Goal: Task Accomplishment & Management: Manage account settings

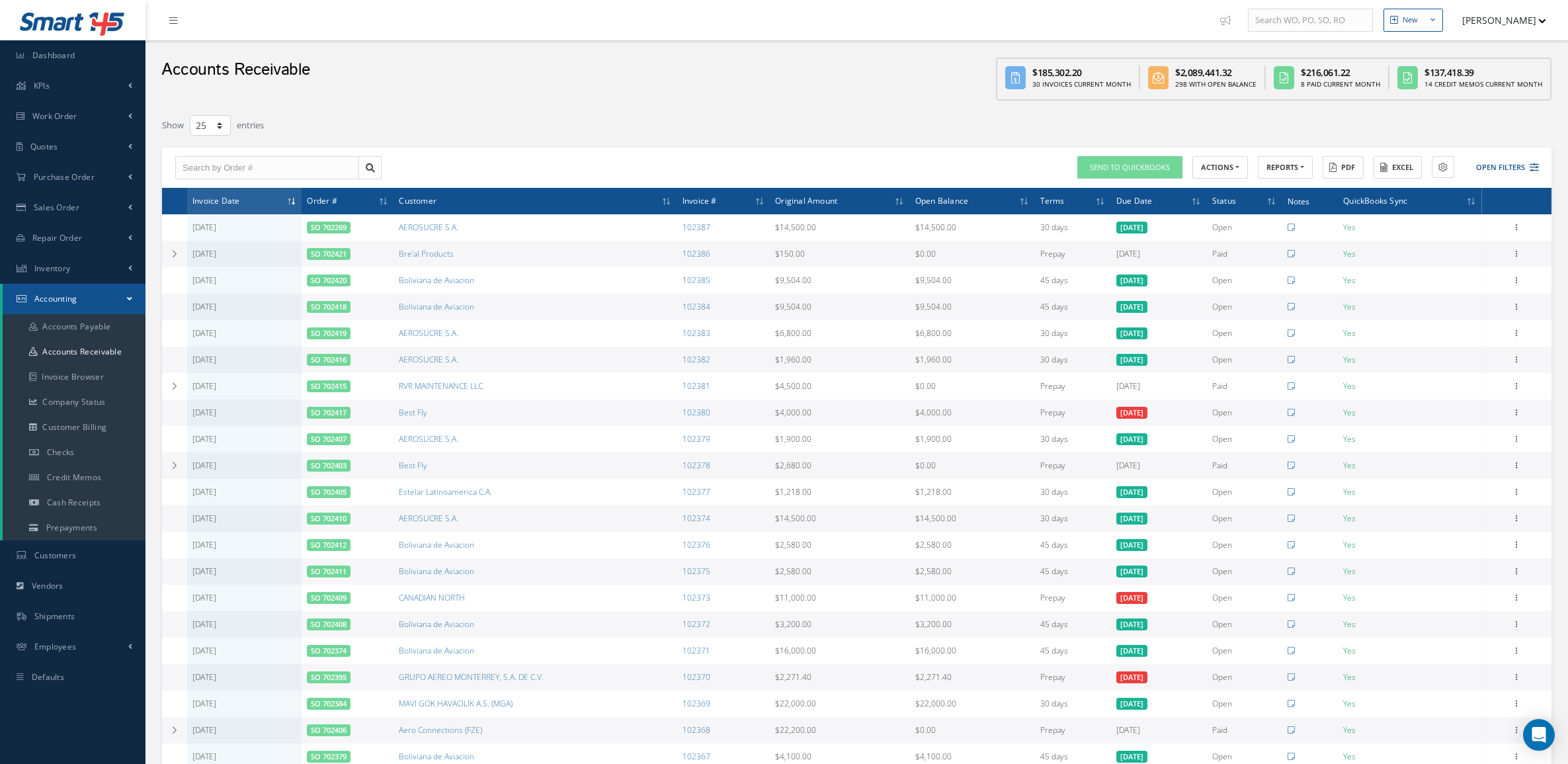
select select "25"
click at [69, 216] on link "Sales Order" at bounding box center [73, 208] width 146 height 31
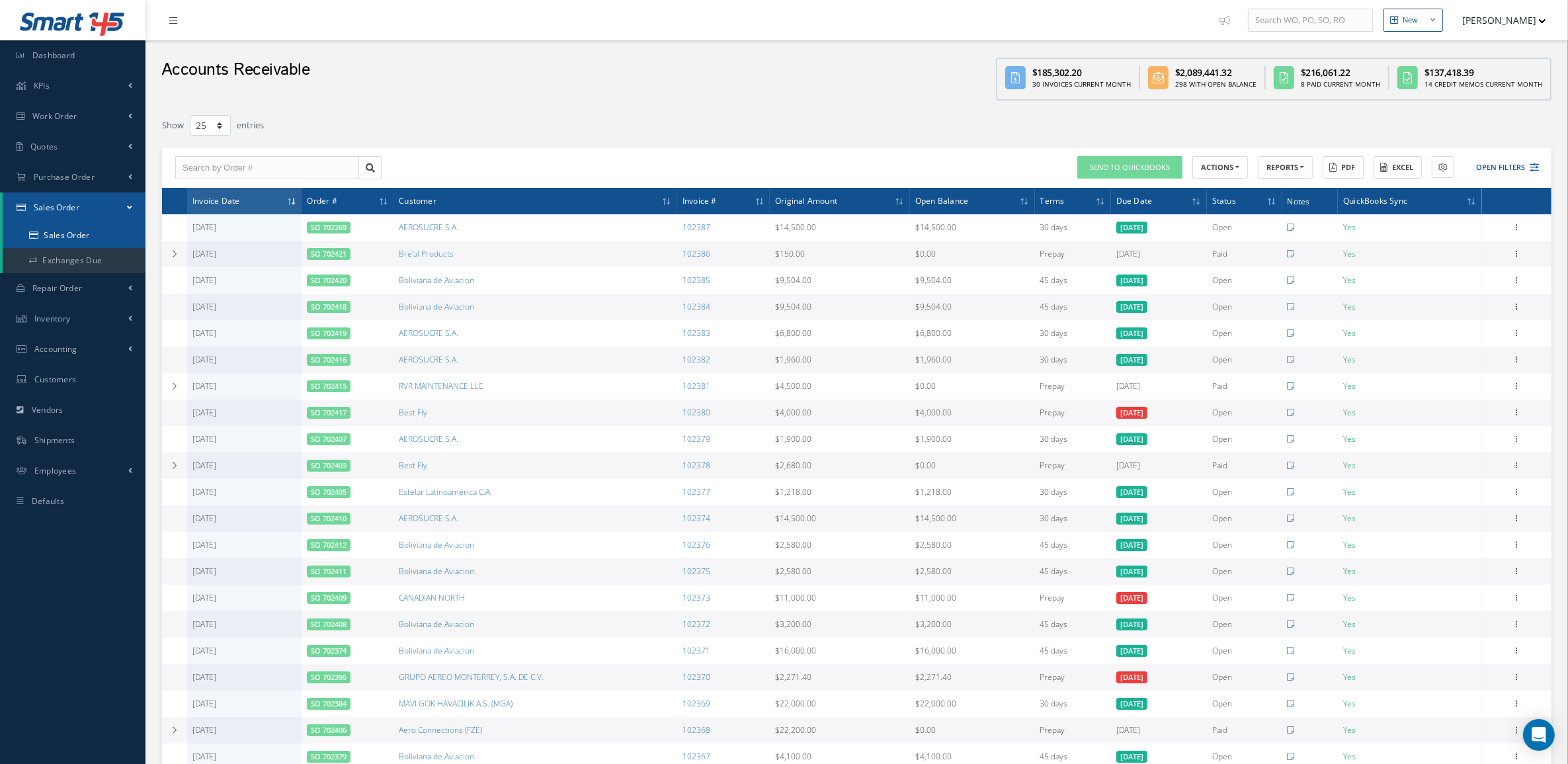
click at [60, 232] on link "Sales Order" at bounding box center [73, 235] width 143 height 25
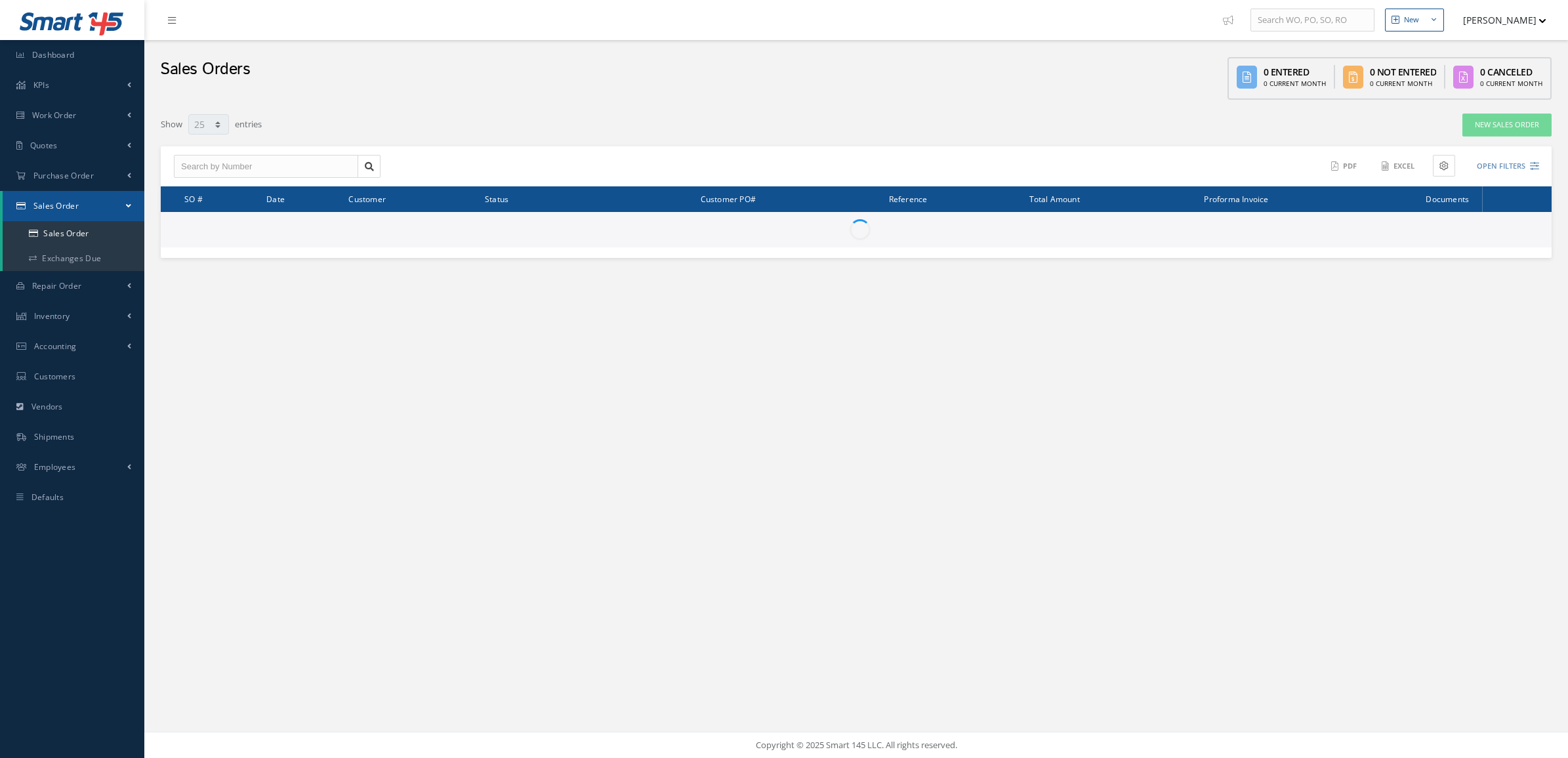
select select "25"
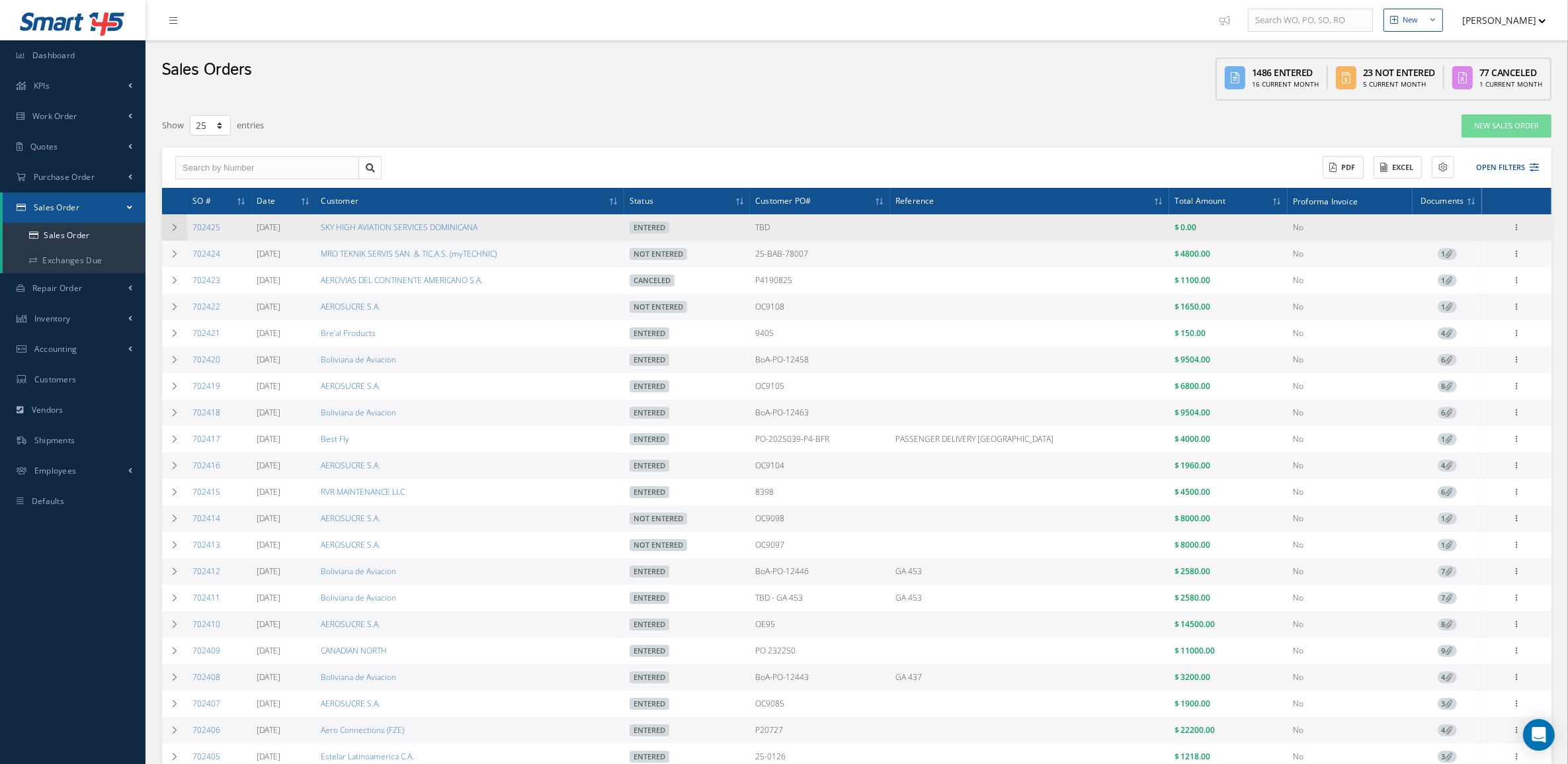
drag, startPoint x: 227, startPoint y: 228, endPoint x: 179, endPoint y: 234, distance: 48.4
click at [179, 234] on tr "702425 10/13/2025 SKY HIGH AVIATION SERVICES DOMINICANA Entered TBD $ 0.00 No R…" at bounding box center [857, 227] width 1389 height 27
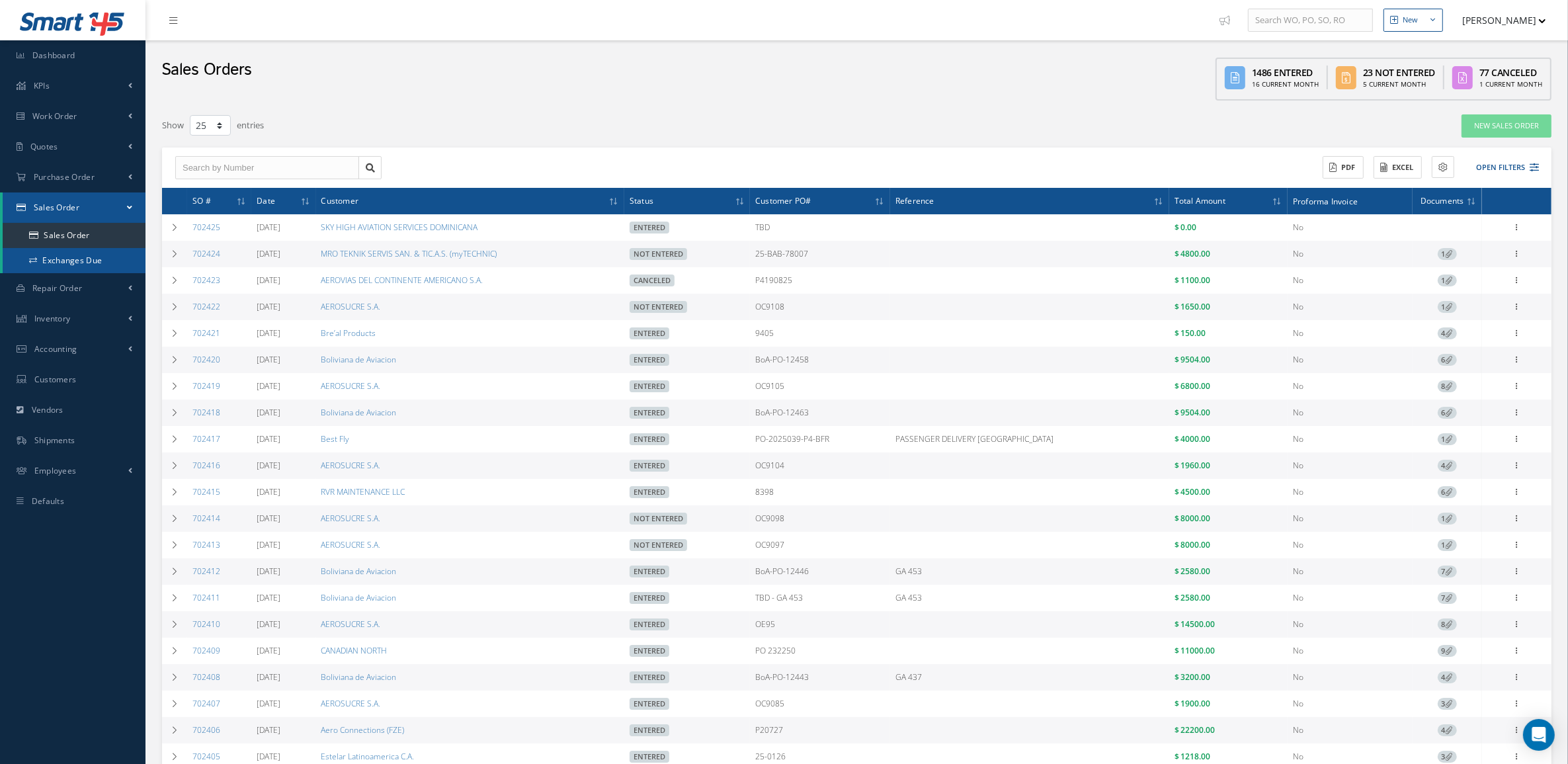
copy tr "702425"
click at [1519, 309] on icon at bounding box center [1517, 305] width 13 height 10
click at [1446, 336] on link "Edit" at bounding box center [1457, 332] width 105 height 17
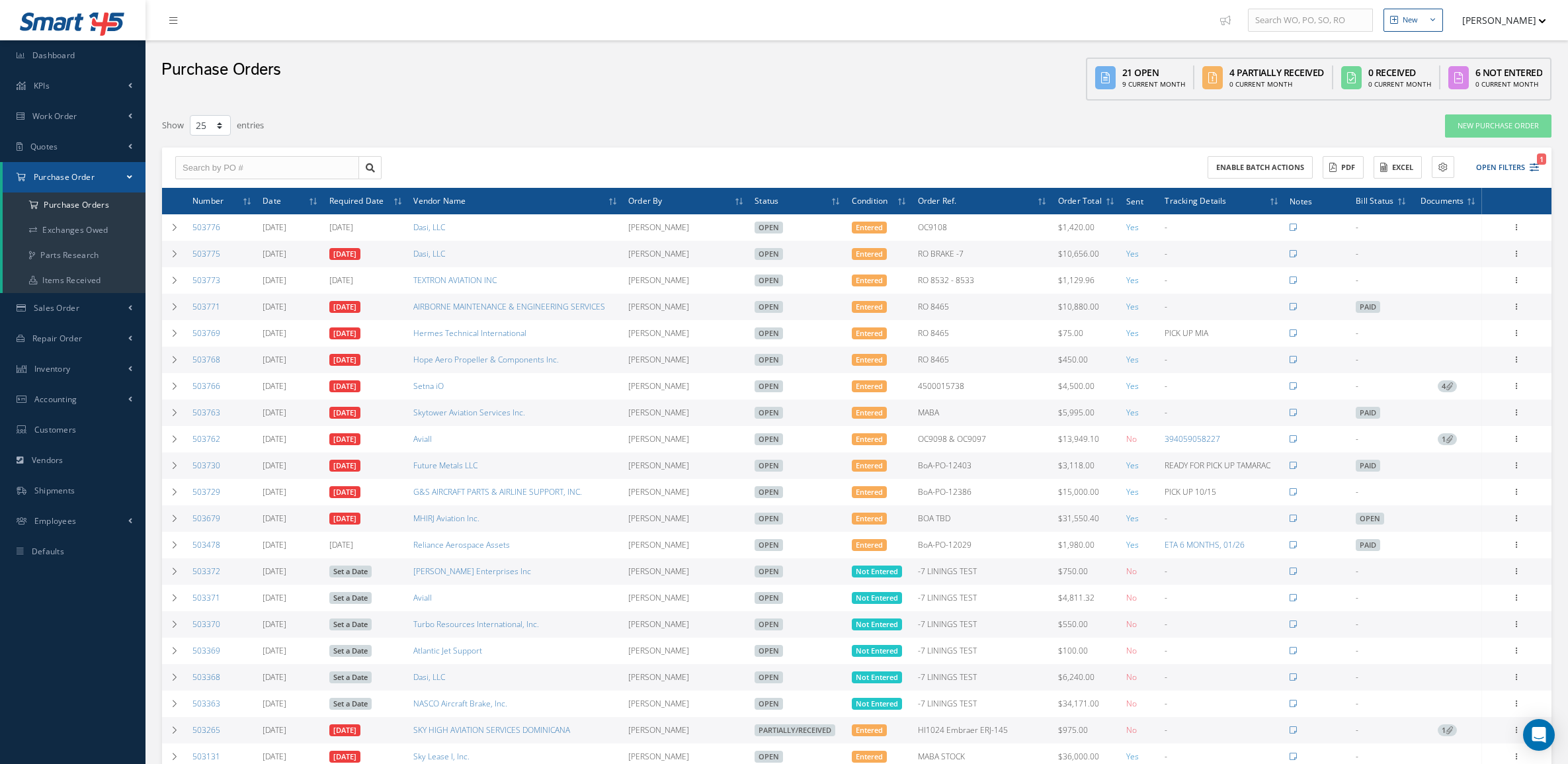
select select "25"
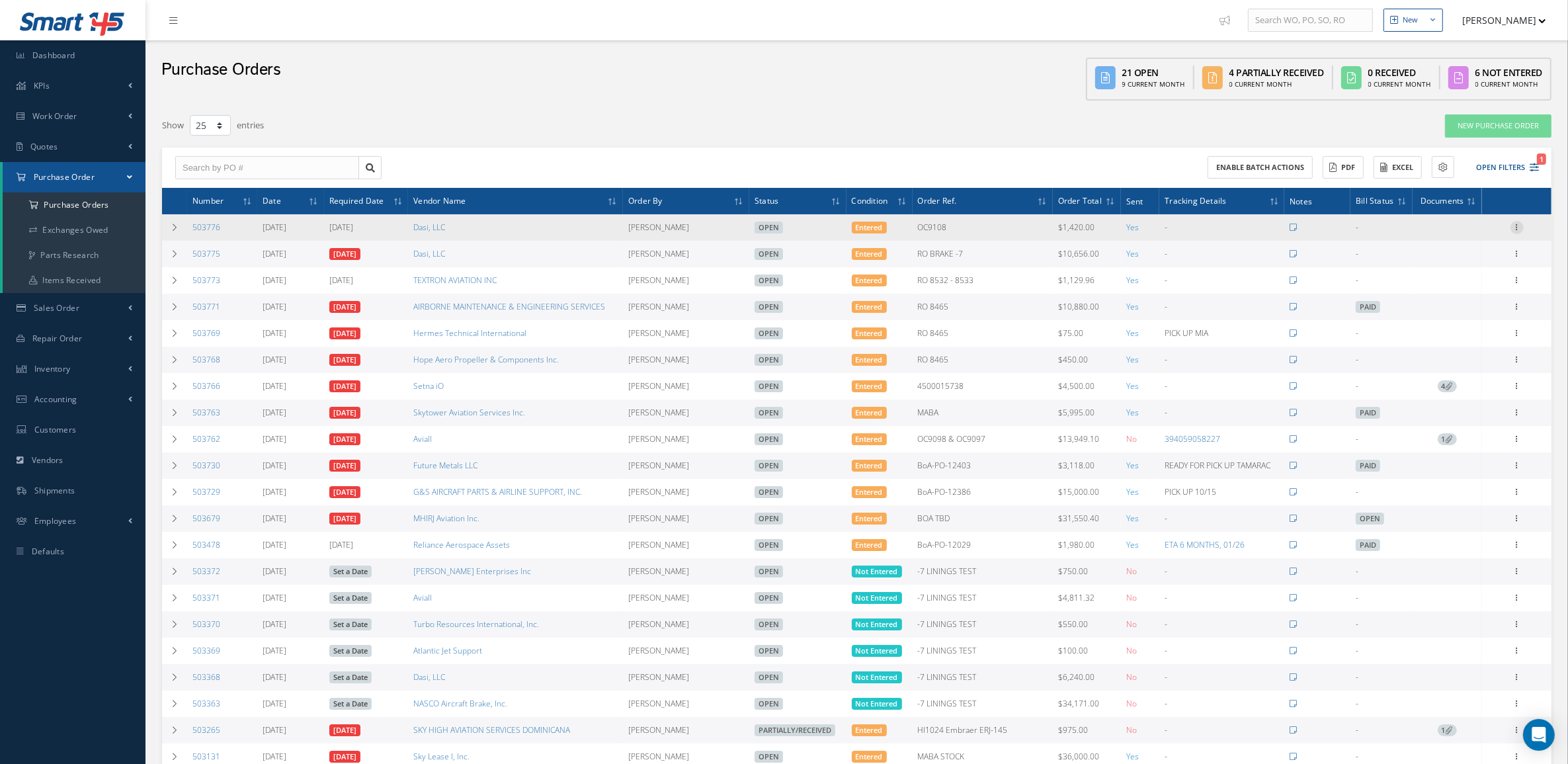
click at [1515, 230] on icon at bounding box center [1517, 226] width 13 height 10
click at [1463, 235] on link "Receive" at bounding box center [1457, 235] width 105 height 17
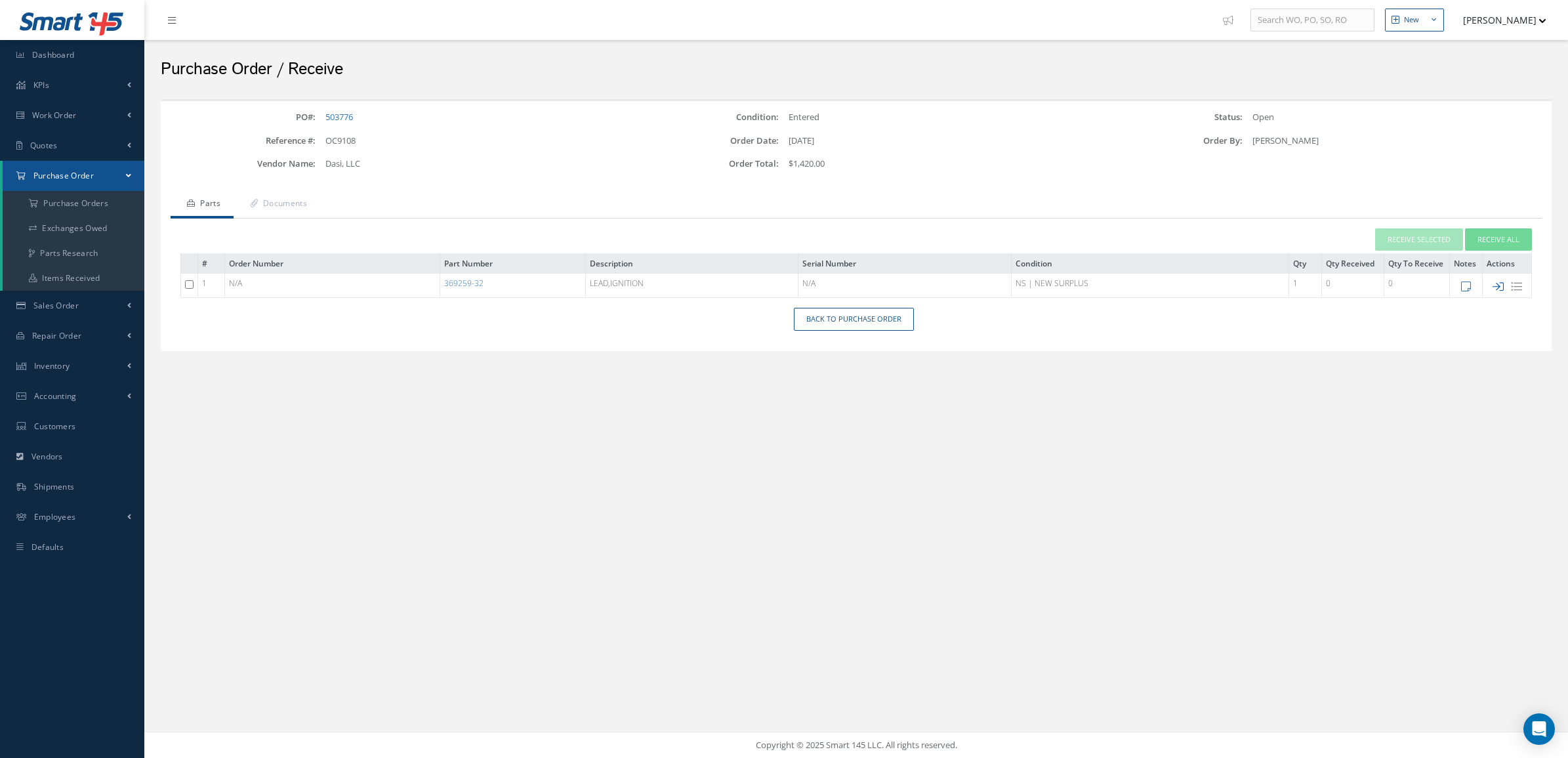
click at [1495, 284] on icon at bounding box center [1498, 286] width 11 height 11
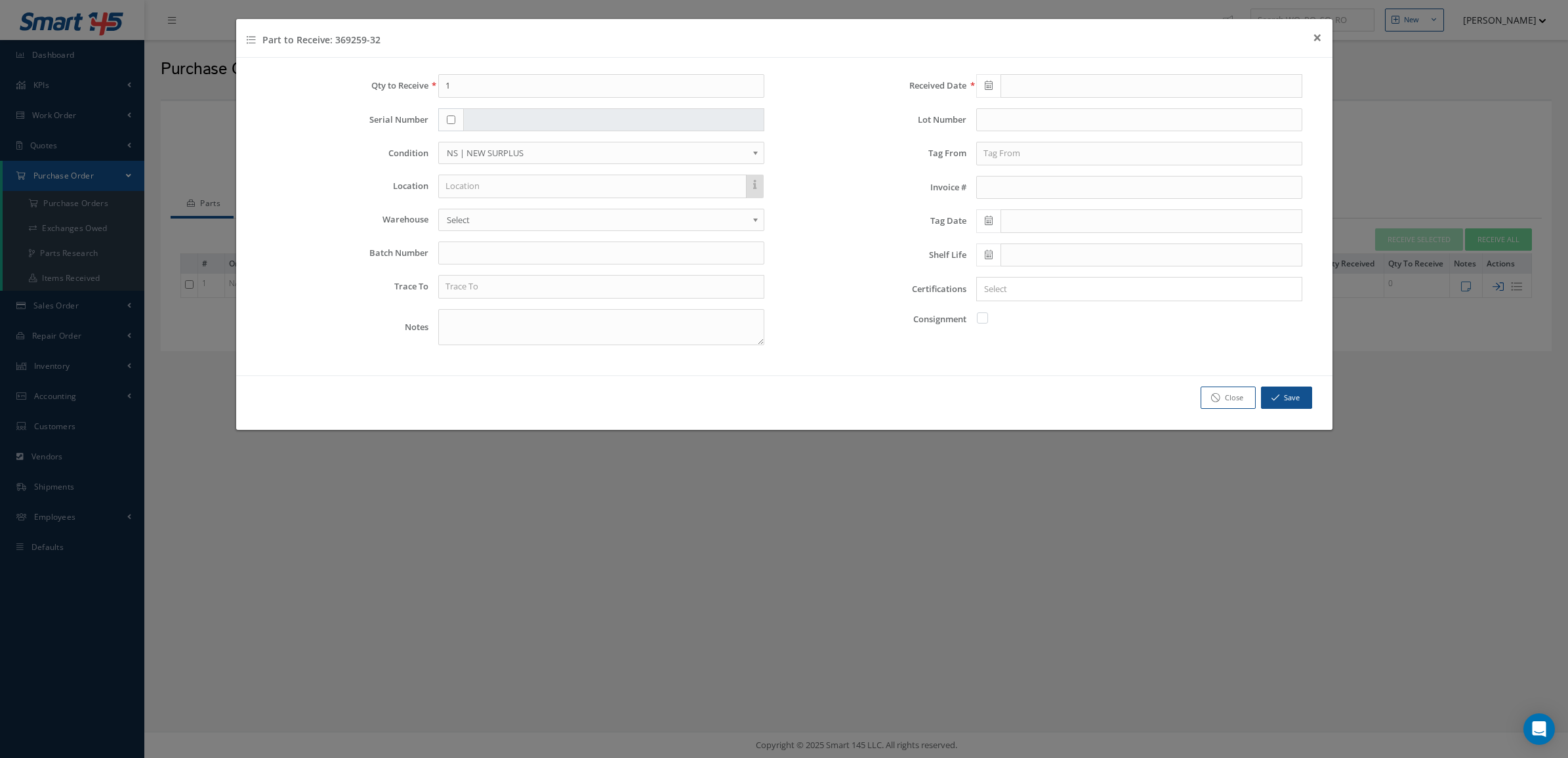
checkbox input "false"
type input "[DATE]"
click at [474, 288] on input "text" at bounding box center [601, 287] width 326 height 24
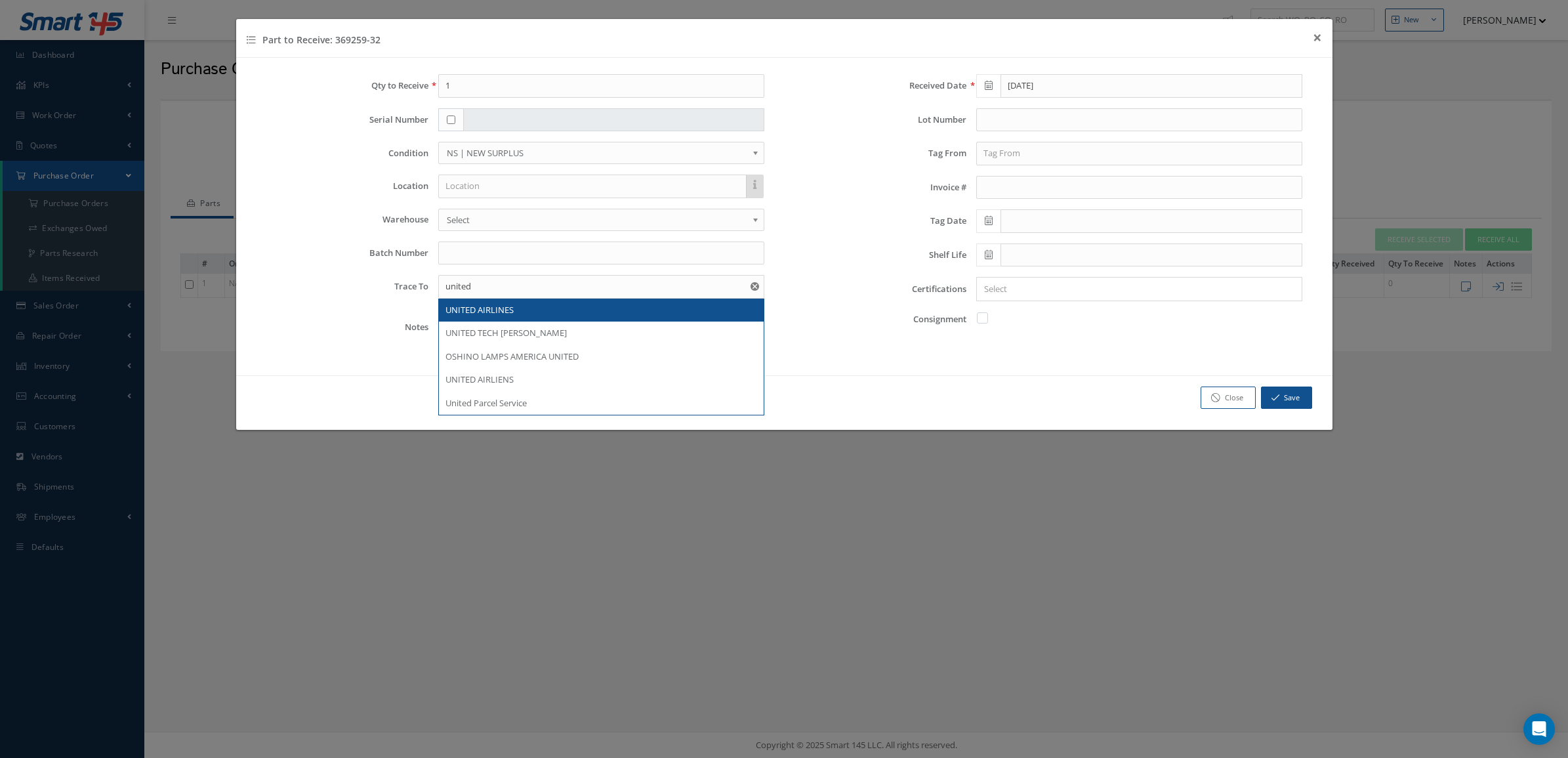
click at [536, 303] on div "UNITED AIRLINES" at bounding box center [601, 310] width 324 height 24
type input "UNITED AIRLINES"
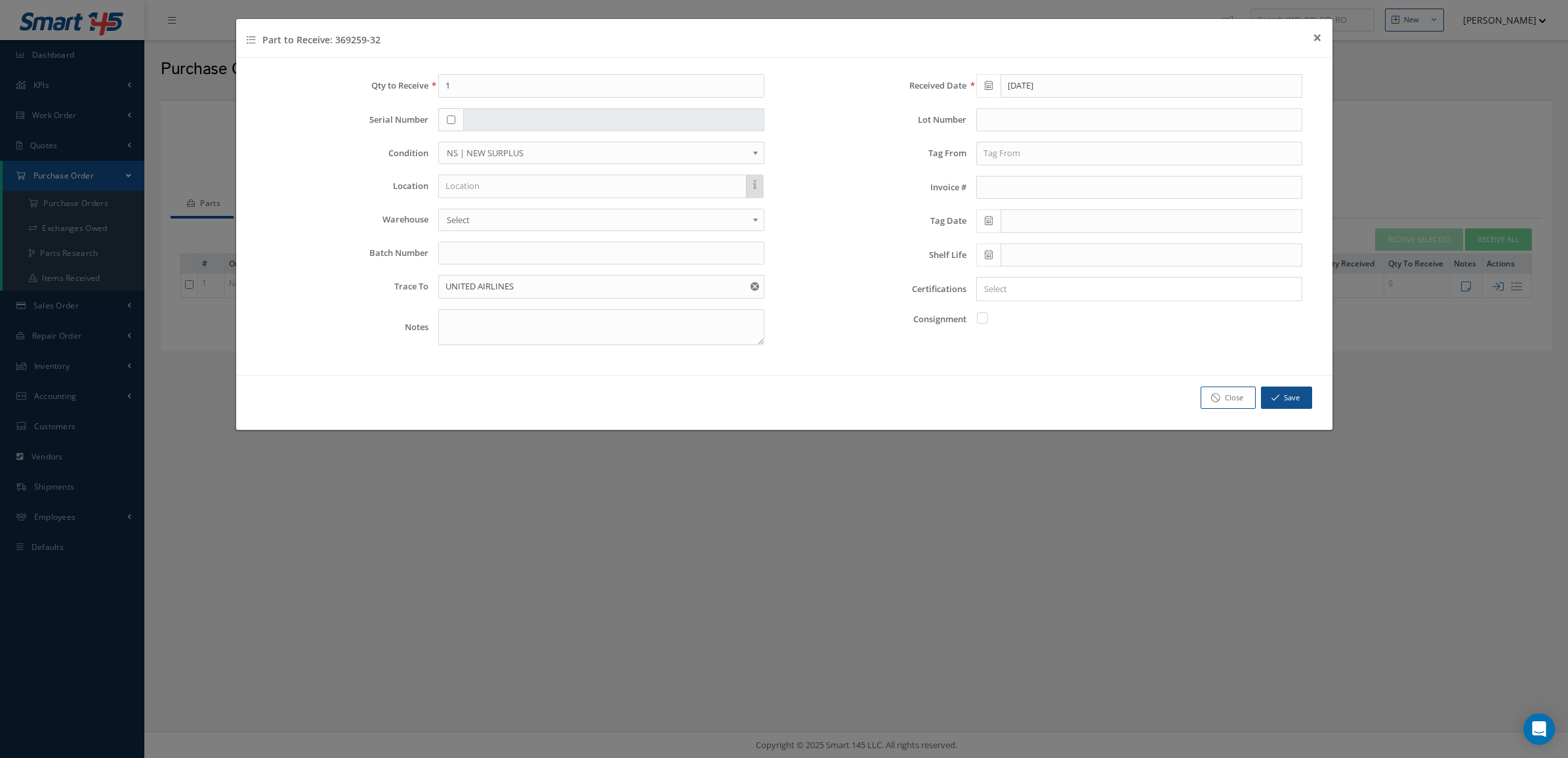
click at [985, 289] on input "Search for option" at bounding box center [1136, 289] width 316 height 14
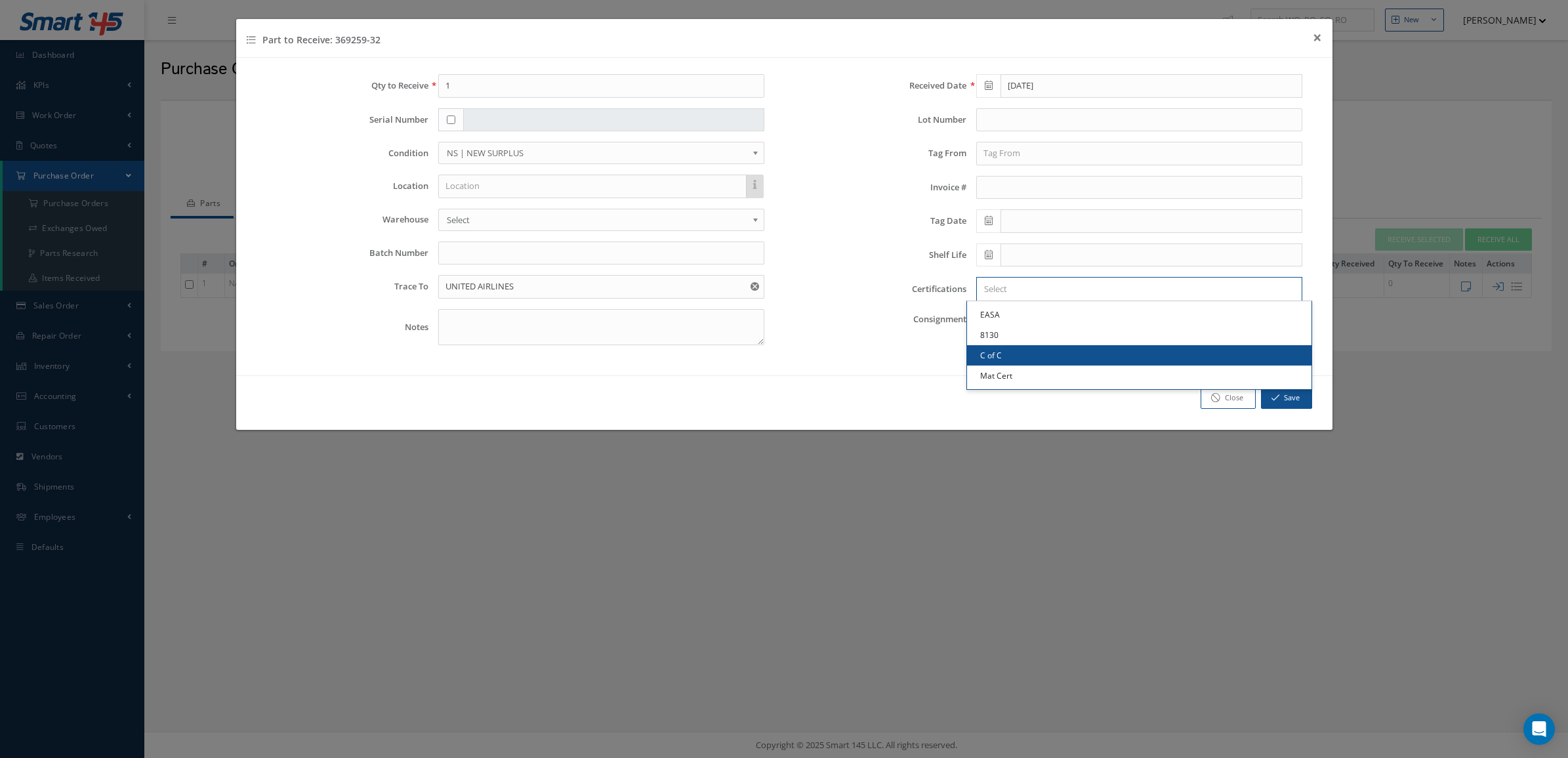
click at [995, 357] on link "C of C" at bounding box center [1139, 355] width 344 height 20
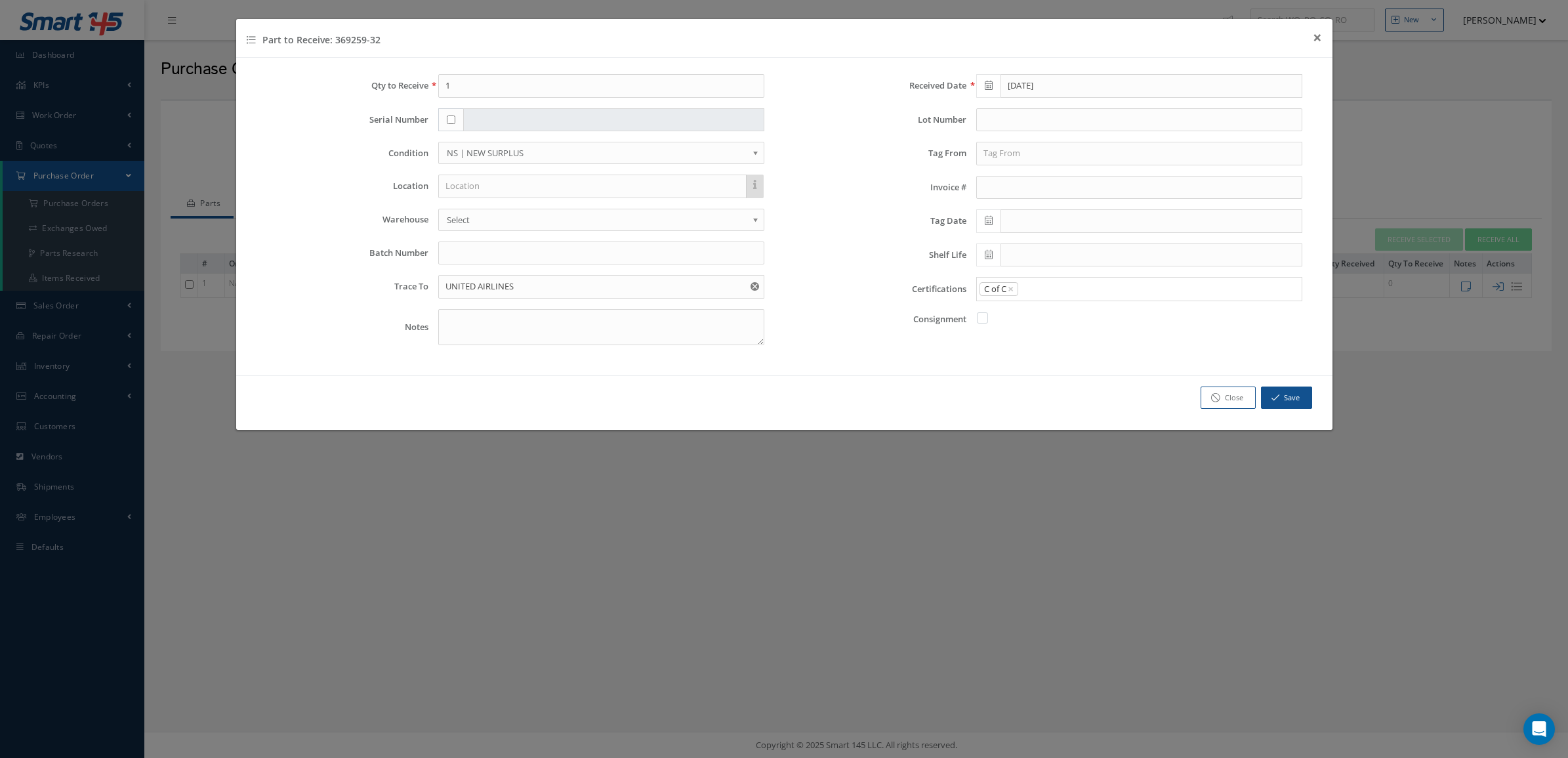
click at [1044, 294] on input "Search for option" at bounding box center [1156, 289] width 275 height 14
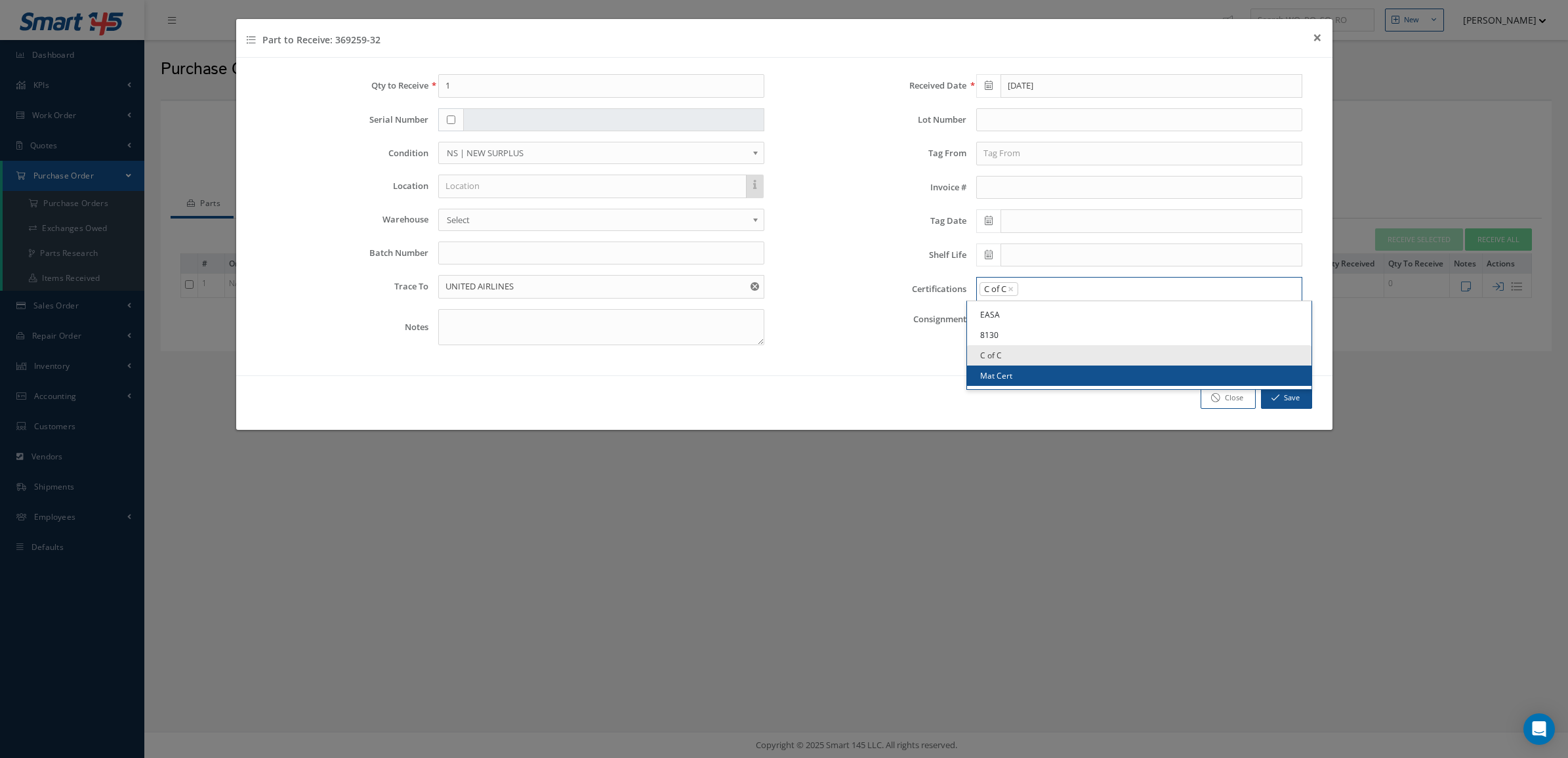
click at [1023, 379] on link "Mat Cert" at bounding box center [1139, 375] width 344 height 20
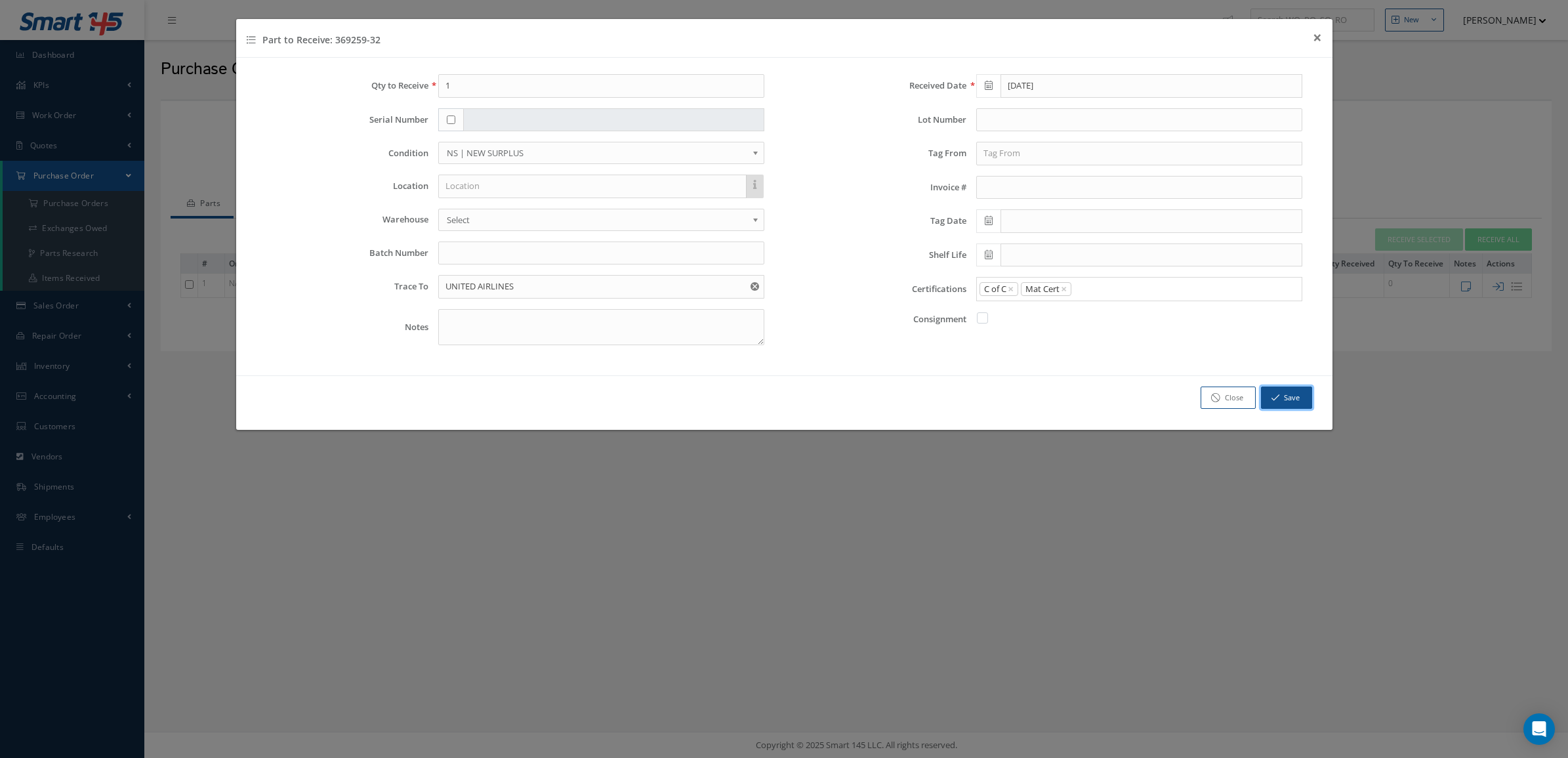
click at [1283, 392] on button "Save" at bounding box center [1287, 397] width 51 height 23
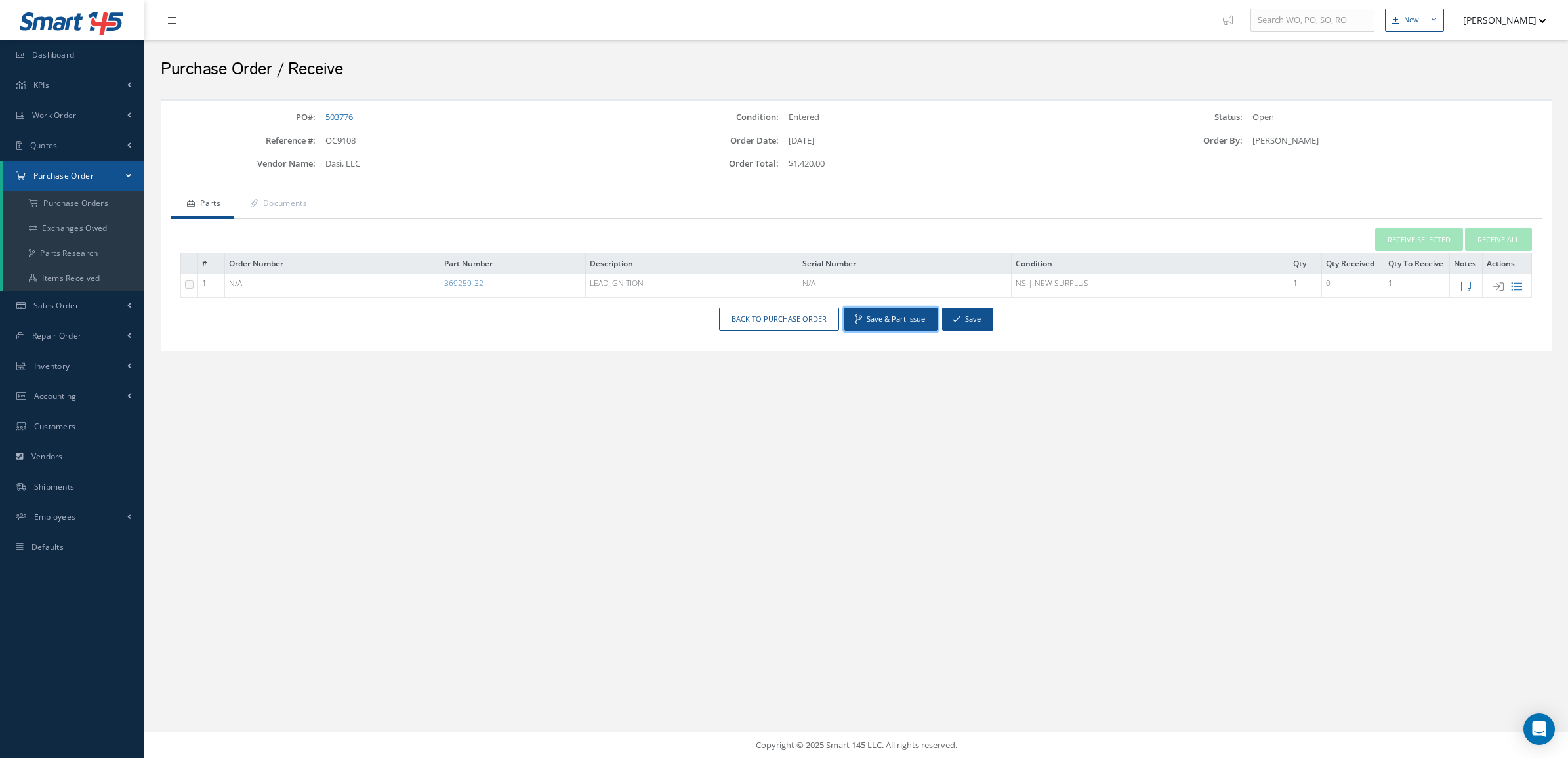
click at [866, 320] on button "Save & Part Issue" at bounding box center [890, 319] width 94 height 23
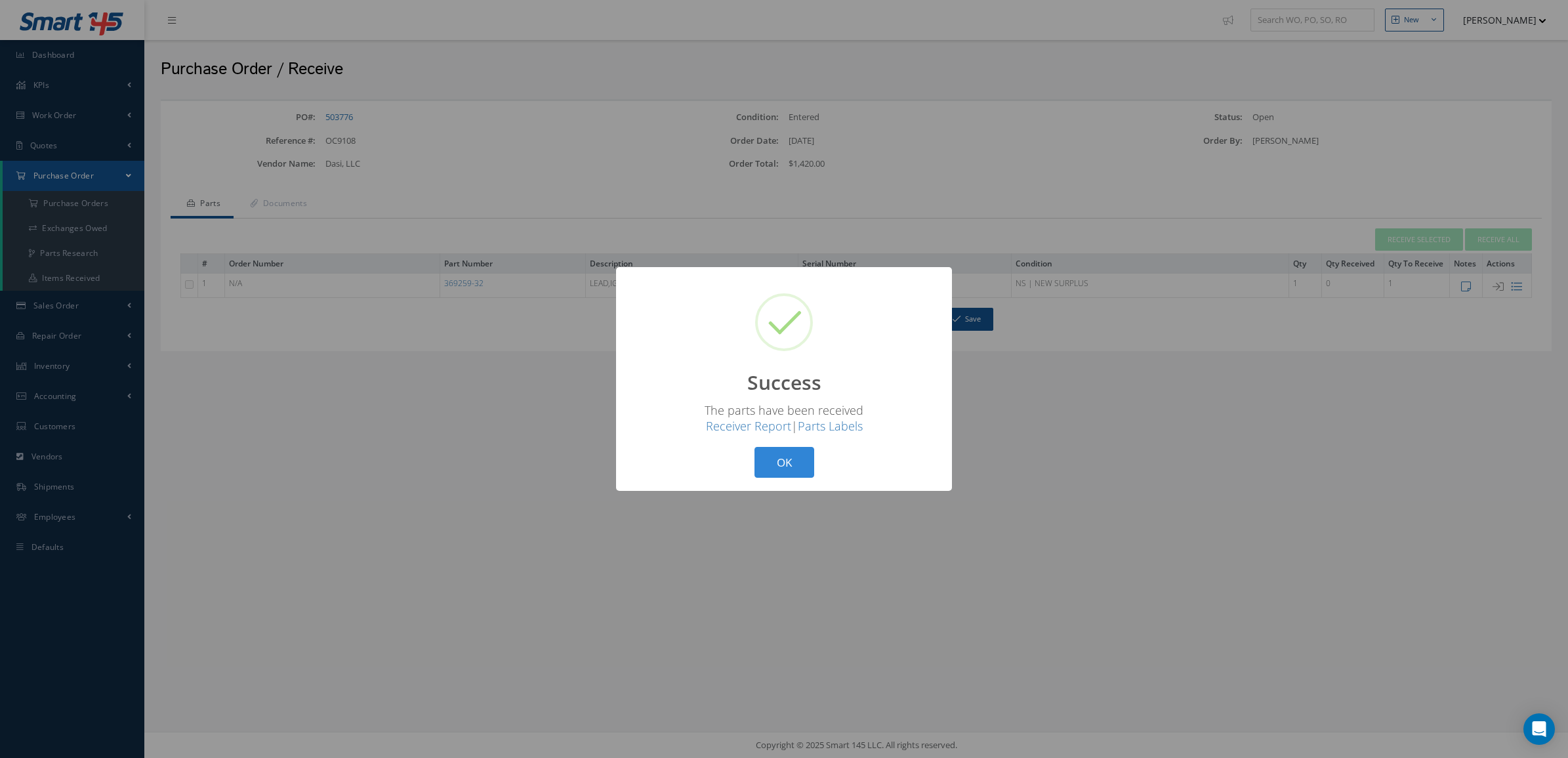
click at [274, 214] on div "? ! i Success × The parts have been received Receiver Report | Parts Labels OK …" at bounding box center [784, 379] width 1568 height 758
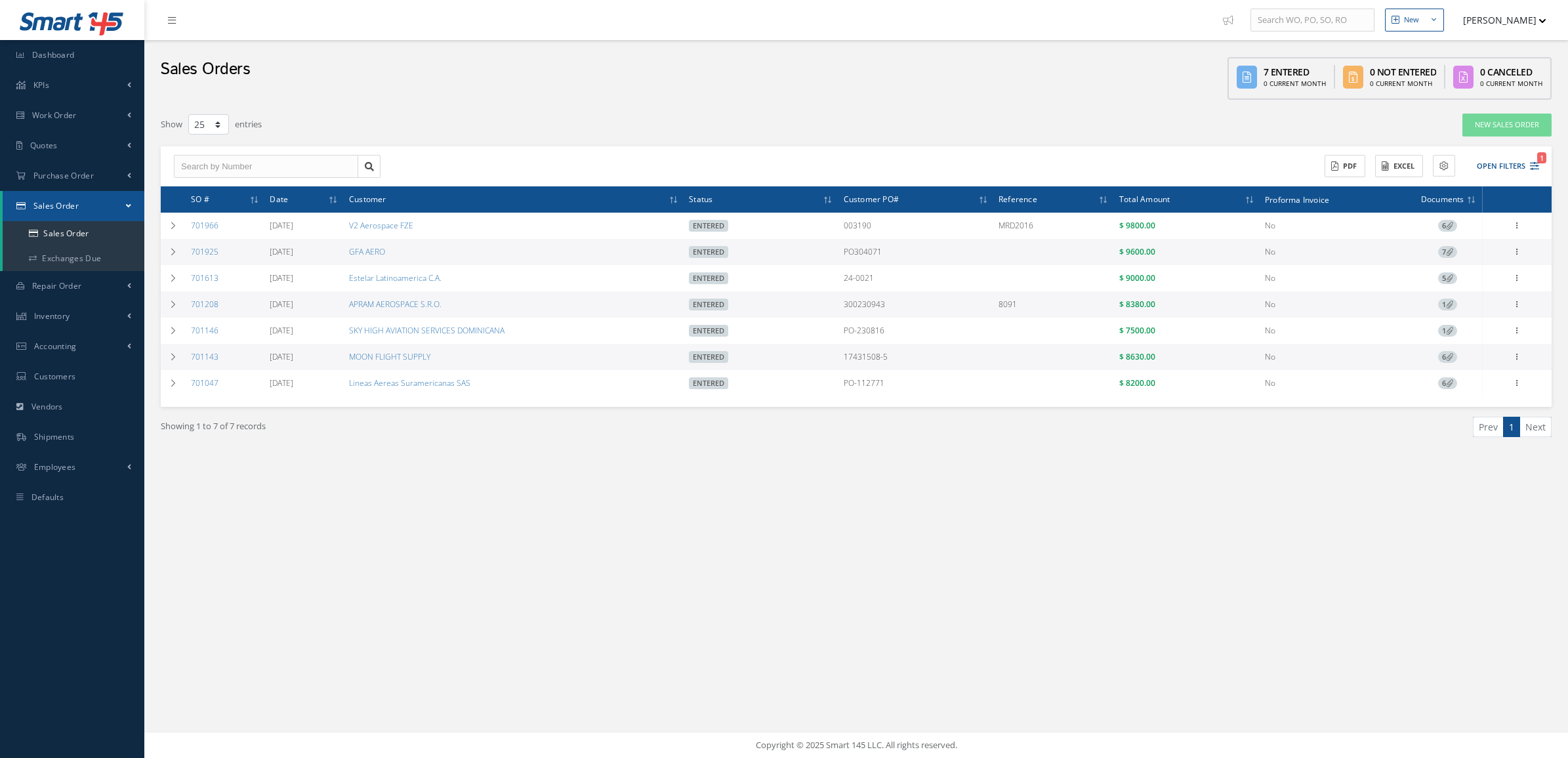
select select "25"
click at [90, 261] on link "Exchanges Due" at bounding box center [73, 258] width 141 height 25
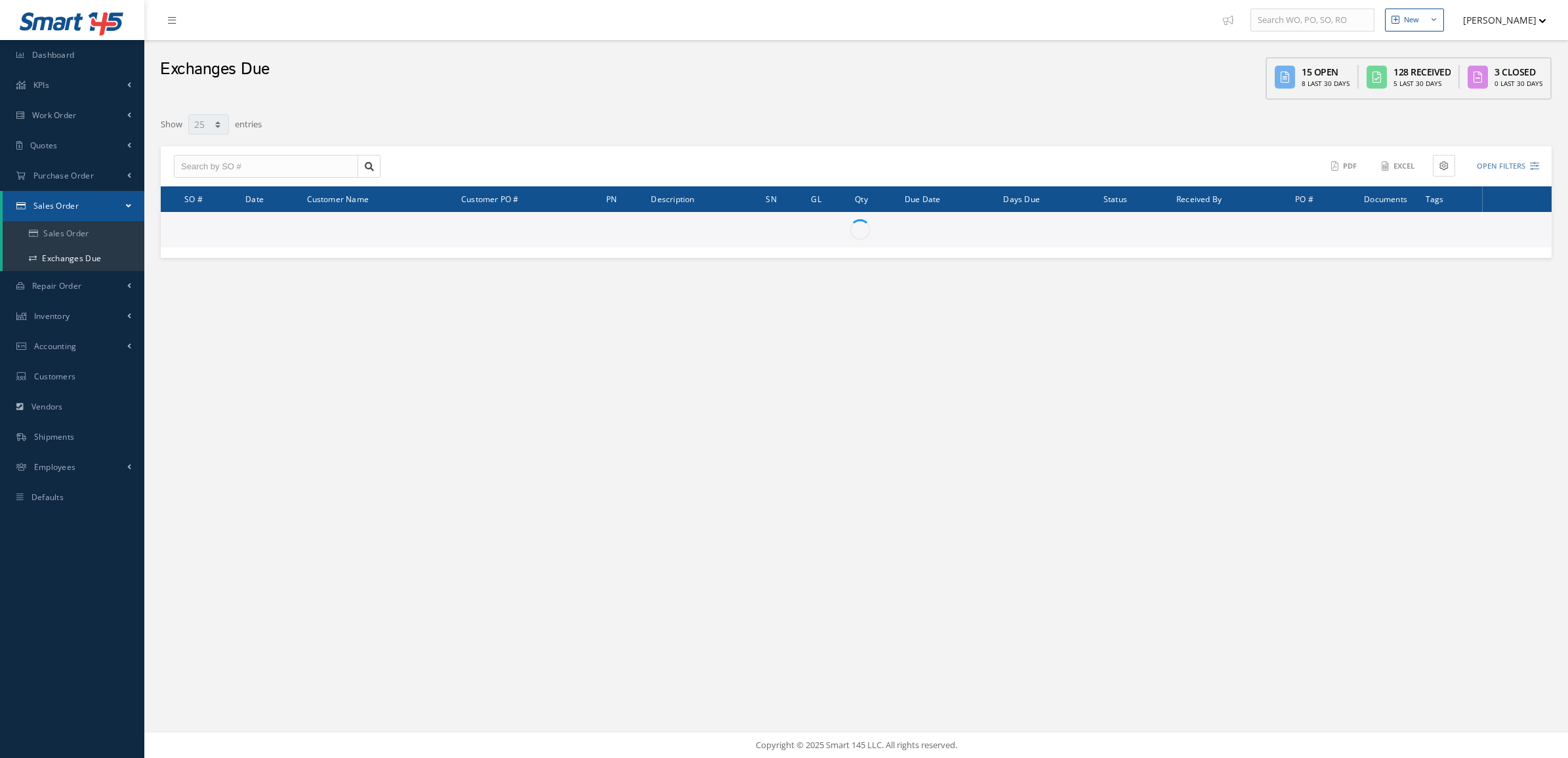
select select "25"
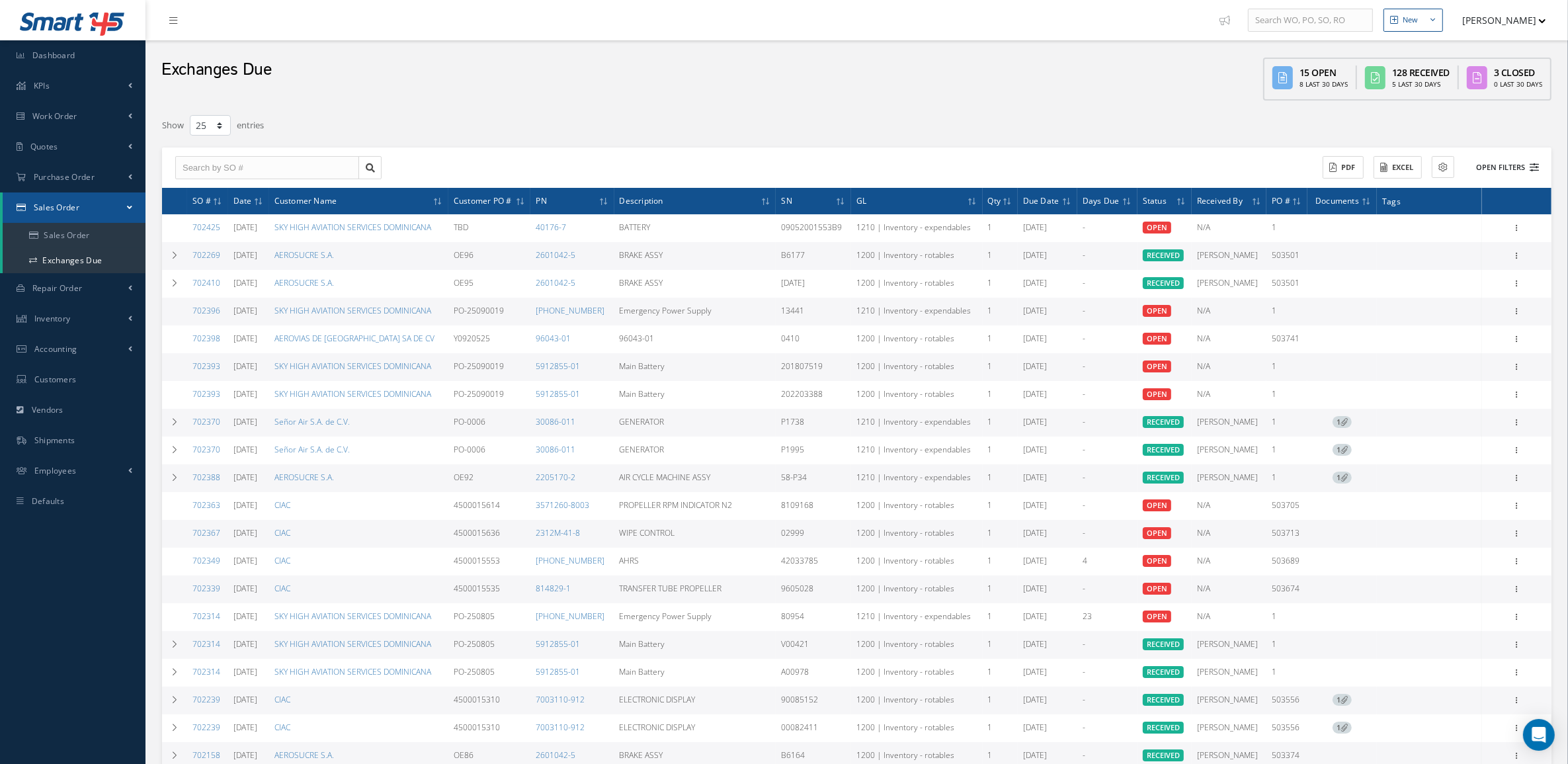
click at [1508, 162] on button "Open Filters" at bounding box center [1501, 168] width 75 height 22
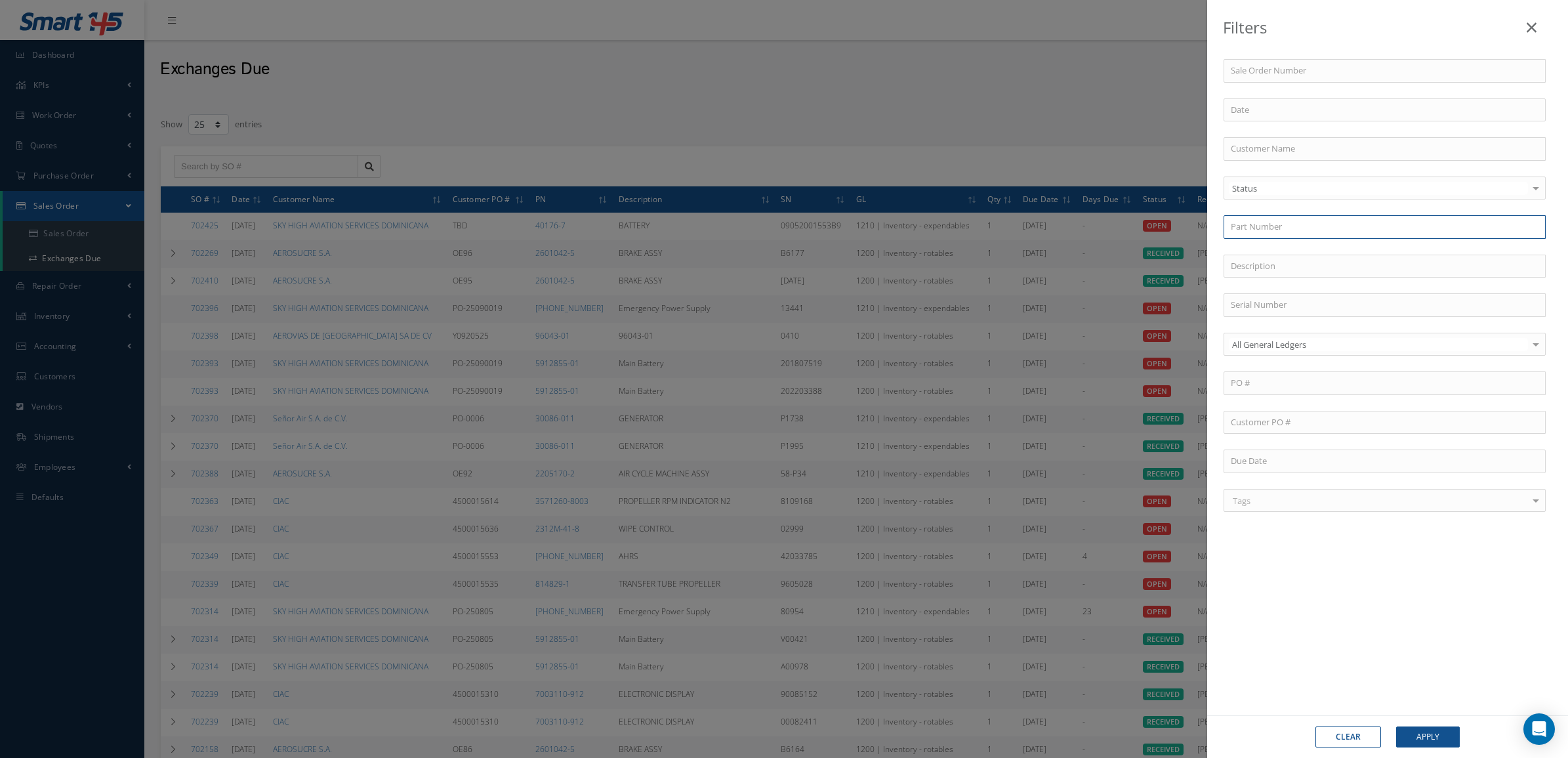
click at [1273, 228] on input "text" at bounding box center [1384, 227] width 322 height 24
click at [1281, 254] on div "40176-7" at bounding box center [1384, 250] width 308 height 13
type input "40176-7"
click at [1404, 730] on button "Apply" at bounding box center [1428, 737] width 64 height 21
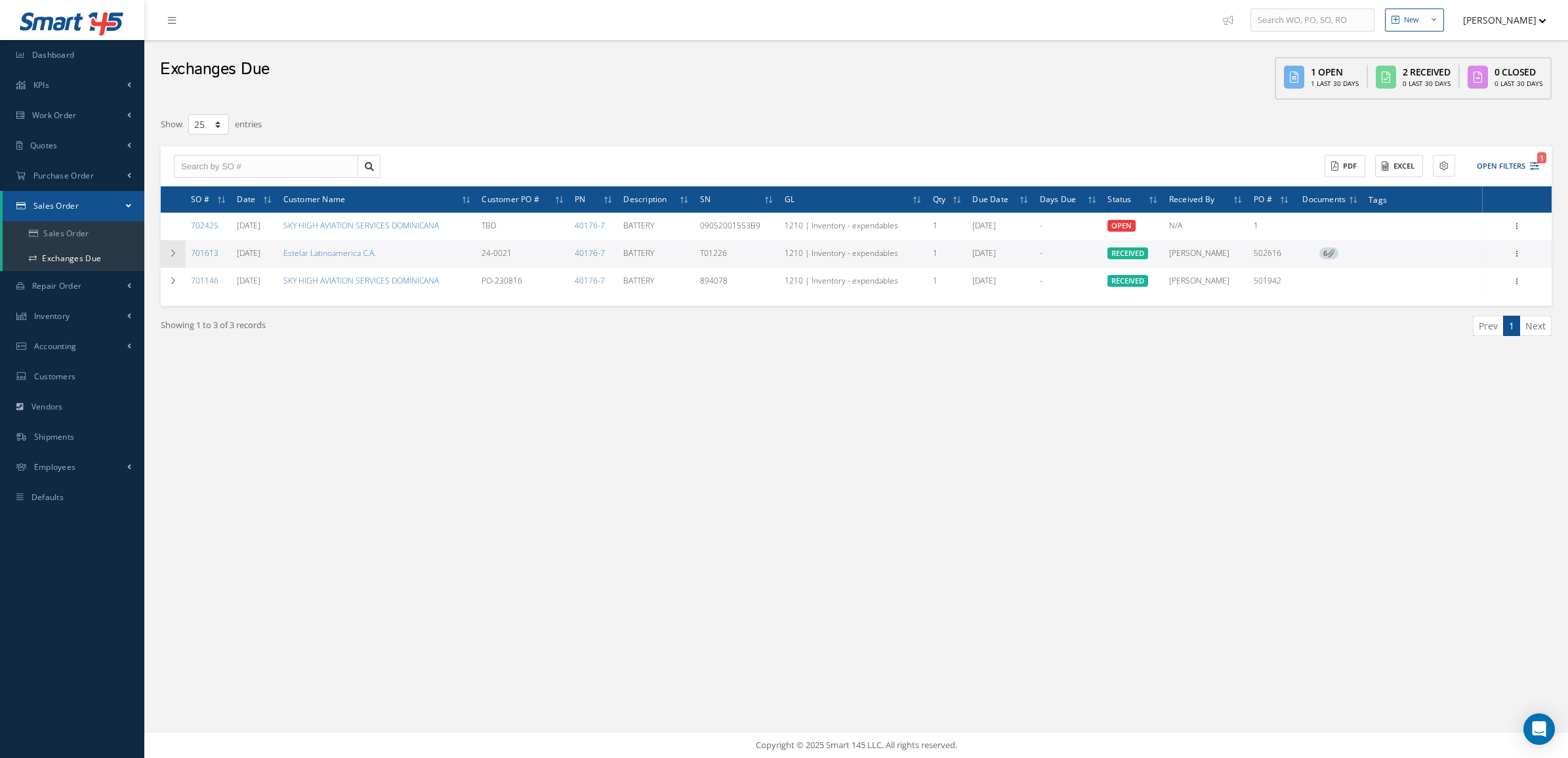
click at [169, 254] on icon at bounding box center [173, 253] width 9 height 8
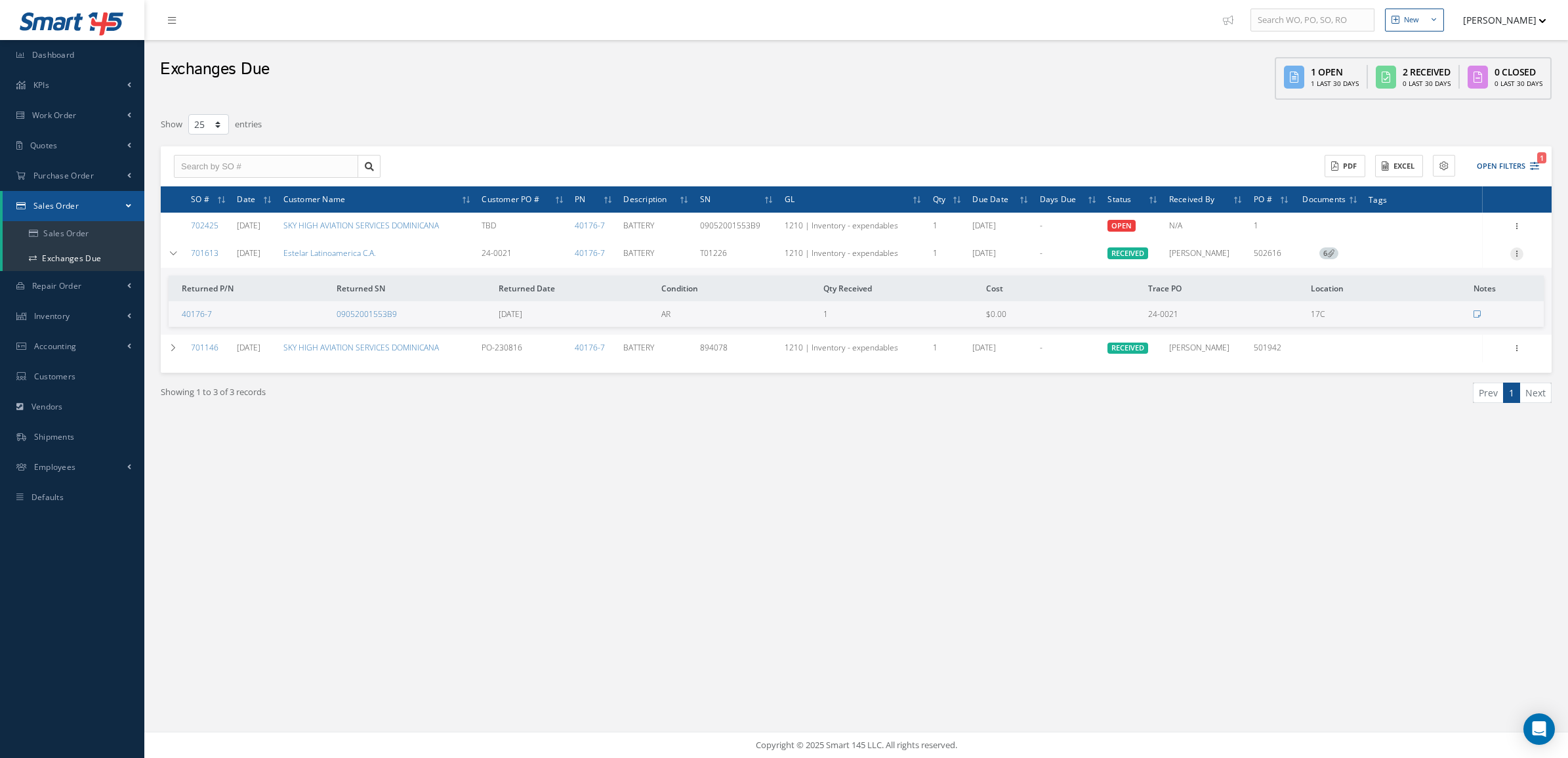
click at [1518, 250] on icon at bounding box center [1516, 252] width 13 height 10
click at [1479, 267] on link "Receiving Details" at bounding box center [1456, 262] width 104 height 17
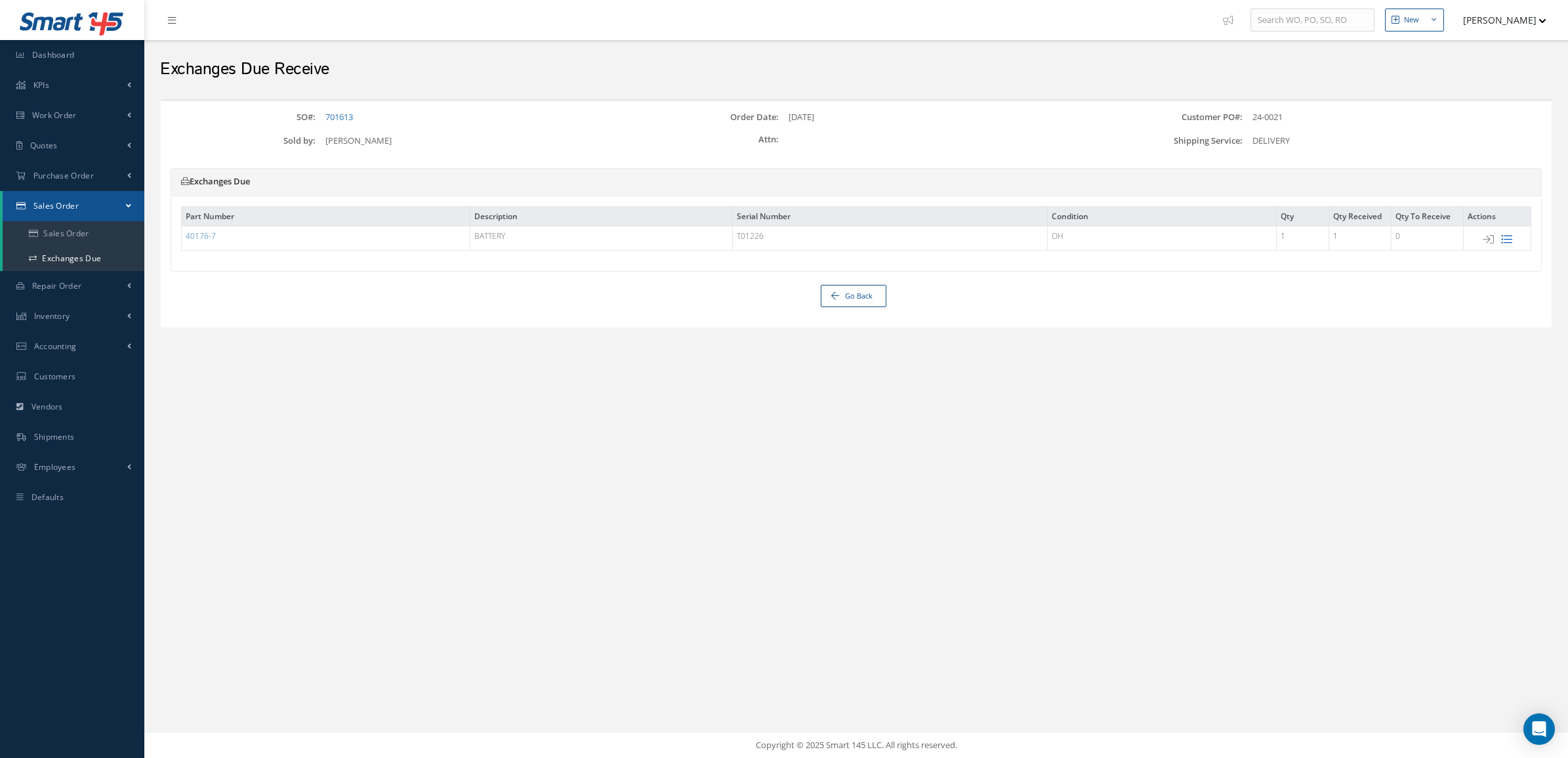
click at [1504, 241] on icon at bounding box center [1506, 239] width 11 height 11
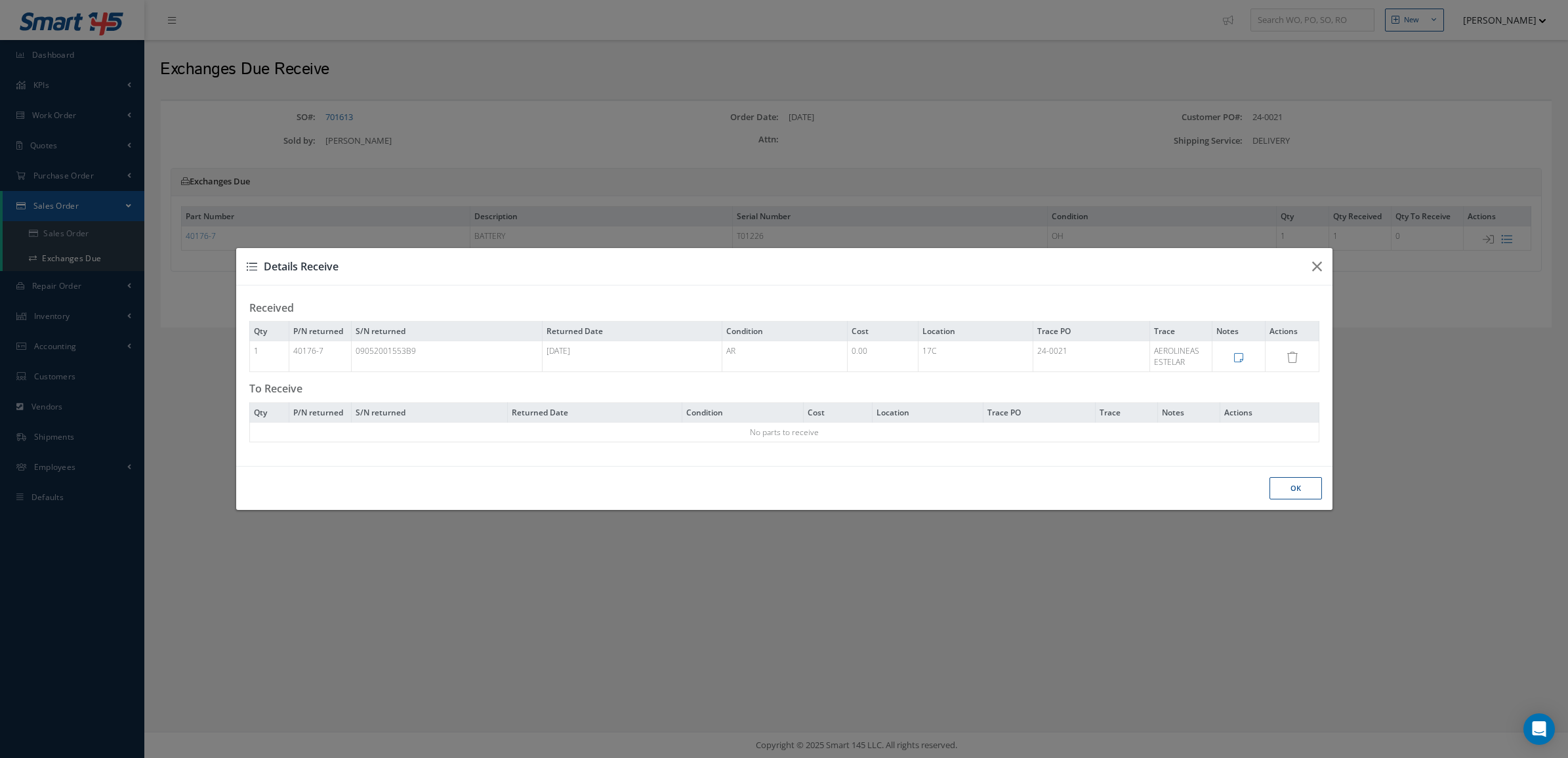
drag, startPoint x: 633, startPoint y: 356, endPoint x: 539, endPoint y: 363, distance: 94.3
click at [542, 363] on td "10/02/2024" at bounding box center [631, 357] width 180 height 31
copy td "10/02/2024"
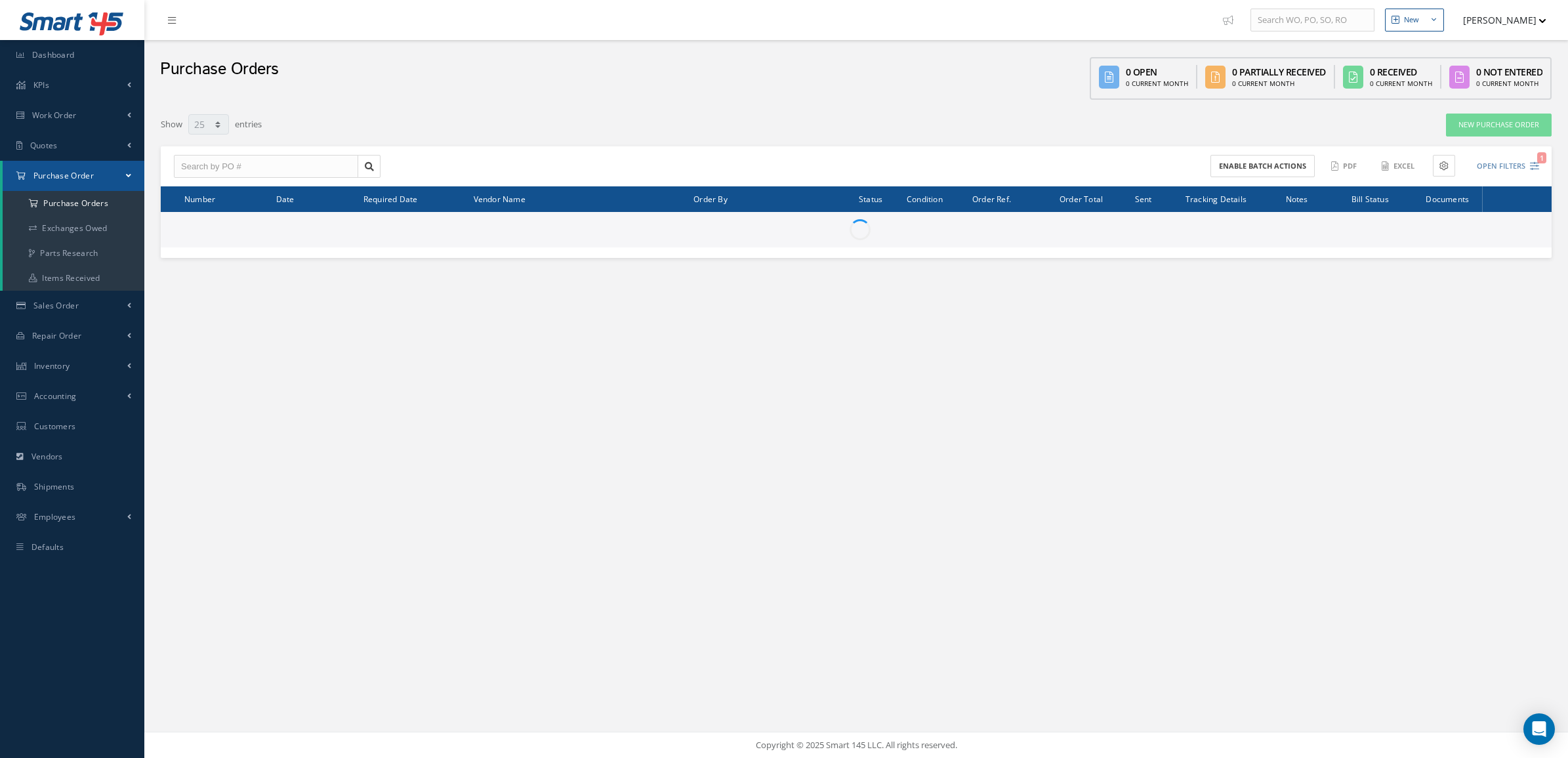
select select "25"
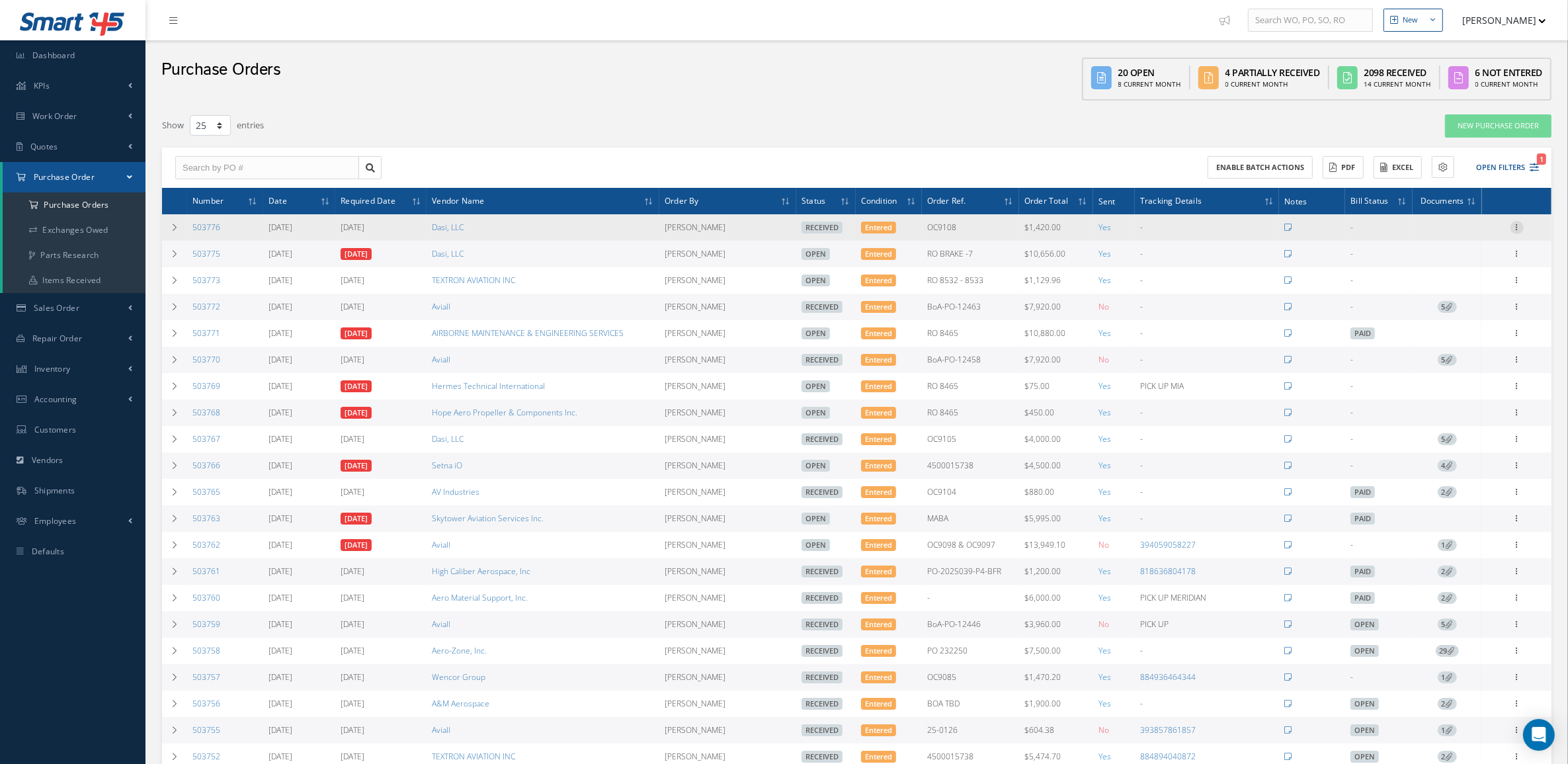
click at [1520, 229] on icon at bounding box center [1517, 226] width 13 height 10
drag, startPoint x: 1466, startPoint y: 329, endPoint x: 1462, endPoint y: 347, distance: 18.4
click at [1462, 347] on div "Receiving Details Show Edit Create Bill Send By Email Email History Documents P…" at bounding box center [1456, 301] width 106 height 160
click at [1513, 227] on icon at bounding box center [1517, 226] width 13 height 10
click at [1453, 345] on link "Documents" at bounding box center [1457, 338] width 105 height 17
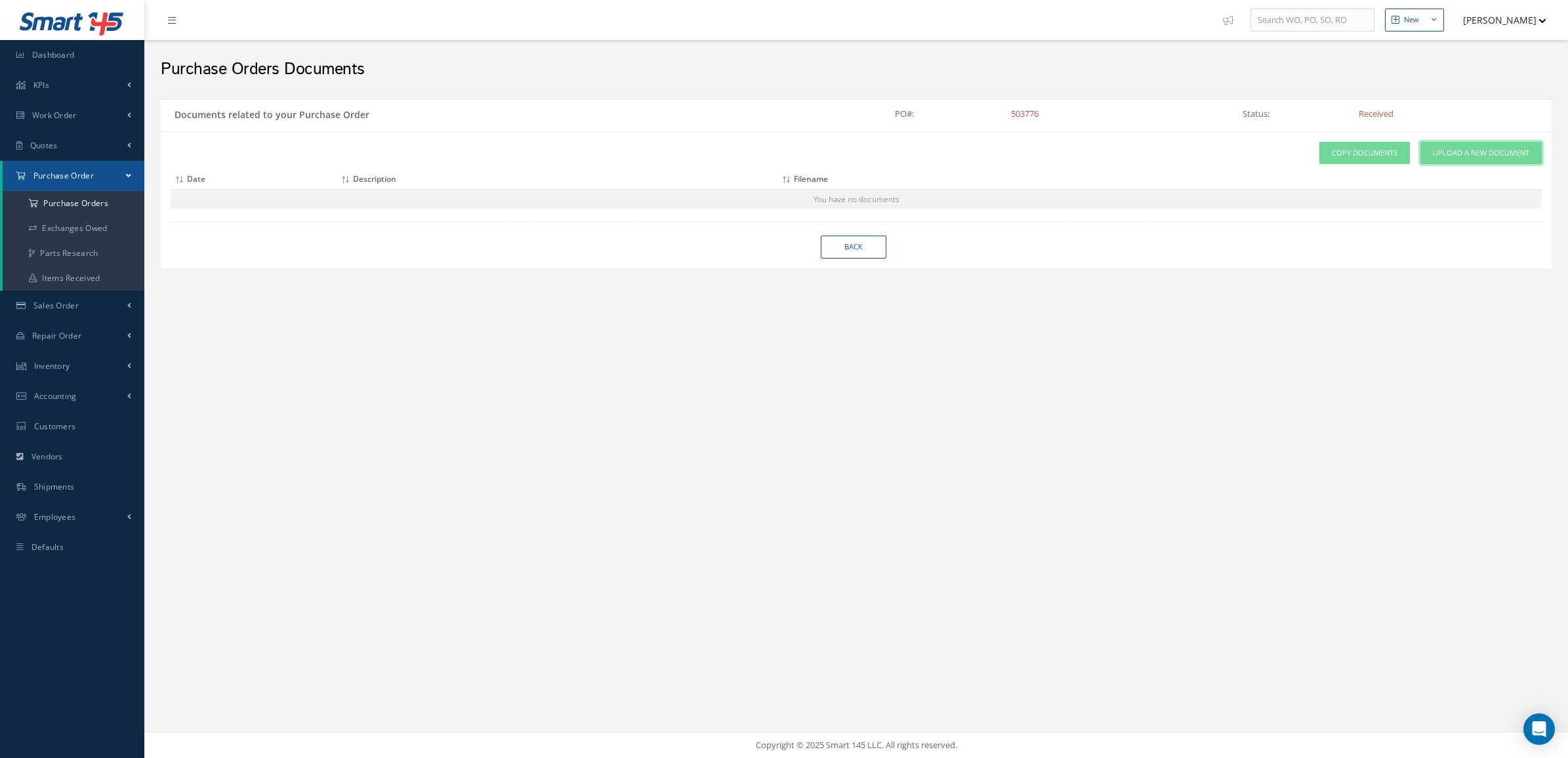
click at [1474, 159] on link "Upload a New Document" at bounding box center [1481, 153] width 121 height 23
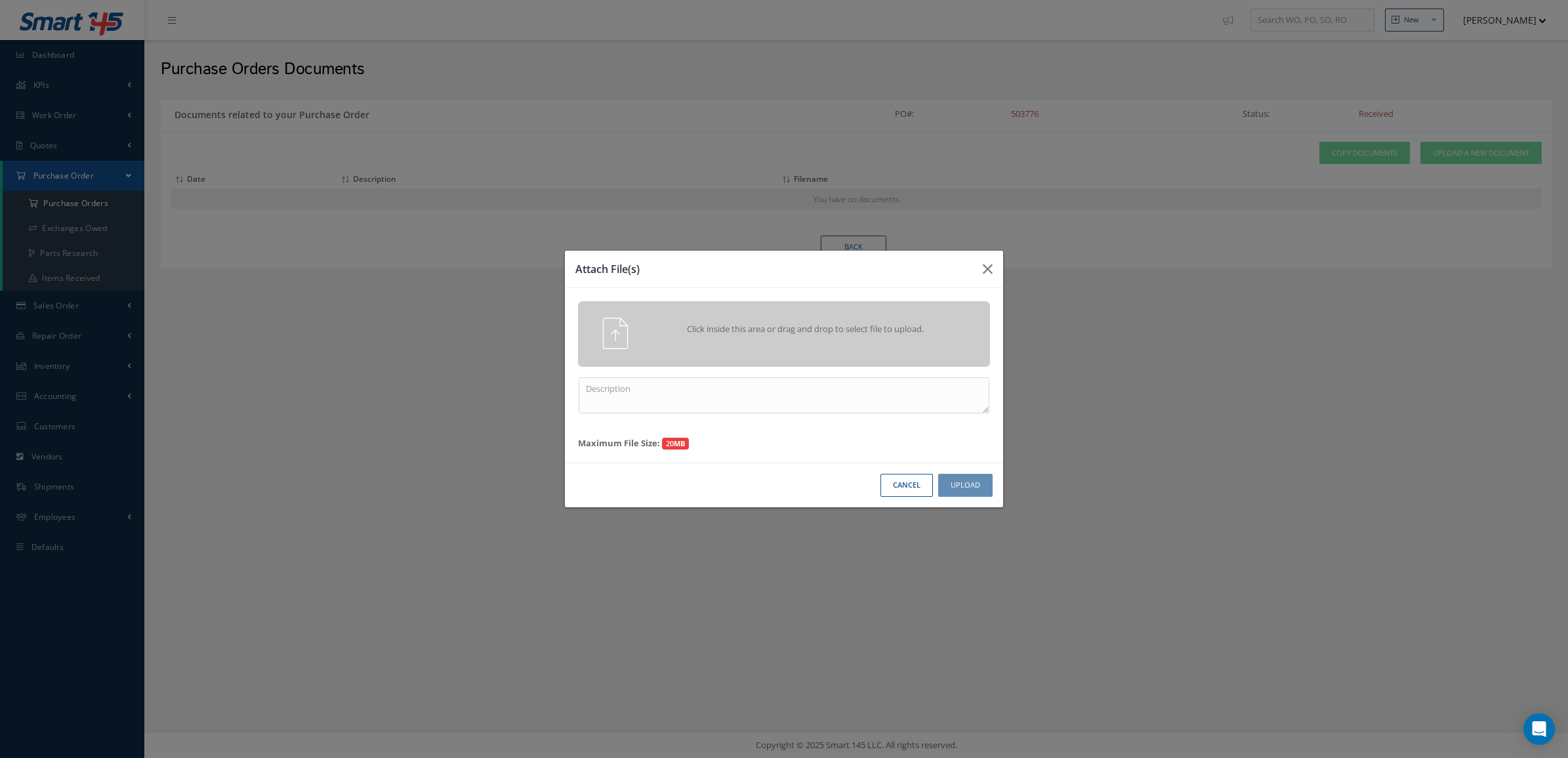
click at [835, 324] on span "Click inside this area or drag and drop to select file to upload." at bounding box center [806, 329] width 298 height 13
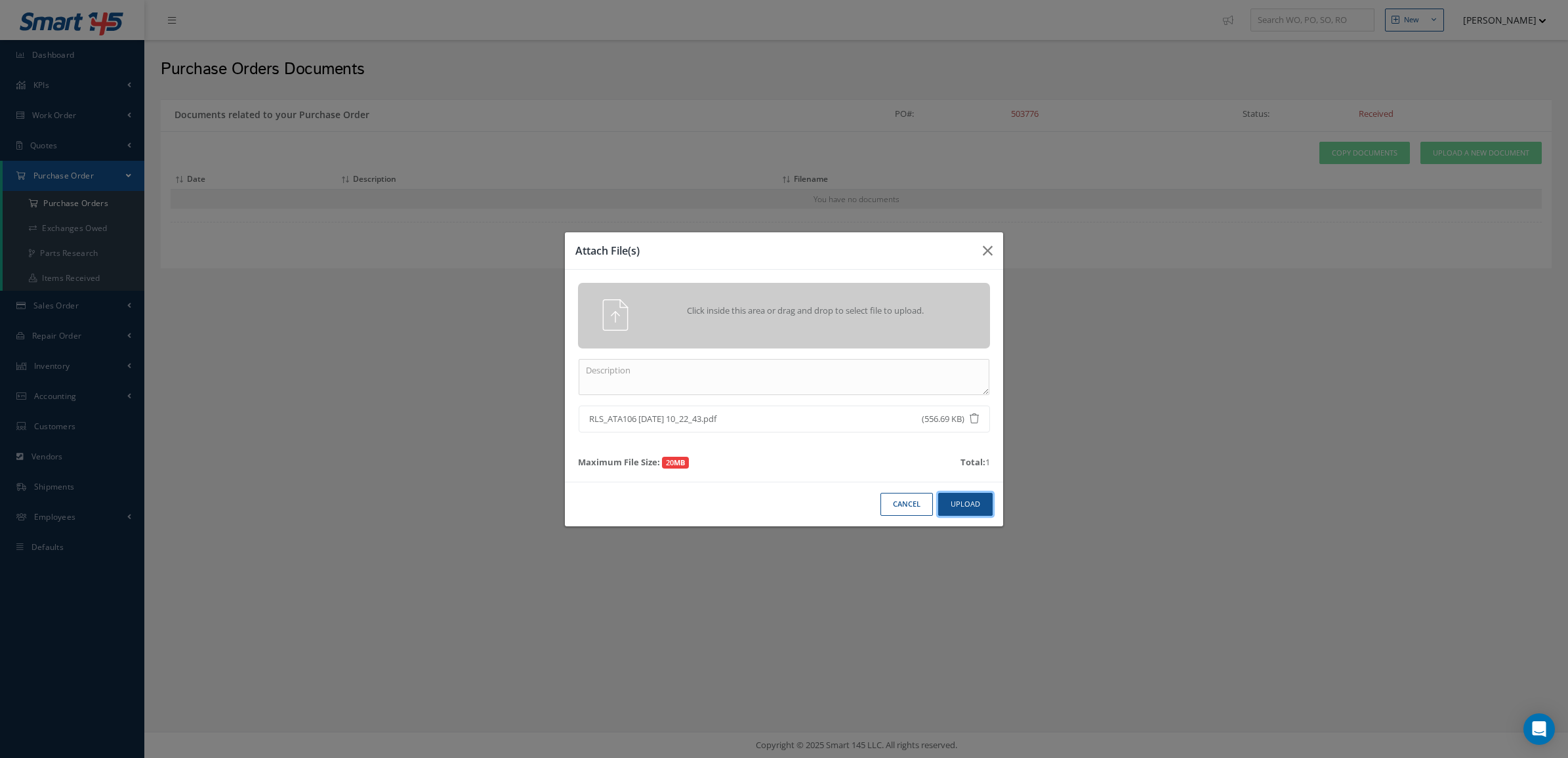
click at [966, 507] on button "Upload" at bounding box center [965, 504] width 54 height 23
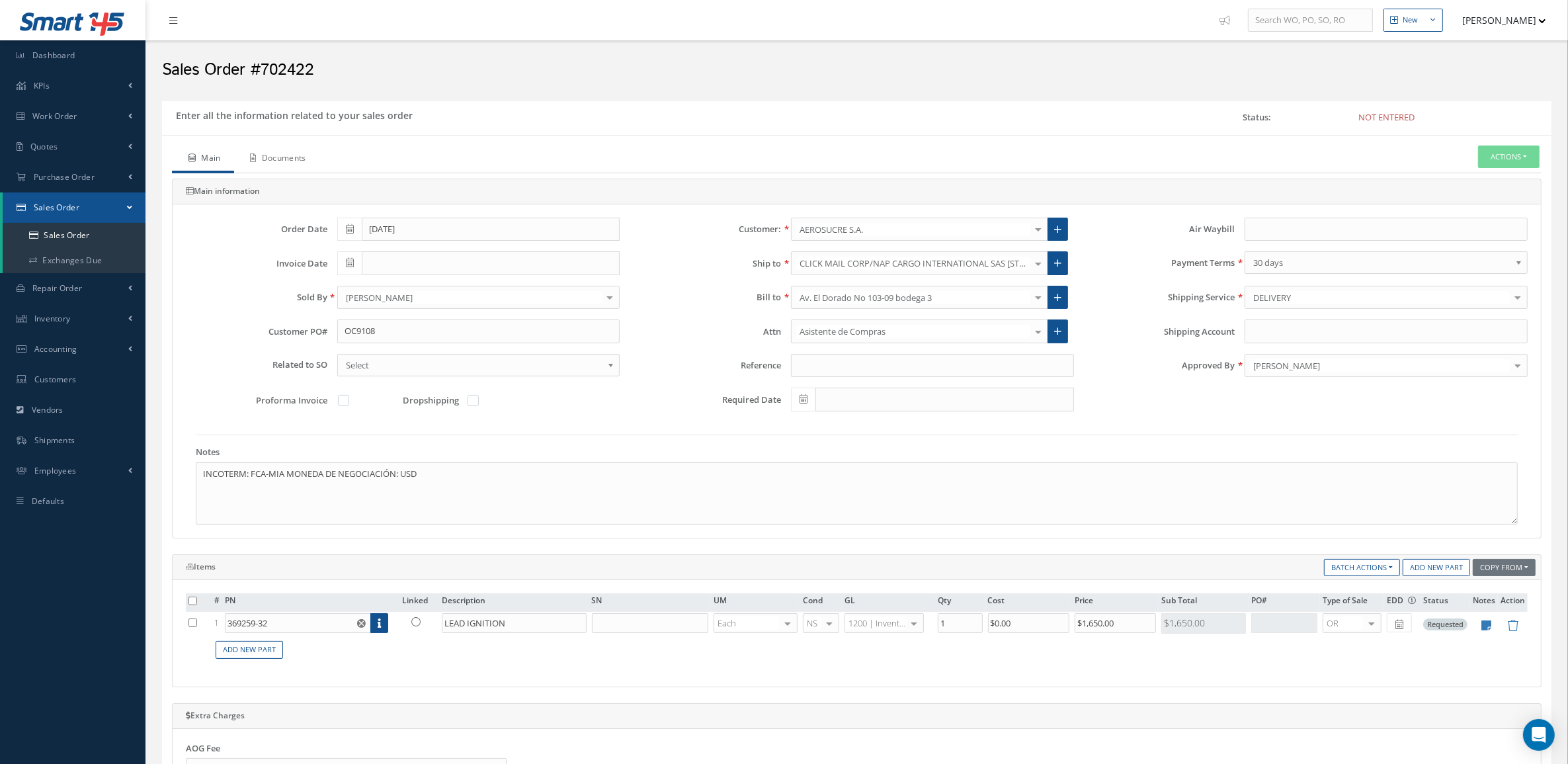
click at [301, 166] on link "Documents" at bounding box center [277, 160] width 85 height 27
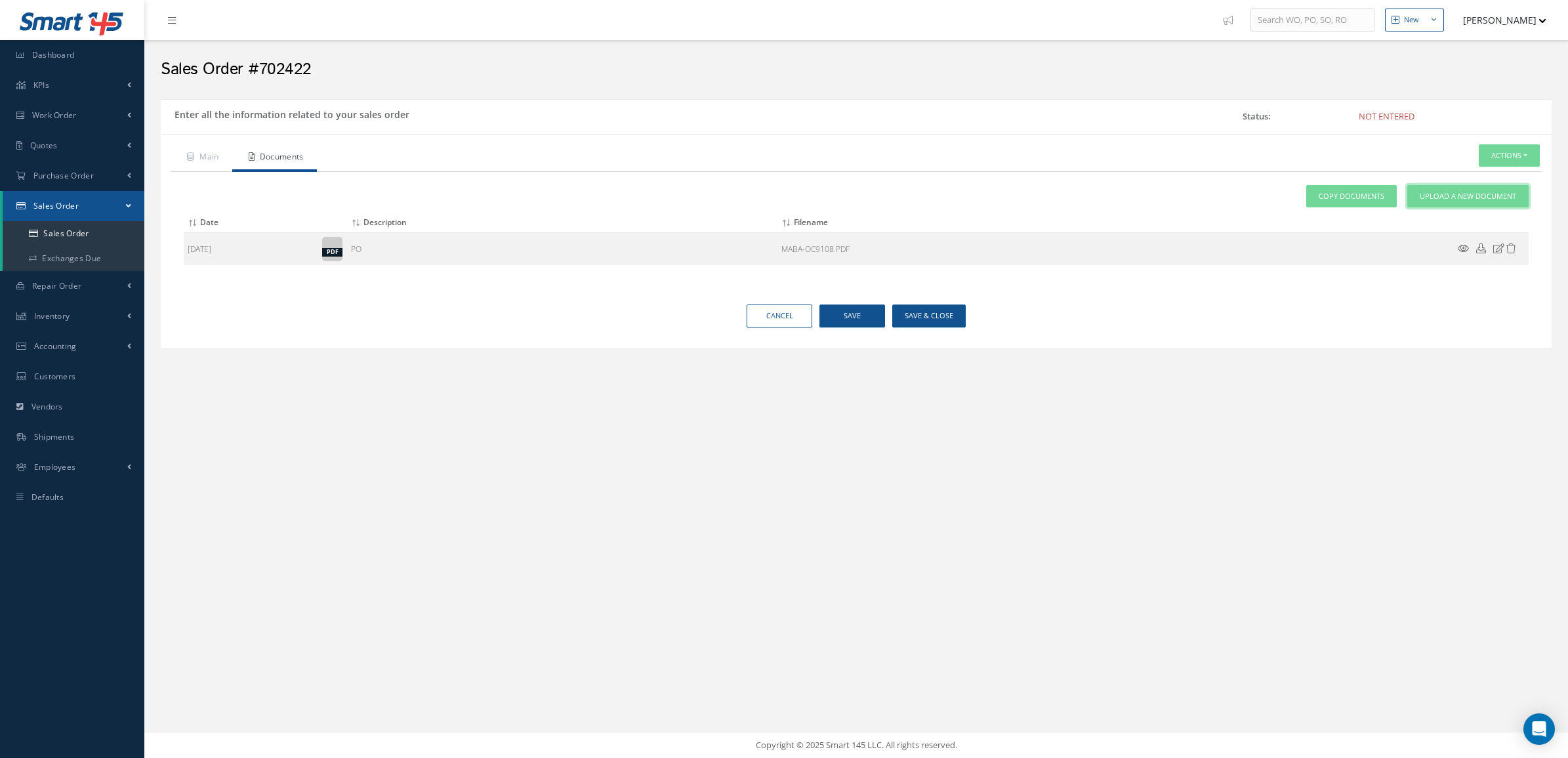
click at [1460, 190] on link "Upload a New Document" at bounding box center [1468, 196] width 121 height 23
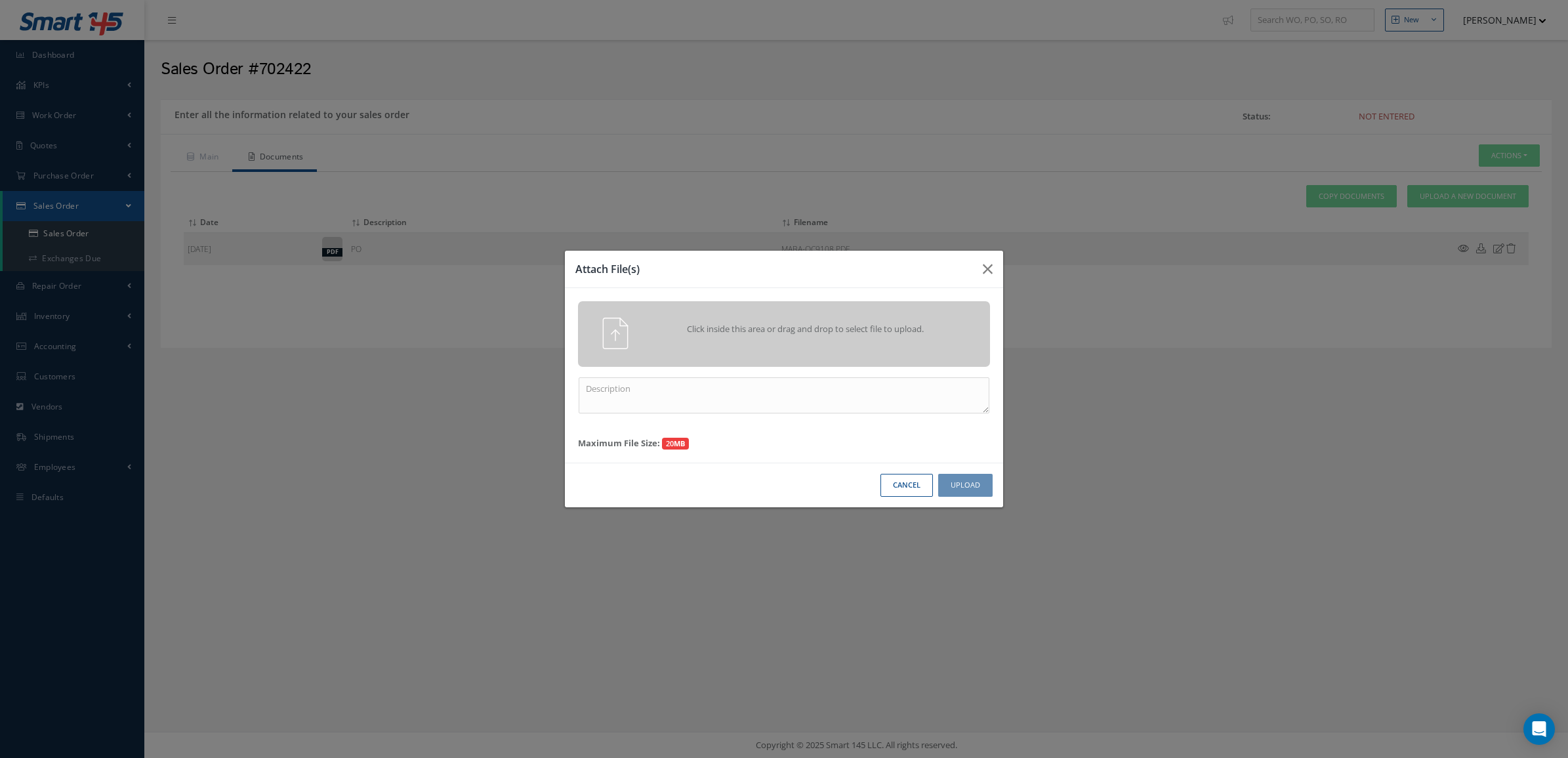
click at [802, 345] on div "Click inside this area or drag and drop to select file to upload." at bounding box center [784, 333] width 432 height 31
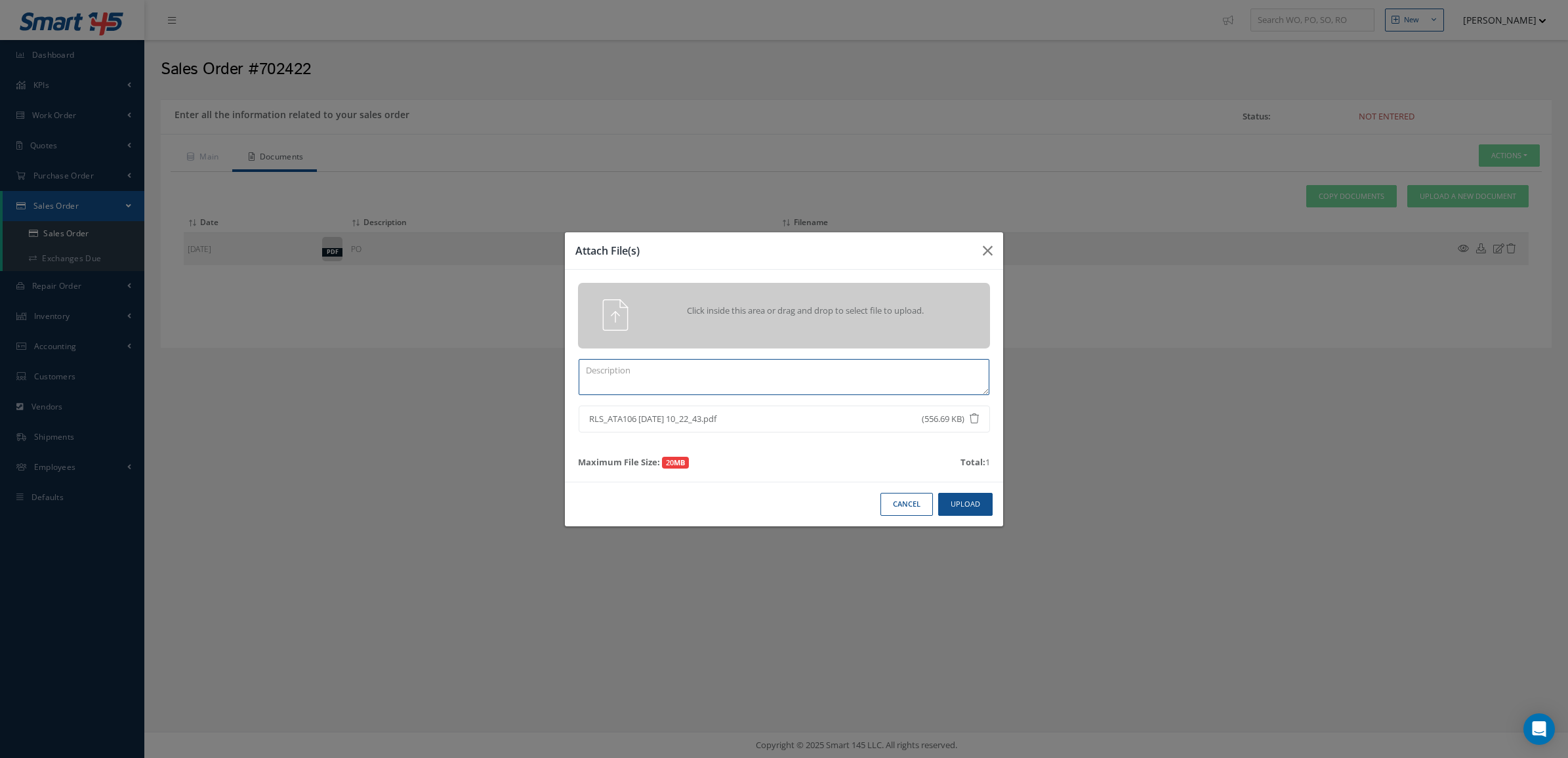
click at [713, 372] on textarea at bounding box center [784, 377] width 411 height 36
type textarea "certs"
click at [957, 500] on button "Upload" at bounding box center [965, 504] width 54 height 23
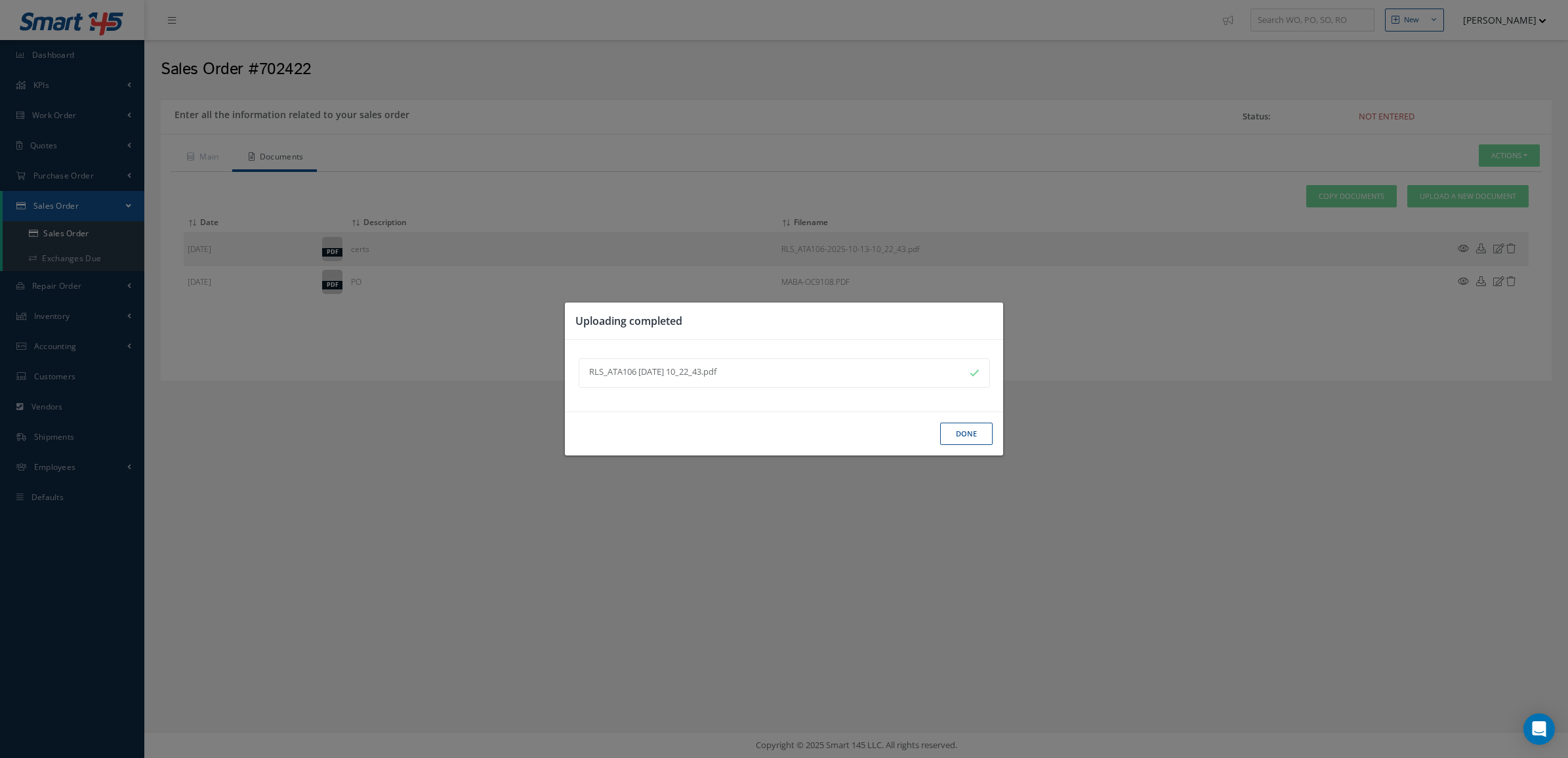
click at [981, 444] on button "Done" at bounding box center [966, 434] width 53 height 23
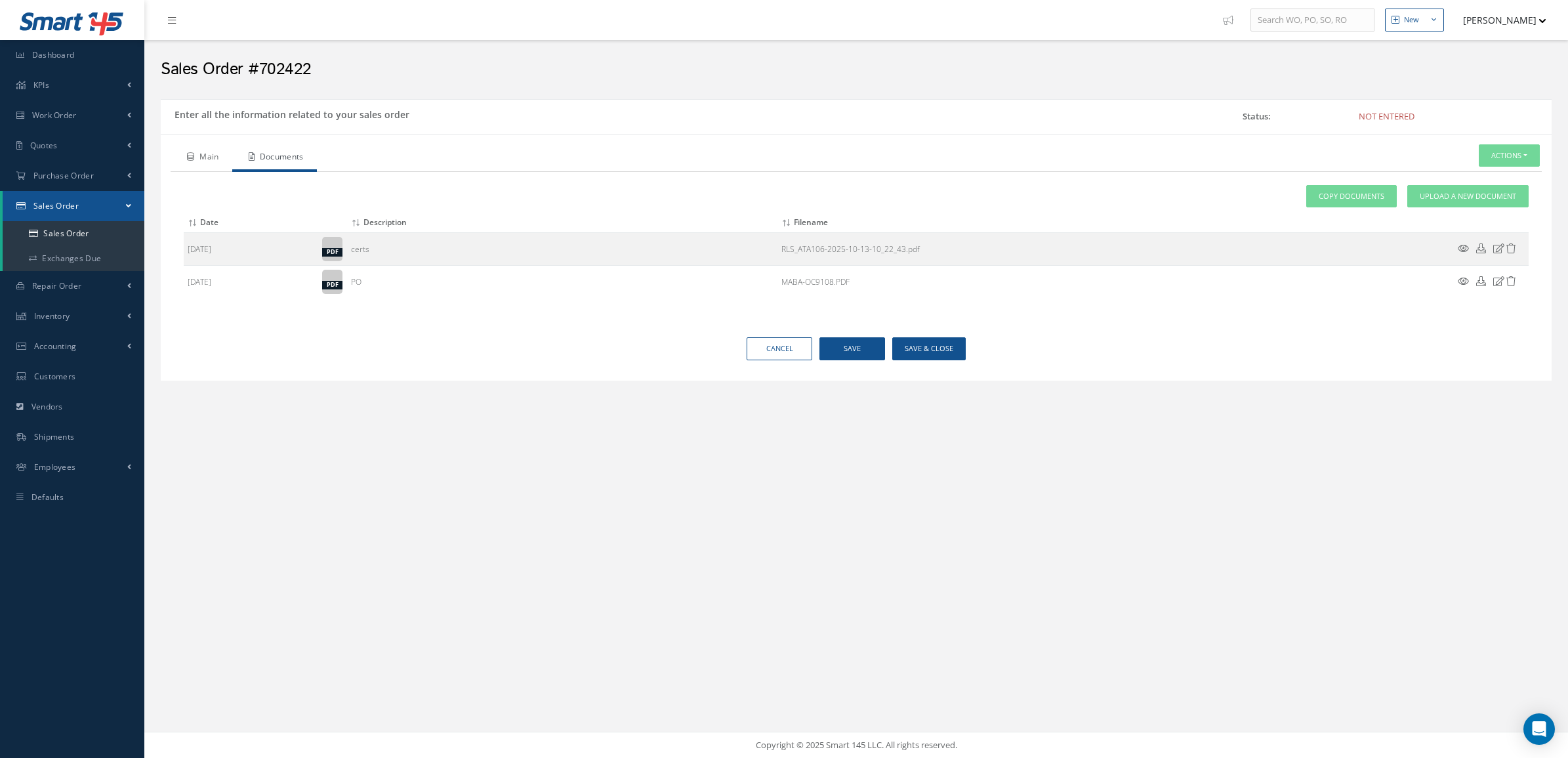
click at [218, 161] on link "Main" at bounding box center [201, 158] width 62 height 27
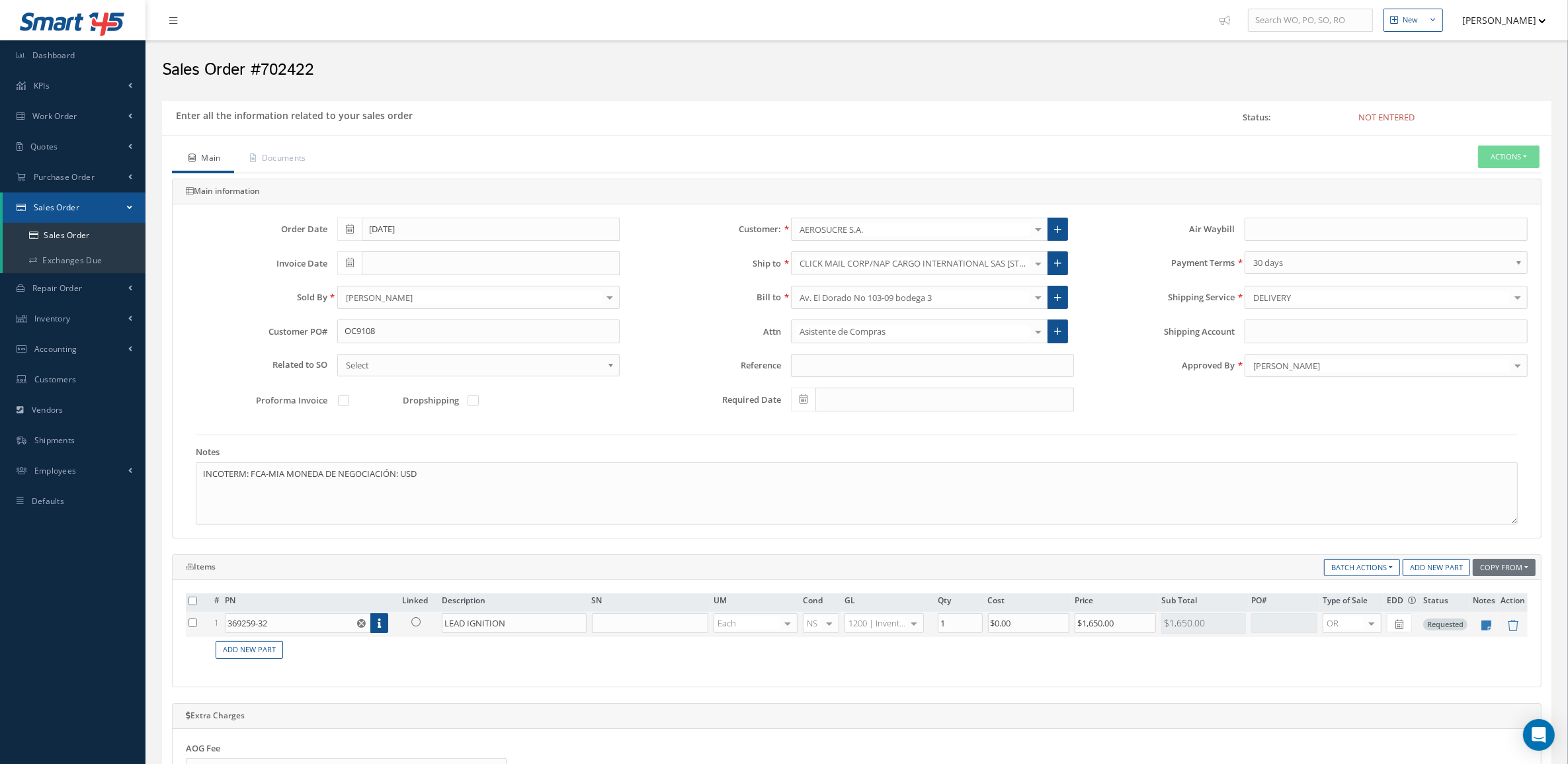
click at [410, 625] on link at bounding box center [419, 621] width 35 height 17
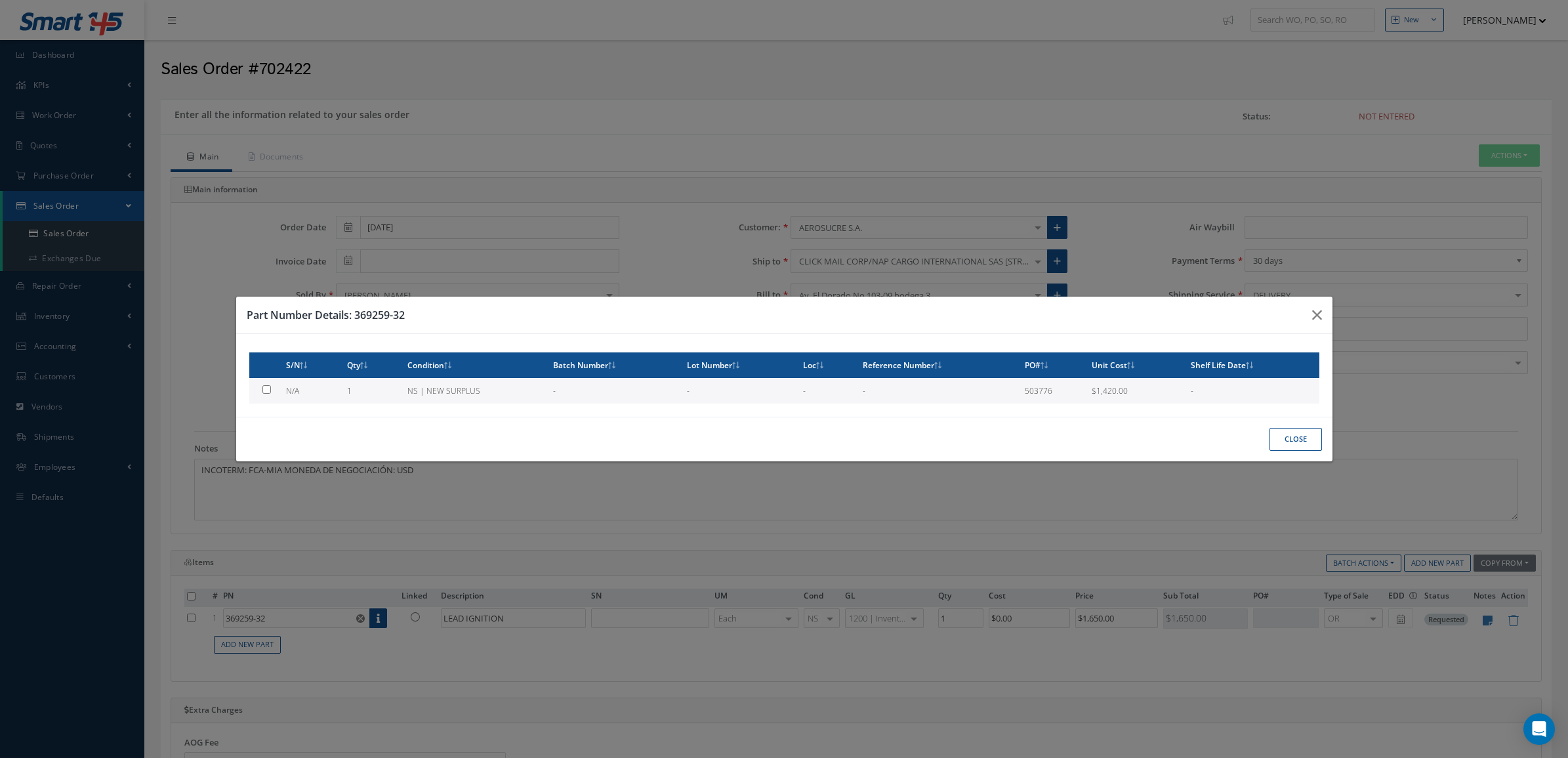
click at [382, 389] on td "1" at bounding box center [372, 391] width 60 height 26
type input "$1,420"
checkbox input "true"
click at [1314, 432] on button "Close" at bounding box center [1295, 439] width 53 height 23
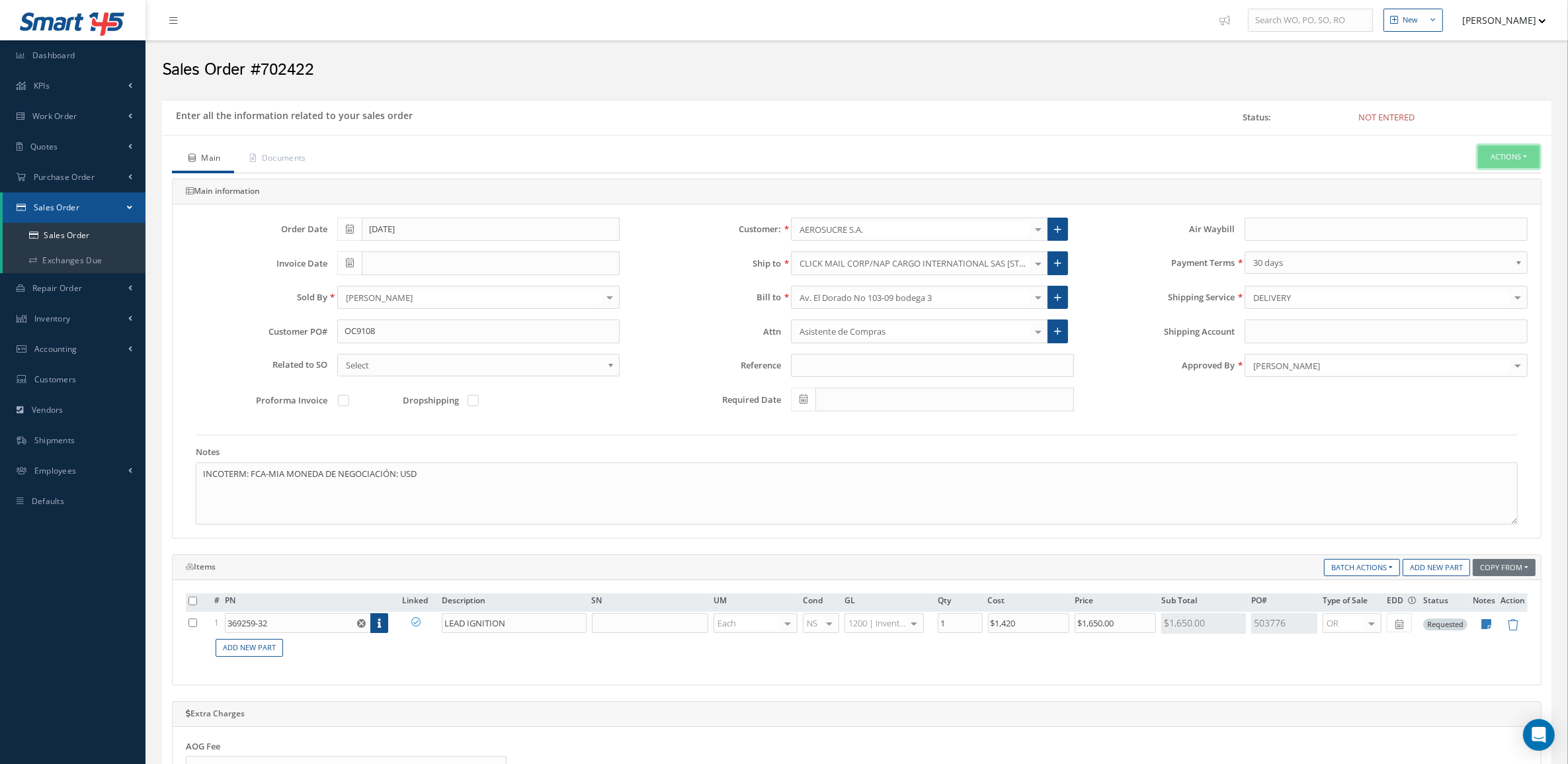
click at [1521, 159] on button "Actions" at bounding box center [1508, 157] width 61 height 23
click at [1508, 177] on link "Enter/Update" at bounding box center [1488, 180] width 106 height 18
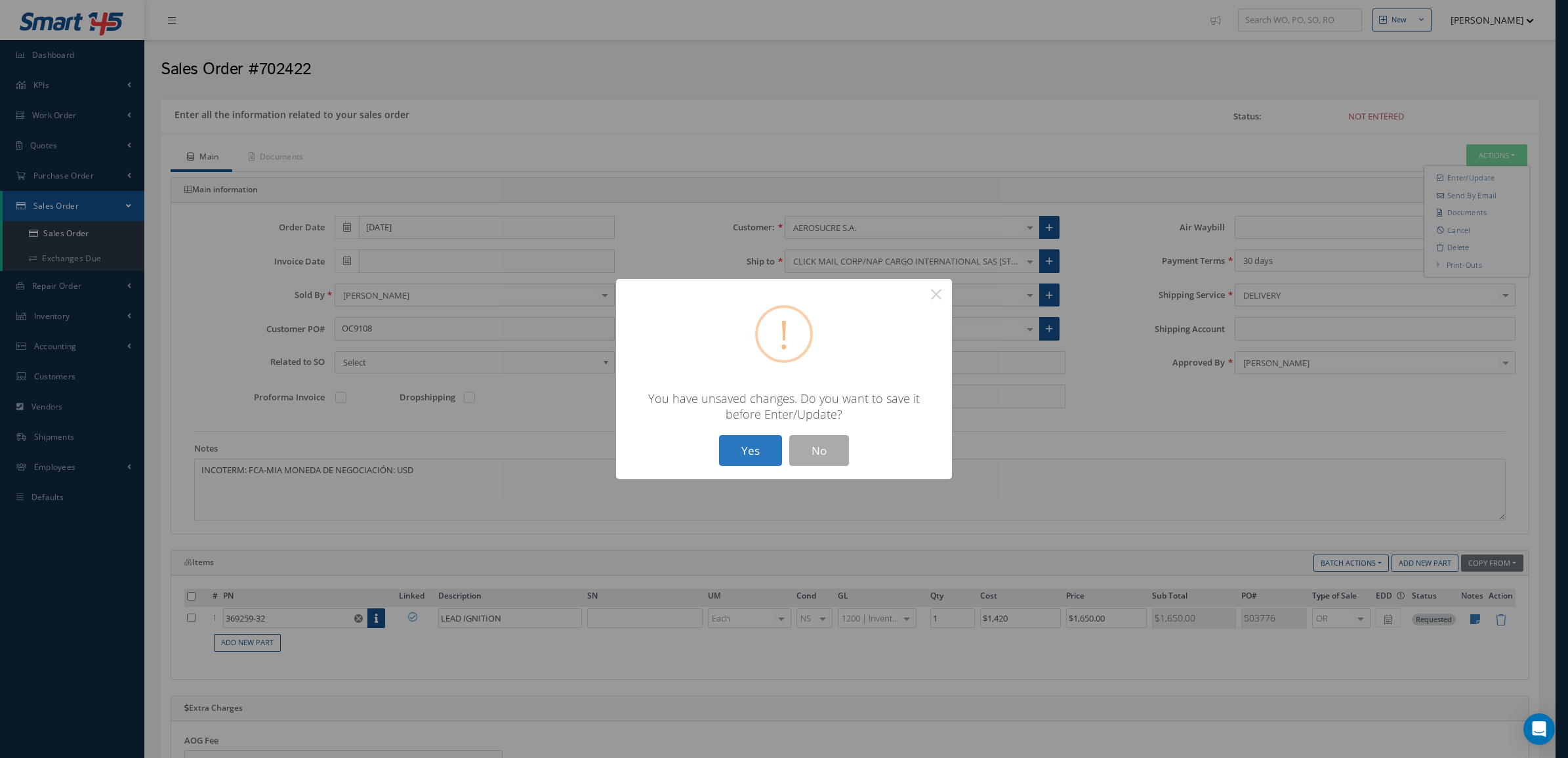
click at [762, 451] on button "Yes" at bounding box center [750, 450] width 63 height 31
click at [734, 432] on div "? ! i × The Customer has exceeded their Credit Limit. Do you want to continue? …" at bounding box center [784, 379] width 336 height 200
click at [742, 455] on button "Yes" at bounding box center [750, 450] width 63 height 31
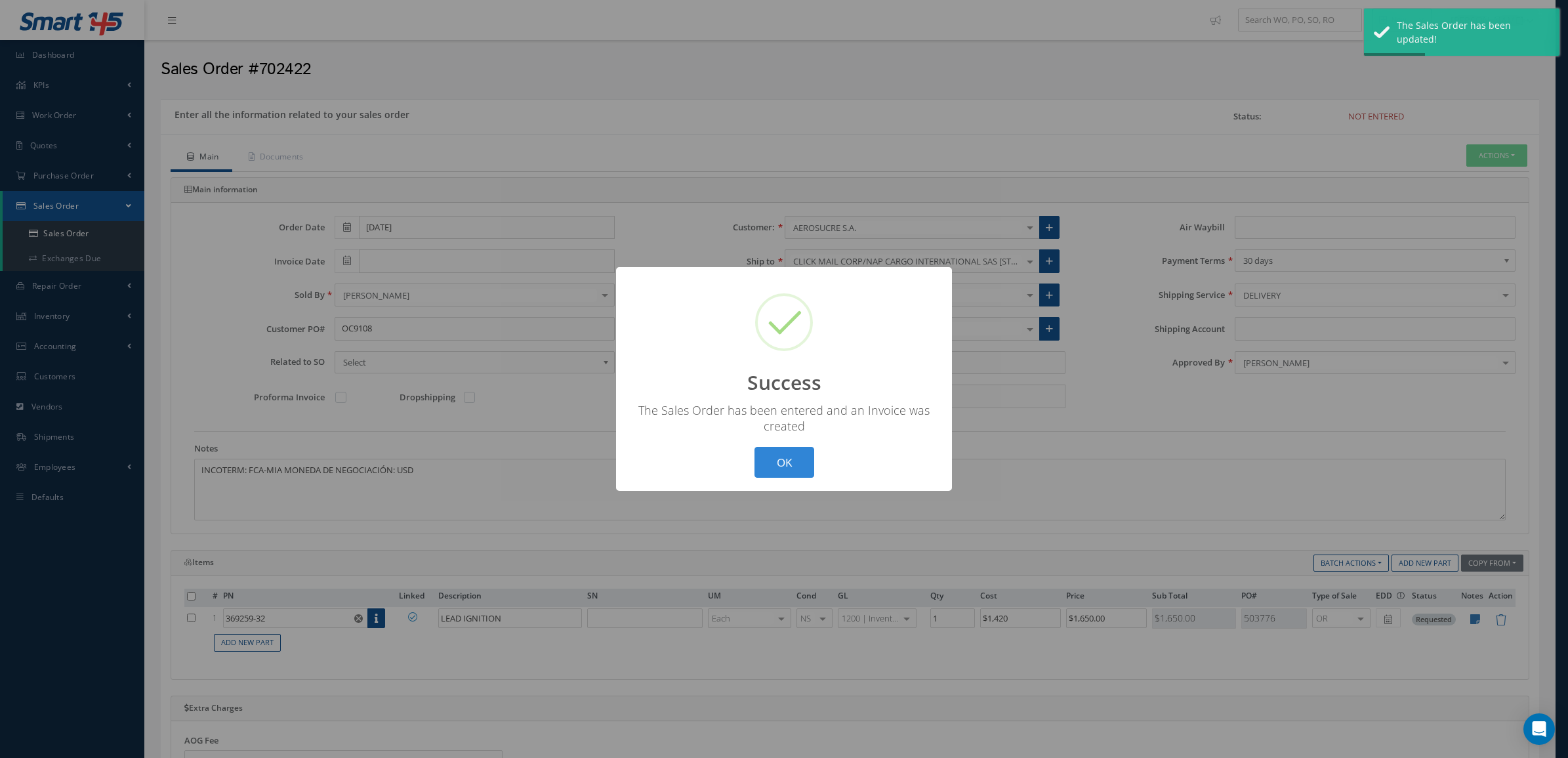
click at [1451, 145] on body "Smart 145 Dashboard KPIs Accounting Work Order Work Order Preview" at bounding box center [784, 600] width 1568 height 1199
click at [1483, 156] on div "? ! i Success × The Sales Order has been entered and an Invoice was created OK …" at bounding box center [784, 379] width 1568 height 758
type input "[DATE]"
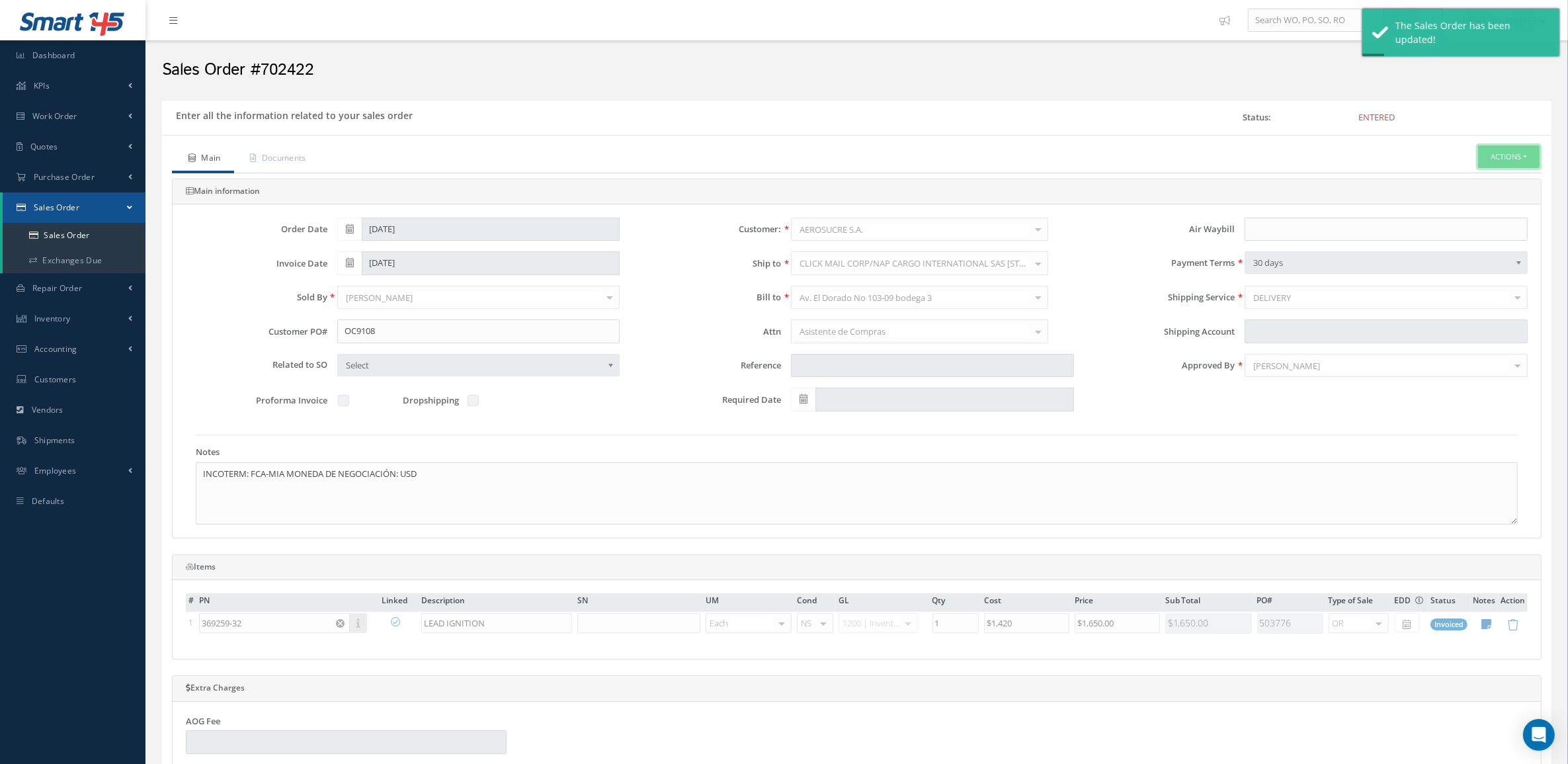
click at [1496, 157] on button "Actions" at bounding box center [1508, 157] width 61 height 23
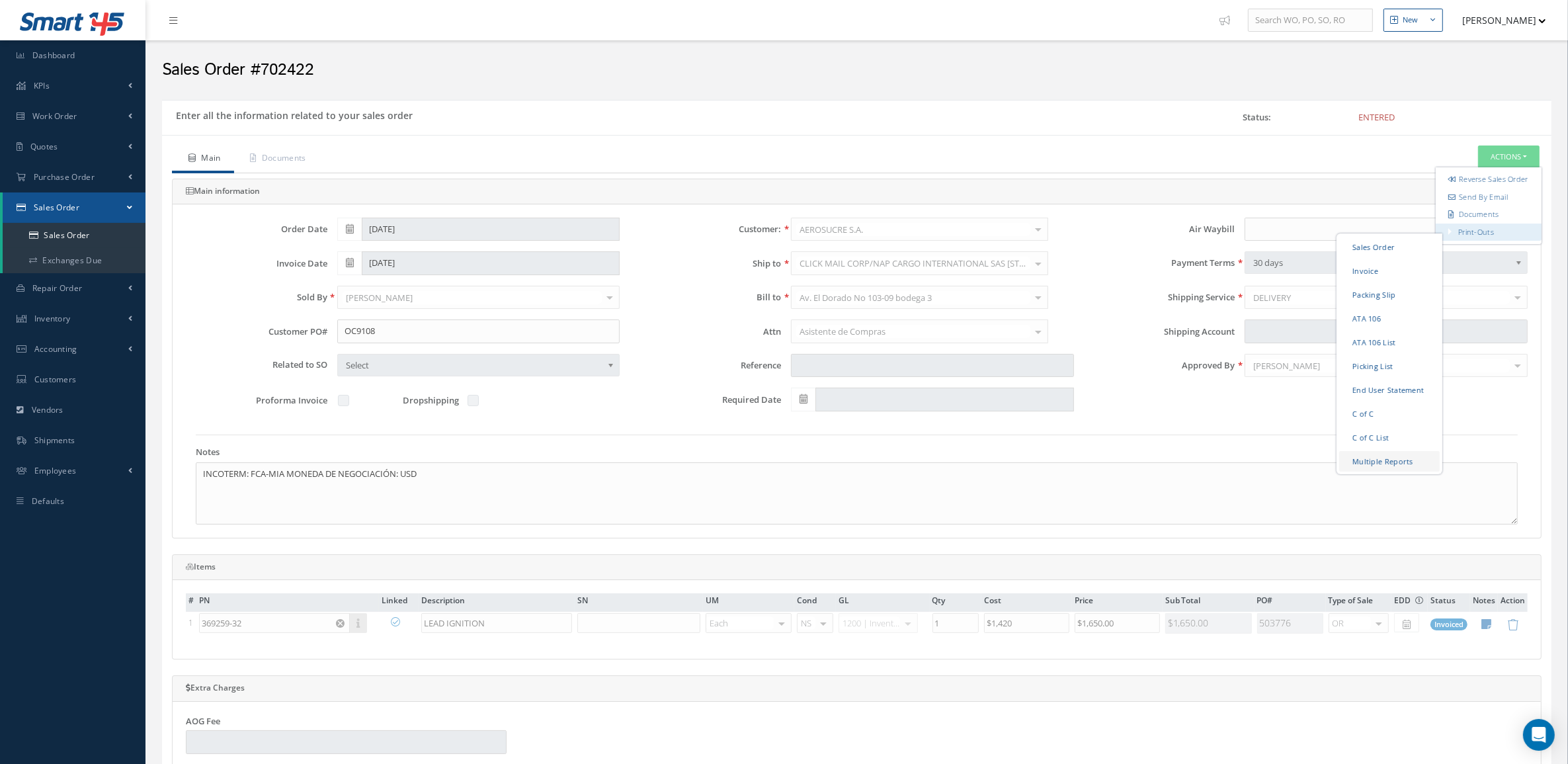
click at [1387, 467] on link "Multiple Reports" at bounding box center [1389, 460] width 101 height 20
checkbox input "true"
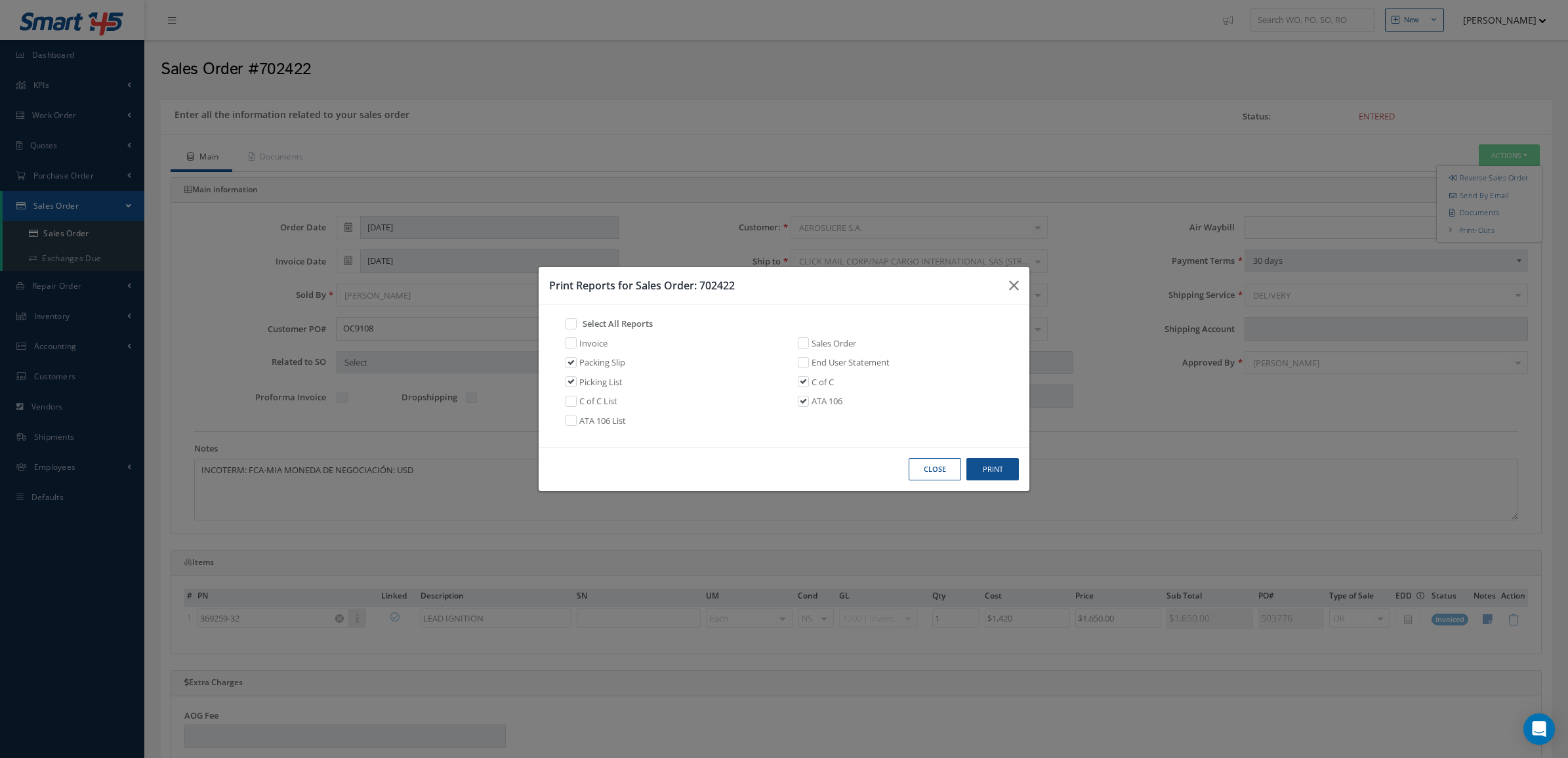
click at [598, 343] on link "Invoice" at bounding box center [593, 344] width 28 height 13
checkbox input "true"
click at [989, 463] on button "Print" at bounding box center [993, 469] width 53 height 23
drag, startPoint x: 926, startPoint y: 477, endPoint x: 683, endPoint y: 256, distance: 328.5
click at [925, 477] on button "Close" at bounding box center [935, 469] width 53 height 23
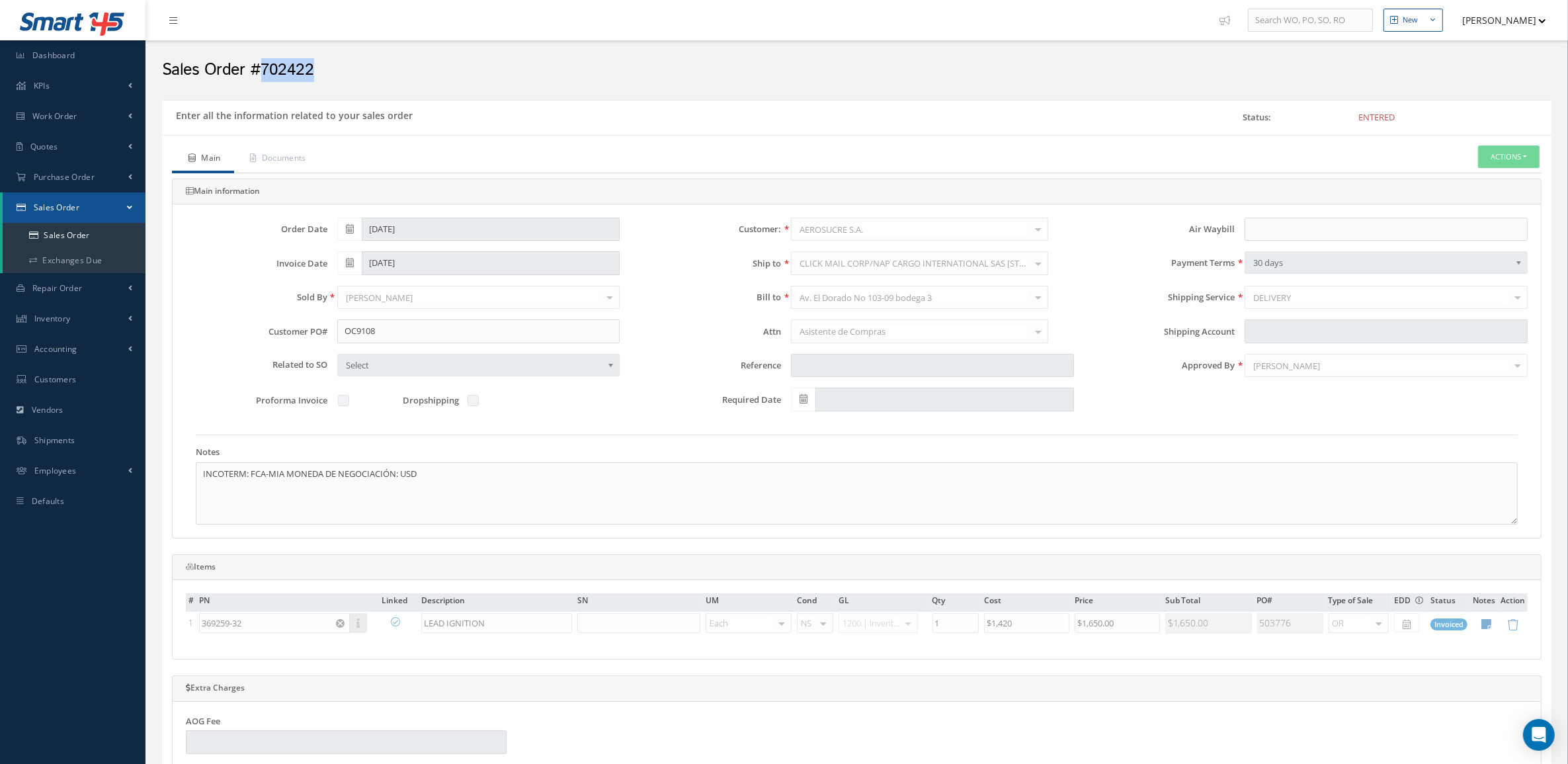
drag, startPoint x: 362, startPoint y: 80, endPoint x: 263, endPoint y: 72, distance: 99.3
click at [263, 72] on h2 "Sales Order #702422" at bounding box center [857, 70] width 1389 height 20
copy h2 "702422"
click at [288, 163] on link "Documents" at bounding box center [277, 160] width 85 height 27
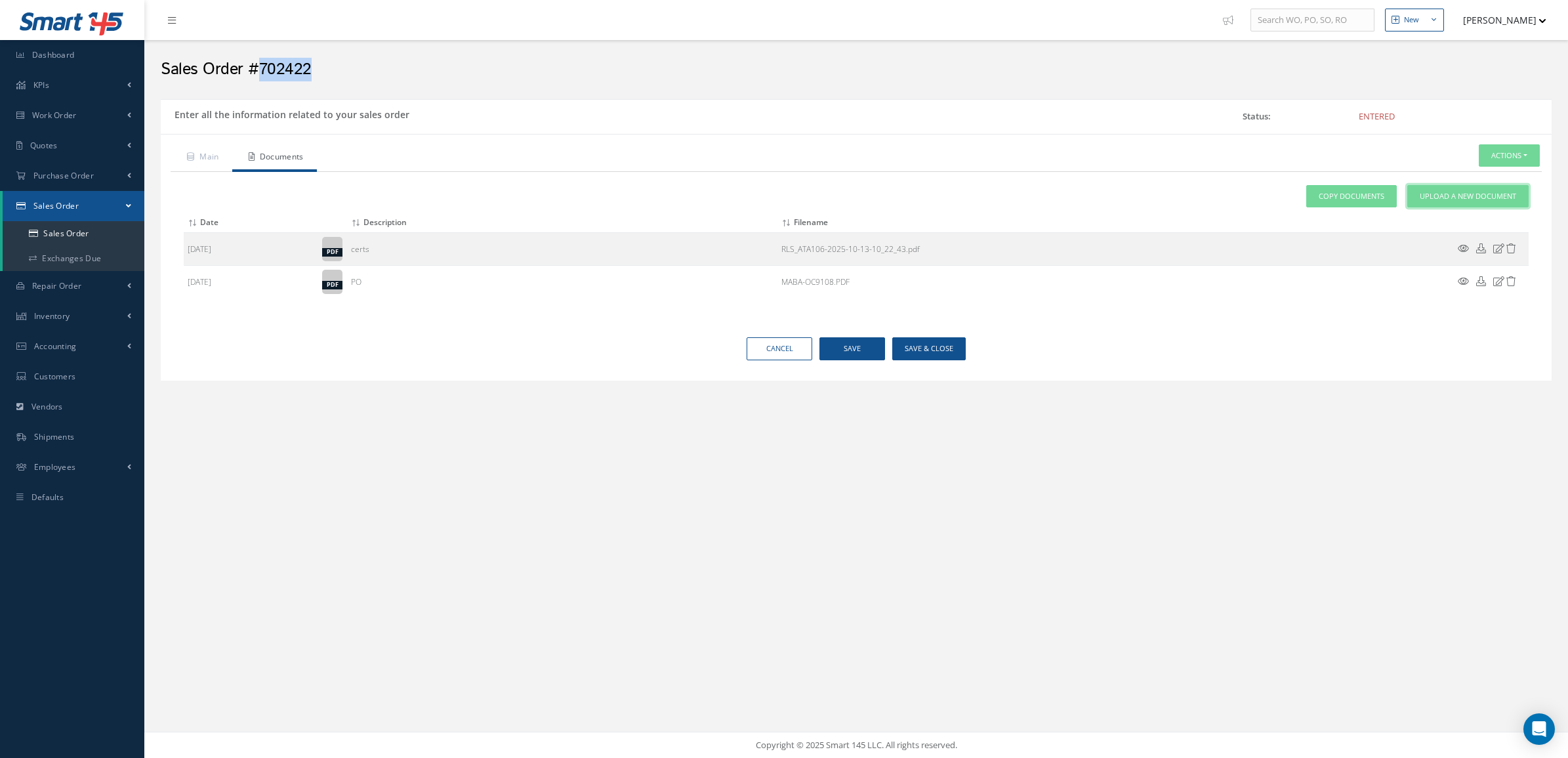
click at [1455, 204] on link "Upload a New Document" at bounding box center [1468, 196] width 121 height 23
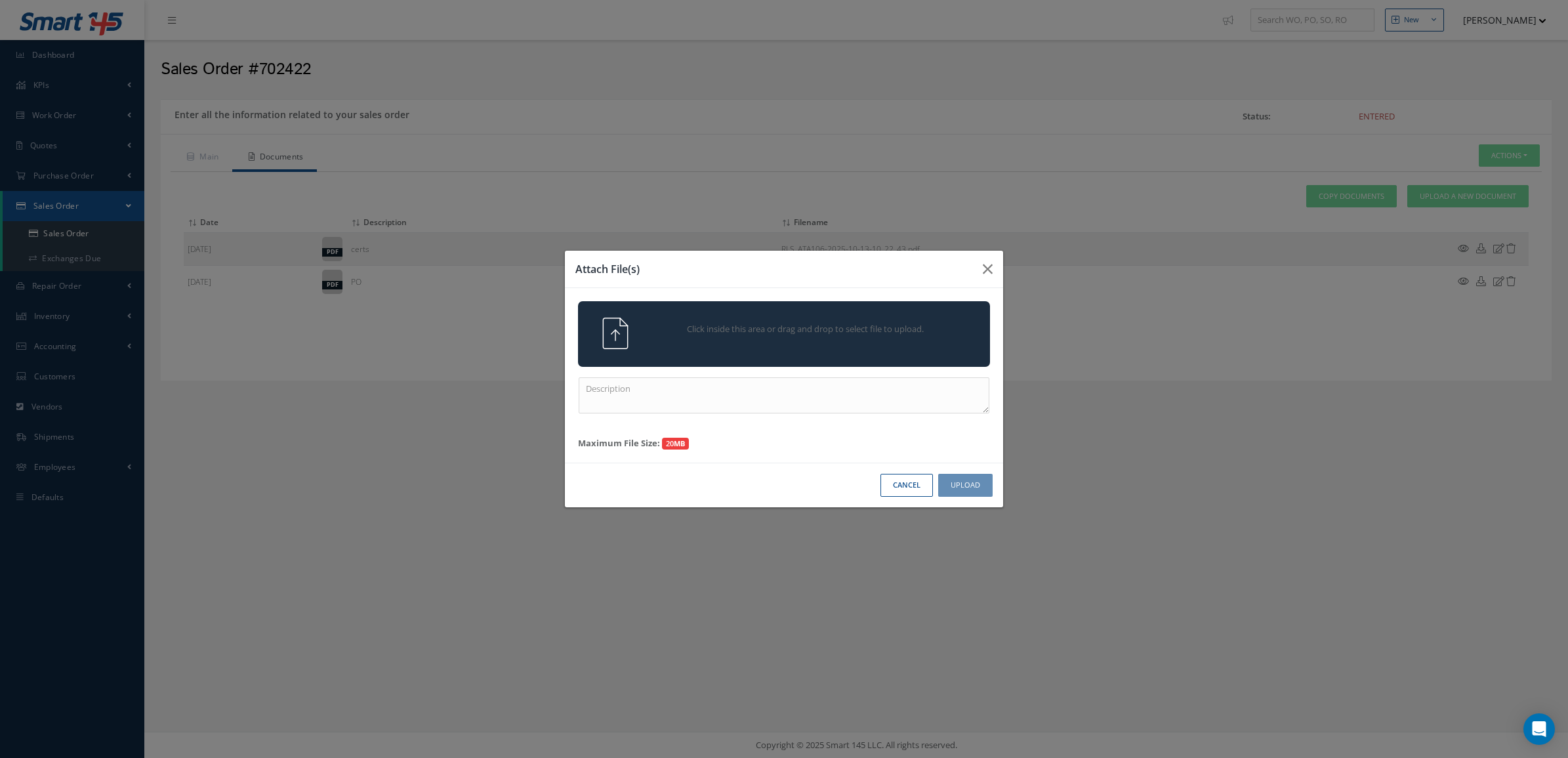
click at [669, 331] on span "Click inside this area or drag and drop to select file to upload." at bounding box center [806, 329] width 298 height 13
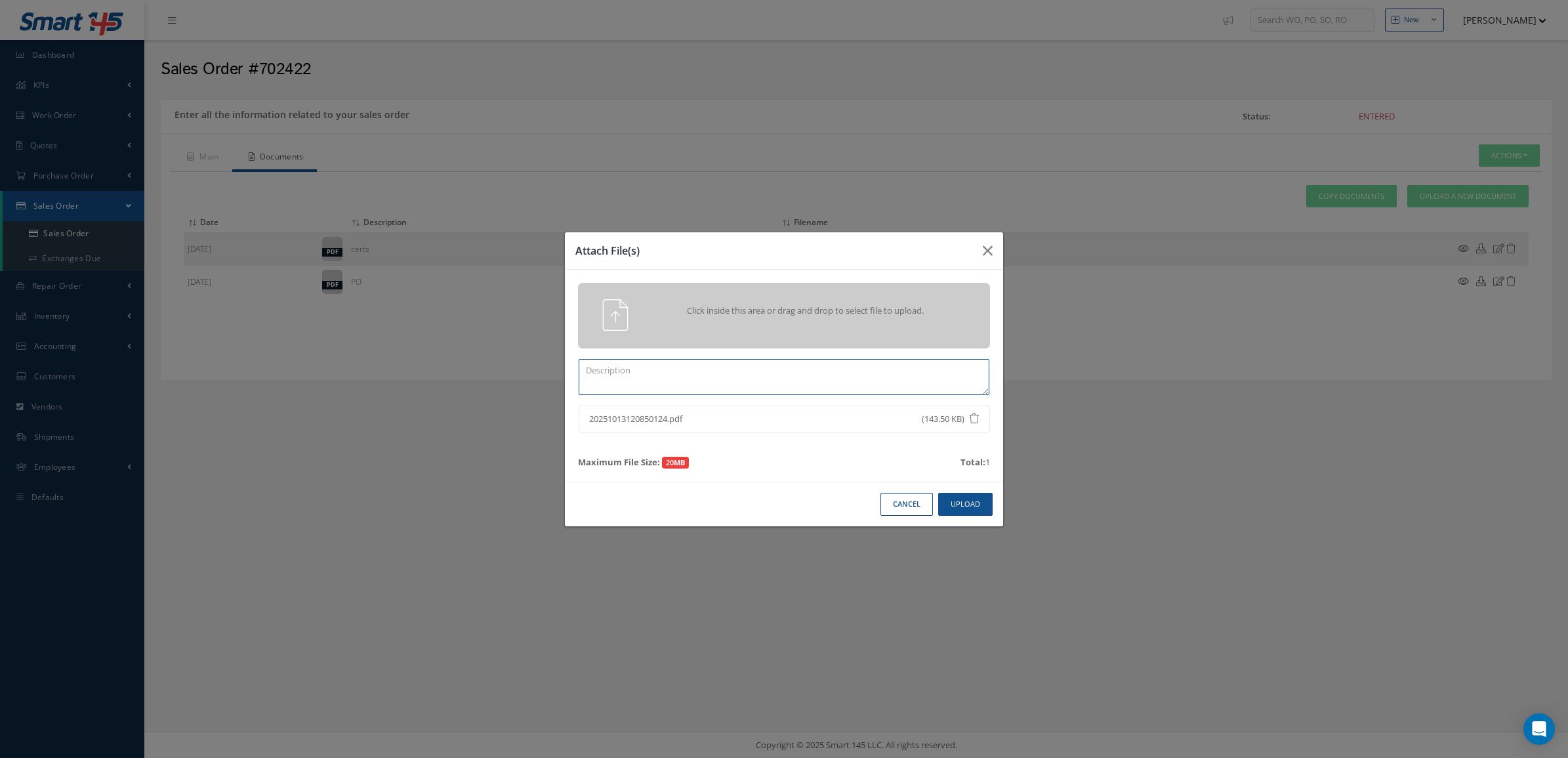
click at [702, 372] on textarea at bounding box center [784, 377] width 411 height 36
type textarea "p"
paste textarea "702422"
type textarea "PPW SO 702422"
click at [957, 503] on button "Upload" at bounding box center [965, 504] width 54 height 23
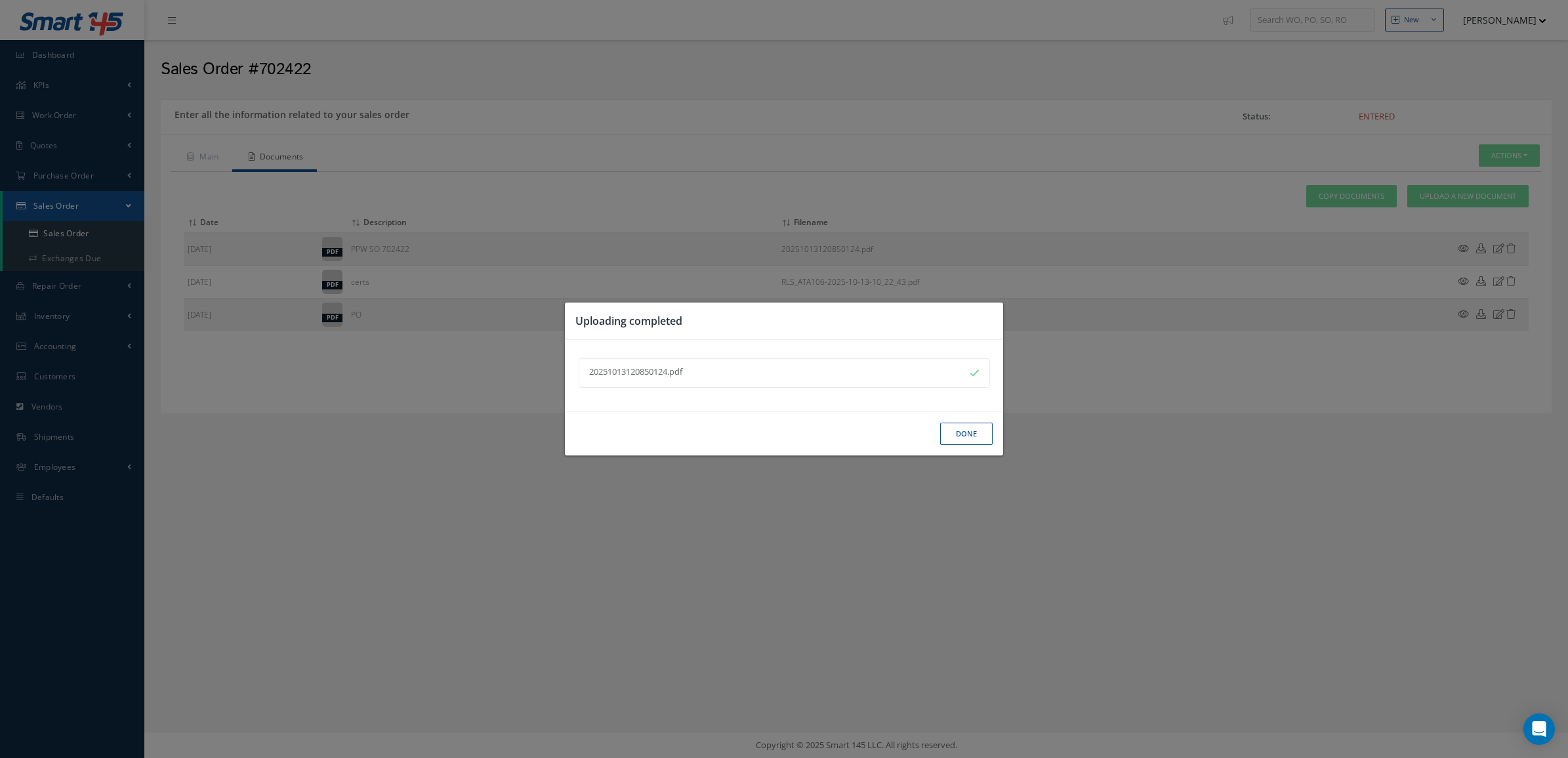
click at [949, 438] on button "Done" at bounding box center [966, 434] width 53 height 23
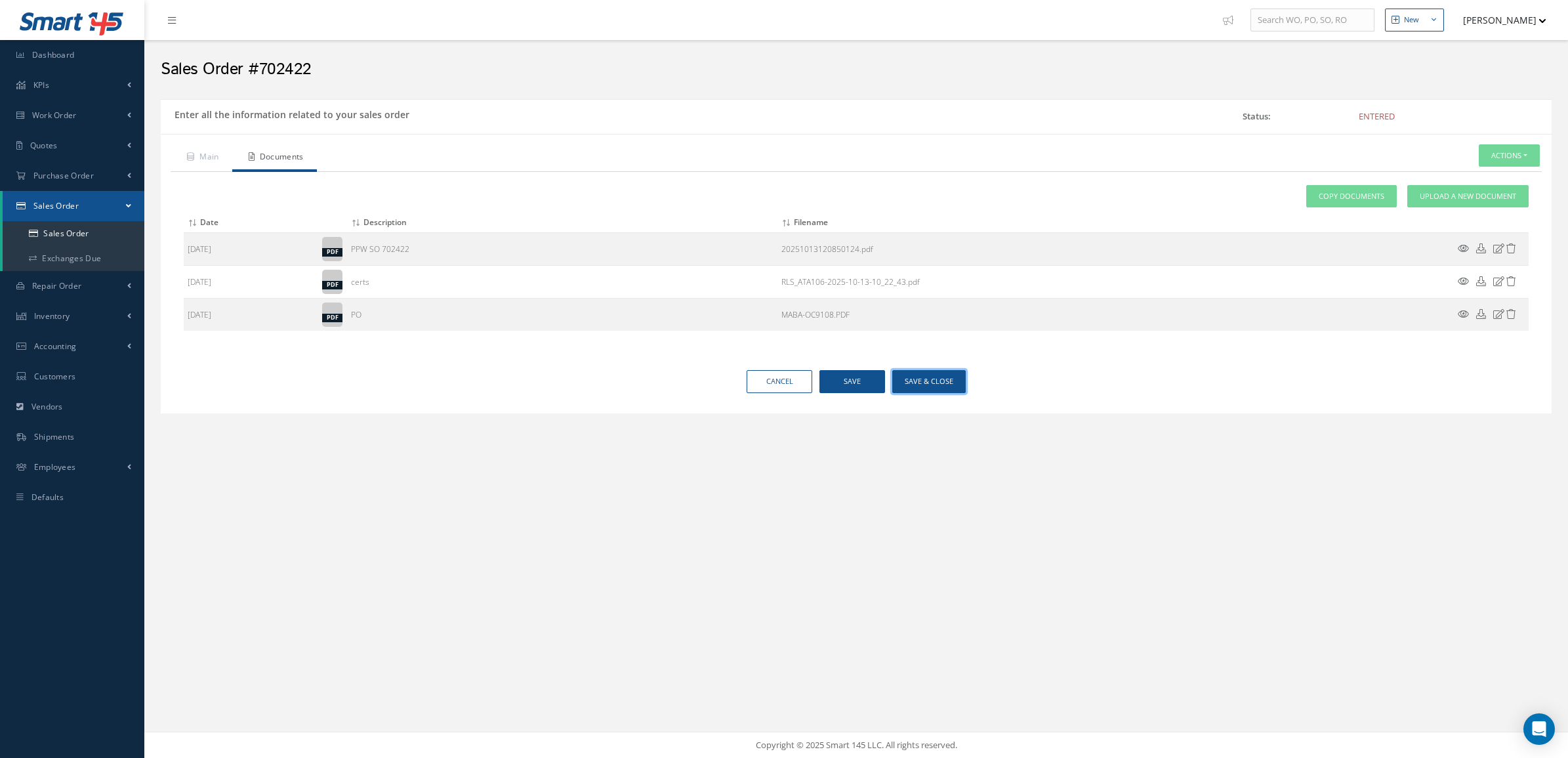
click at [919, 383] on button "Save & Close" at bounding box center [929, 381] width 74 height 23
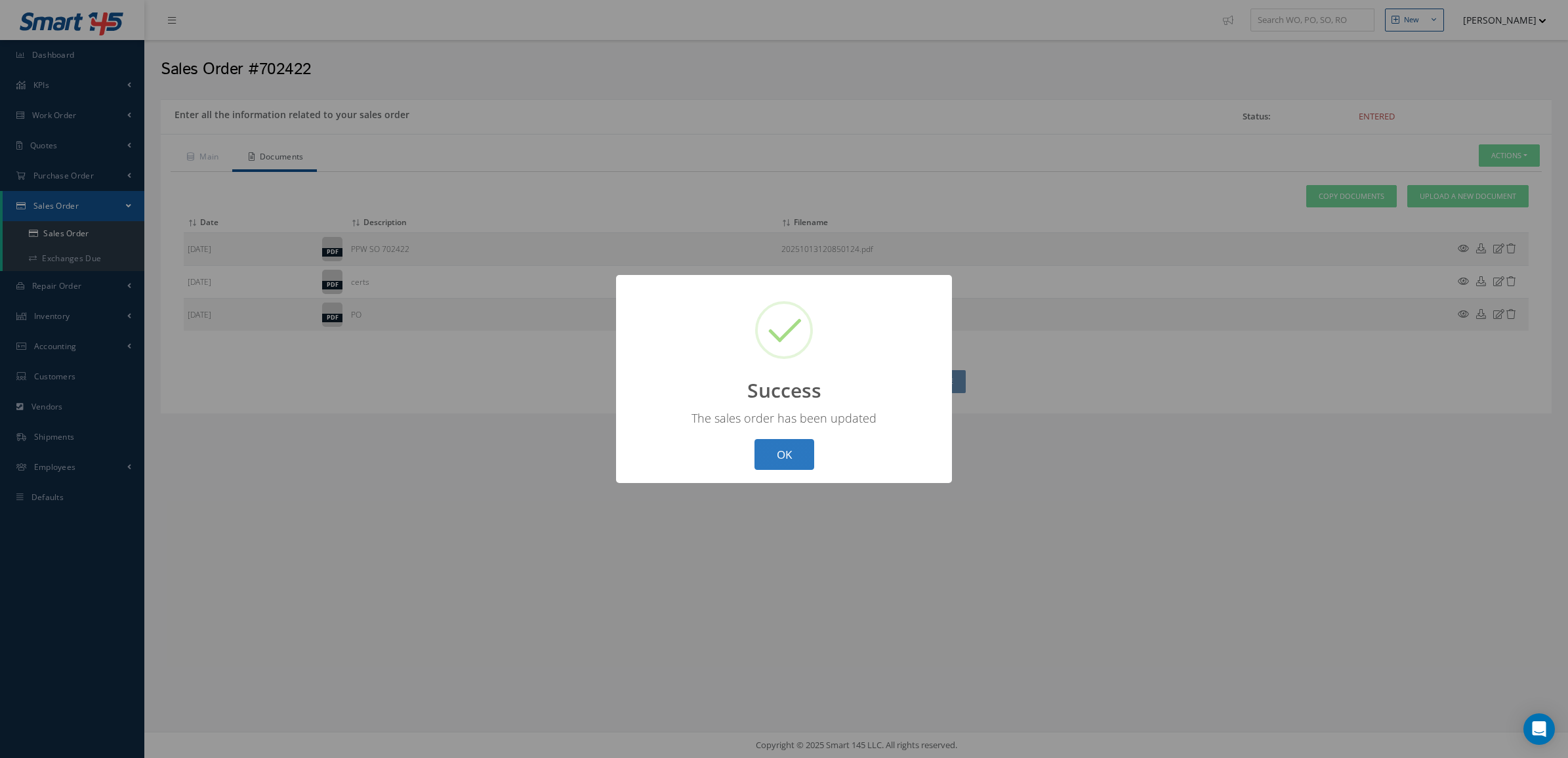
click at [782, 441] on button "OK" at bounding box center [784, 454] width 60 height 31
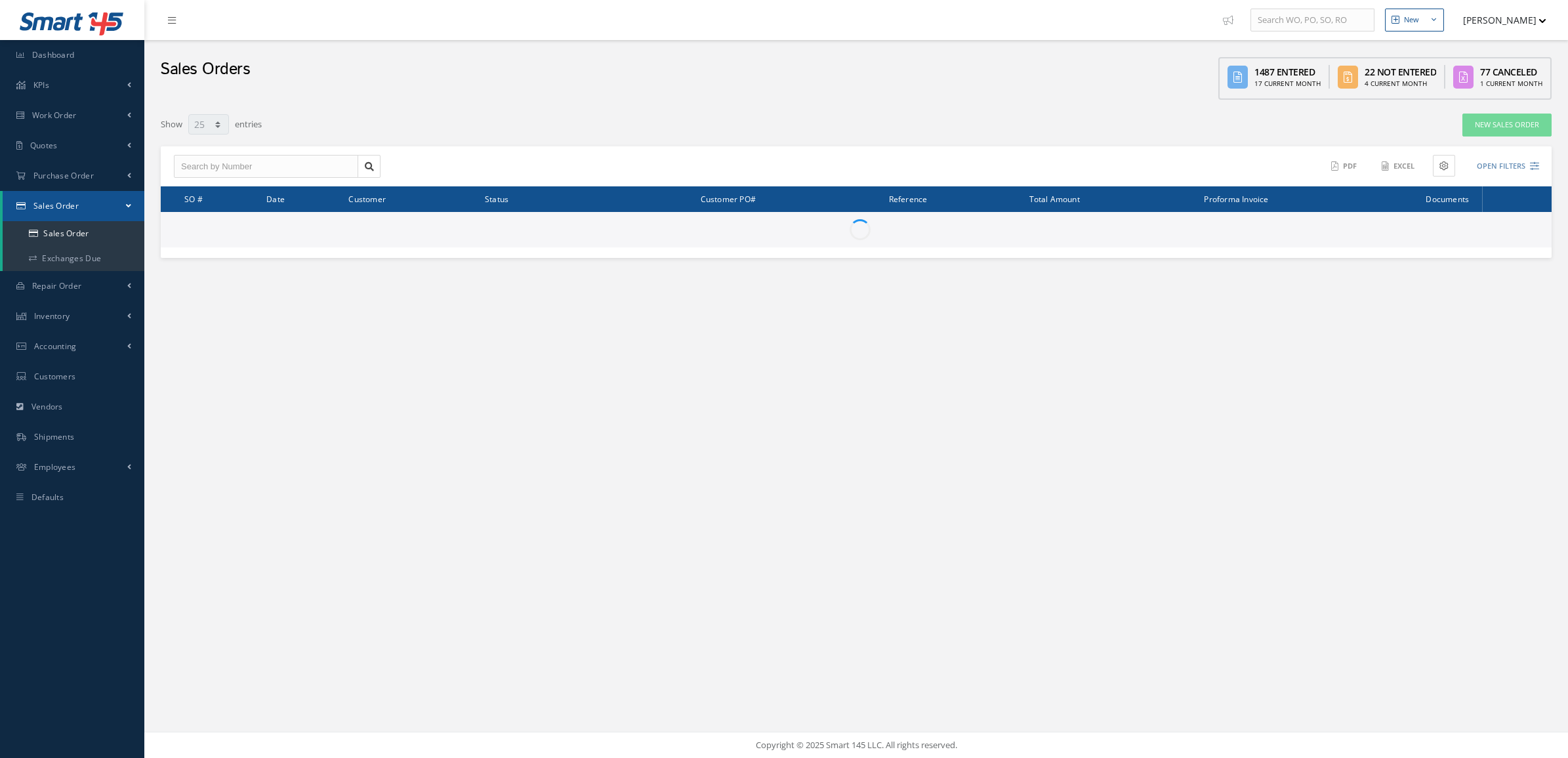
select select "25"
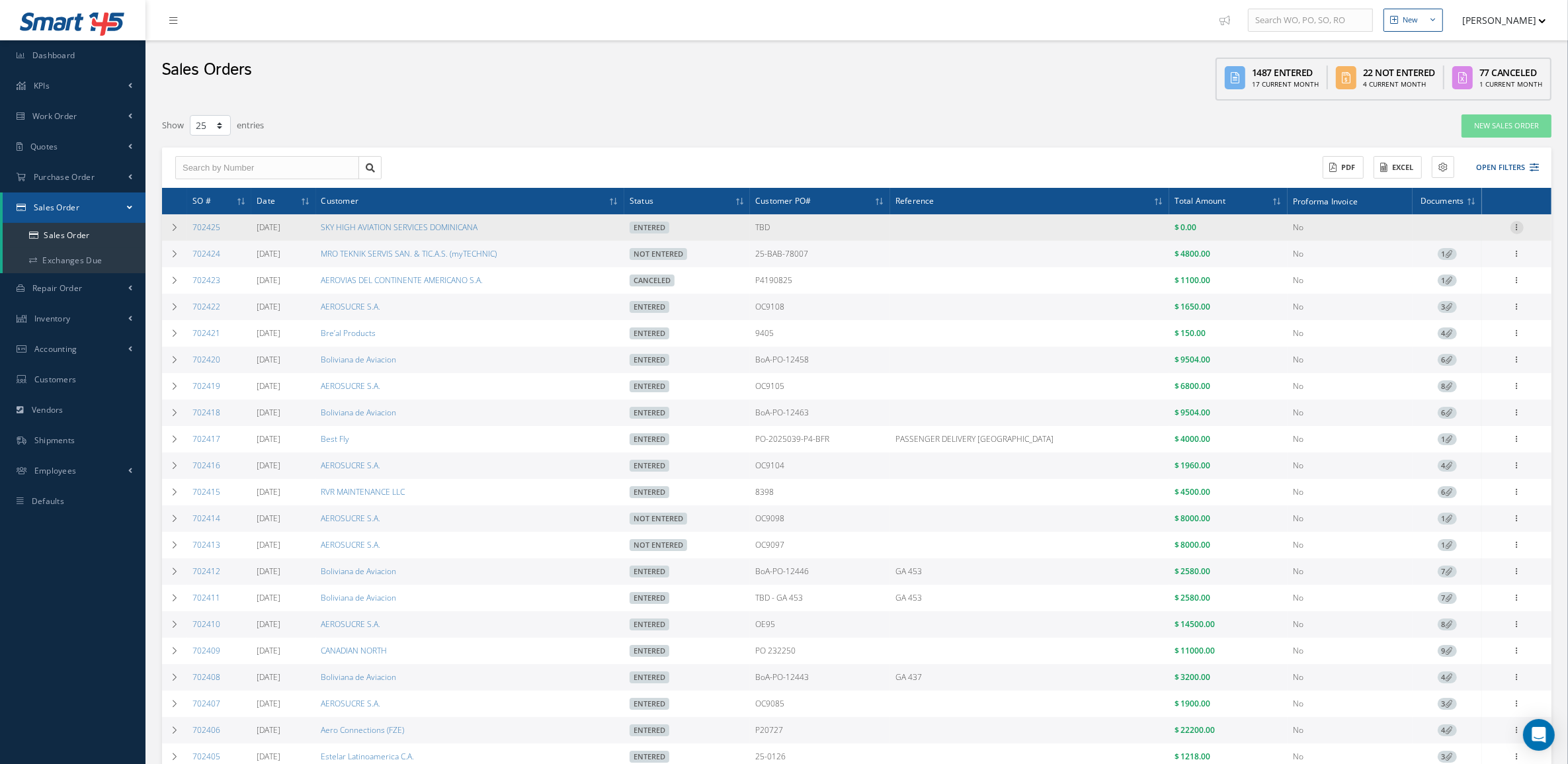
click at [1519, 232] on div at bounding box center [1517, 227] width 13 height 13
click at [1452, 316] on link "Documents" at bounding box center [1457, 314] width 105 height 17
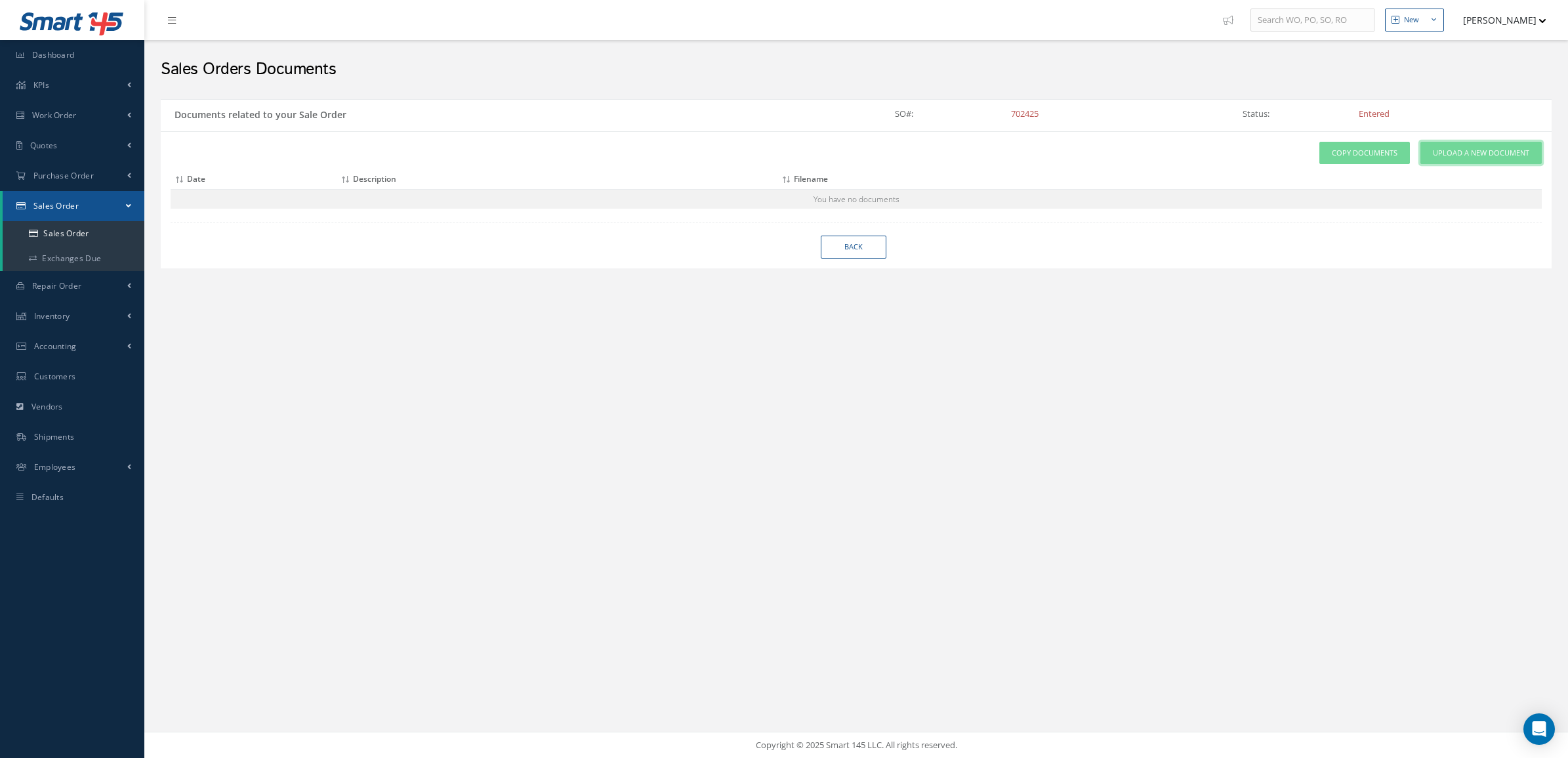
click at [1437, 162] on link "Upload a New Document" at bounding box center [1481, 153] width 121 height 23
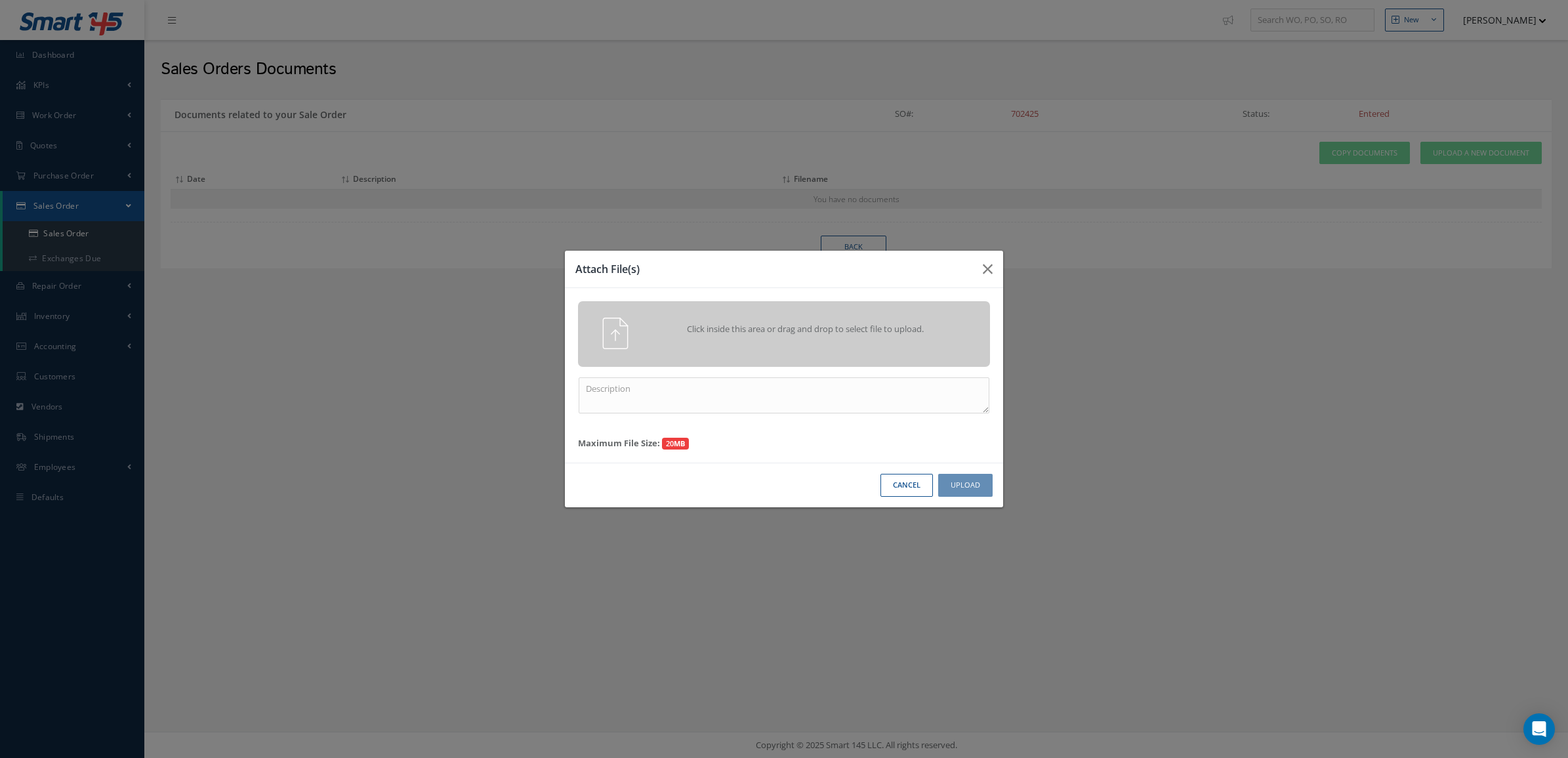
click at [809, 321] on div "Click inside this area or drag and drop to select file to upload." at bounding box center [802, 330] width 324 height 26
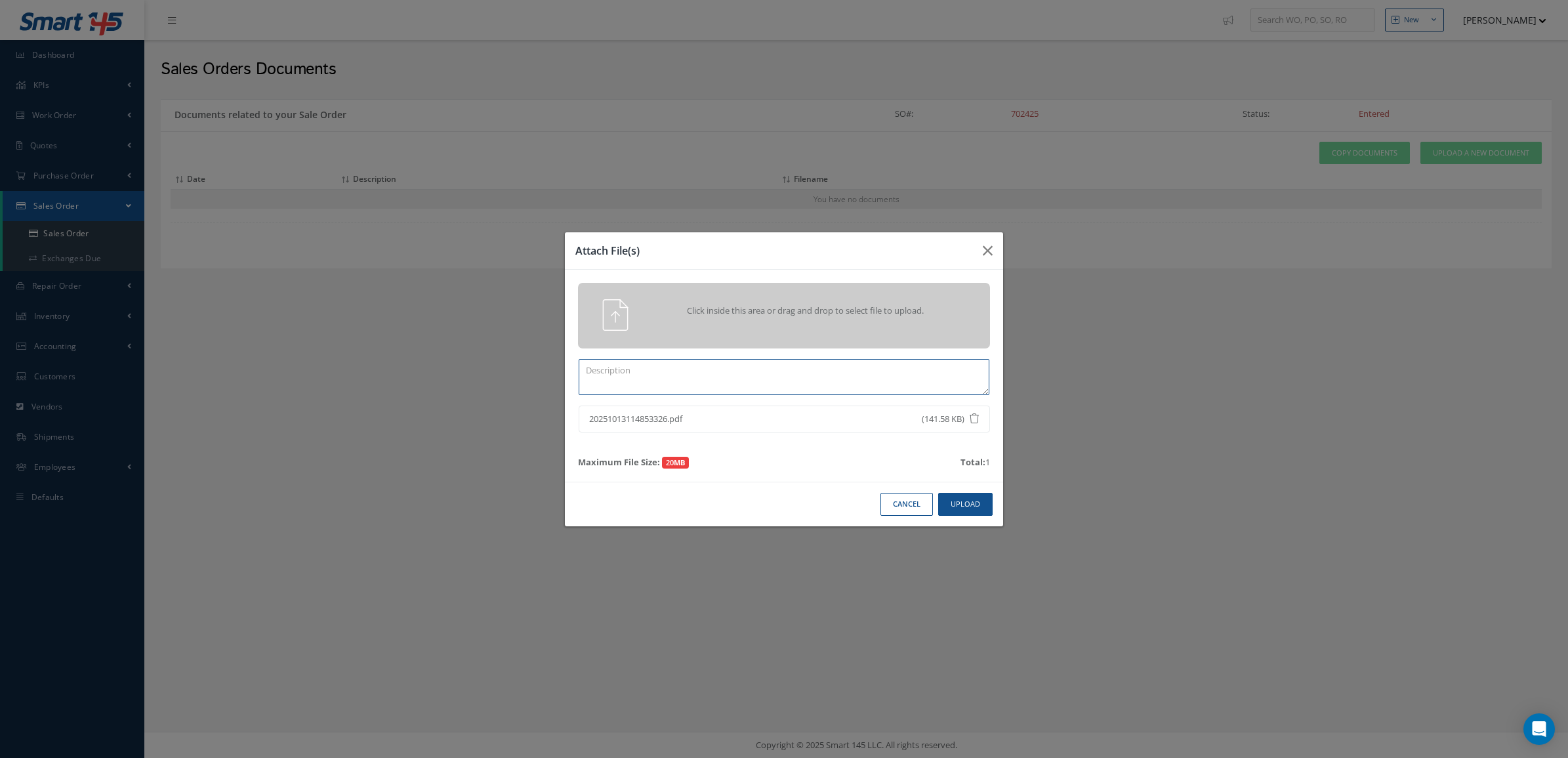
click at [726, 383] on textarea at bounding box center [784, 377] width 411 height 36
paste textarea "702422"
type textarea "PPW SO 702425"
click at [958, 504] on button "Upload" at bounding box center [965, 504] width 54 height 23
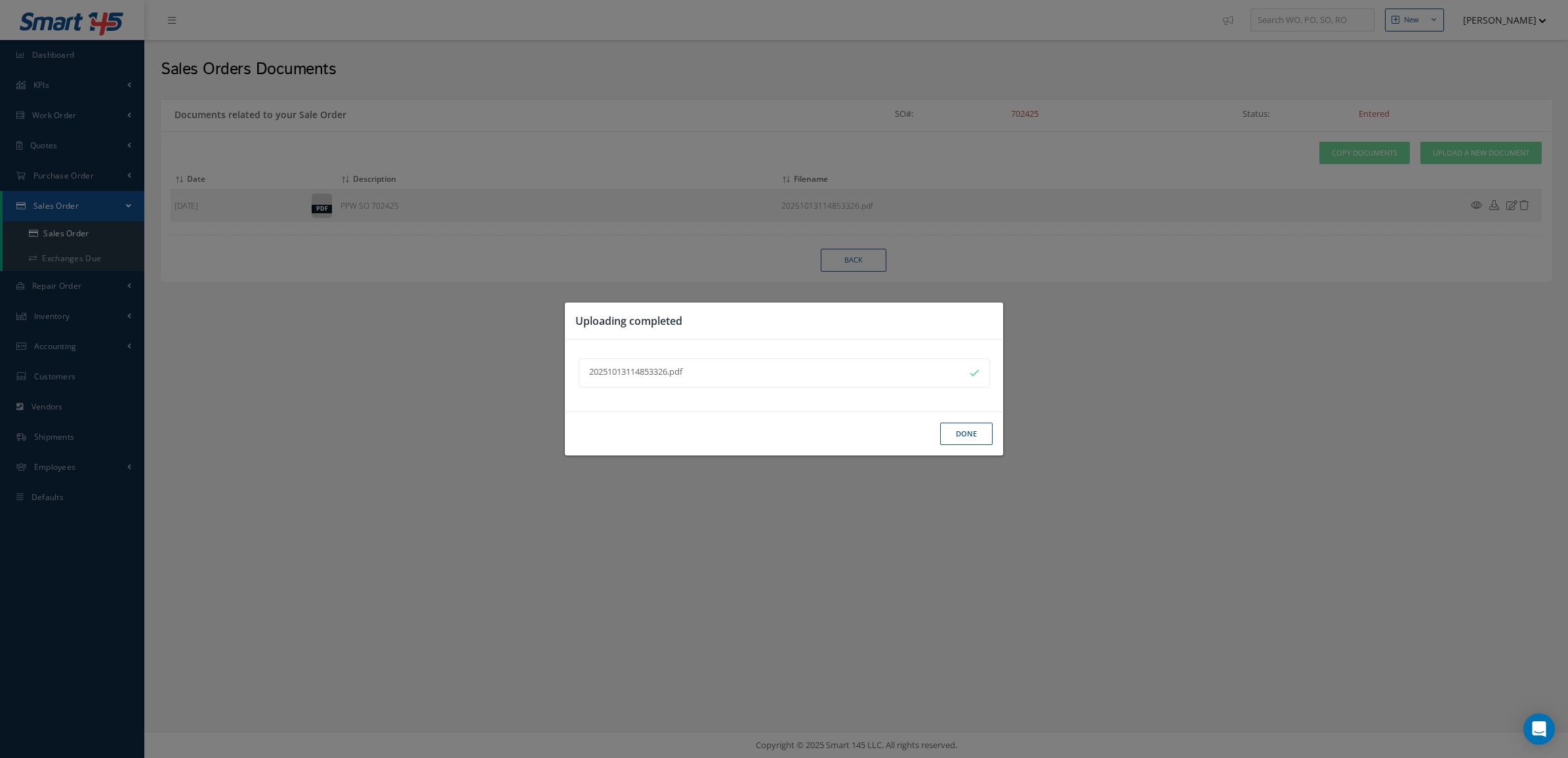
click at [957, 434] on button "Done" at bounding box center [966, 434] width 53 height 23
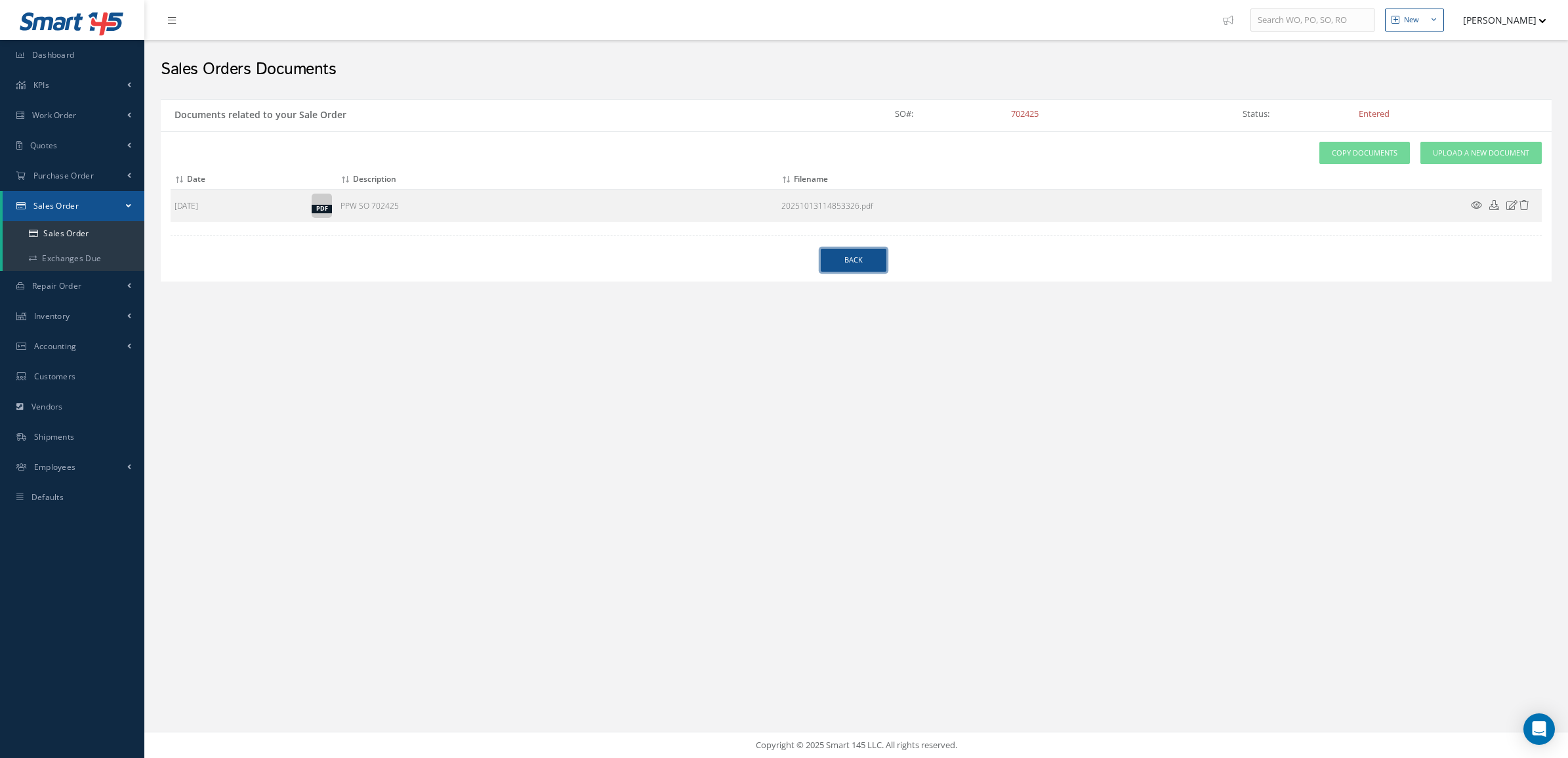
click at [854, 253] on link "Back" at bounding box center [854, 260] width 66 height 23
select select "25"
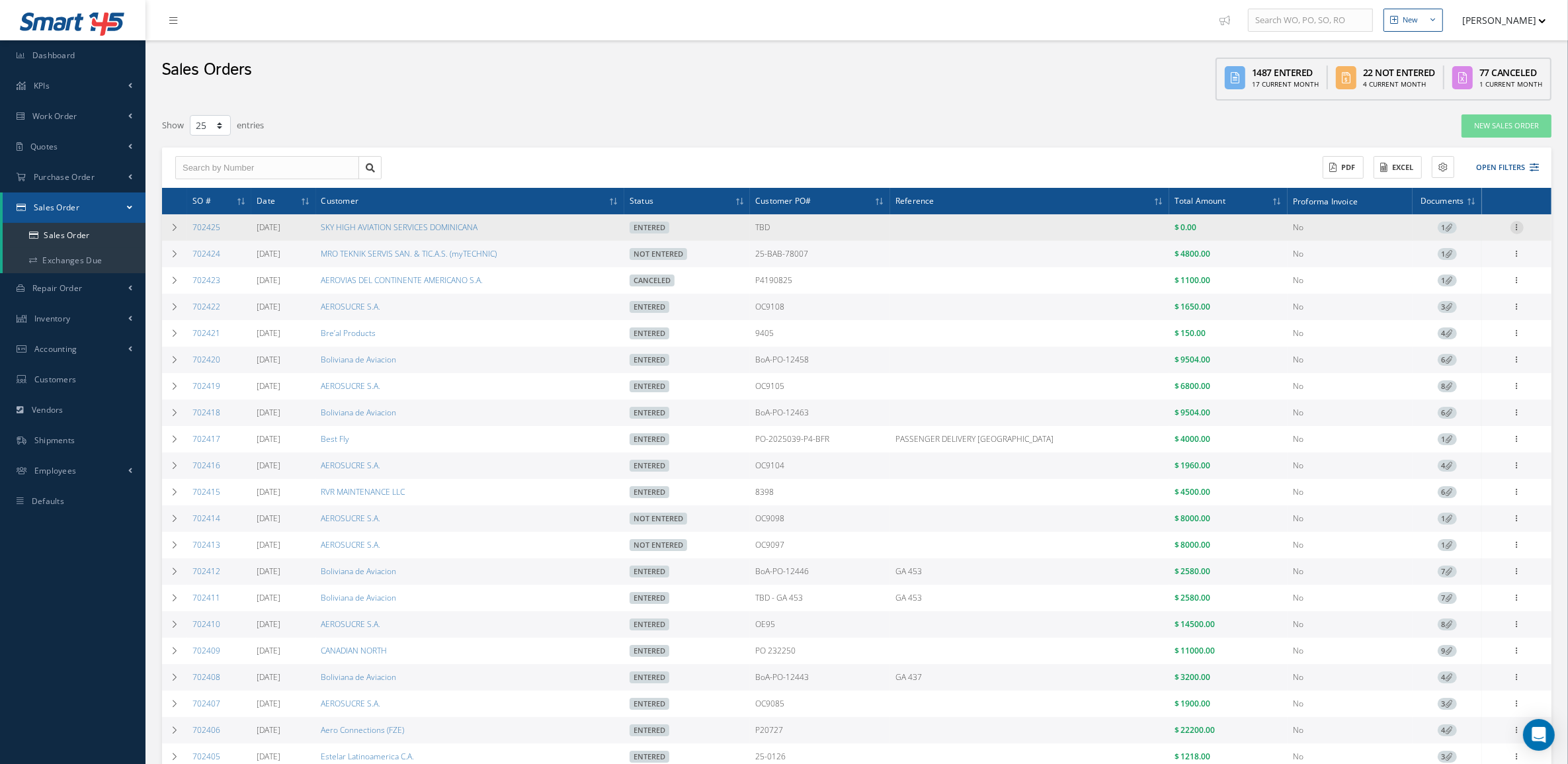
click at [1513, 226] on icon at bounding box center [1517, 226] width 13 height 10
click at [1466, 268] on link "Edit" at bounding box center [1457, 264] width 105 height 17
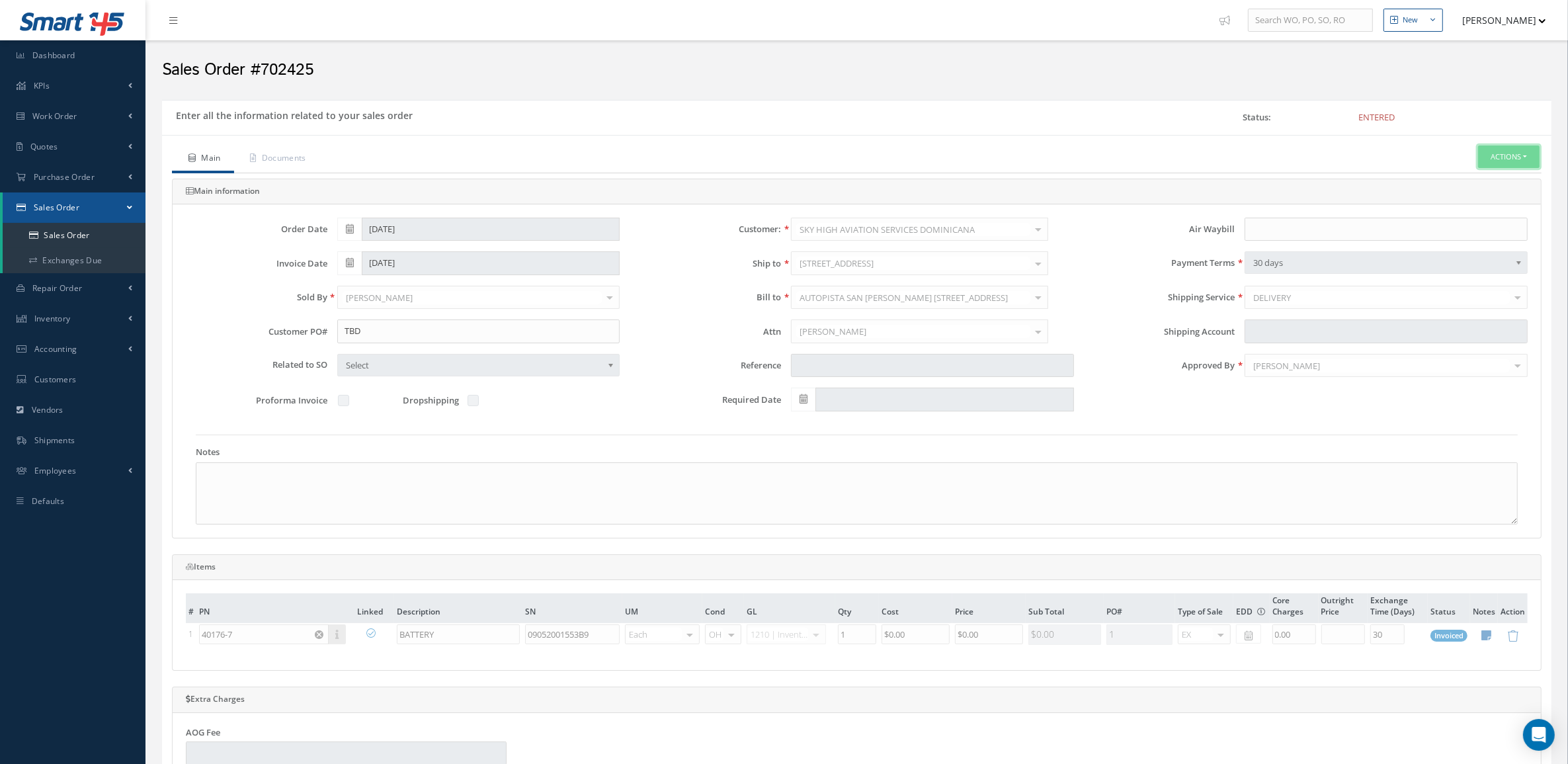
click at [1521, 157] on button "Actions" at bounding box center [1508, 157] width 61 height 23
click at [1488, 183] on link "Reverse Sales Order" at bounding box center [1488, 180] width 106 height 18
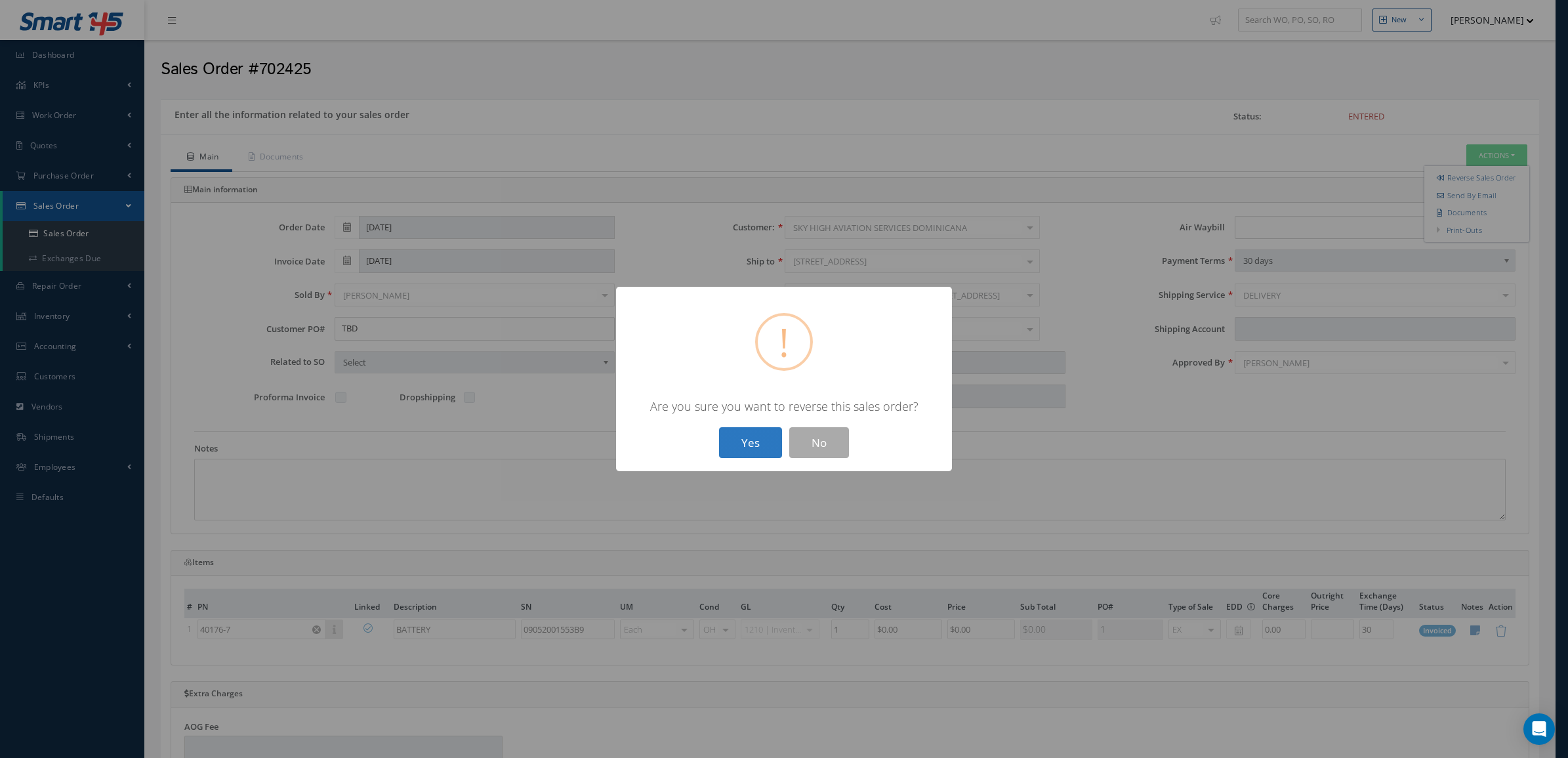
click at [719, 431] on button "Yes" at bounding box center [750, 442] width 63 height 31
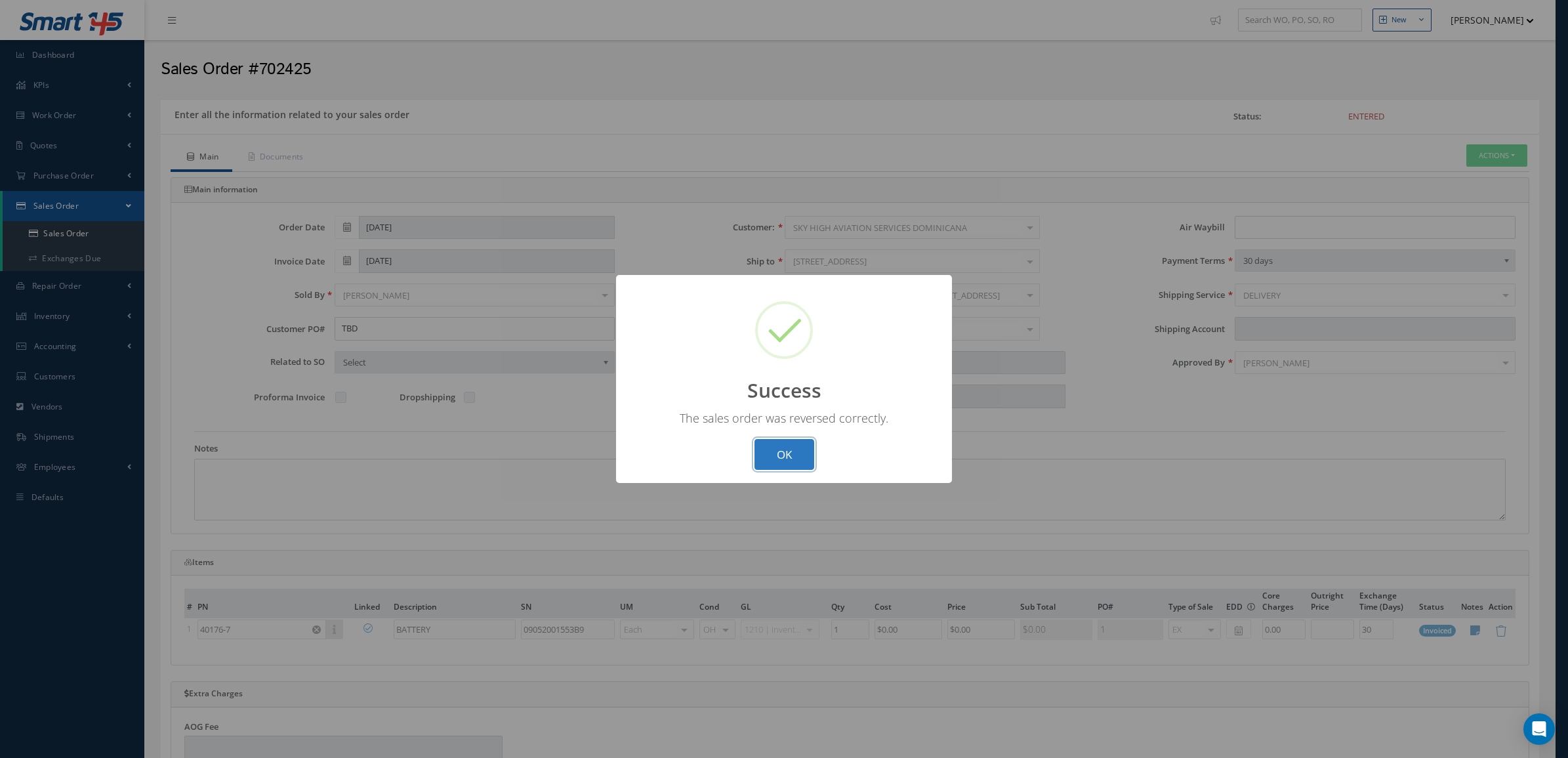
click at [778, 453] on button "OK" at bounding box center [784, 454] width 60 height 31
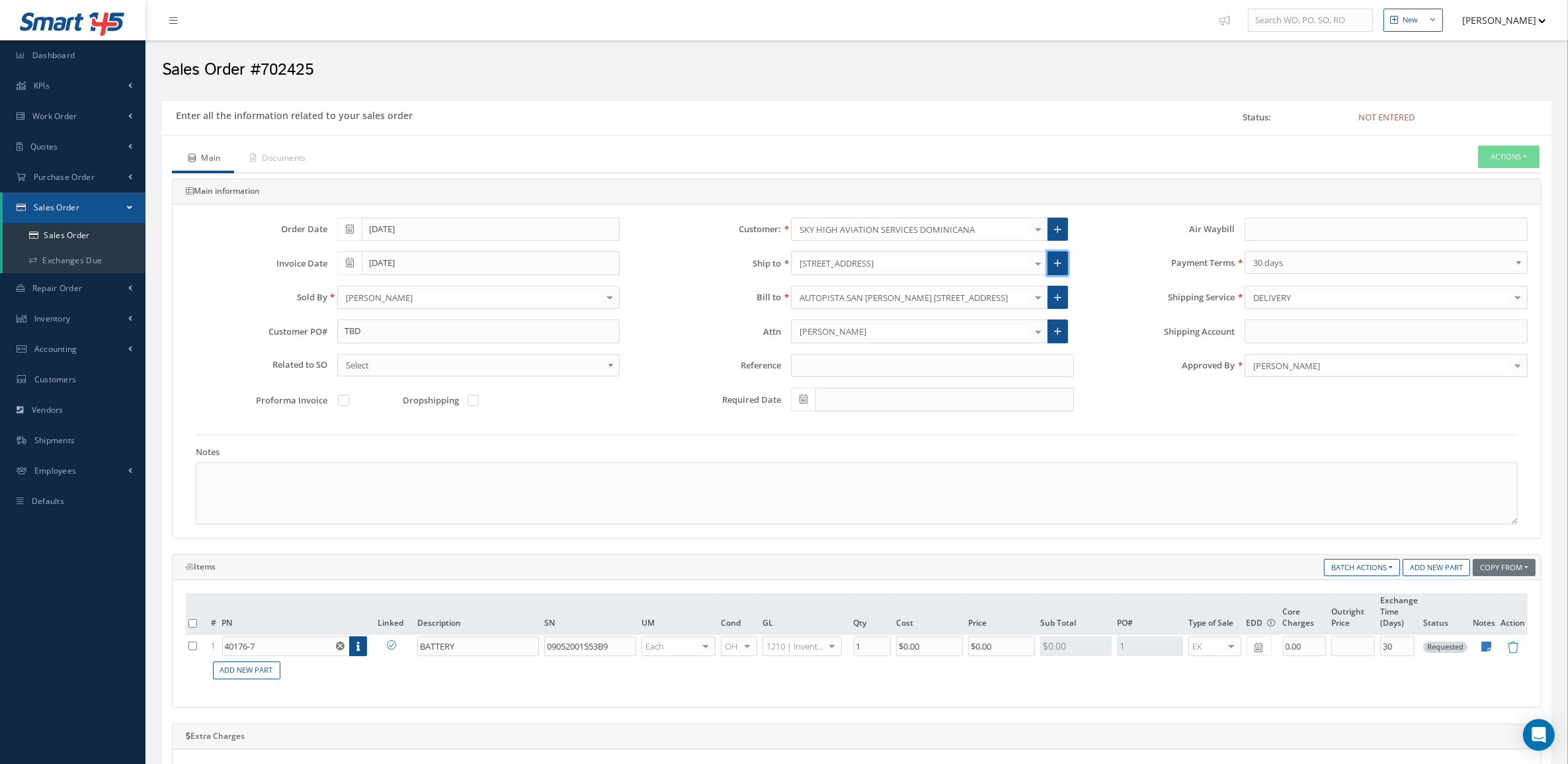
click at [1057, 260] on icon at bounding box center [1057, 263] width 7 height 9
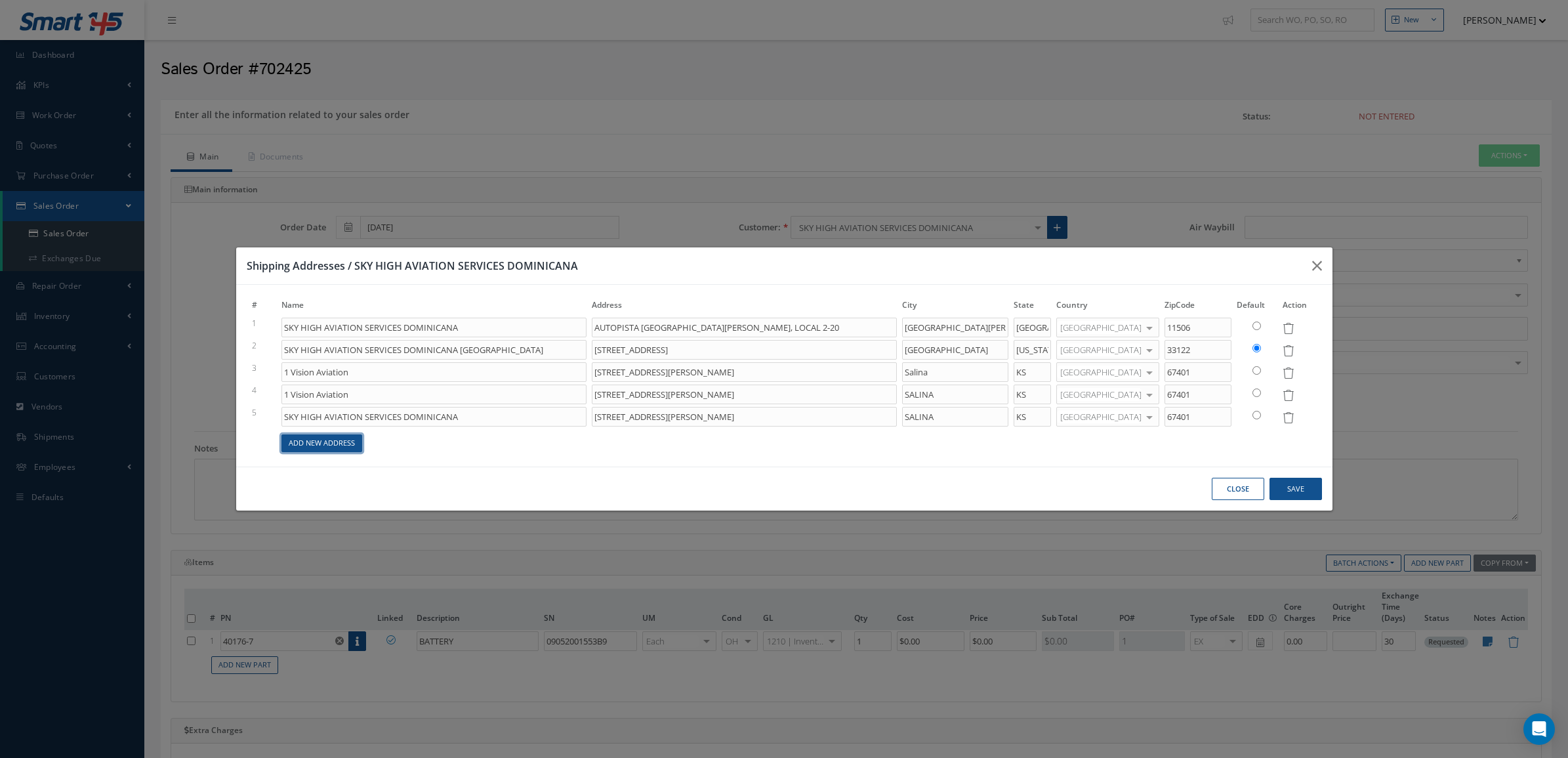
click at [349, 438] on link "Add New Address" at bounding box center [321, 443] width 81 height 18
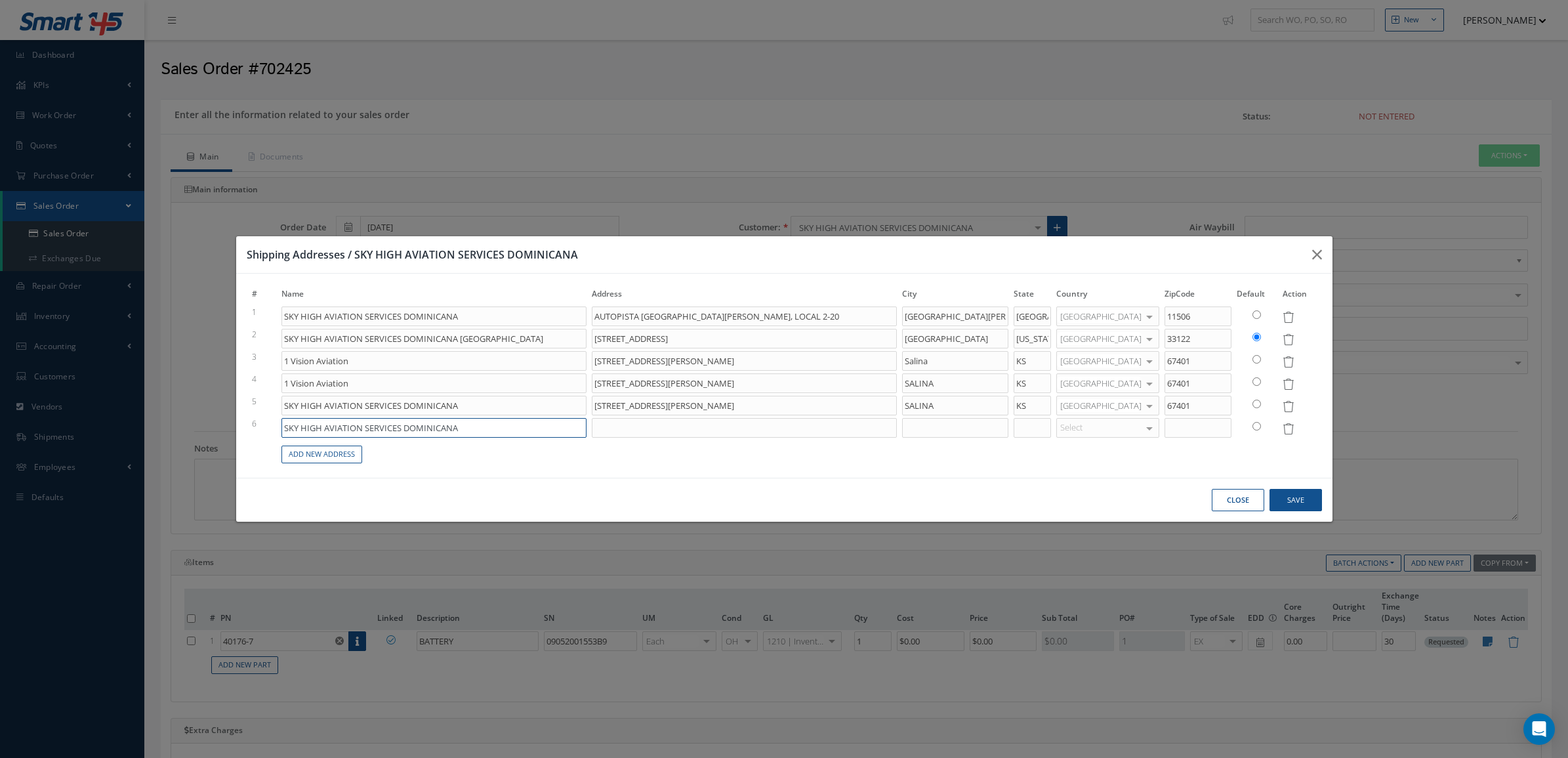
click at [470, 430] on input "SKY HIGH AVIATION SERVICES DOMINICANA" at bounding box center [434, 428] width 305 height 20
type input "AUTOPISTA SAN ISIDRO NO.2PLAZA MONACO, LOCAL 2-20"
type input "SKY HIGH AVIATION SERVICES DOMINICANA"
type input "AUTOPISTA SAN ISIDRO NO.2PLAZA MONACO, LOCAL 2-20"
type input "SKY HIGH AVIATION SERVICES DOMINICANA /"
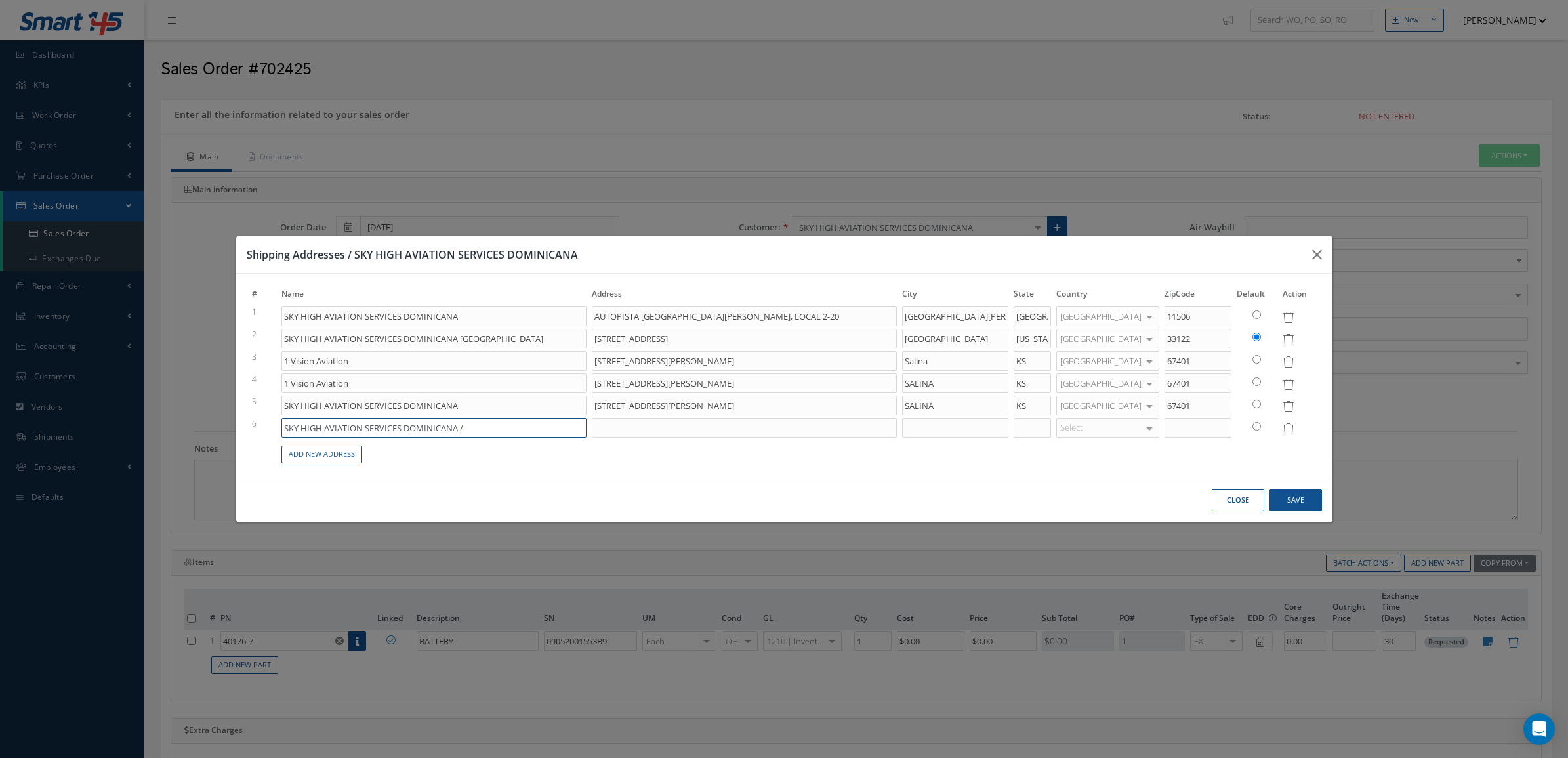
type input "AUTOPISTA SAN ISIDRO NO.2PLAZA MONACO, LOCAL 2-20"
type input "SKY HIGH AVIATION SERVICES DOMINICANA /"
paste input "Xtreme Aviation LLC. 14900 NW 42nd Ave, Opa-Locka, FL 33054"
type input "AUTOPISTA SAN ISIDRO NO.2PLAZA MONACO, LOCAL 2-20"
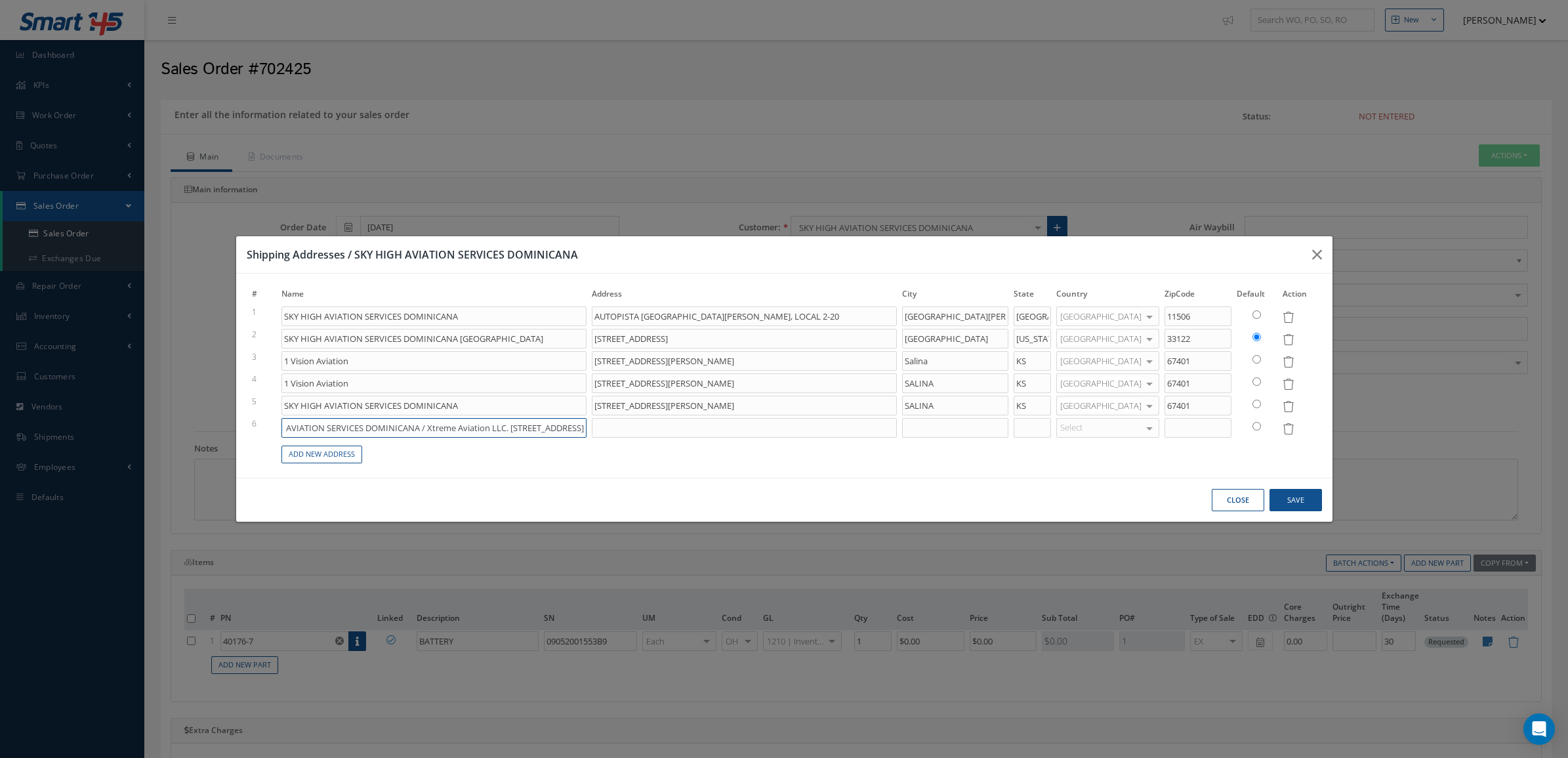
type input "SKY HIGH AVIATION SERVICES DOMINICANA / Xtreme Aviation LLC. 14900 NW 42nd Ave,…"
type input "AUTOPISTA SAN ISIDRO NO.2PLAZA MONACO, LOCAL 2-20"
type input "SKY HIGH AVIATION SERVICES DOMINICANA / Xtreme Aviation LLC. 14900 NW 42nd Ave,…"
type input "AUTOPISTA SAN ISIDRO NO.2PLAZA MONACO, LOCAL 2-20"
type input "SKY HIGH AVIATION SERVICES DOMINICANA / Xtreme Aviation LLC. 14900 NW 42nd Ave,…"
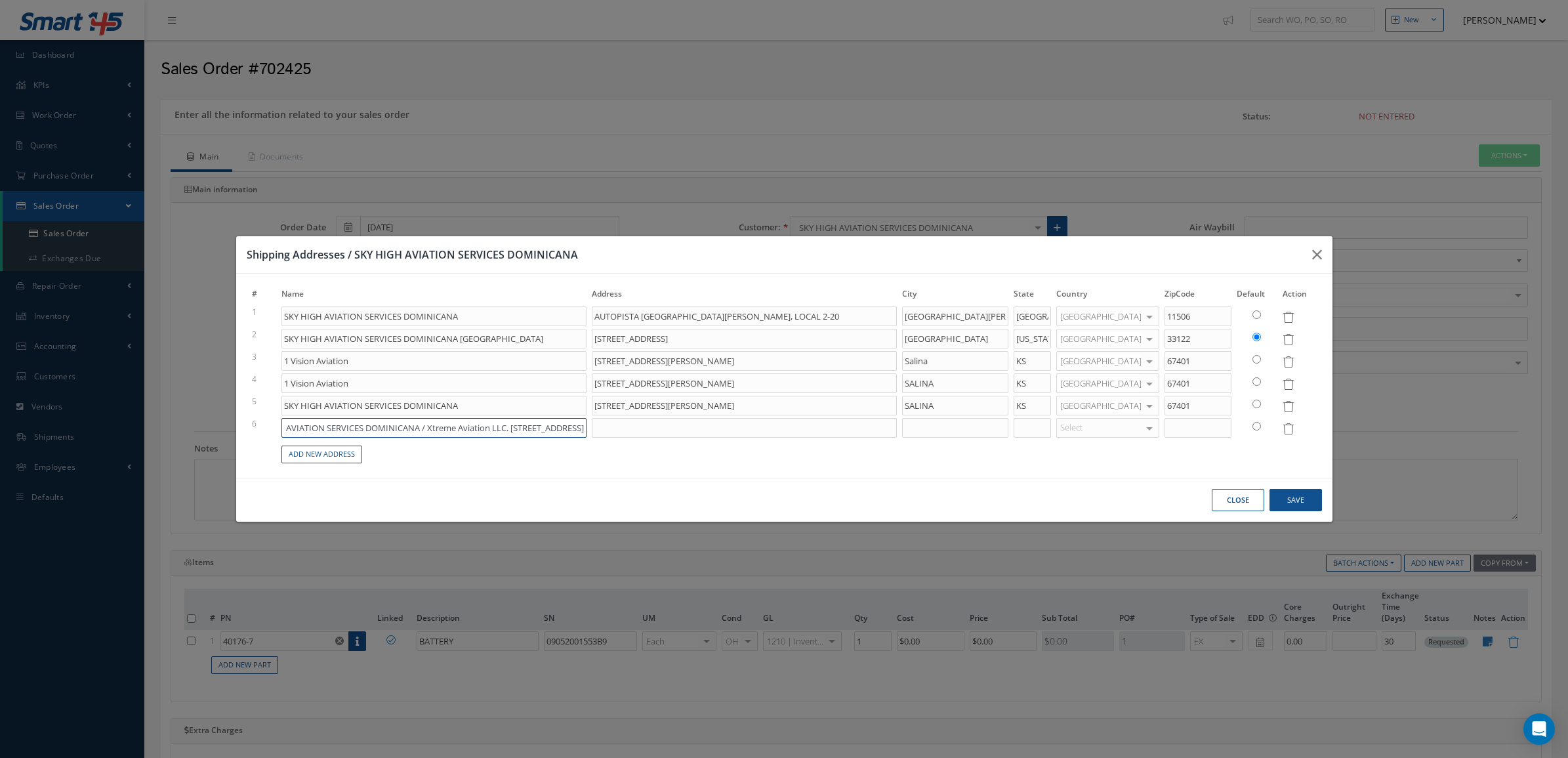
type input "AUTOPISTA SAN ISIDRO NO.2PLAZA MONACO, LOCAL 2-20"
type input "SKY HIGH AVIATION SERVICES DOMINICANA / Xtreme Aviation LLC. 14900 NW 42nd Ave,…"
type input "AUTOPISTA SAN ISIDRO NO.2PLAZA MONACO, LOCAL 2-20"
type input "SKY HIGH AVIATION SERVICES DOMINICANA / Xtreme Aviation LLC. 14900 NW 42nd Ave,…"
type input "AUTOPISTA SAN ISIDRO NO.2PLAZA MONACO, LOCAL 2-20"
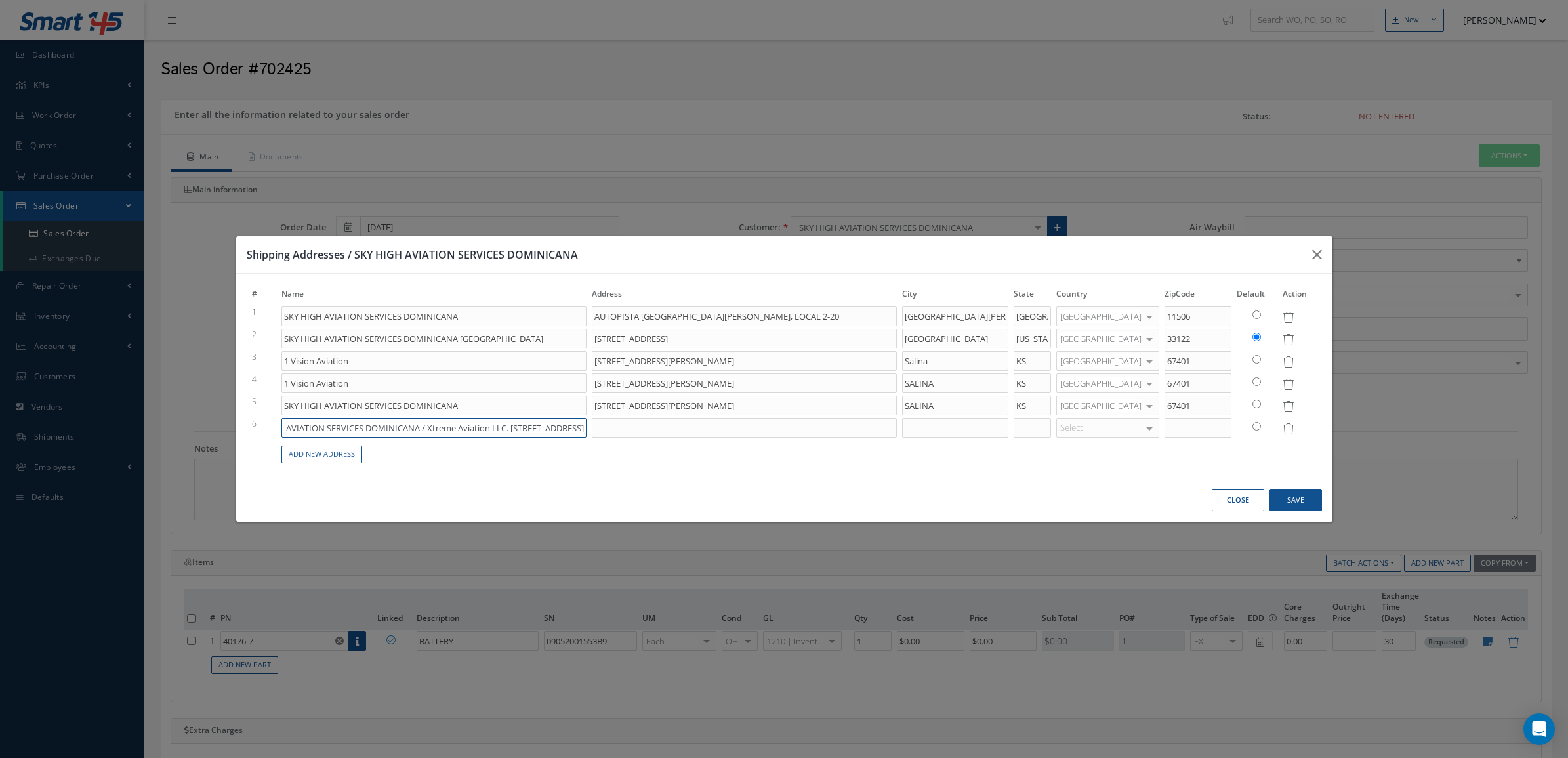
type input "SKY HIGH AVIATION SERVICES DOMINICANA / Xtreme Aviation LLC. 14900 NW 42nd Ave,…"
type input "AUTOPISTA SAN ISIDRO NO.2PLAZA MONACO, LOCAL 2-20"
type input "SKY HIGH AVIATION SERVICES DOMINICANA / Xtreme Aviation LLC. 14900 NW 42nd Ave,…"
type input "AUTOPISTA SAN ISIDRO NO.2PLAZA MONACO, LOCAL 2-20"
type input "SKY HIGH AVIATION SERVICES DOMINICANA / Xtreme Aviation LLC. 14900 NW 42nd Ave,…"
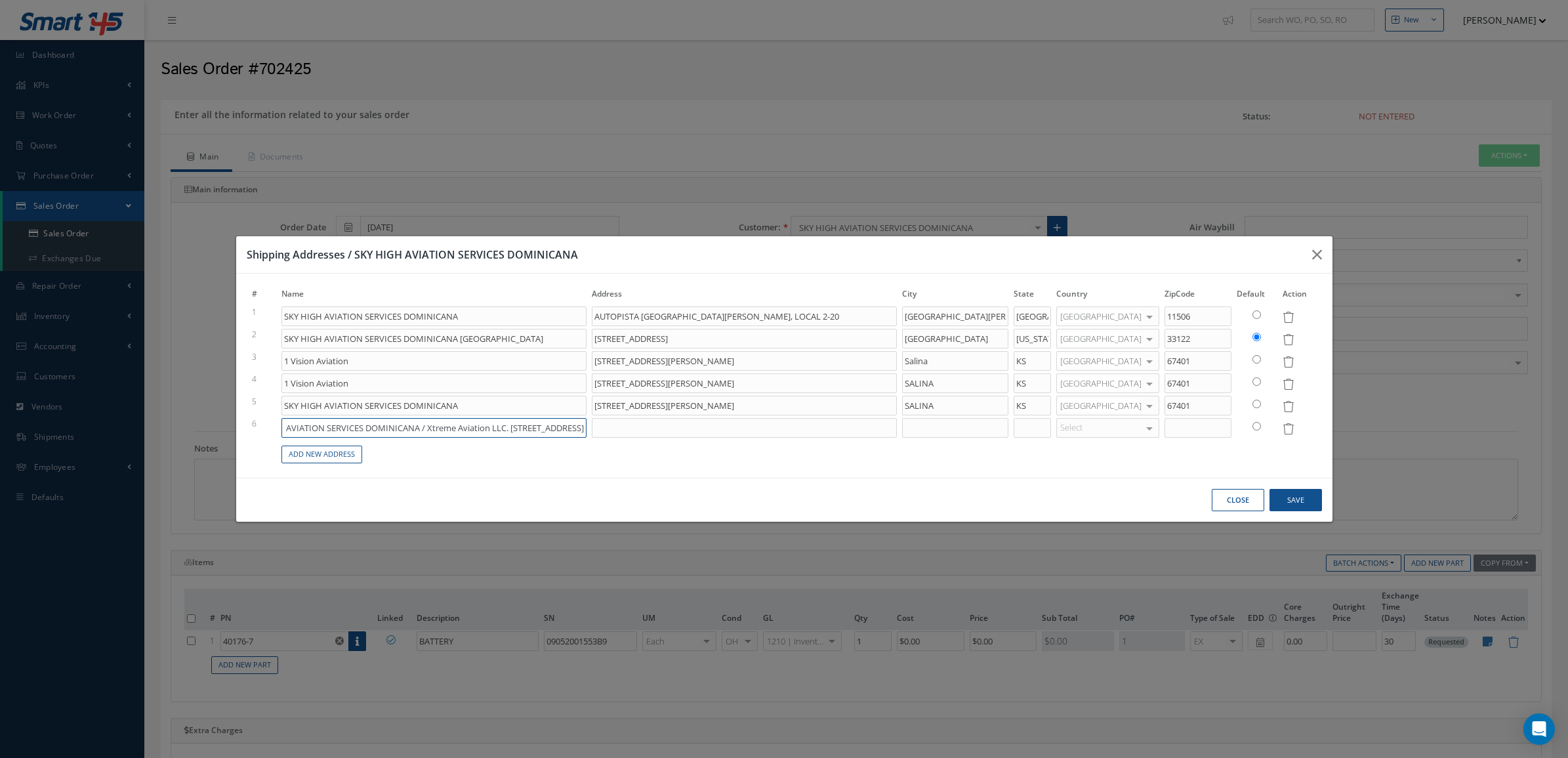
type input "AUTOPISTA SAN ISIDRO NO.2PLAZA MONACO, LOCAL 2-20"
type input "SKY HIGH AVIATION SERVICES DOMINICANA / Xtreme Aviation LLC. 14900 NW 42nd Ave,…"
type input "AUTOPISTA SAN ISIDRO NO.2PLAZA MONACO, LOCAL 2-20"
type input "SKY HIGH AVIATION SERVICES DOMINICANA / Xtreme Aviation LLC. 14900 NW 42nd Ave,…"
type input "AUTOPISTA SAN ISIDRO NO.2PLAZA MONACO, LOCAL 2-20"
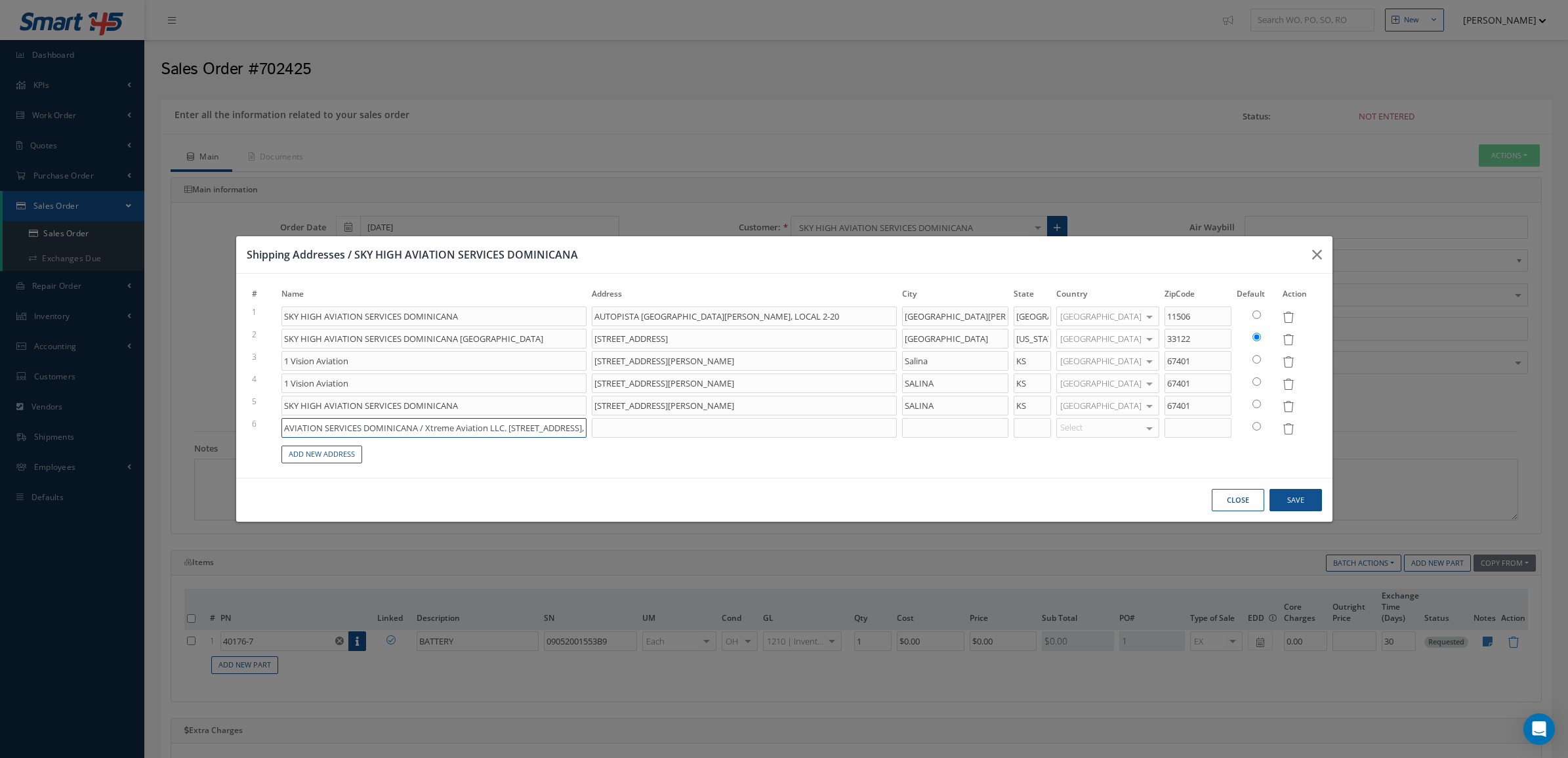
type input "SKY HIGH AVIATION SERVICES DOMINICANA / Xtreme Aviation LLC. 14900 NW 42nd Ave,…"
type input "AUTOPISTA SAN ISIDRO NO.2PLAZA MONACO, LOCAL 2-20"
type input "SKY HIGH AVIATION SERVICES DOMINICANA / Xtreme Aviation LLC. 14900 NW 42nd Ave,…"
type input "AUTOPISTA SAN ISIDRO NO.2PLAZA MONACO, LOCAL 2-20"
type input "SKY HIGH AVIATION SERVICES DOMINICANA / Xtreme Aviation LLC. 14900 NW 42nd Ave,…"
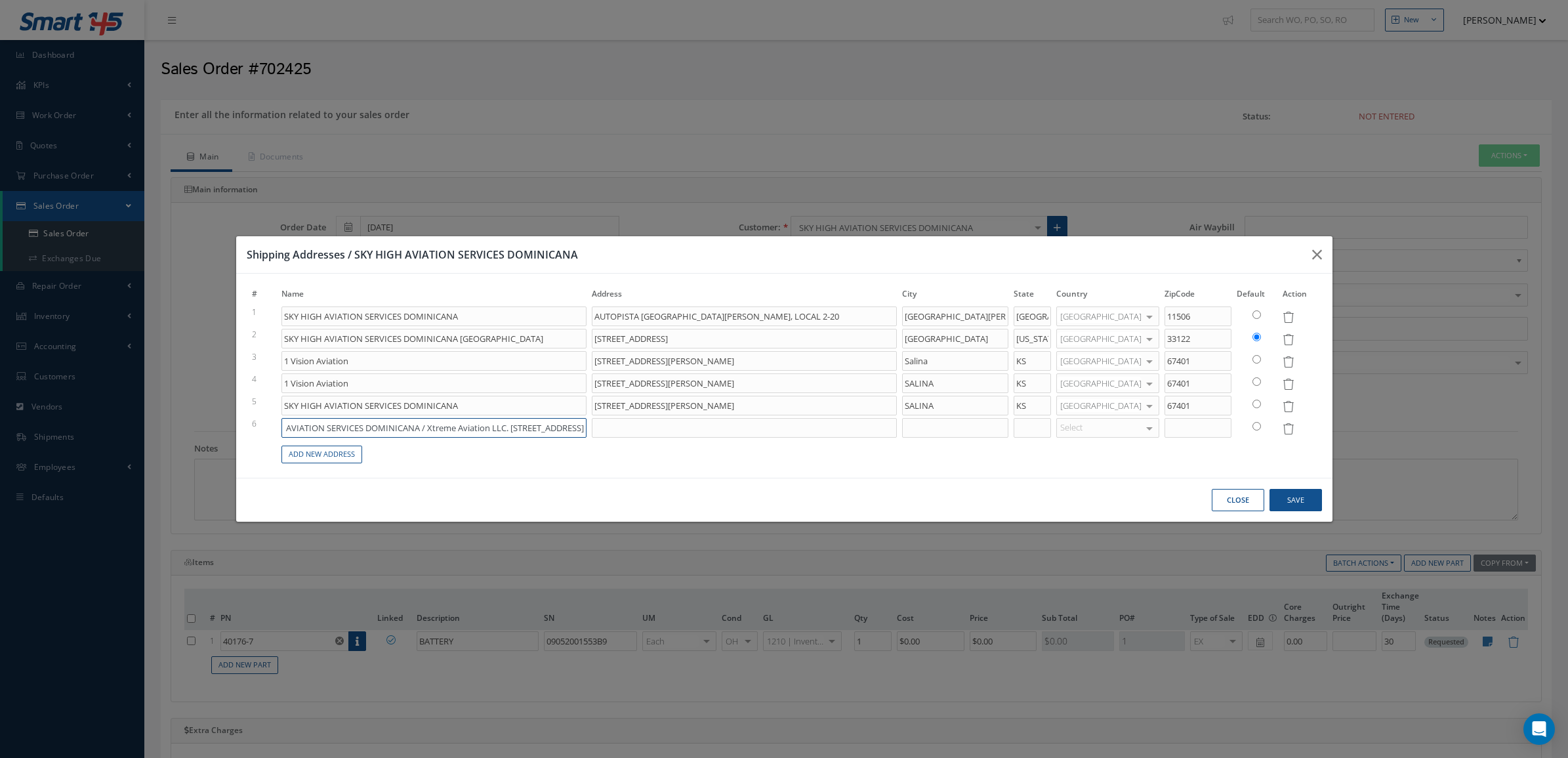
type input "AUTOPISTA SAN ISIDRO NO.2PLAZA MONACO, LOCAL 2-20"
type input "SKY HIGH AVIATION SERVICES DOMINICANA / Xtreme Aviation LLC. 14900 NW 42nd Ave,…"
type input "AUTOPISTA SAN ISIDRO NO.2PLAZA MONACO, LOCAL 2-20"
type input "SKY HIGH AVIATION SERVICES DOMINICANA / Xtreme Aviation LLC. 14900 NW 42nd Ave,…"
type input "AUTOPISTA SAN ISIDRO NO.2PLAZA MONACO, LOCAL 2-20"
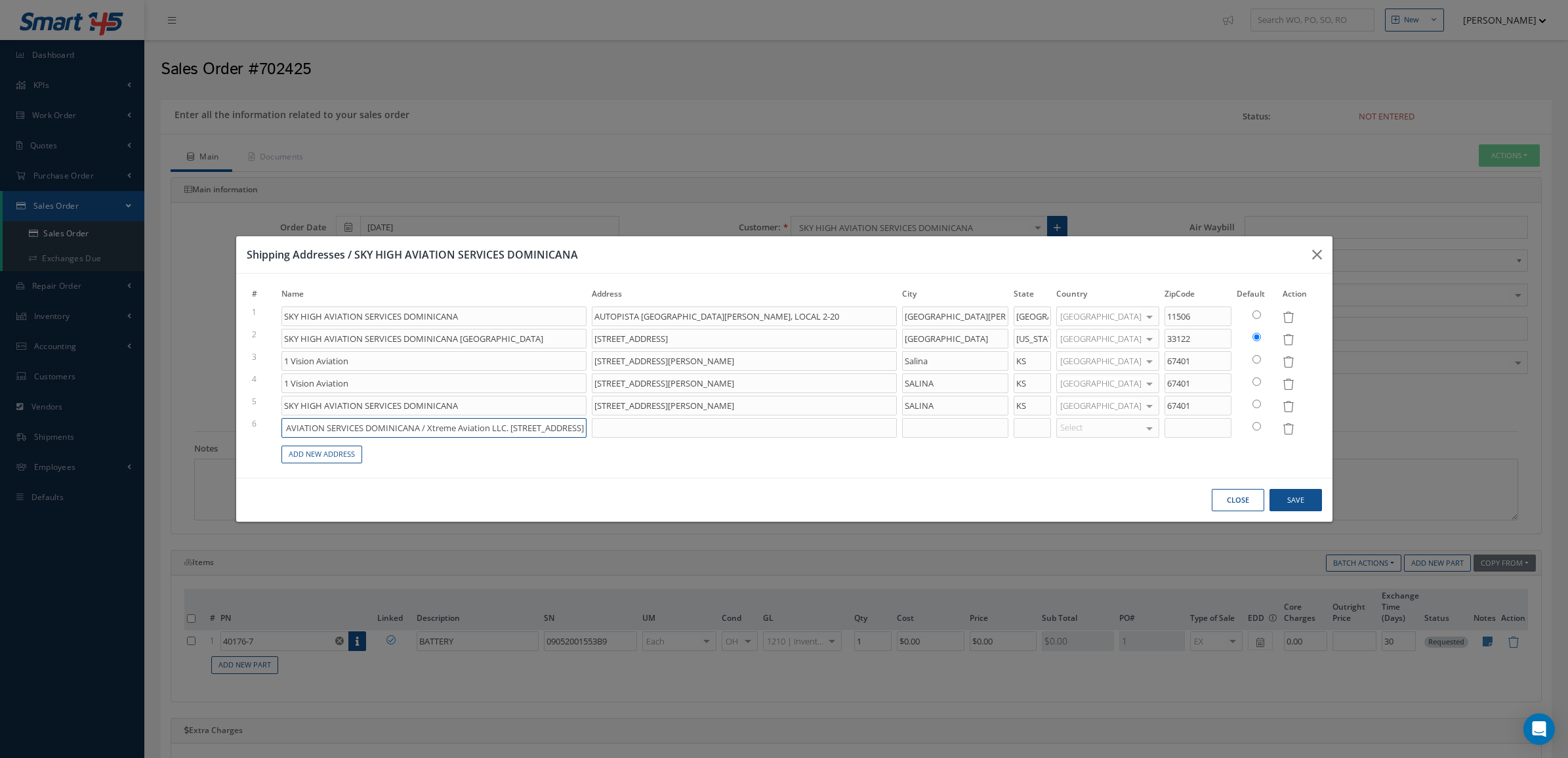
type input "SKY HIGH AVIATION SERVICES DOMINICANA / Xtreme Aviation LLC. 14900 NW 42nd Ave,…"
type input "AUTOPISTA SAN ISIDRO NO.2PLAZA MONACO, LOCAL 2-20"
type input "SKY HIGH AVIATION SERVICES DOMINICANA / Xtreme Aviation LLC. 14900 NW 42nd Ave,…"
type input "AUTOPISTA SAN ISIDRO NO.2PLAZA MONACO, LOCAL 2-20"
type input "SKY HIGH AVIATION SERVICES DOMINICANA / Xtreme Aviation LLC. 14900 NW 42nd Ave,…"
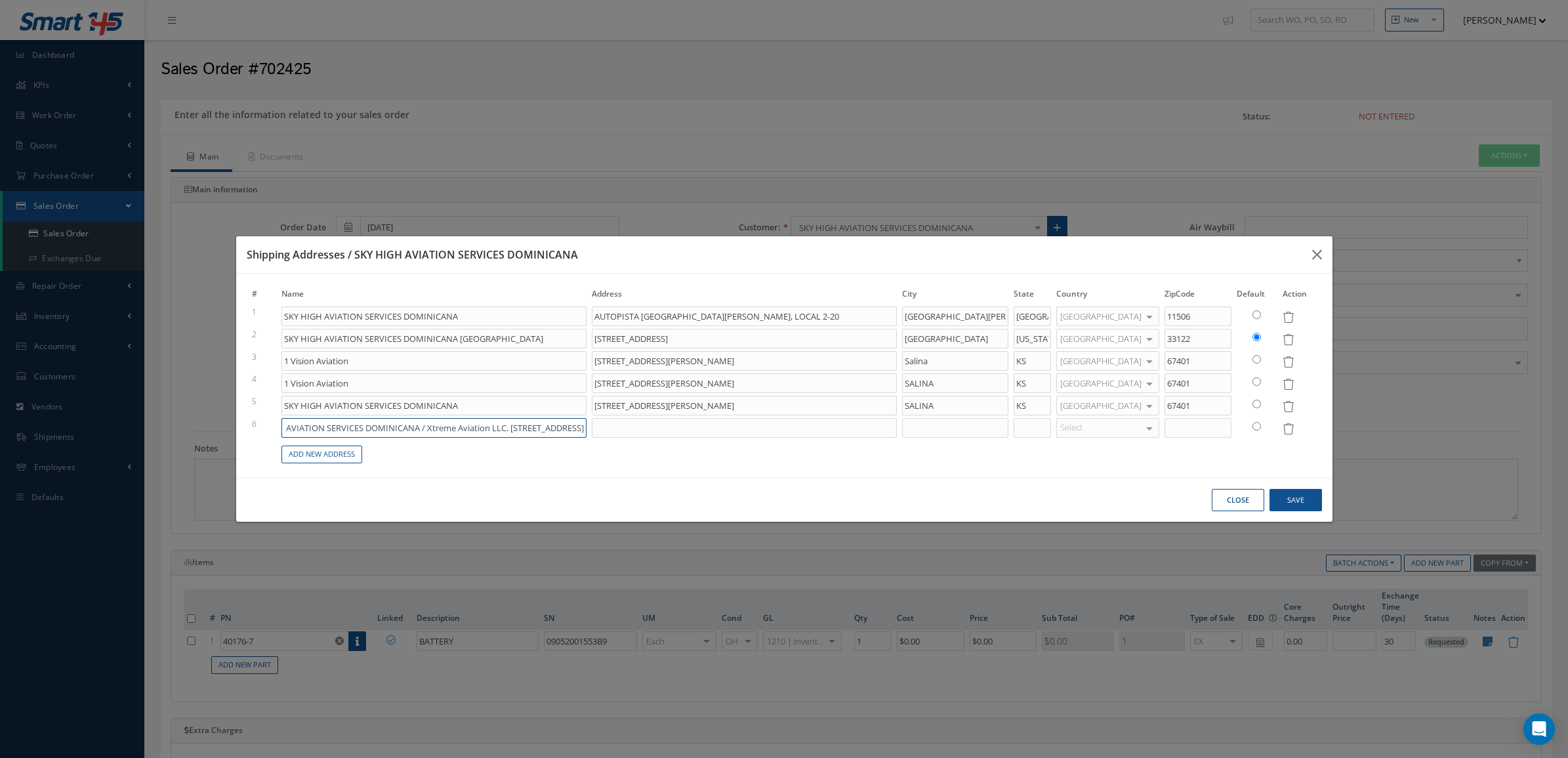
type input "AUTOPISTA SAN ISIDRO NO.2PLAZA MONACO, LOCAL 2-20"
type input "SKY HIGH AVIATION SERVICES DOMINICANA / Xtreme Aviation LLC. 14900 NW 42nd Ave,…"
type input "AUTOPISTA SAN ISIDRO NO.2PLAZA MONACO, LOCAL 2-20"
type input "SKY HIGH AVIATION SERVICES DOMINICANA / Xtreme Aviation LLC. 14900 NW 42nd Ave,"
type input "AUTOPISTA SAN ISIDRO NO.2PLAZA MONACO, LOCAL 2-20"
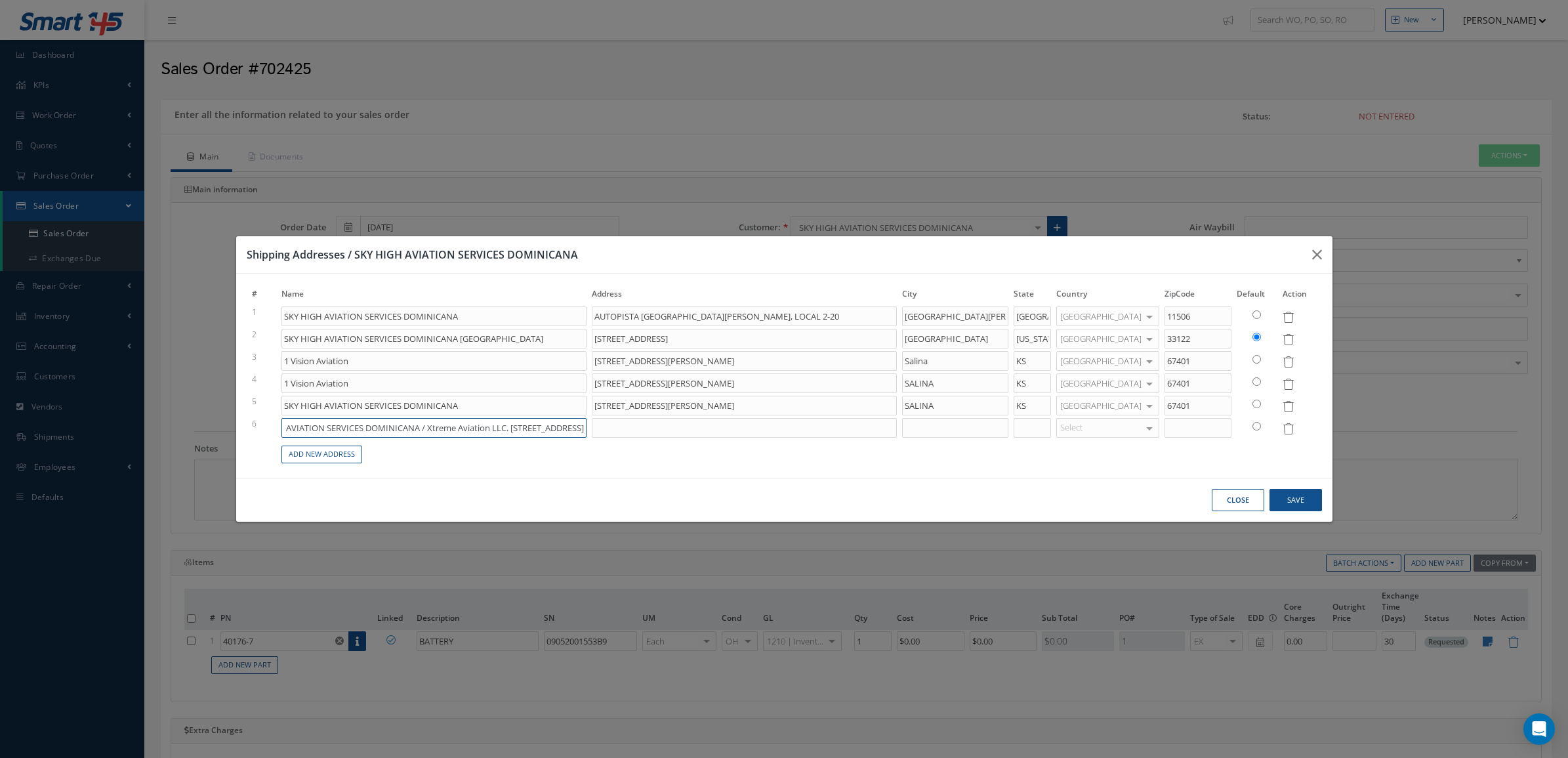
type input "SKY HIGH AVIATION SERVICES DOMINICANA / Xtreme Aviation LLC. 14900 NW 42nd Ave,"
type input "AUTOPISTA SAN ISIDRO NO.2PLAZA MONACO, LOCAL 2-20"
type input "SKY HIGH AVIATION SERVICES DOMINICANA / Xtreme Aviation LLC. 14900 NW 42nd Ave"
type input "AUTOPISTA SAN ISIDRO NO.2PLAZA MONACO, LOCAL 2-20"
type input "SKY HIGH AVIATION SERVICES DOMINICANA / Xtreme Aviation LLC. 14900 NW 42nd Av"
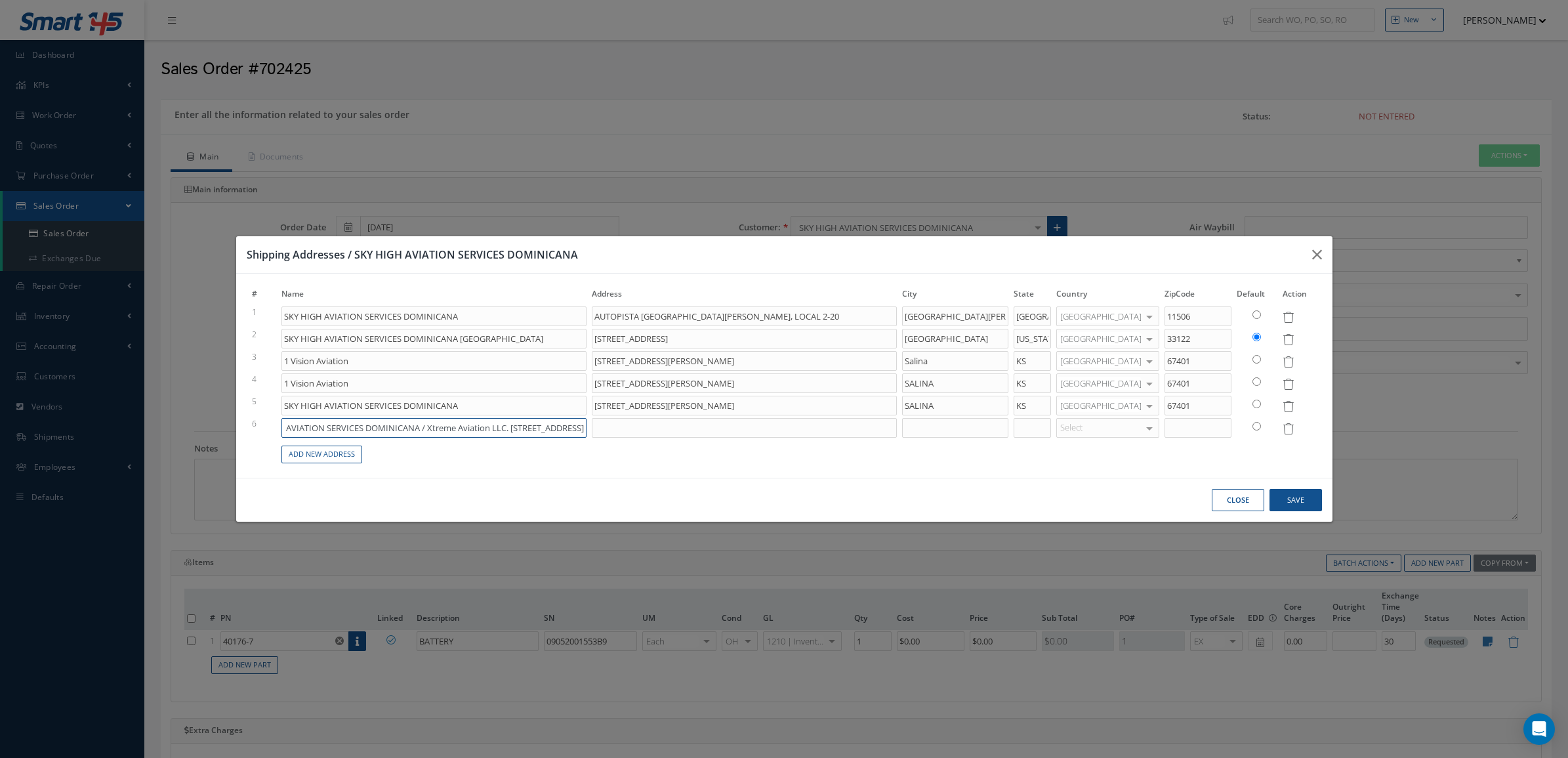
type input "AUTOPISTA SAN ISIDRO NO.2PLAZA MONACO, LOCAL 2-20"
type input "SKY HIGH AVIATION SERVICES DOMINICANA / Xtreme Aviation LLC. 14900 NW 42nd A"
type input "AUTOPISTA SAN ISIDRO NO.2PLAZA MONACO, LOCAL 2-20"
type input "SKY HIGH AVIATION SERVICES DOMINICANA / Xtreme Aviation LLC. 14900 NW 42nd"
type input "AUTOPISTA SAN ISIDRO NO.2PLAZA MONACO, LOCAL 2-20"
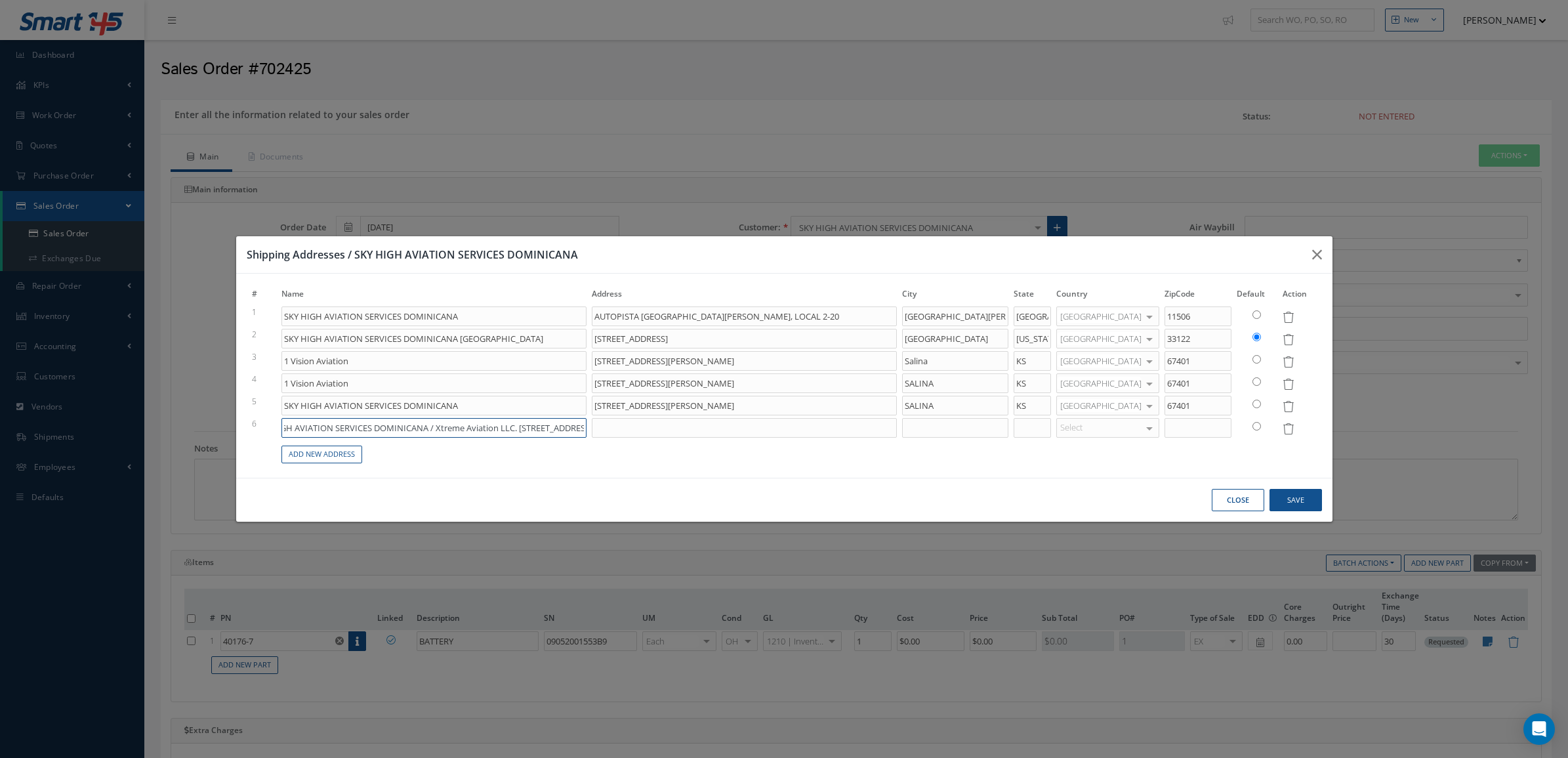
type input "SKY HIGH AVIATION SERVICES DOMINICANA / Xtreme Aviation LLC. 14900 NW 42nd"
type input "AUTOPISTA SAN ISIDRO NO.2PLAZA MONACO, LOCAL 2-20"
type input "SKY HIGH AVIATION SERVICES DOMINICANA / Xtreme Aviation LLC. 14900 NW 42n"
type input "AUTOPISTA SAN ISIDRO NO.2PLAZA MONACO, LOCAL 2-20"
type input "SKY HIGH AVIATION SERVICES DOMINICANA / Xtreme Aviation LLC. 14900 NW 42"
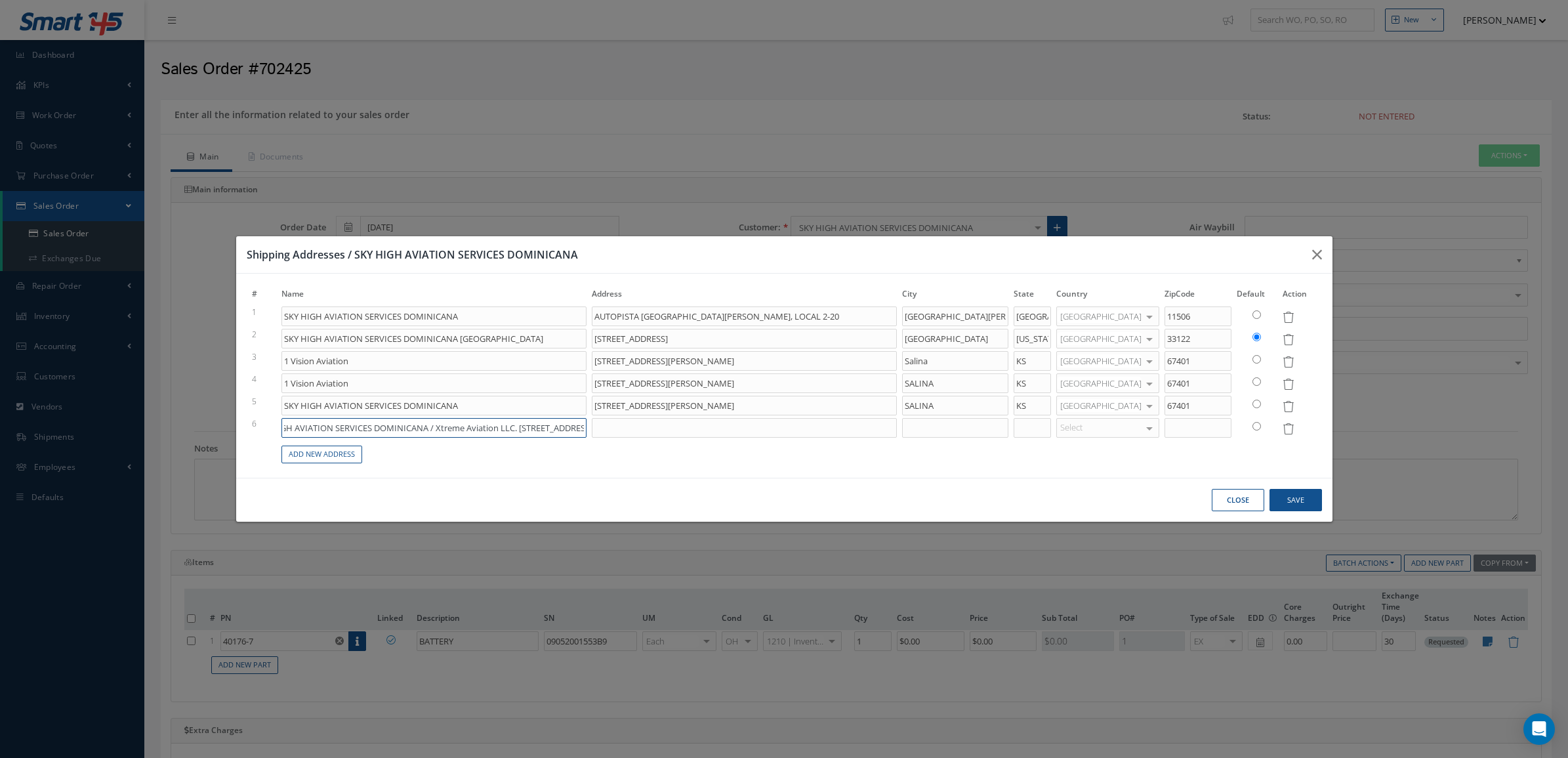
type input "AUTOPISTA SAN ISIDRO NO.2PLAZA MONACO, LOCAL 2-20"
type input "SKY HIGH AVIATION SERVICES DOMINICANA / Xtreme Aviation LLC. 14900 NW 4"
type input "AUTOPISTA SAN ISIDRO NO.2PLAZA MONACO, LOCAL 2-20"
type input "SKY HIGH AVIATION SERVICES DOMINICANA / Xtreme Aviation LLC. 14900 NW"
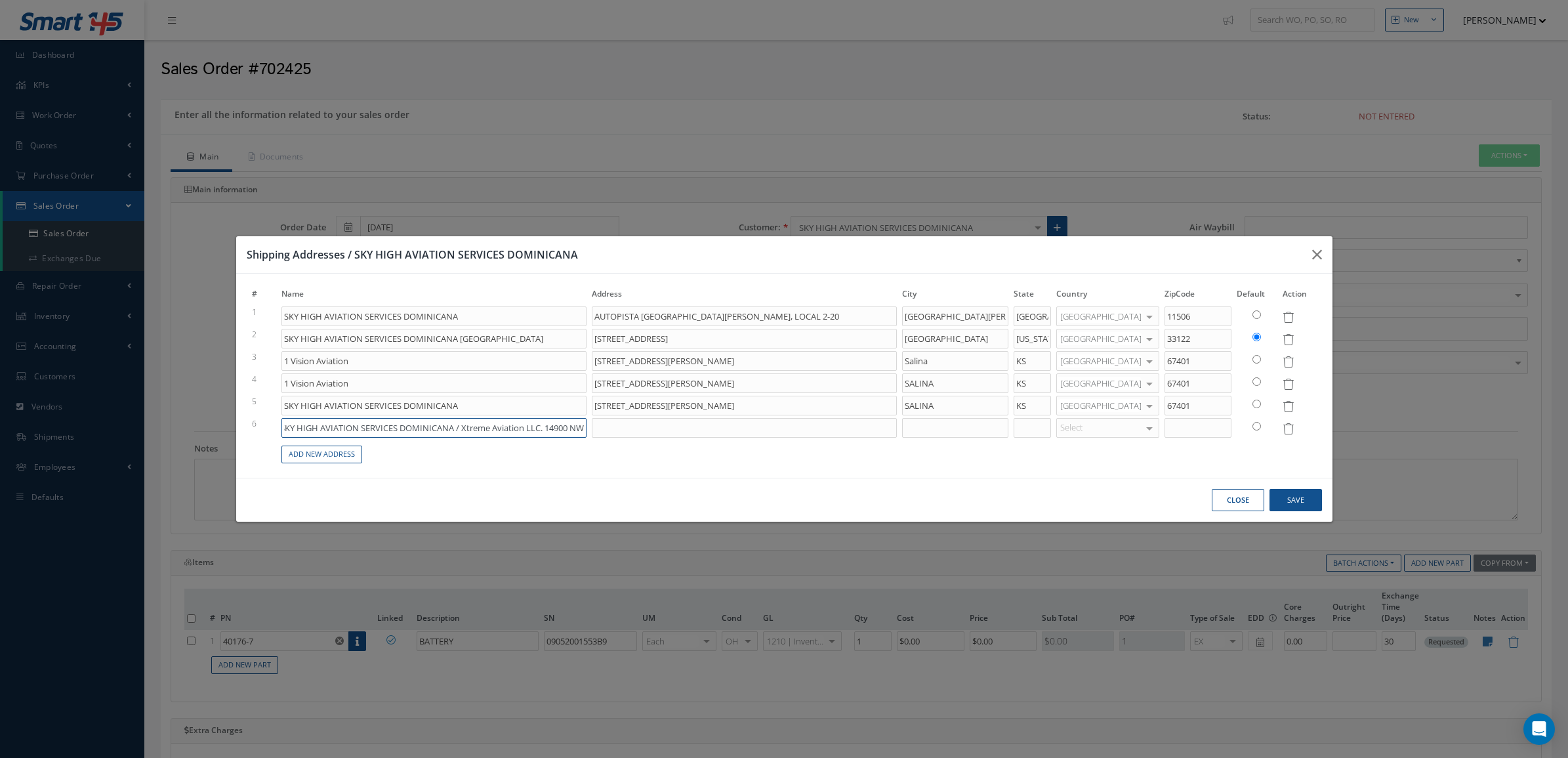
type input "AUTOPISTA SAN ISIDRO NO.2PLAZA MONACO, LOCAL 2-20"
type input "SKY HIGH AVIATION SERVICES DOMINICANA / Xtreme Aviation LLC. 14900 NW"
type input "AUTOPISTA SAN ISIDRO NO.2PLAZA MONACO, LOCAL 2-20"
type input "SKY HIGH AVIATION SERVICES DOMINICANA / Xtreme Aviation LLC. 14900 N"
type input "AUTOPISTA SAN ISIDRO NO.2PLAZA MONACO, LOCAL 2-20"
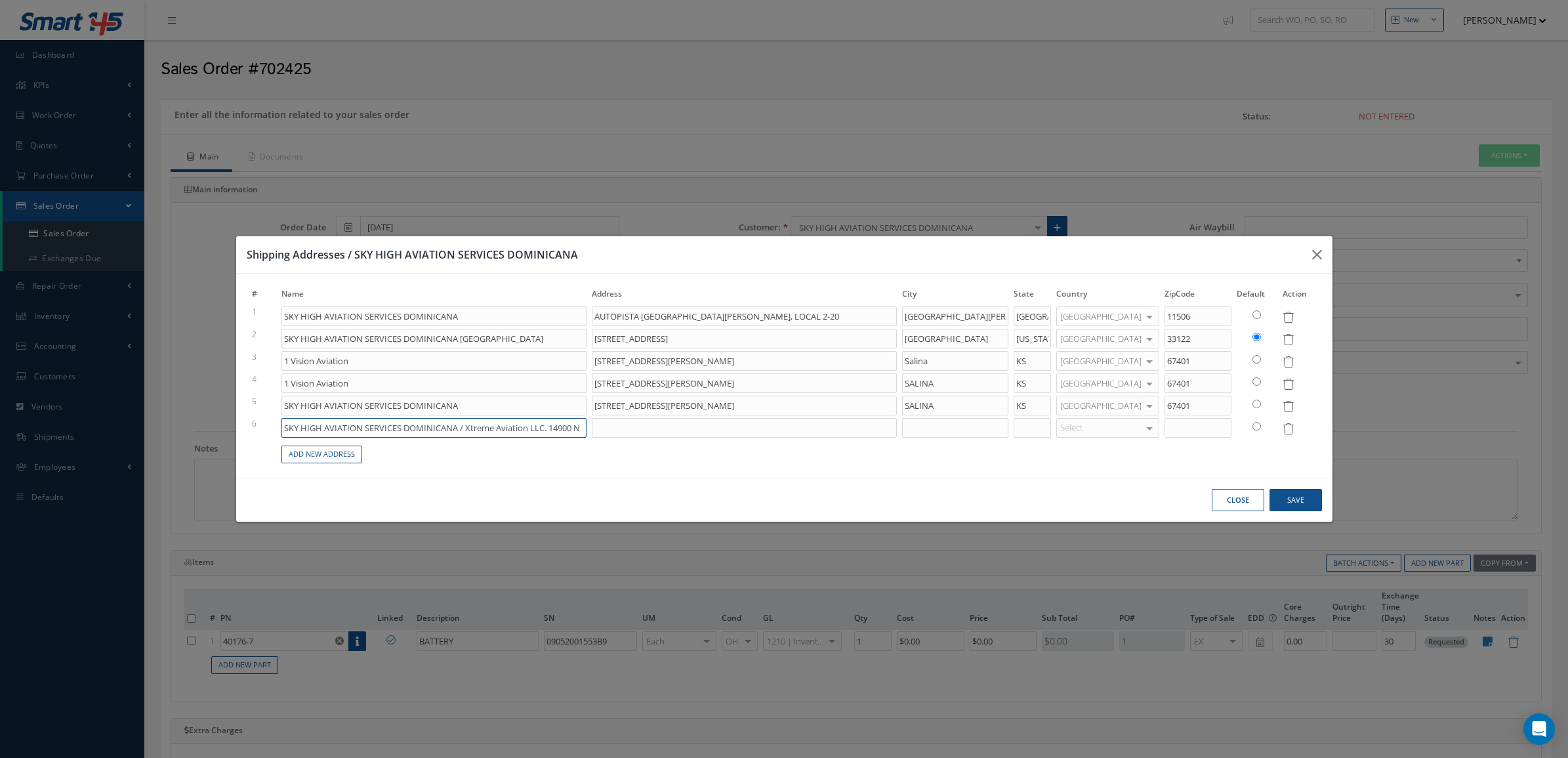
type input "SKY HIGH AVIATION SERVICES DOMINICANA / Xtreme Aviation LLC. 14900"
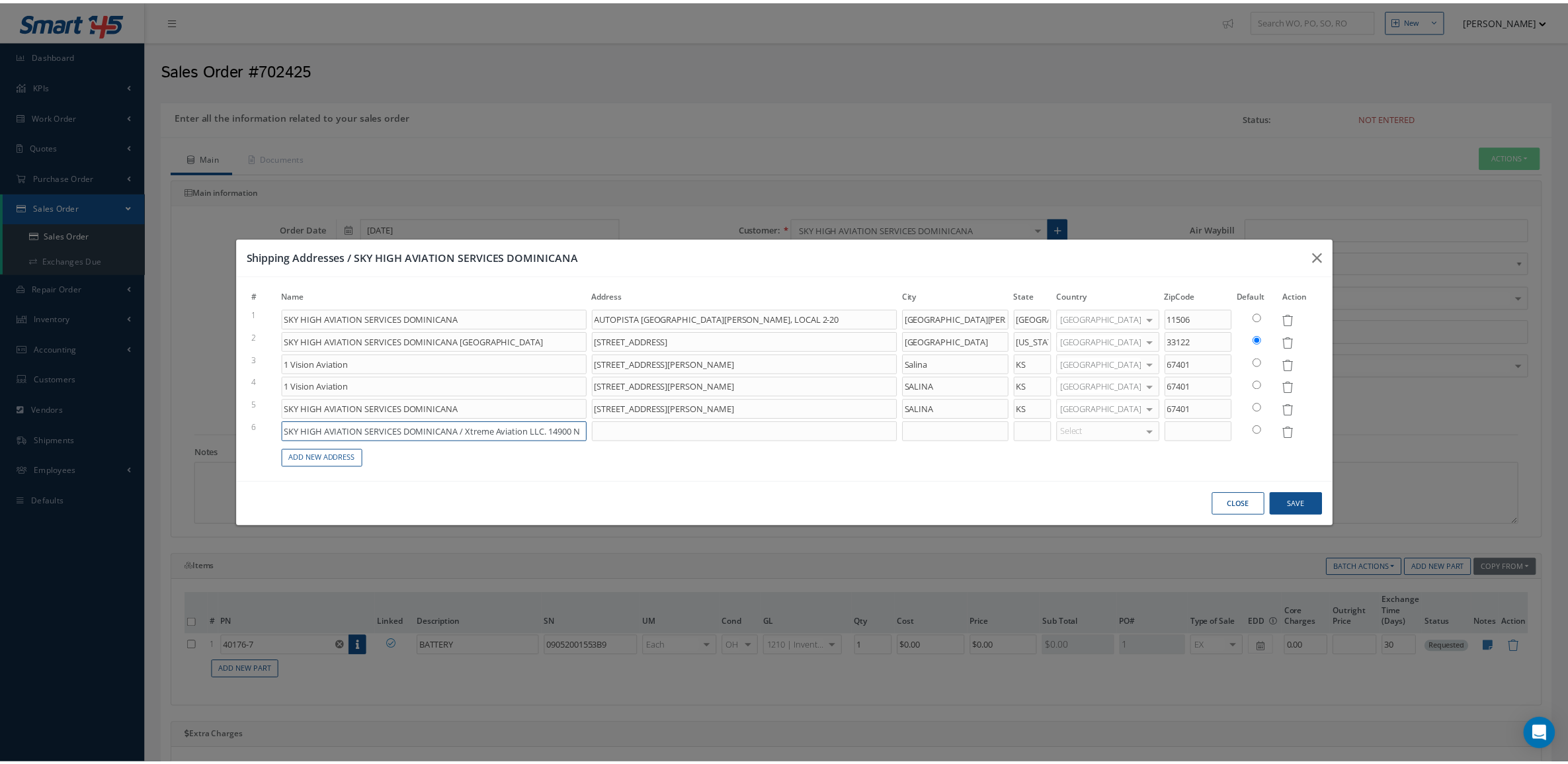
scroll to position [0, 0]
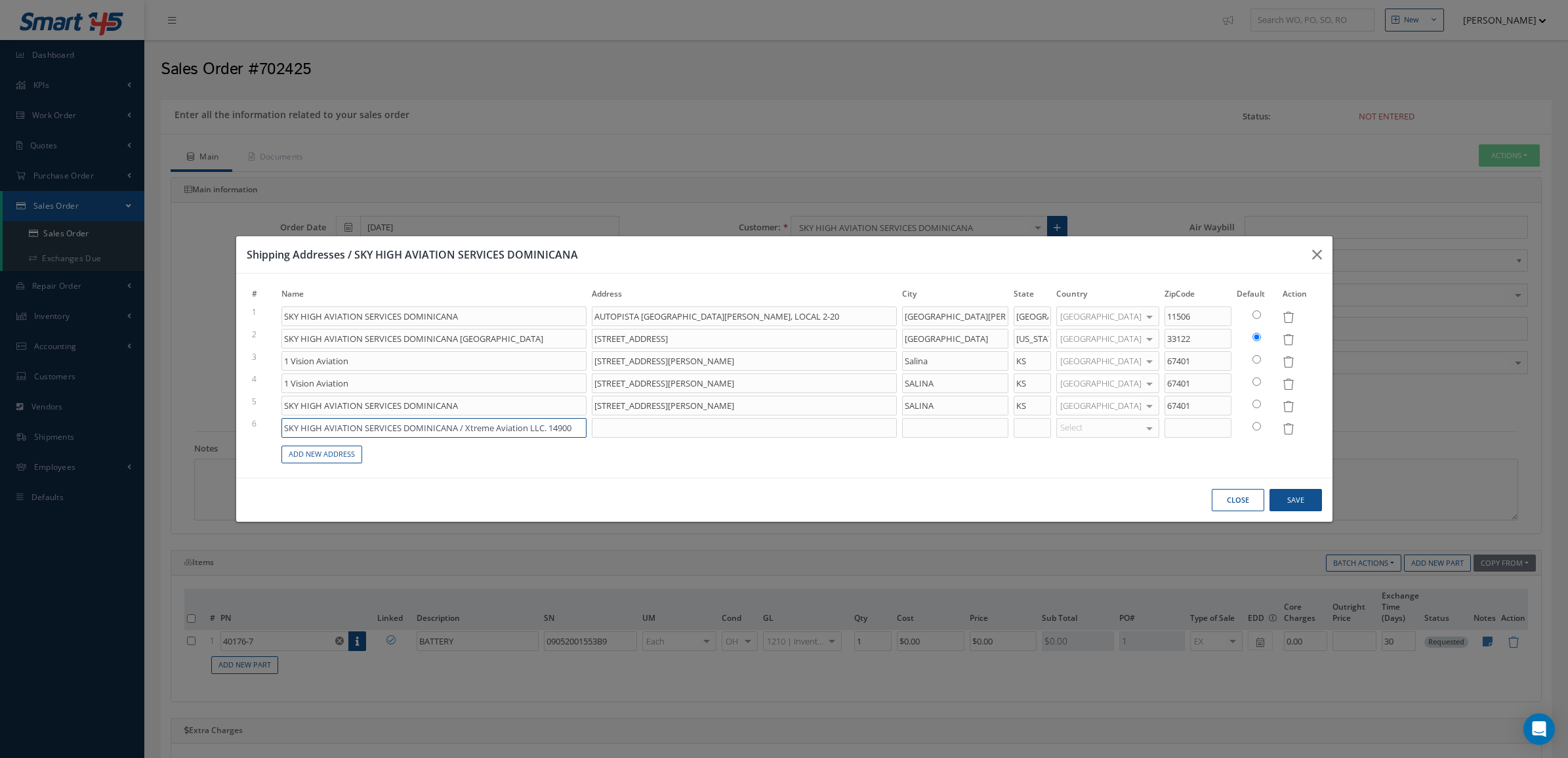
type input "AUTOPISTA SAN ISIDRO NO.2PLAZA MONACO, LOCAL 2-20"
type input "SKY HIGH AVIATION SERVICES DOMINICANA / Xtreme Aviation LLC. 1490"
type input "AUTOPISTA SAN ISIDRO NO.2PLAZA MONACO, LOCAL 2-20"
type input "SKY HIGH AVIATION SERVICES DOMINICANA / Xtreme Aviation LLC. 149"
type input "AUTOPISTA SAN ISIDRO NO.2PLAZA MONACO, LOCAL 2-20"
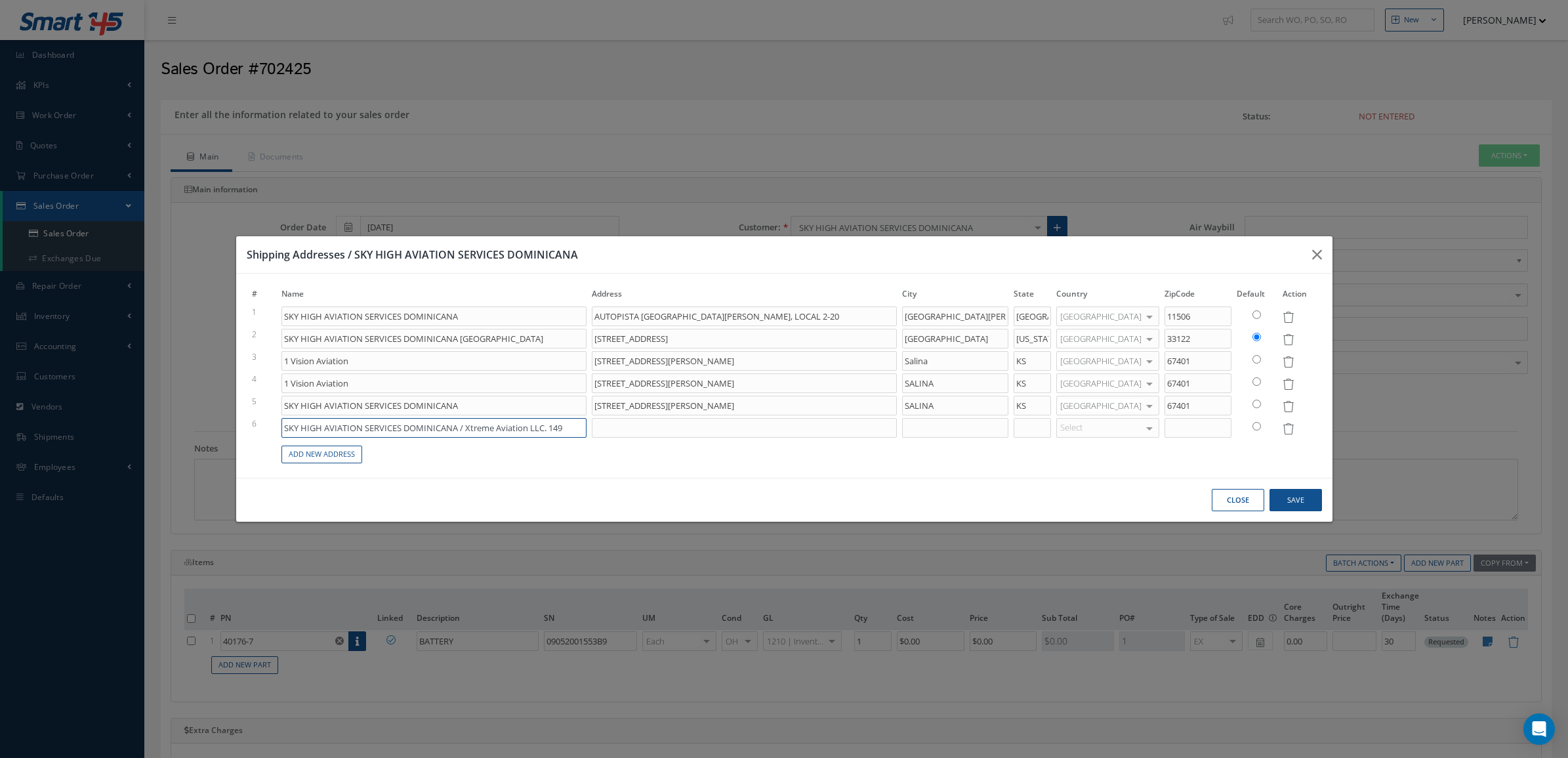
type input "SKY HIGH AVIATION SERVICES DOMINICANA / Xtreme Aviation LLC. 14"
type input "AUTOPISTA SAN ISIDRO NO.2PLAZA MONACO, LOCAL 2-20"
type input "SKY HIGH AVIATION SERVICES DOMINICANA / Xtreme Aviation LLC. 1"
type input "AUTOPISTA SAN ISIDRO NO.2PLAZA MONACO, LOCAL 2-20"
type input "SKY HIGH AVIATION SERVICES DOMINICANA / Xtreme Aviation LLC."
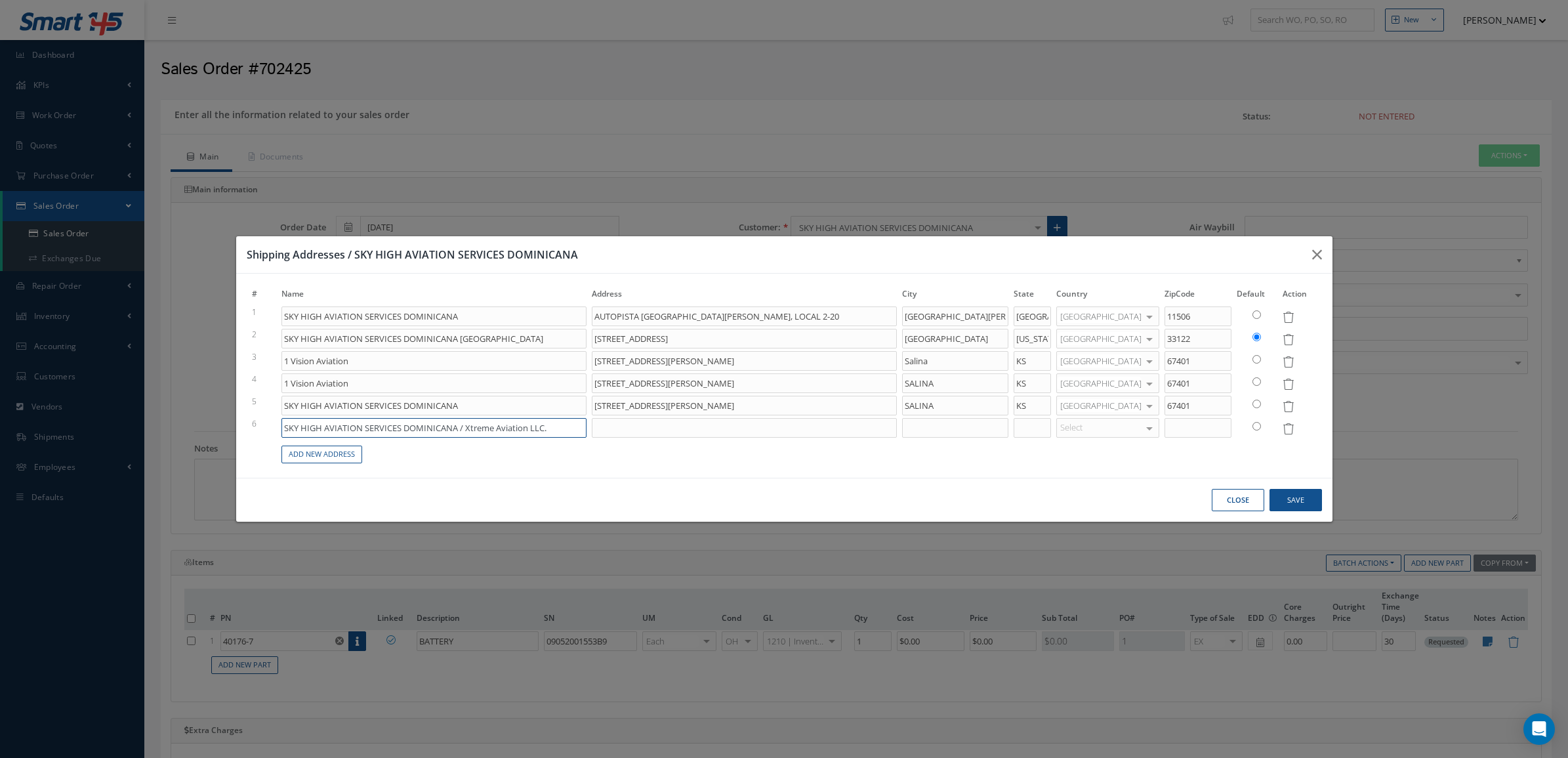
type input "AUTOPISTA SAN ISIDRO NO.2PLAZA MONACO, LOCAL 2-20"
type input "SKY HIGH AVIATION SERVICES DOMINICANA / Xtreme Aviation LLC."
click at [634, 428] on input at bounding box center [744, 428] width 305 height 20
paste input "Xtreme Aviation LLC. 14900 NW 42nd Ave, Opa-Locka, FL 33054"
type input "AUTOPISTA SAN ISIDRO NO.2PLAZA MONACO, LOCAL 2-20"
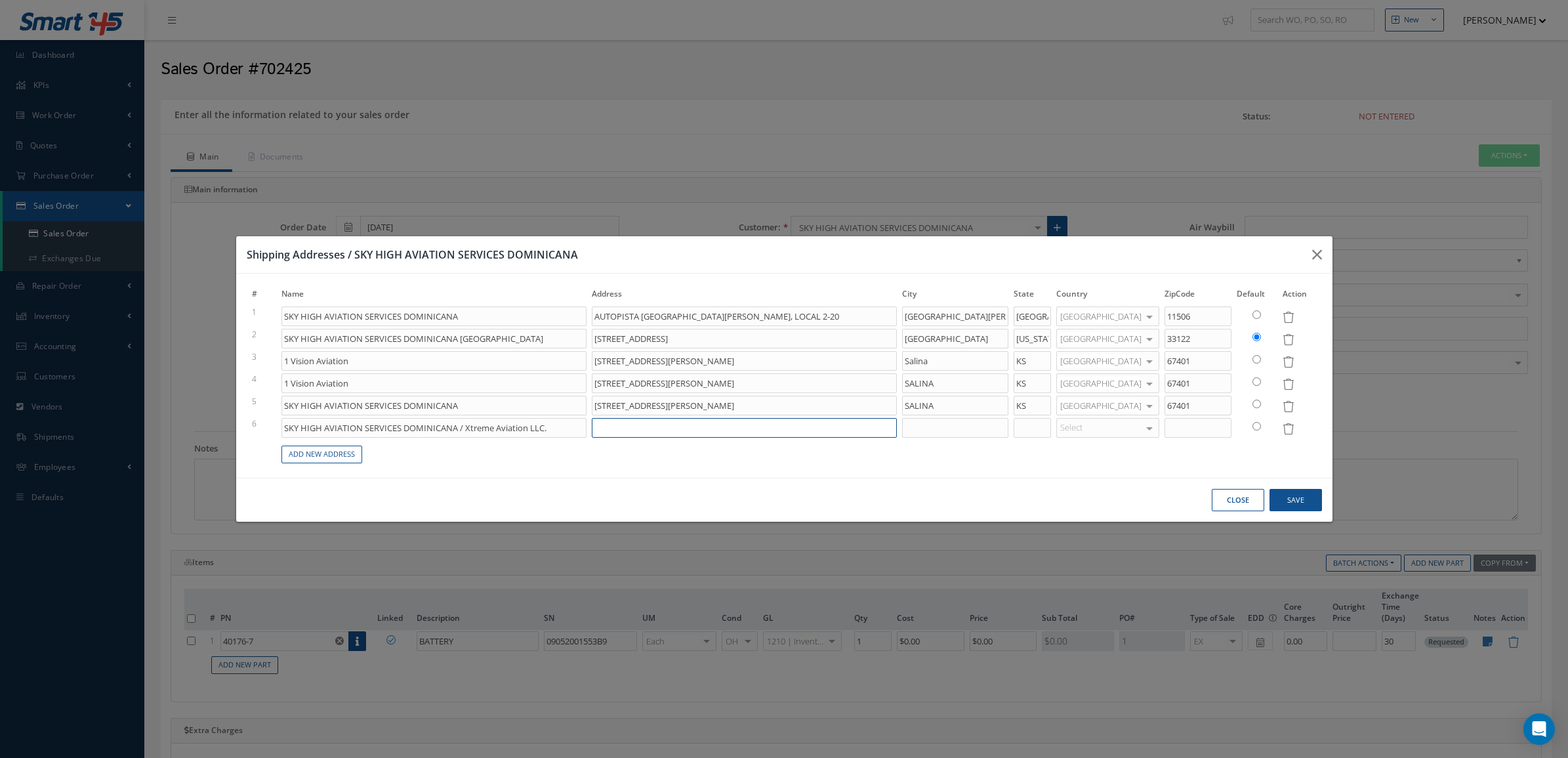
type input "Xtreme Aviation LLC. 14900 NW 42nd Ave, Opa-Locka, FL 33054"
drag, startPoint x: 679, startPoint y: 427, endPoint x: 488, endPoint y: 427, distance: 191.0
click at [488, 427] on tr "6 SKY HIGH AVIATION SERVICES DOMINICANA / Xtreme Aviation LLC. Xtreme Aviation …" at bounding box center [784, 428] width 1070 height 22
type input "AUTOPISTA SAN ISIDRO NO.2PLAZA MONACO, LOCAL 2-20"
type input "14900 NW 42nd Ave, Opa-Locka, FL 33054"
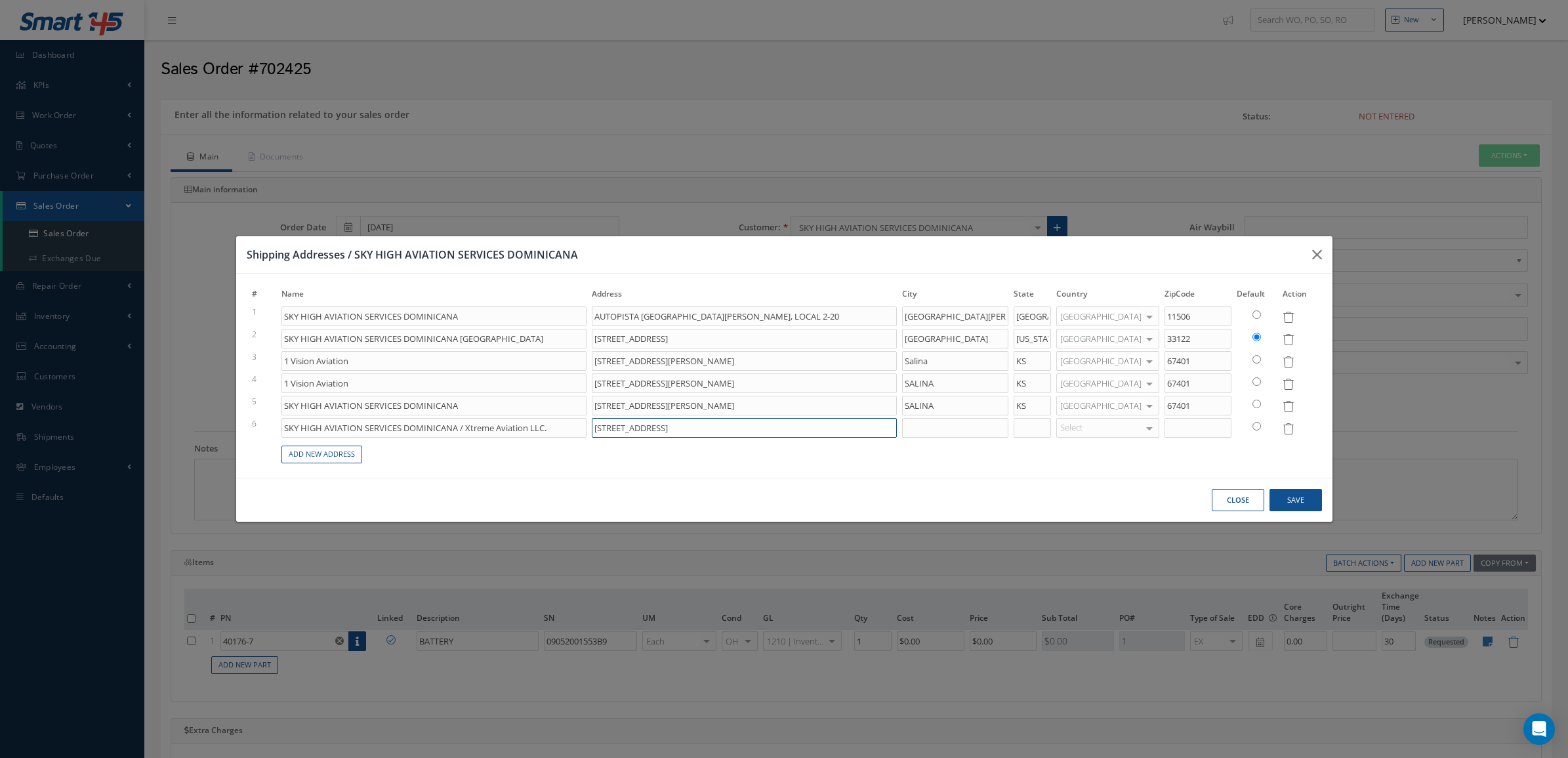
type input "AUTOPISTA SAN ISIDRO NO.2PLAZA MONACO, LOCAL 2-20"
type input "14900 NW 42nd Ave, Opa-Locka, FL 33054"
drag, startPoint x: 814, startPoint y: 431, endPoint x: 740, endPoint y: 428, distance: 74.1
click at [740, 428] on input "14900 NW 42nd Ave, Opa-Locka, FL 33054" at bounding box center [744, 428] width 305 height 20
type input "AUTOPISTA SAN ISIDRO NO.2PLAZA MONACO, LOCAL 2-20"
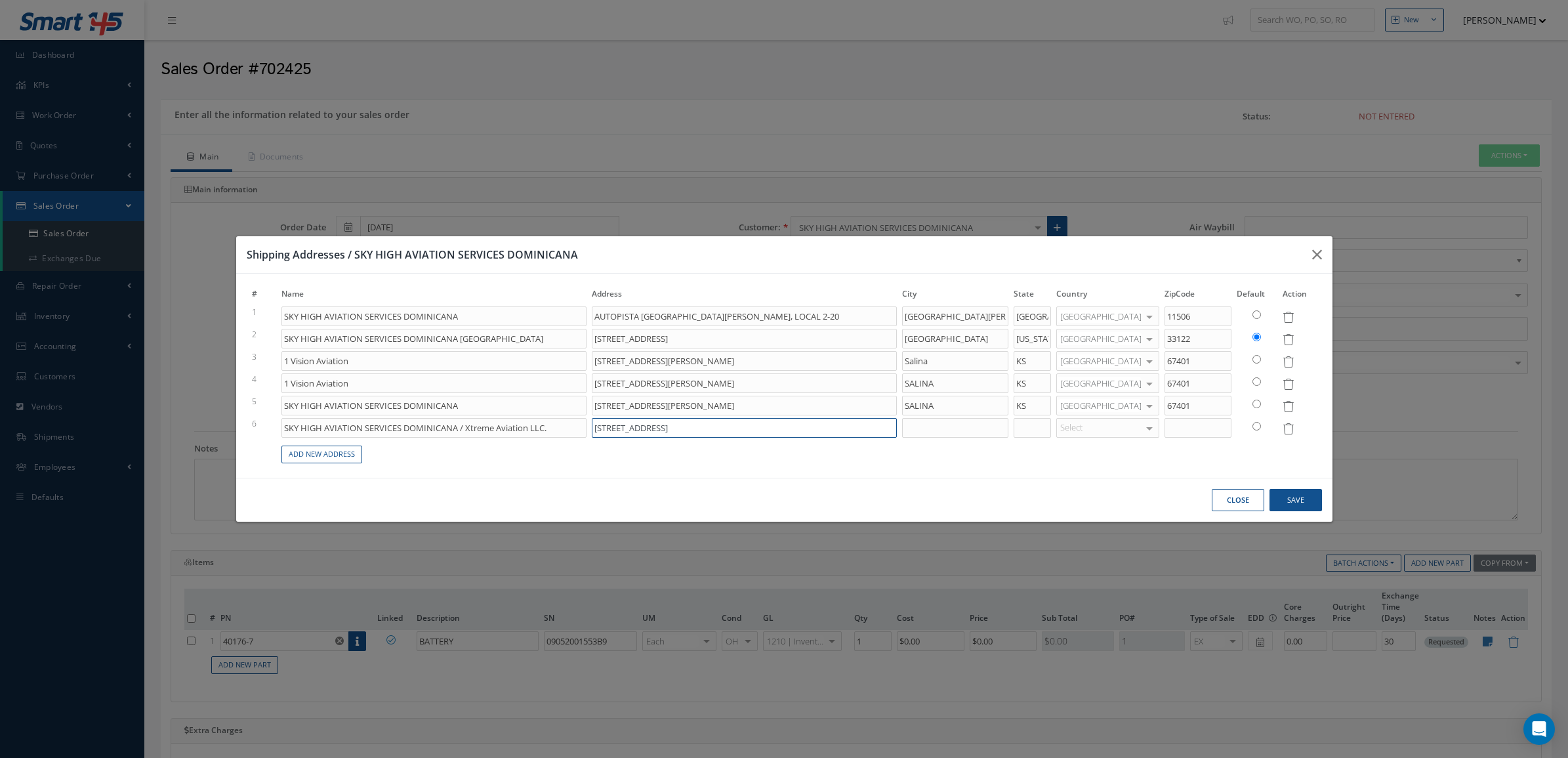
type input "14900 NW 42nd Ave, Opa-Locka, FL"
click at [1181, 430] on input at bounding box center [1198, 428] width 67 height 20
paste input "33054"
type input "AUTOPISTA SAN ISIDRO NO.2PLAZA MONACO, LOCAL 2-20"
type input "33054"
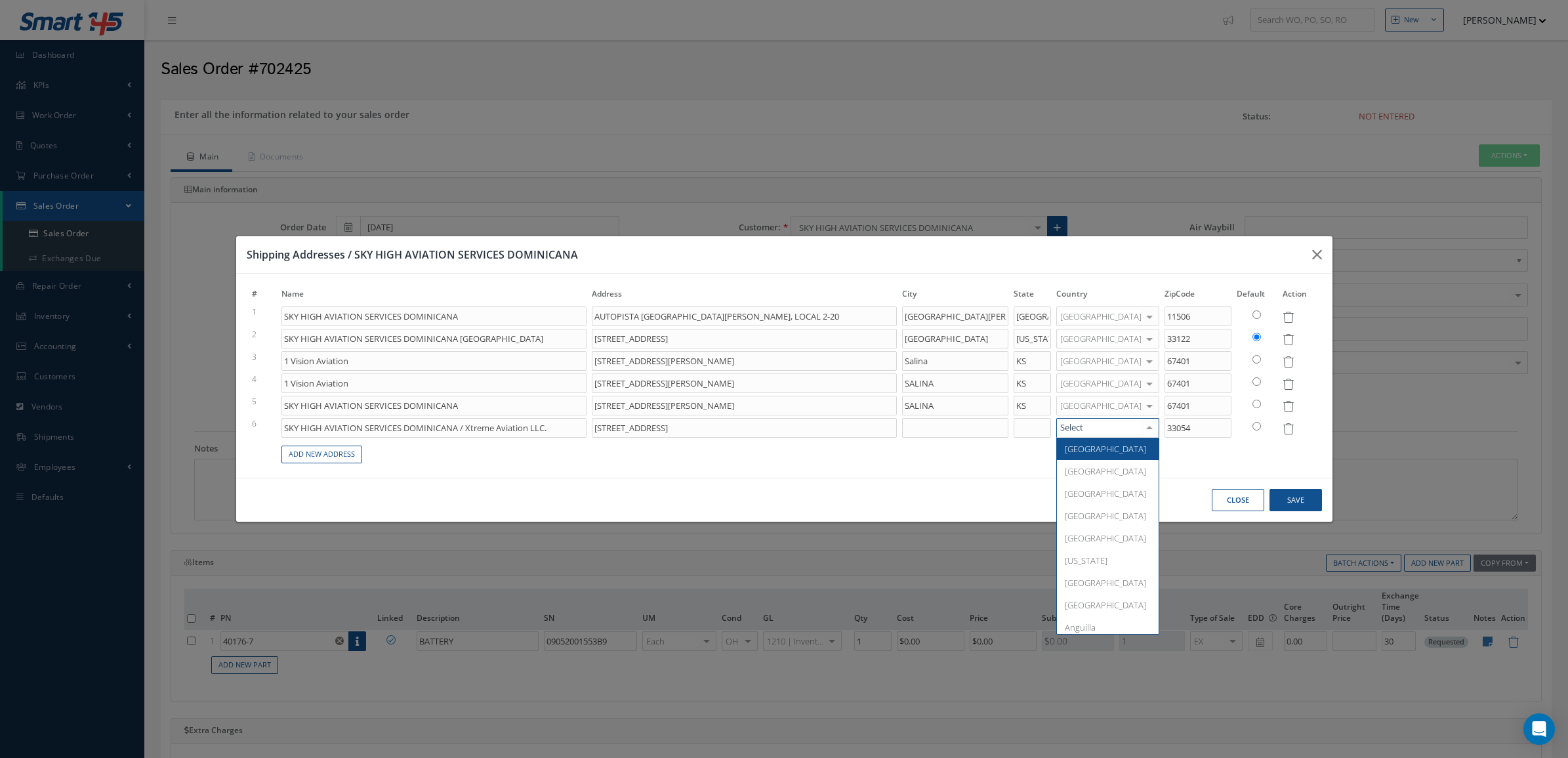
click at [1122, 430] on div at bounding box center [1107, 428] width 103 height 20
click at [1104, 448] on span "[GEOGRAPHIC_DATA]" at bounding box center [1105, 449] width 82 height 12
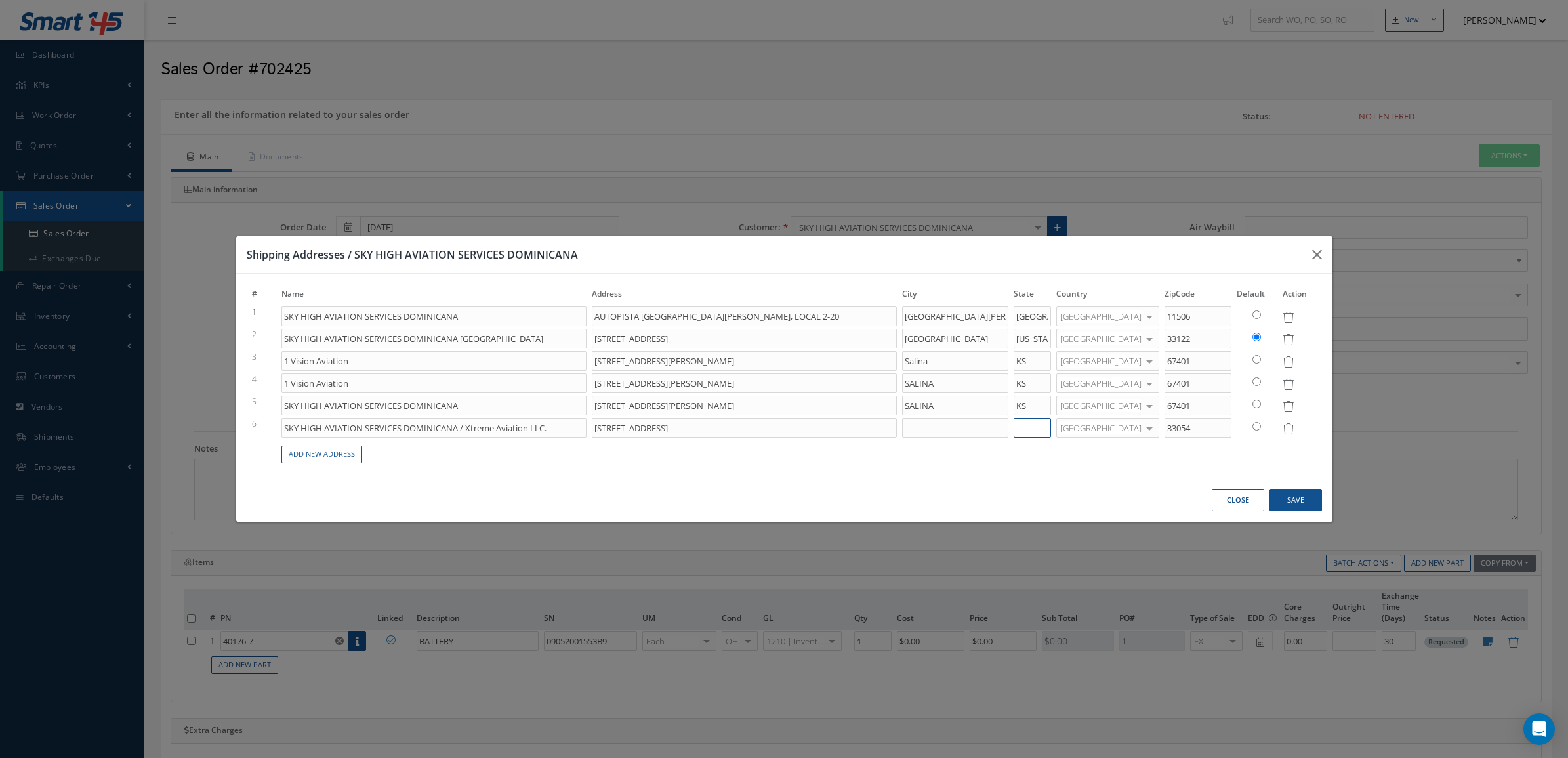
click at [1041, 429] on input at bounding box center [1032, 428] width 38 height 20
type input "AUTOPISTA SAN ISIDRO NO.2PLAZA MONACO, LOCAL 2-20"
type input "F"
type input "AUTOPISTA SAN ISIDRO NO.2PLAZA MONACO, LOCAL 2-20"
type input "FL"
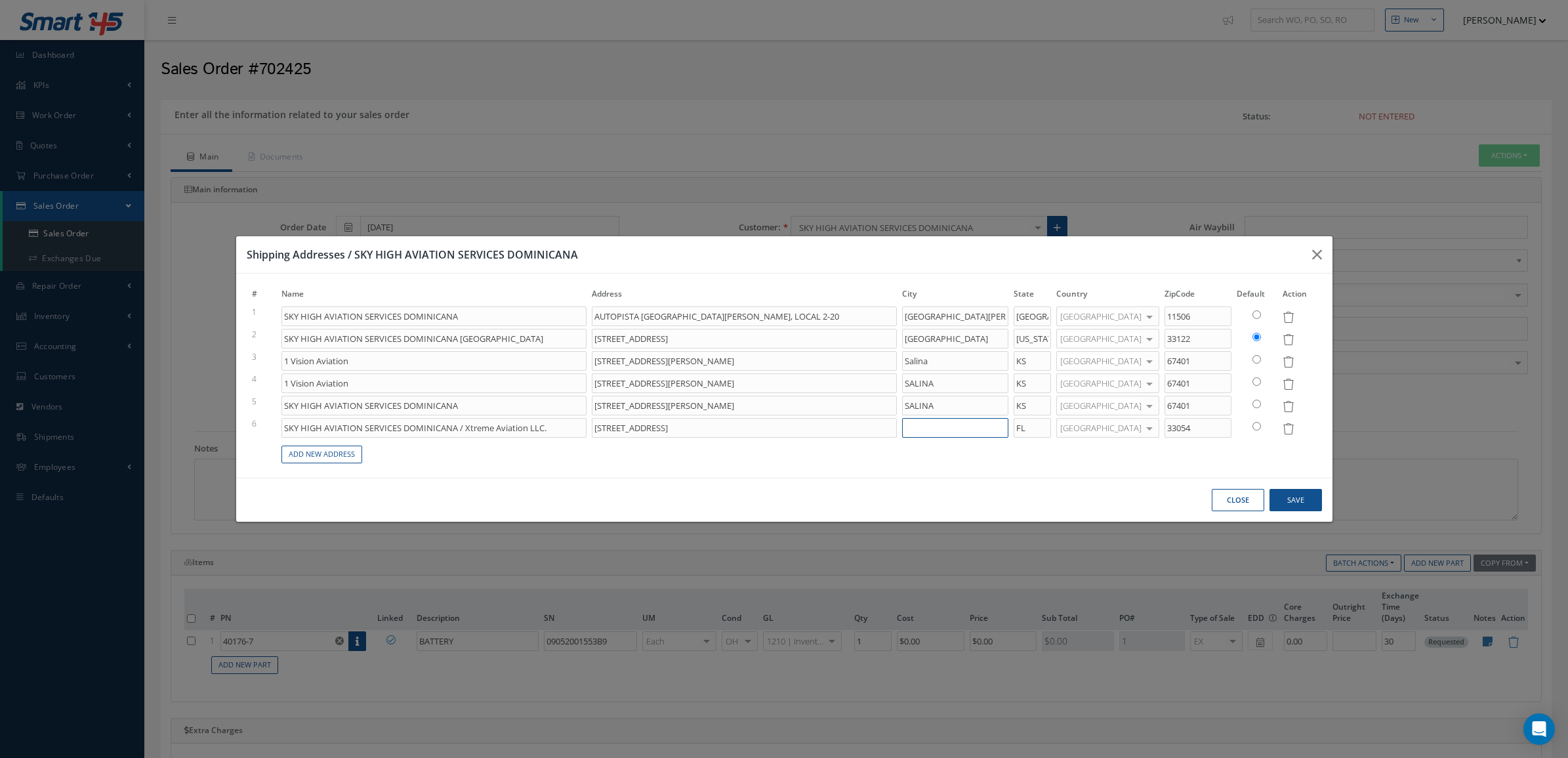
click at [942, 425] on input at bounding box center [955, 428] width 106 height 20
click at [764, 419] on input "14900 NW 42nd Ave, Opa-Locka, FL" at bounding box center [744, 428] width 305 height 20
type input "AUTOPISTA SAN ISIDRO NO.2PLAZA MONACO, LOCAL 2-20"
type input "14900 NW 42nd Ave, Opa-Locka, FL -"
type input "AUTOPISTA SAN ISIDRO NO.2PLAZA MONACO, LOCAL 2-20"
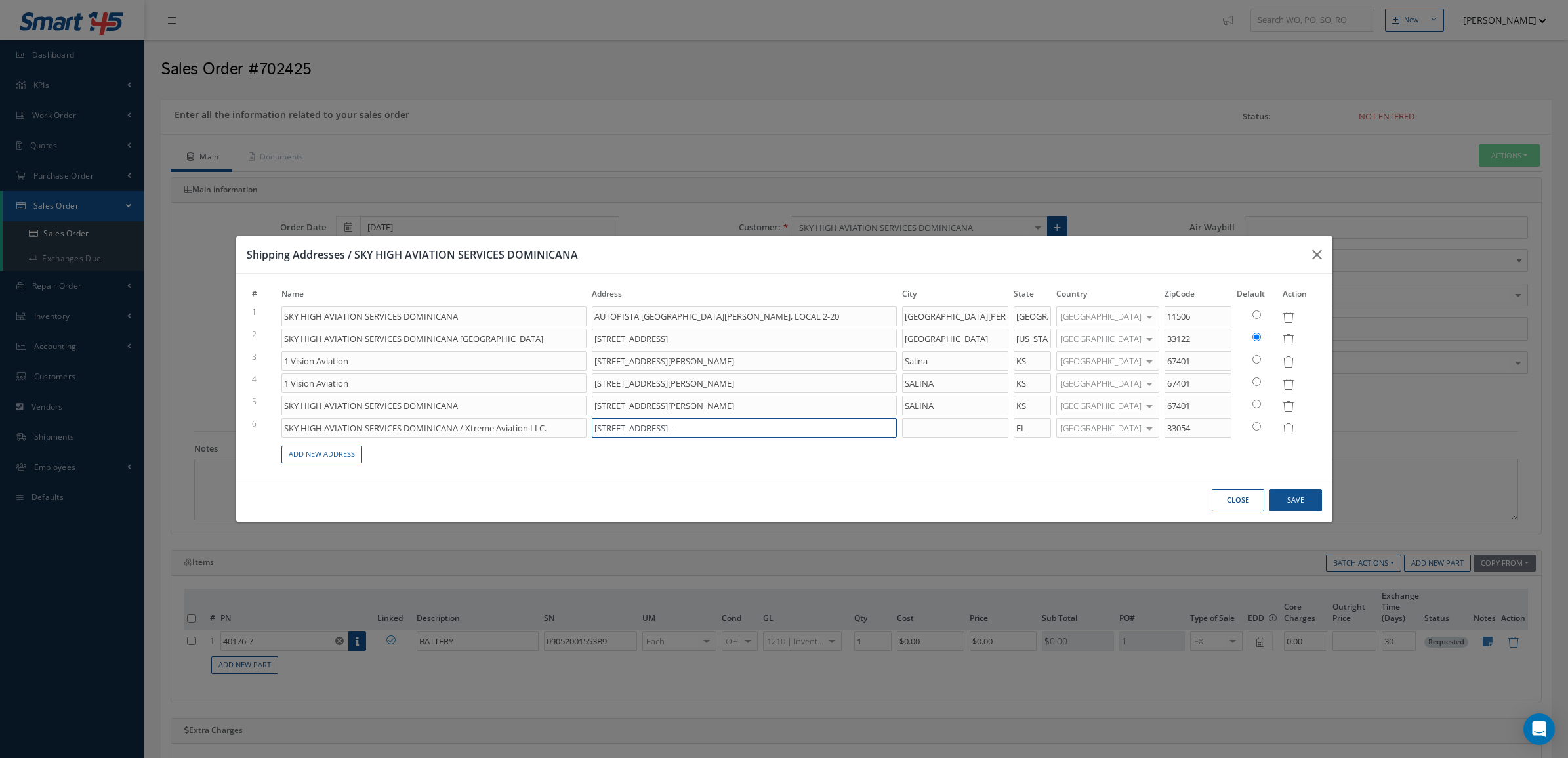
type input "14900 NW 42nd Ave, Opa-Locka, FL"
type input "AUTOPISTA SAN ISIDRO NO.2PLAZA MONACO, LOCAL 2-20"
type input "14900 NW 42nd Ave, Opa-Locka, FL"
type input "AUTOPISTA SAN ISIDRO NO.2PLAZA MONACO, LOCAL 2-20"
type input "14900 NW 42nd Ave, Opa-Locka, F"
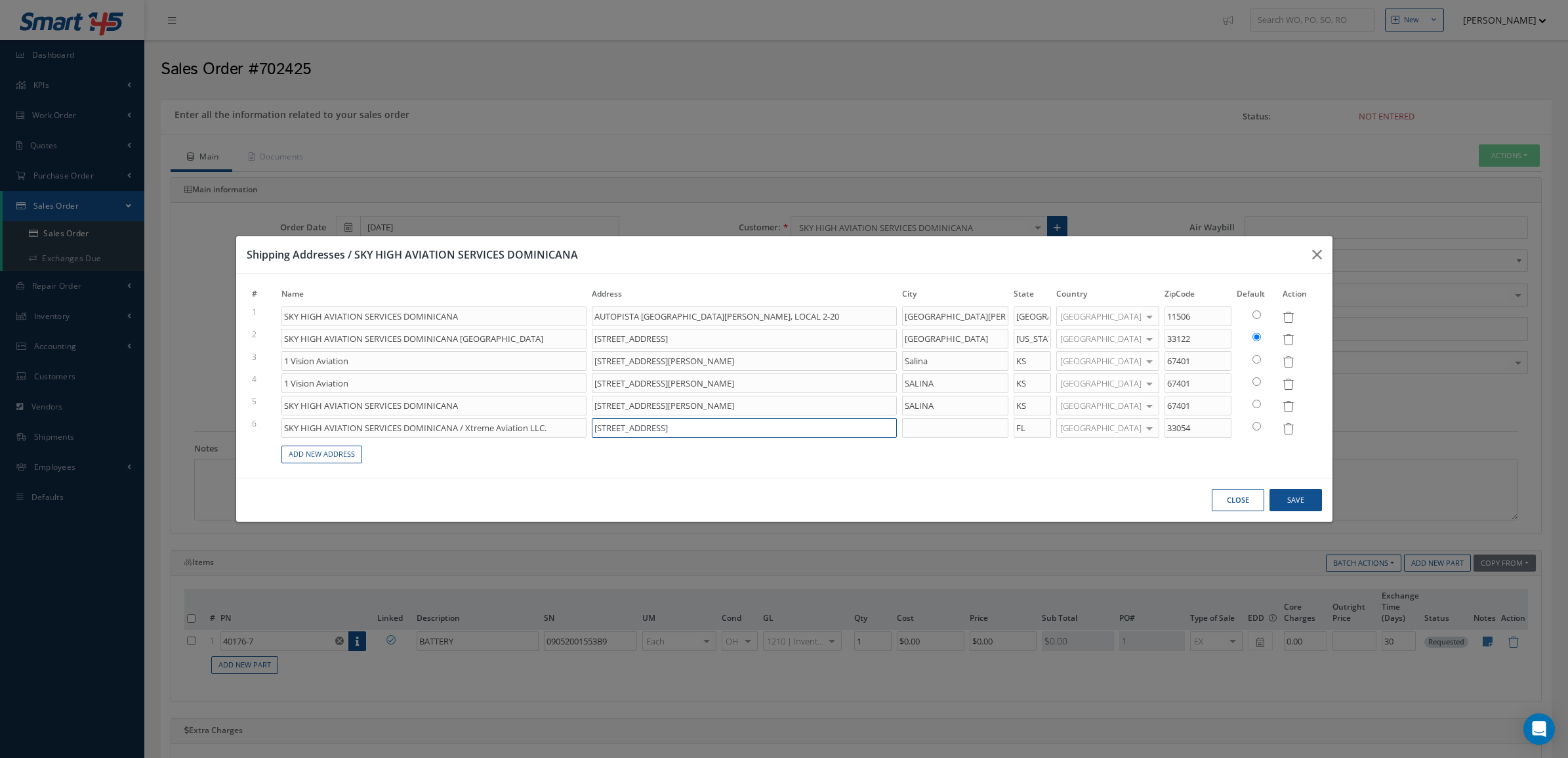
type input "AUTOPISTA SAN ISIDRO NO.2PLAZA MONACO, LOCAL 2-20"
type input "14900 NW 42nd Ave, Opa-Locka,"
type input "AUTOPISTA SAN ISIDRO NO.2PLAZA MONACO, LOCAL 2-20"
type input "14900 NW 42nd Ave, Opa-Locka,"
type input "AUTOPISTA SAN ISIDRO NO.2PLAZA MONACO, LOCAL 2-20"
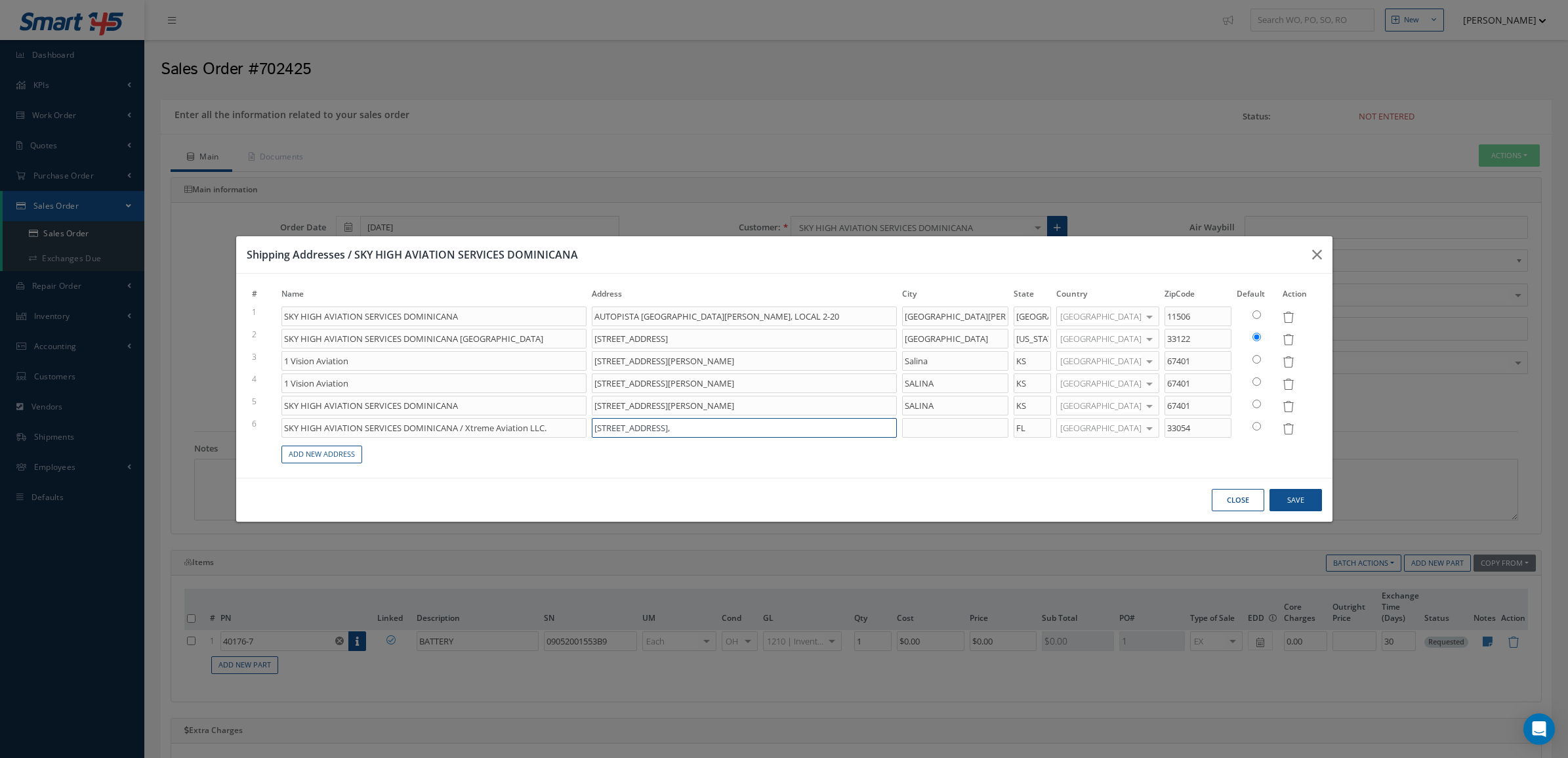
type input "14900 NW 42nd Ave, Opa-Locka"
type input "AUTOPISTA SAN ISIDRO NO.2PLAZA MONACO, LOCAL 2-20"
type input "14900 NW 42nd Ave,"
type input "AUTOPISTA SAN ISIDRO NO.2PLAZA MONACO, LOCAL 2-20"
type input "14900 NW 42nd Ave,"
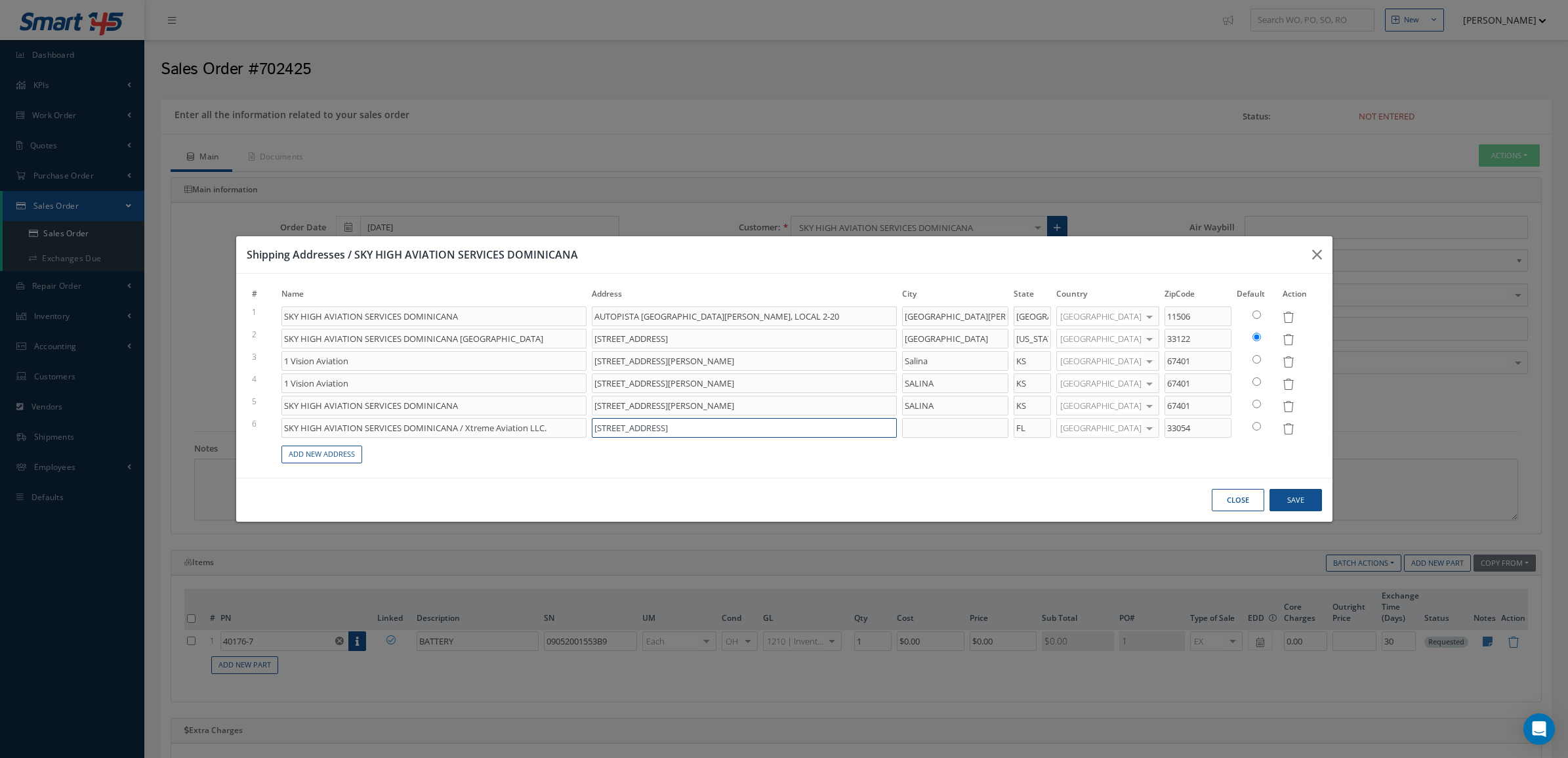
type input "AUTOPISTA SAN ISIDRO NO.2PLAZA MONACO, LOCAL 2-20"
type input "14900 NW 42nd Ave"
type input "AUTOPISTA SAN ISIDRO NO.2PLAZA MONACO, LOCAL 2-20"
type input "14900 NW 42nd Av"
type input "AUTOPISTA SAN ISIDRO NO.2PLAZA MONACO, LOCAL 2-20"
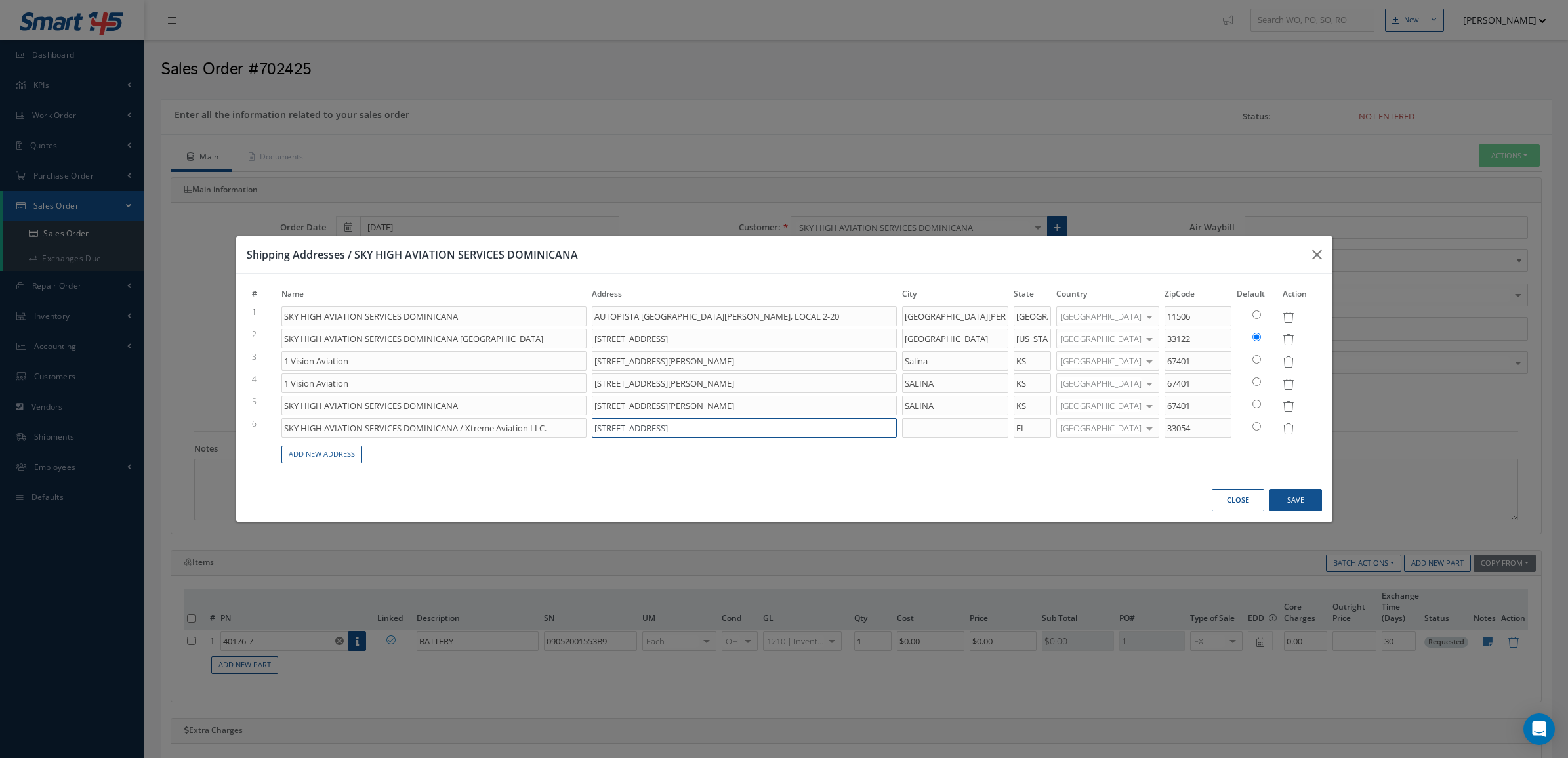
type input "14900 NW 42nd A"
type input "AUTOPISTA SAN ISIDRO NO.2PLAZA MONACO, LOCAL 2-20"
type input "14900 NW 42nd"
type input "AUTOPISTA SAN ISIDRO NO.2PLAZA MONACO, LOCAL 2-20"
type input "14900 NW 42nd"
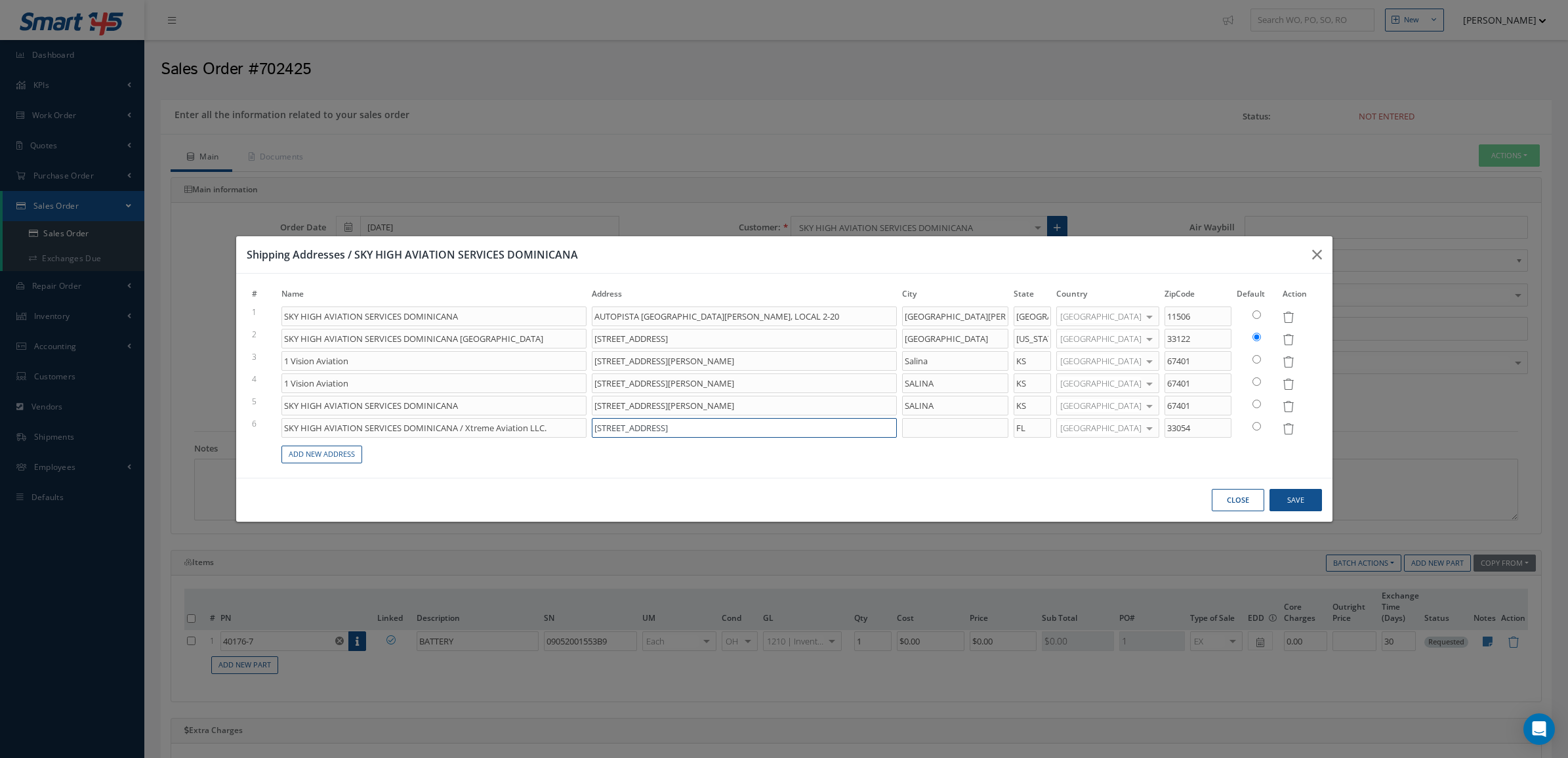
type input "AUTOPISTA SAN ISIDRO NO.2PLAZA MONACO, LOCAL 2-20"
type input "14900 NW 42n"
type input "AUTOPISTA SAN ISIDRO NO.2PLAZA MONACO, LOCAL 2-20"
type input "14900 NW 42"
type input "AUTOPISTA SAN ISIDRO NO.2PLAZA MONACO, LOCAL 2-20"
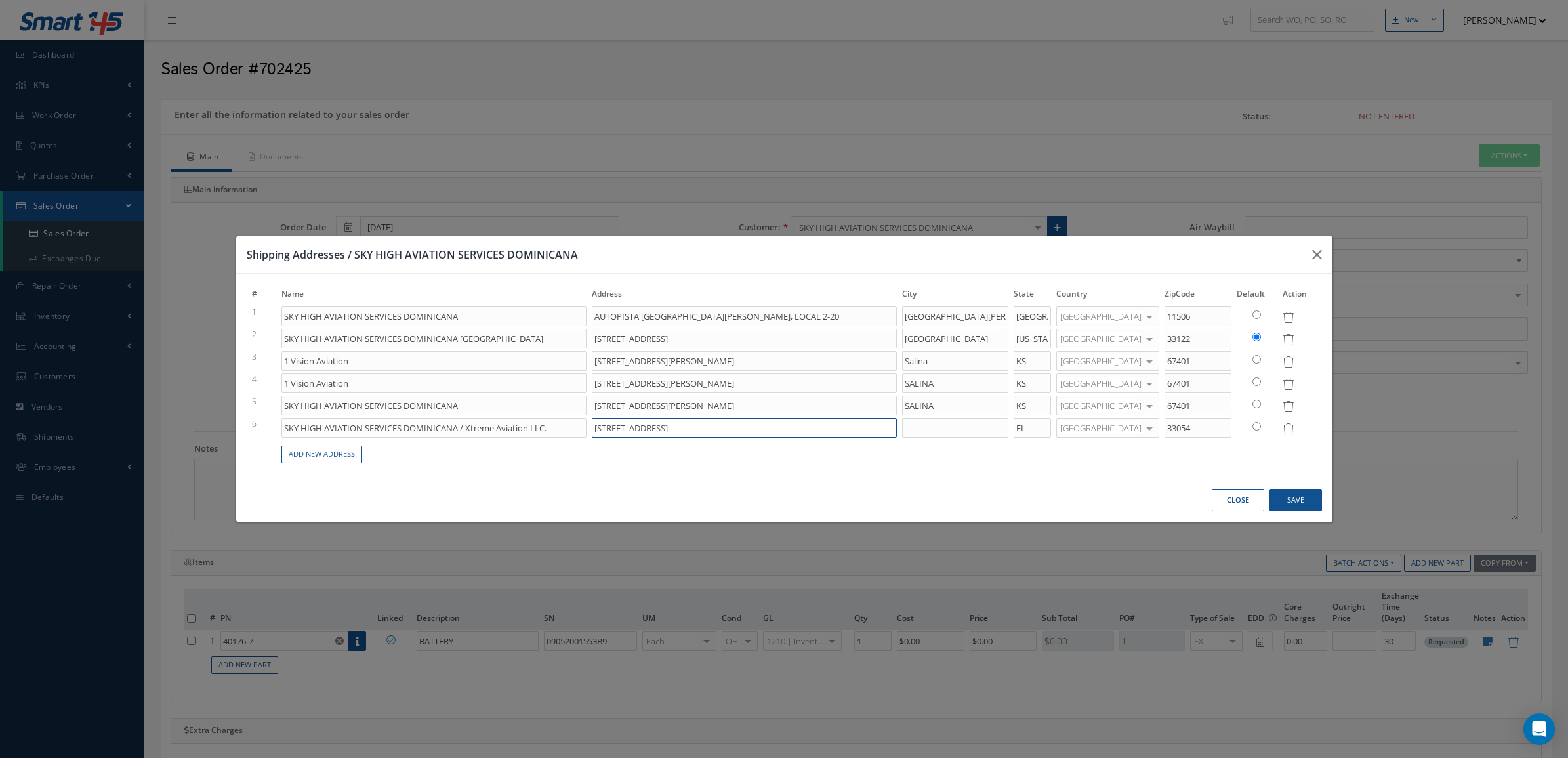
type input "14900 NW 4"
type input "AUTOPISTA SAN ISIDRO NO.2PLAZA MONACO, LOCAL 2-20"
type input "14900 NW"
type input "AUTOPISTA SAN ISIDRO NO.2PLAZA MONACO, LOCAL 2-20"
type input "14900 NW"
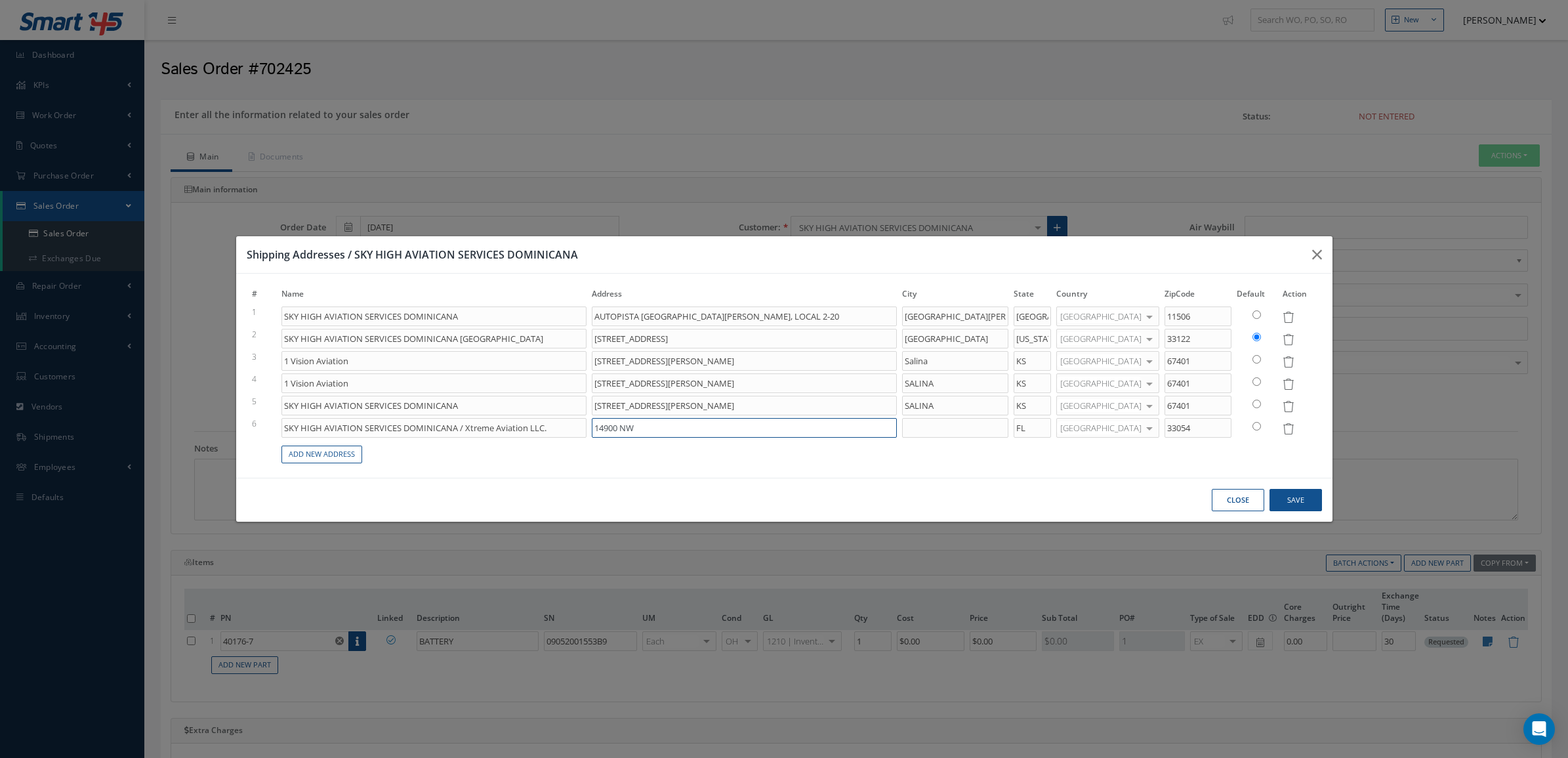
type input "AUTOPISTA SAN ISIDRO NO.2PLAZA MONACO, LOCAL 2-20"
type input "14900 N"
type input "AUTOPISTA SAN ISIDRO NO.2PLAZA MONACO, LOCAL 2-20"
type input "14900"
type input "AUTOPISTA SAN ISIDRO NO.2PLAZA MONACO, LOCAL 2-20"
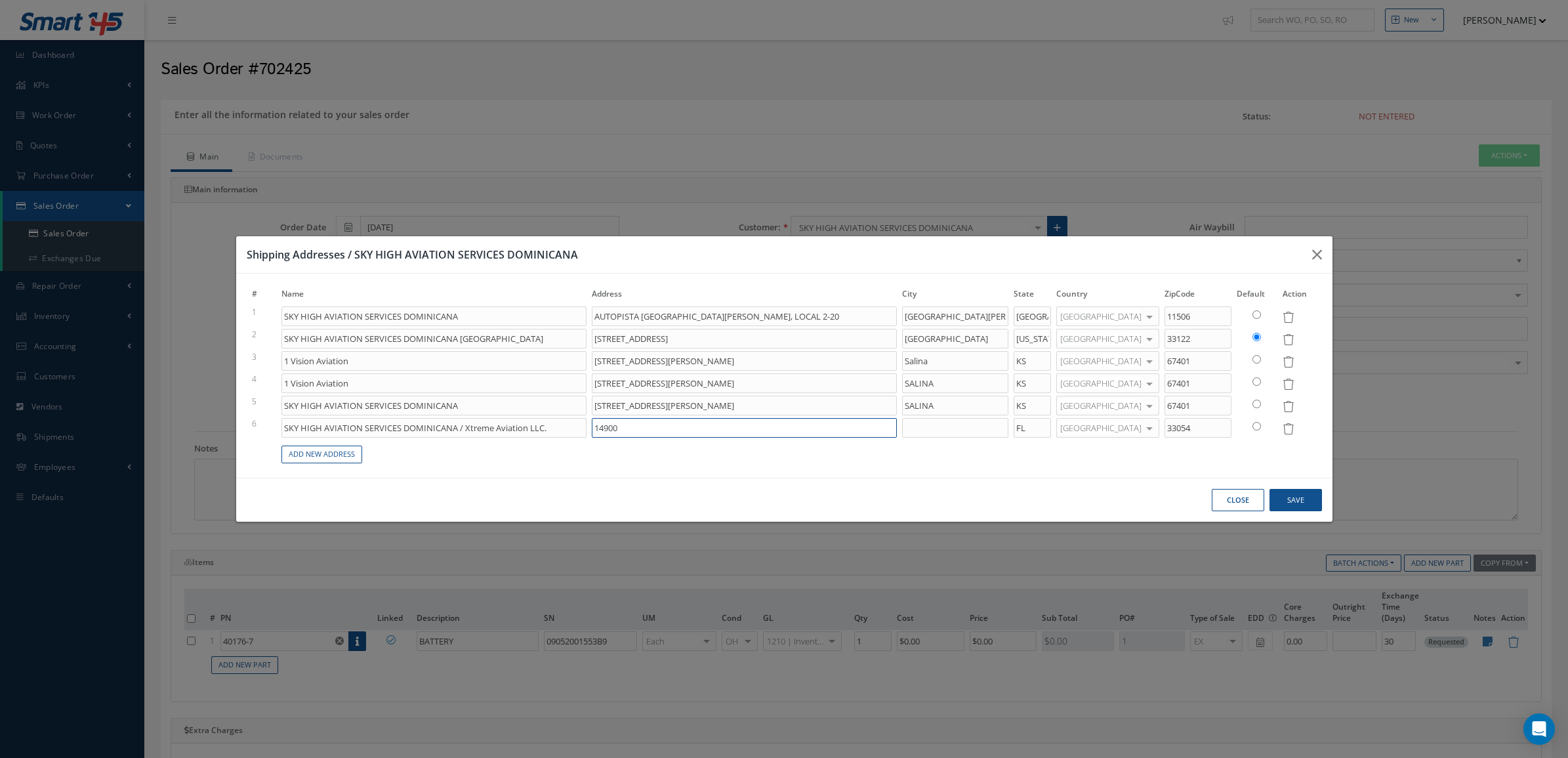
type input "14900"
type input "AUTOPISTA SAN ISIDRO NO.2PLAZA MONACO, LOCAL 2-20"
type input "1490"
type input "AUTOPISTA SAN ISIDRO NO.2PLAZA MONACO, LOCAL 2-20"
type input "149"
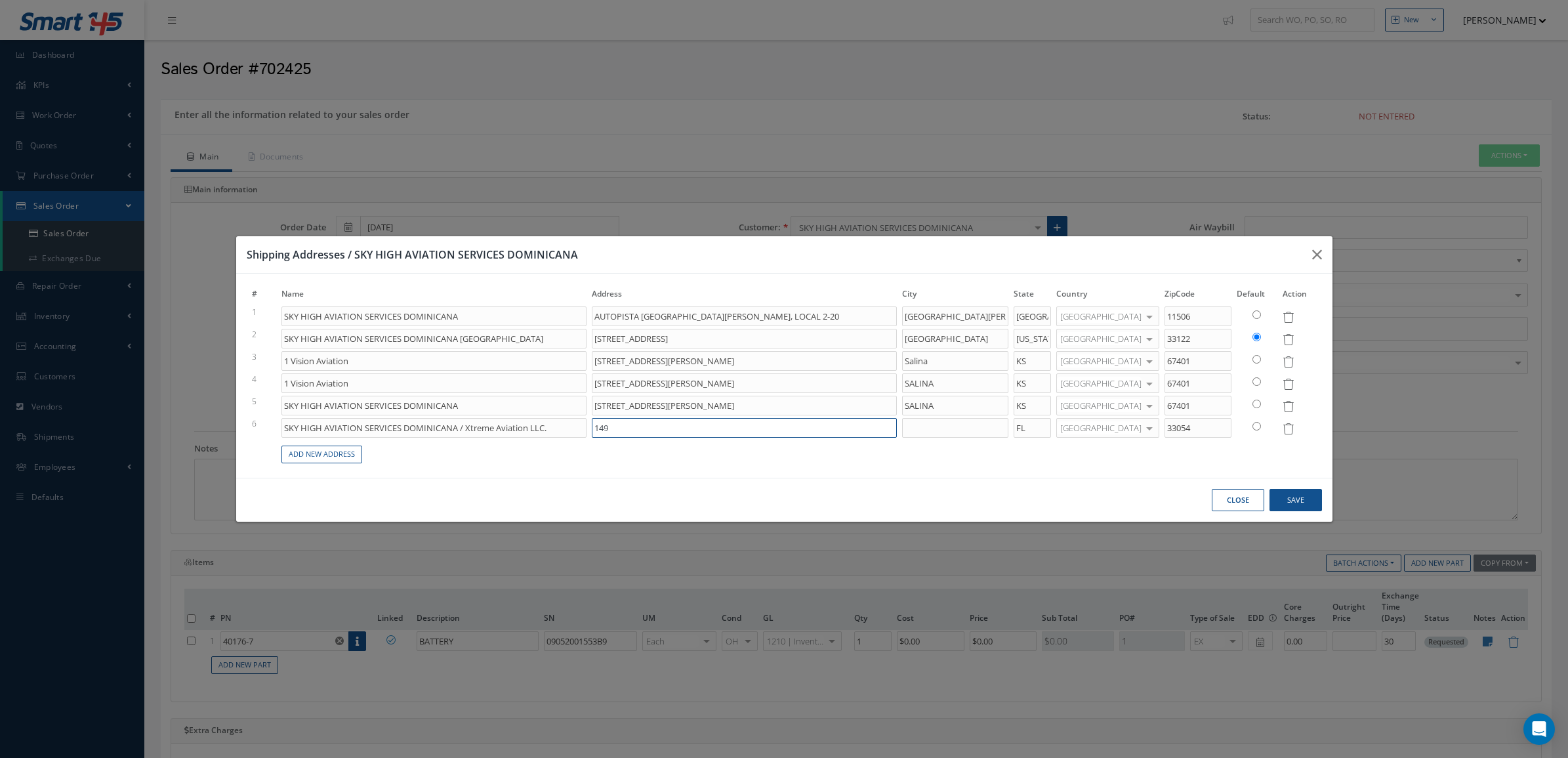
type input "AUTOPISTA SAN ISIDRO NO.2PLAZA MONACO, LOCAL 2-20"
type input "14"
type input "AUTOPISTA SAN ISIDRO NO.2PLAZA MONACO, LOCAL 2-20"
type input "1"
type input "AUTOPISTA SAN ISIDRO NO.2PLAZA MONACO, LOCAL 2-20"
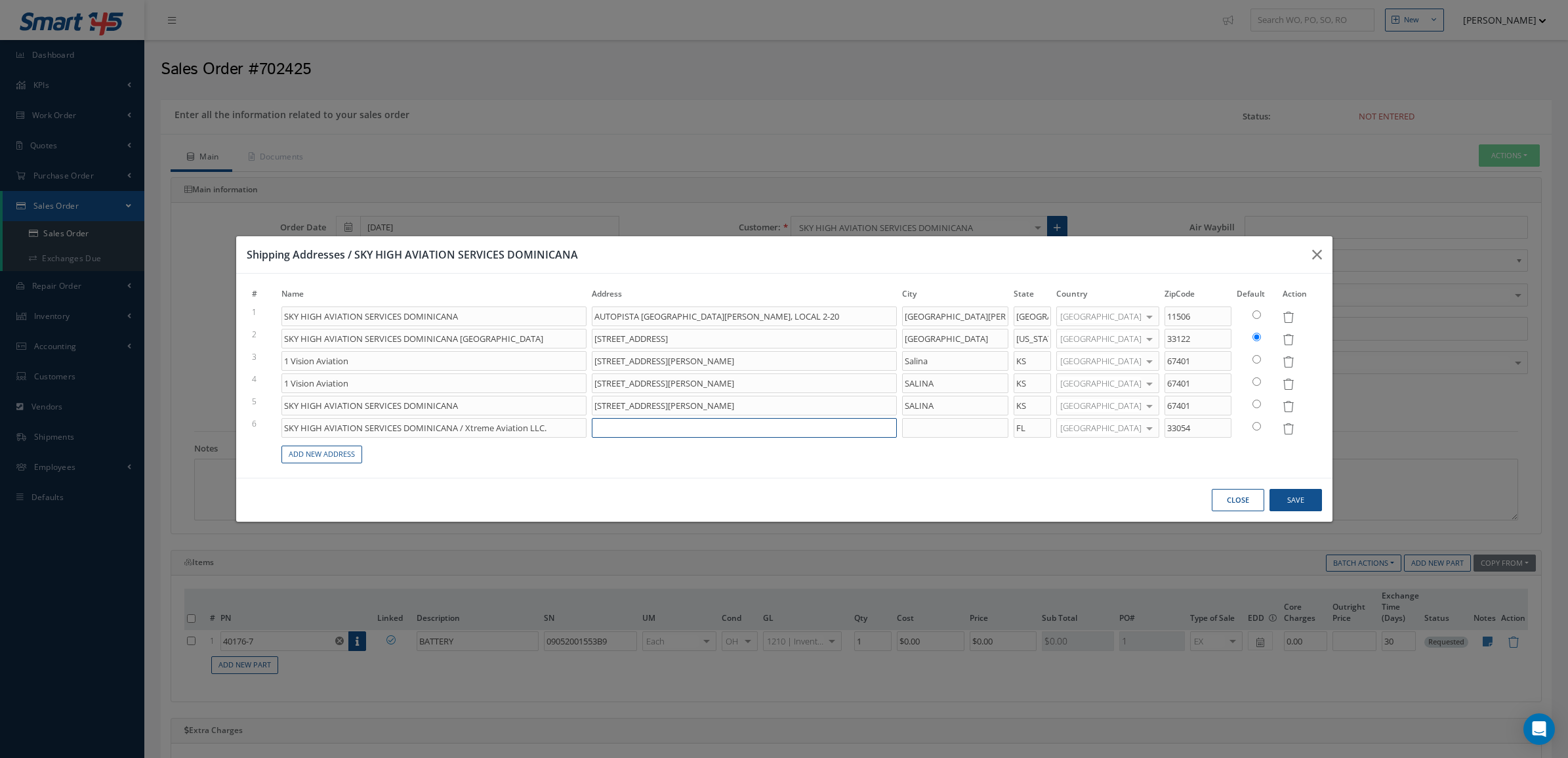
type input "AUTOPISTA SAN ISIDRO NO.2PLAZA MONACO, LOCAL 2-20"
type input "14900 NW 42nd Ave,"
click at [949, 434] on input at bounding box center [955, 428] width 106 height 20
paste input "Opa-Locka"
type input "AUTOPISTA SAN ISIDRO NO.2PLAZA MONACO, LOCAL 2-20"
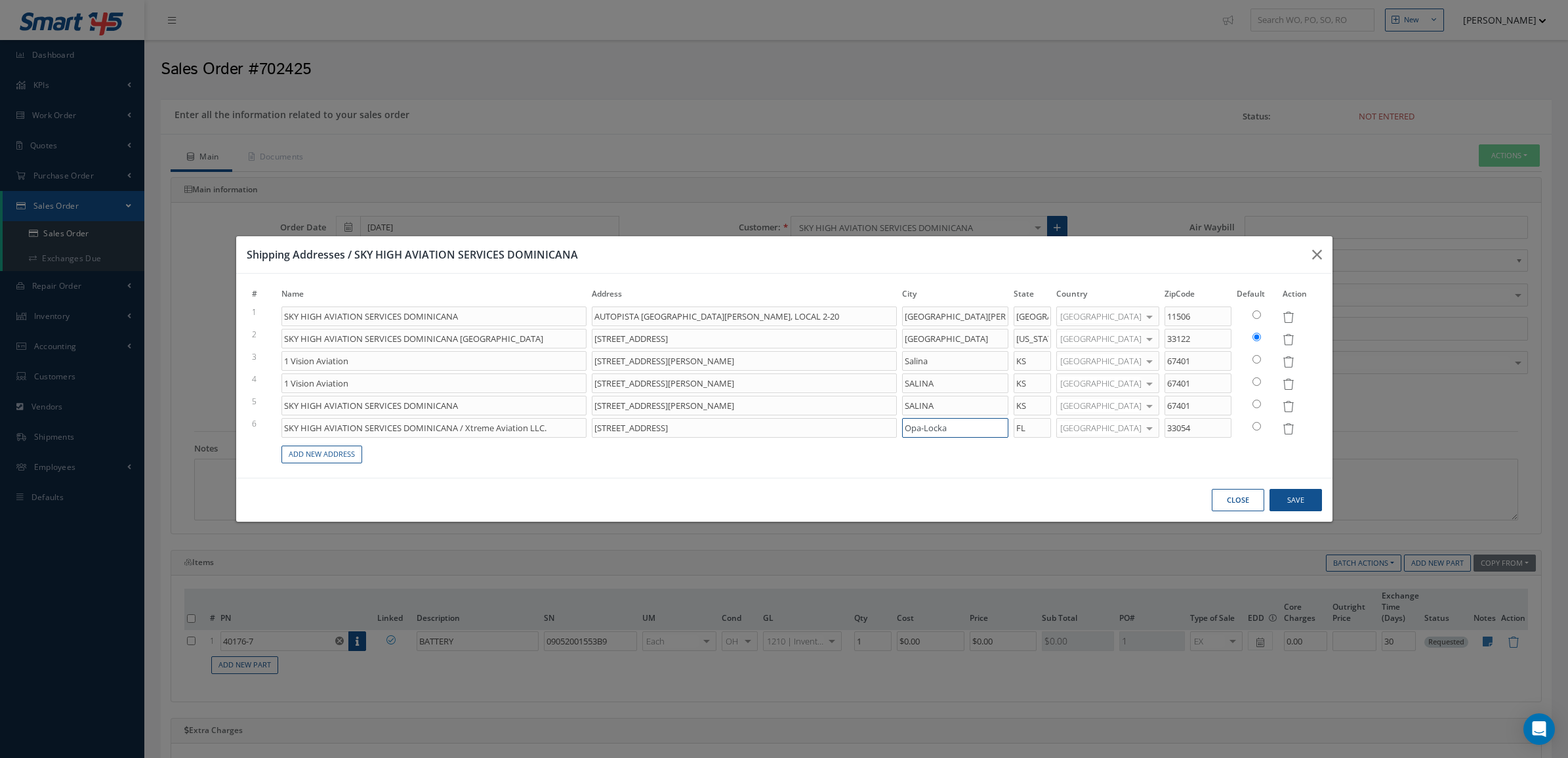
type input "Opa-Locka"
click at [1293, 497] on button "Save" at bounding box center [1295, 500] width 53 height 23
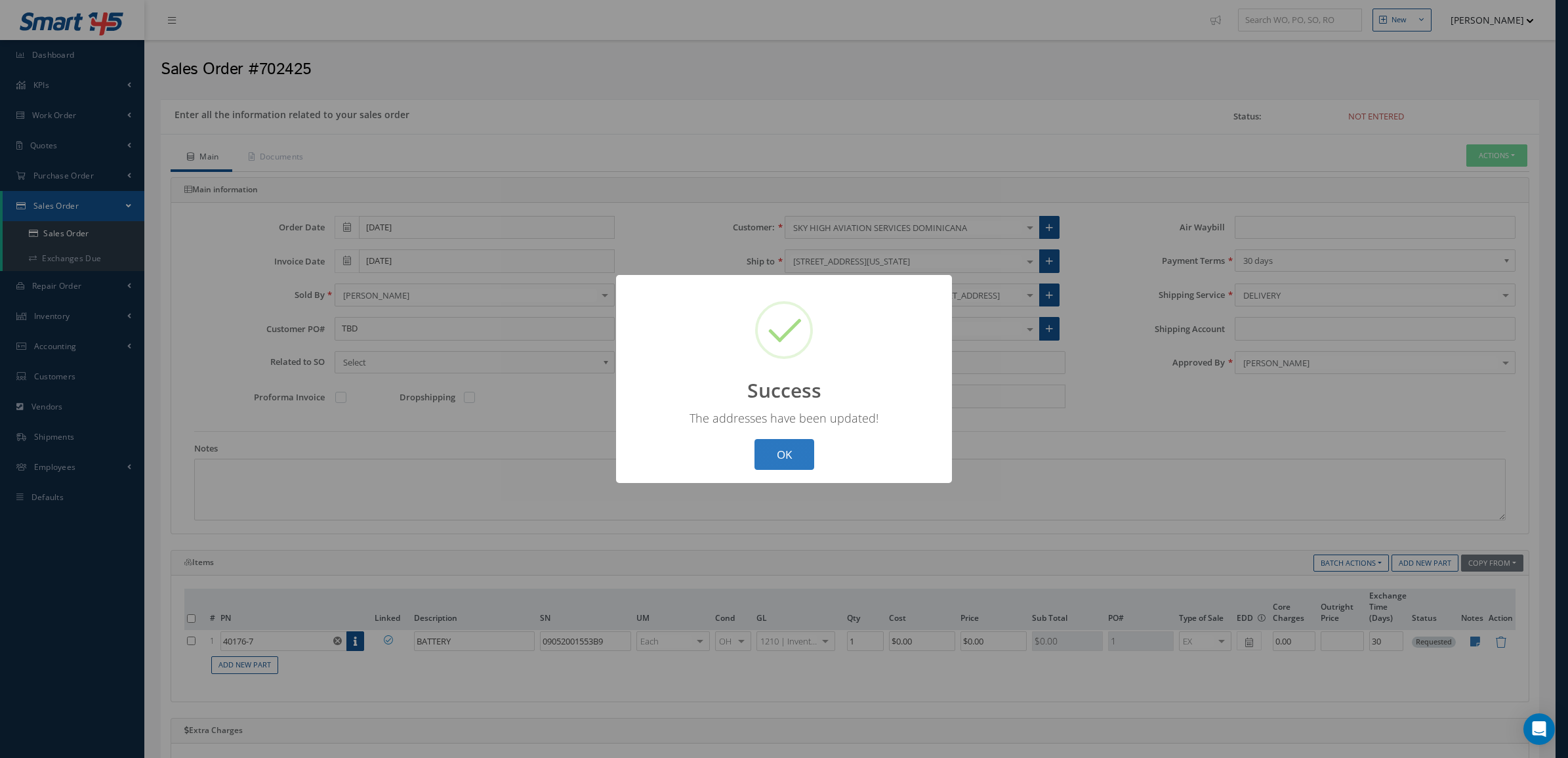
click at [786, 449] on button "OK" at bounding box center [784, 454] width 60 height 31
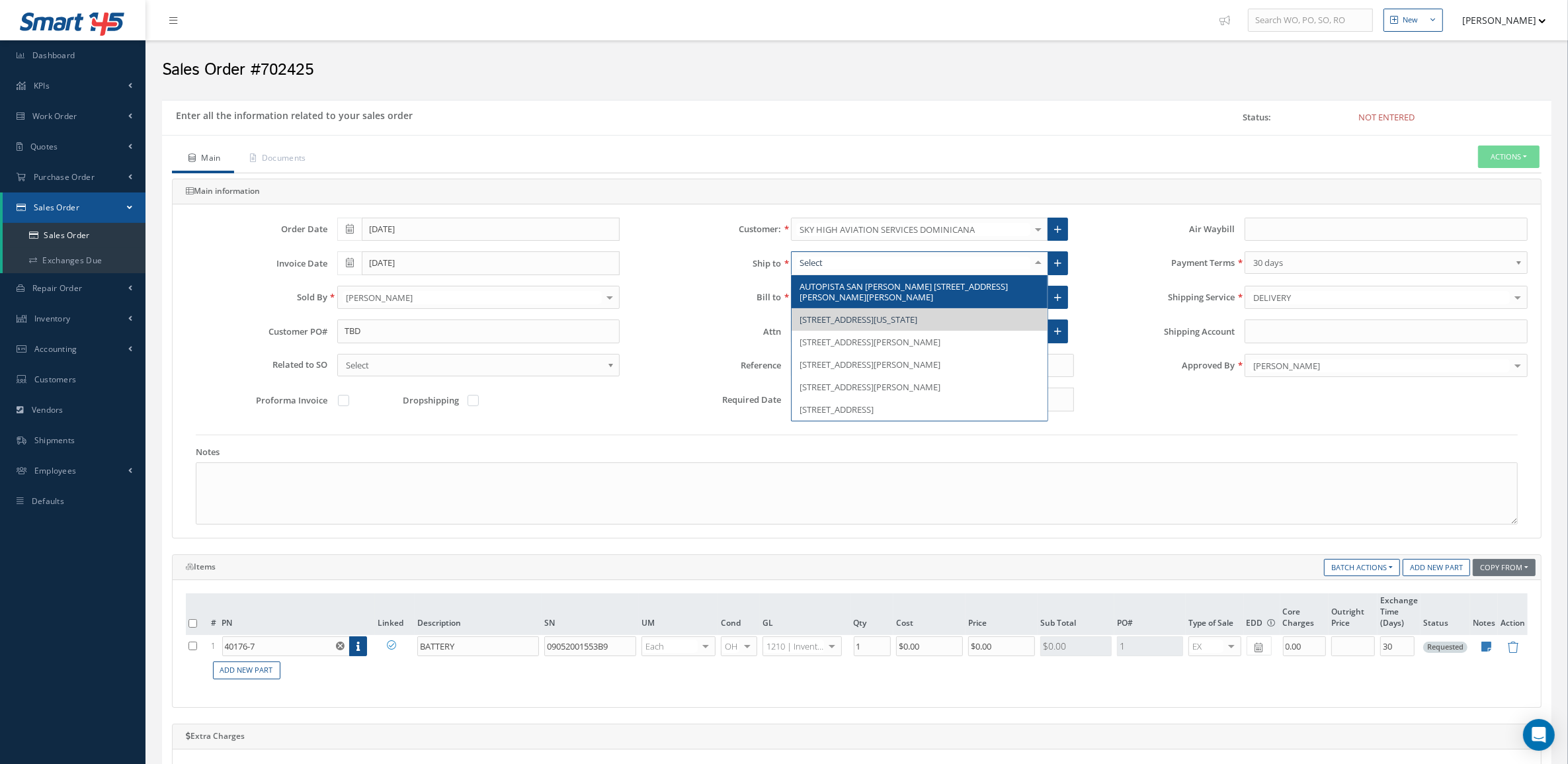
click at [1036, 261] on div at bounding box center [1038, 263] width 19 height 22
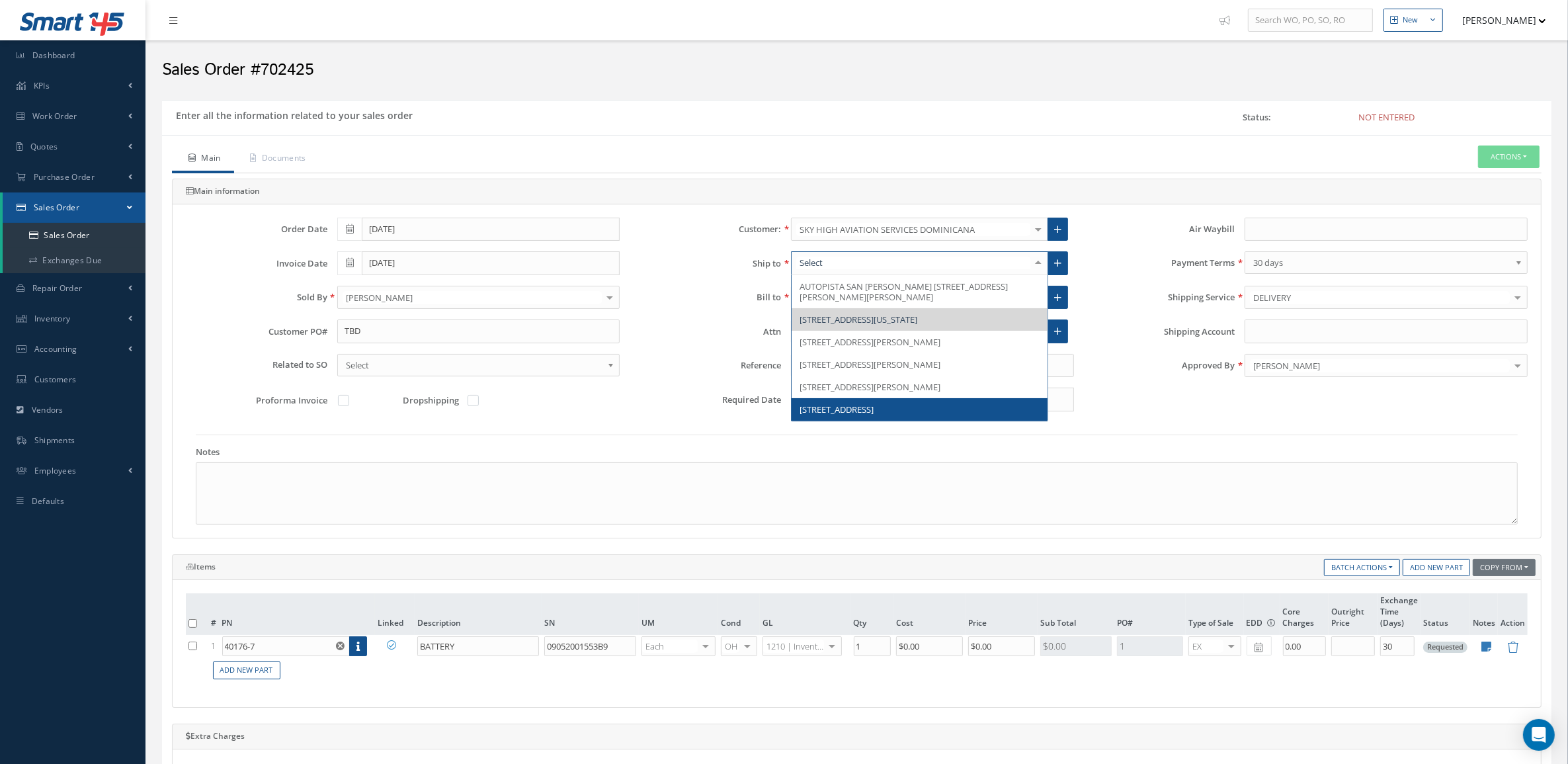
click at [863, 415] on span "14900 NW 42nd Ave,, Opa-Locka, FL 33054, United States" at bounding box center [836, 409] width 74 height 12
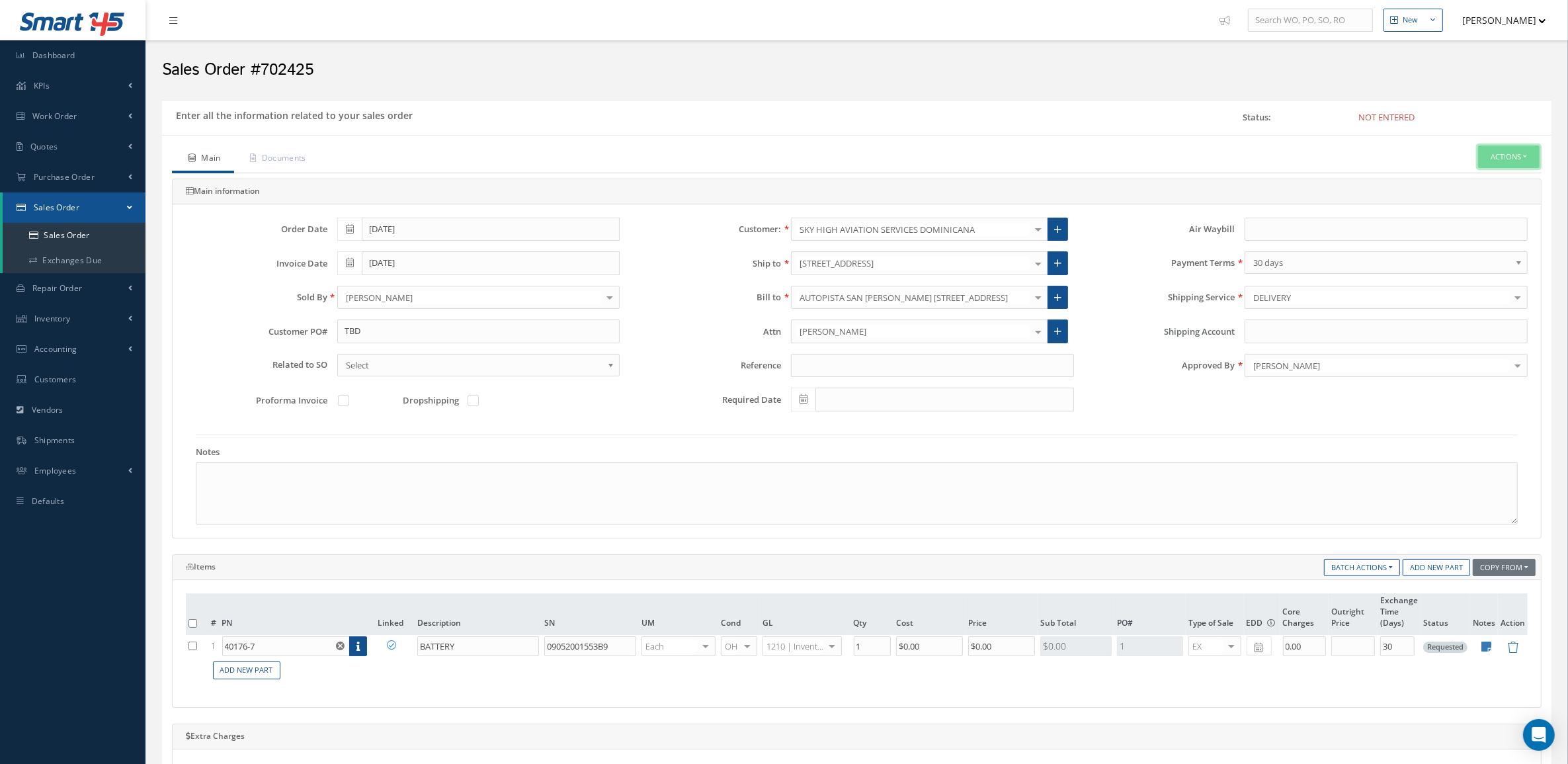
click at [1503, 146] on button "Actions" at bounding box center [1508, 157] width 61 height 23
click at [1458, 182] on link "Enter/Update" at bounding box center [1488, 180] width 106 height 18
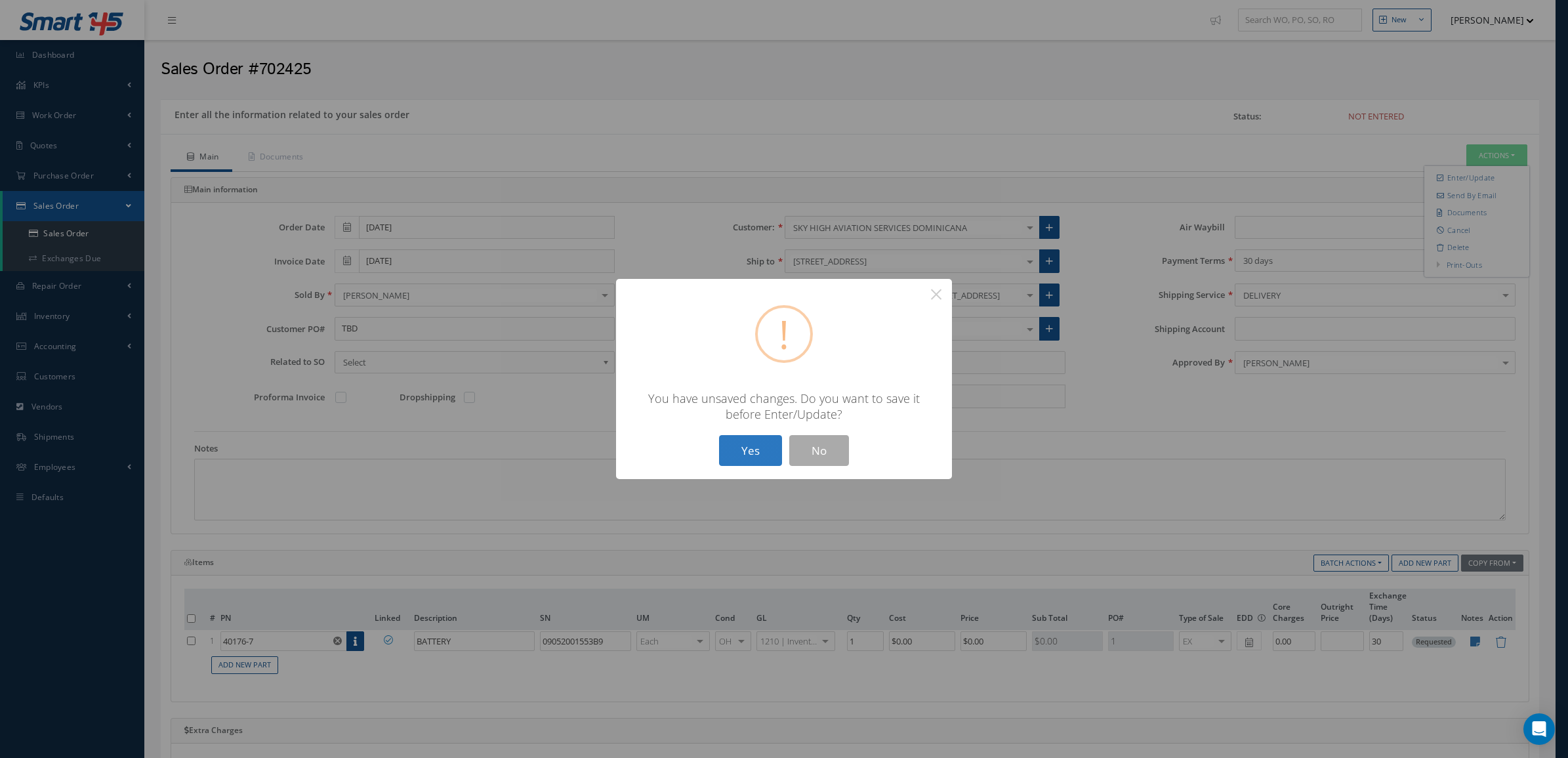
click at [719, 448] on button "Yes" at bounding box center [750, 450] width 63 height 31
click at [758, 453] on button "Yes" at bounding box center [750, 450] width 63 height 31
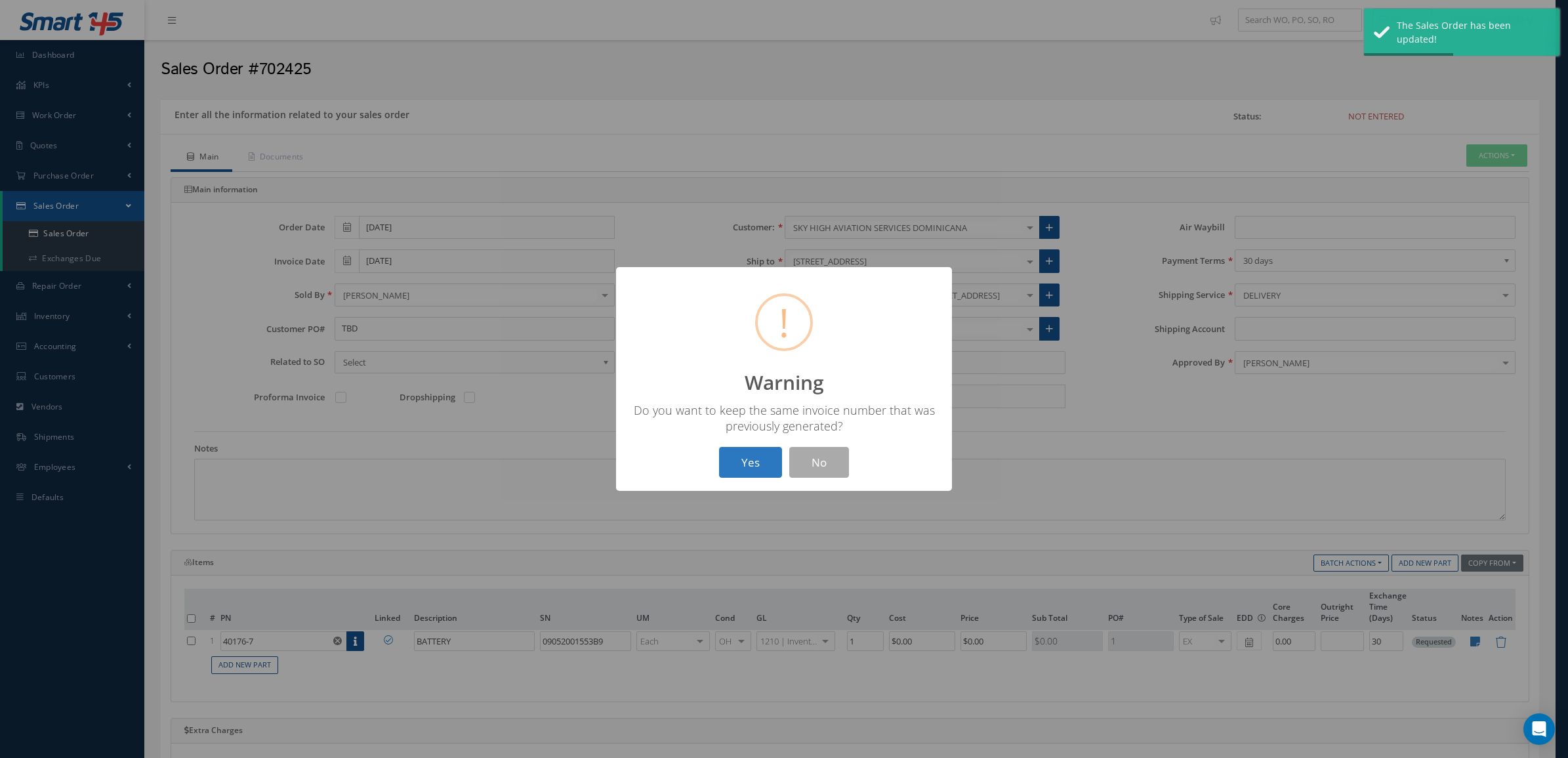
click at [763, 463] on button "Yes" at bounding box center [750, 462] width 63 height 31
click at [796, 468] on button "OK" at bounding box center [784, 462] width 60 height 31
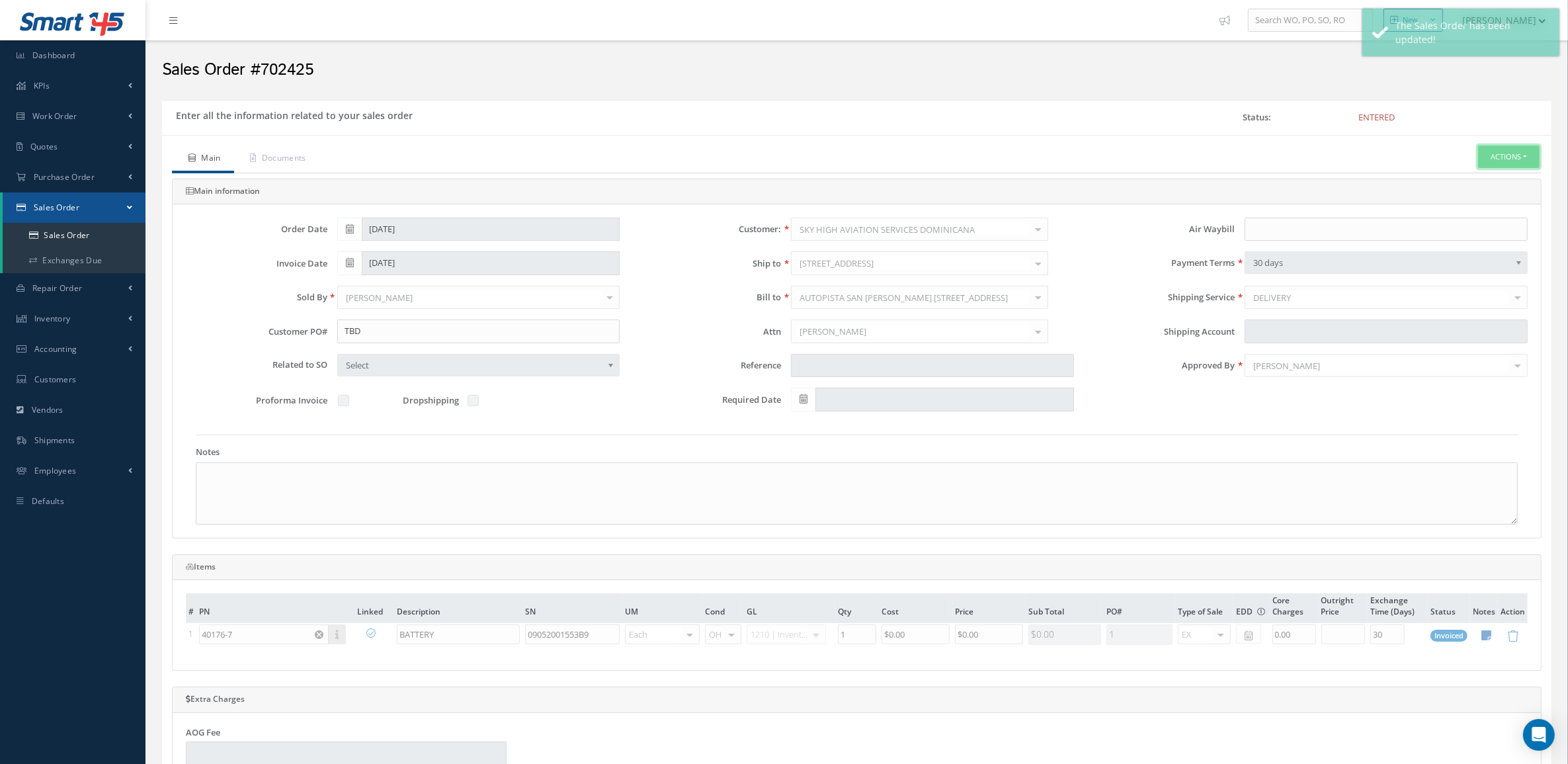
click at [1492, 156] on button "Actions" at bounding box center [1508, 157] width 61 height 23
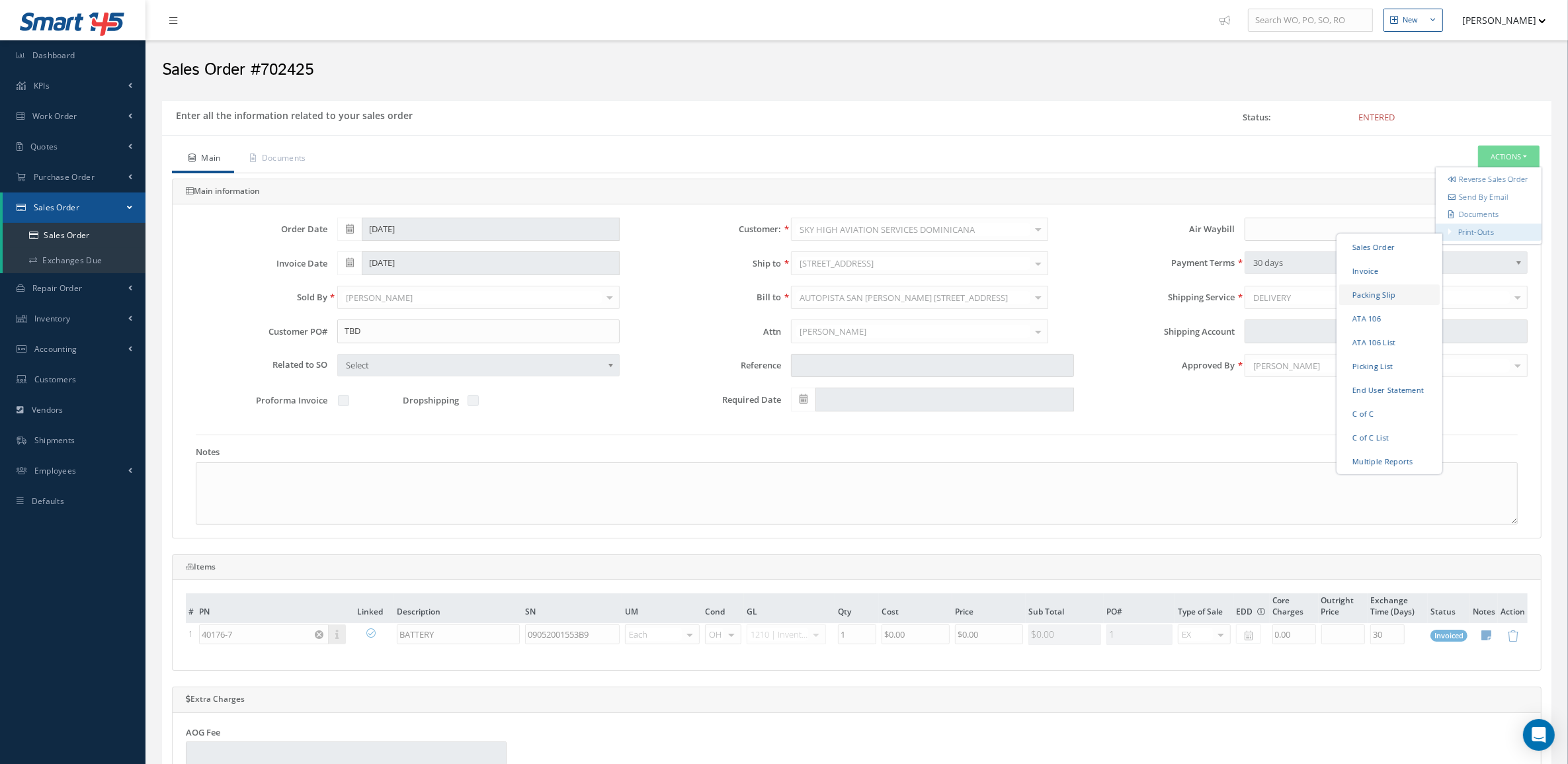
click at [1393, 305] on link "Packing Slip" at bounding box center [1389, 293] width 101 height 20
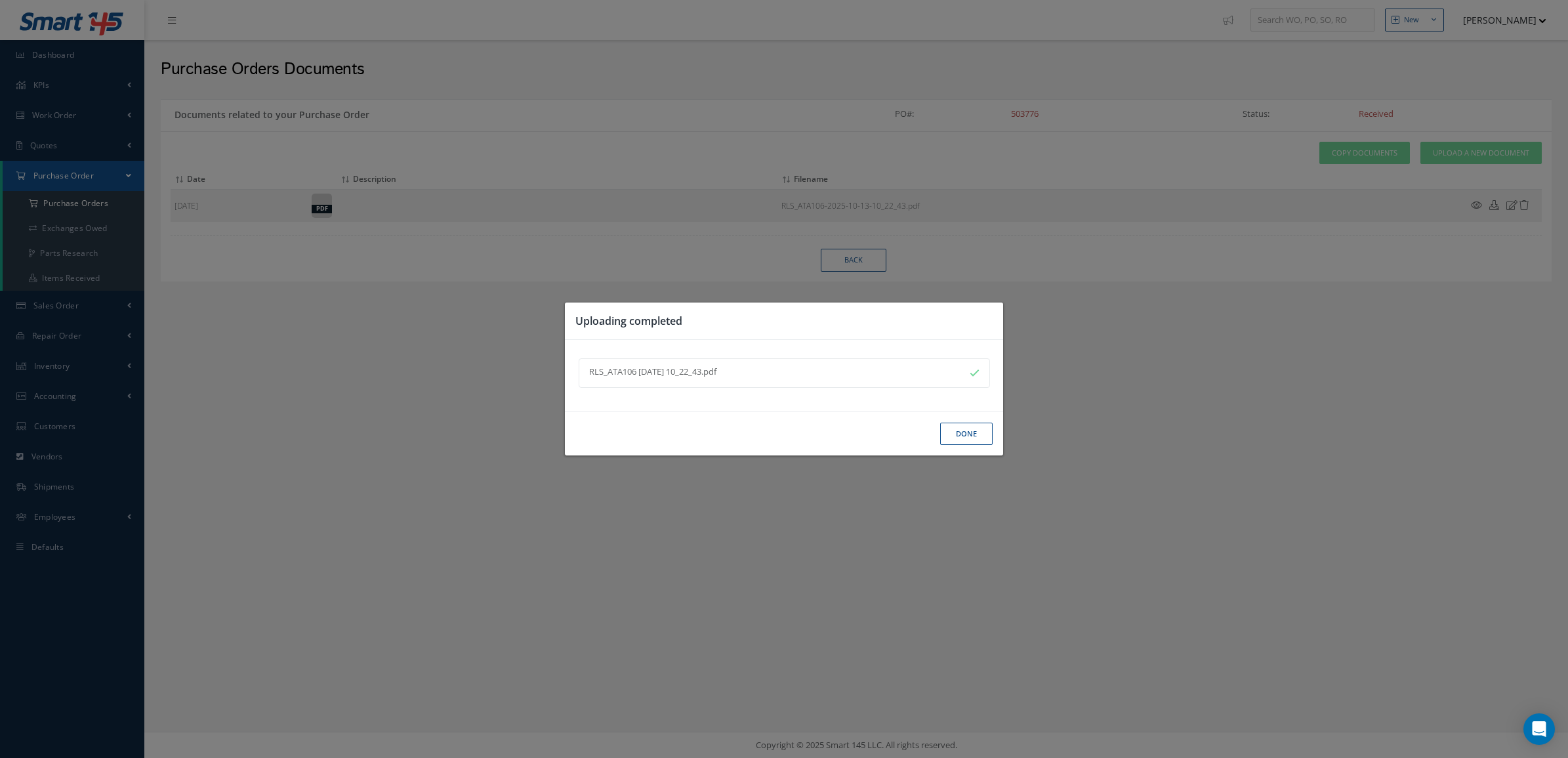
click at [942, 428] on button "Done" at bounding box center [966, 434] width 53 height 23
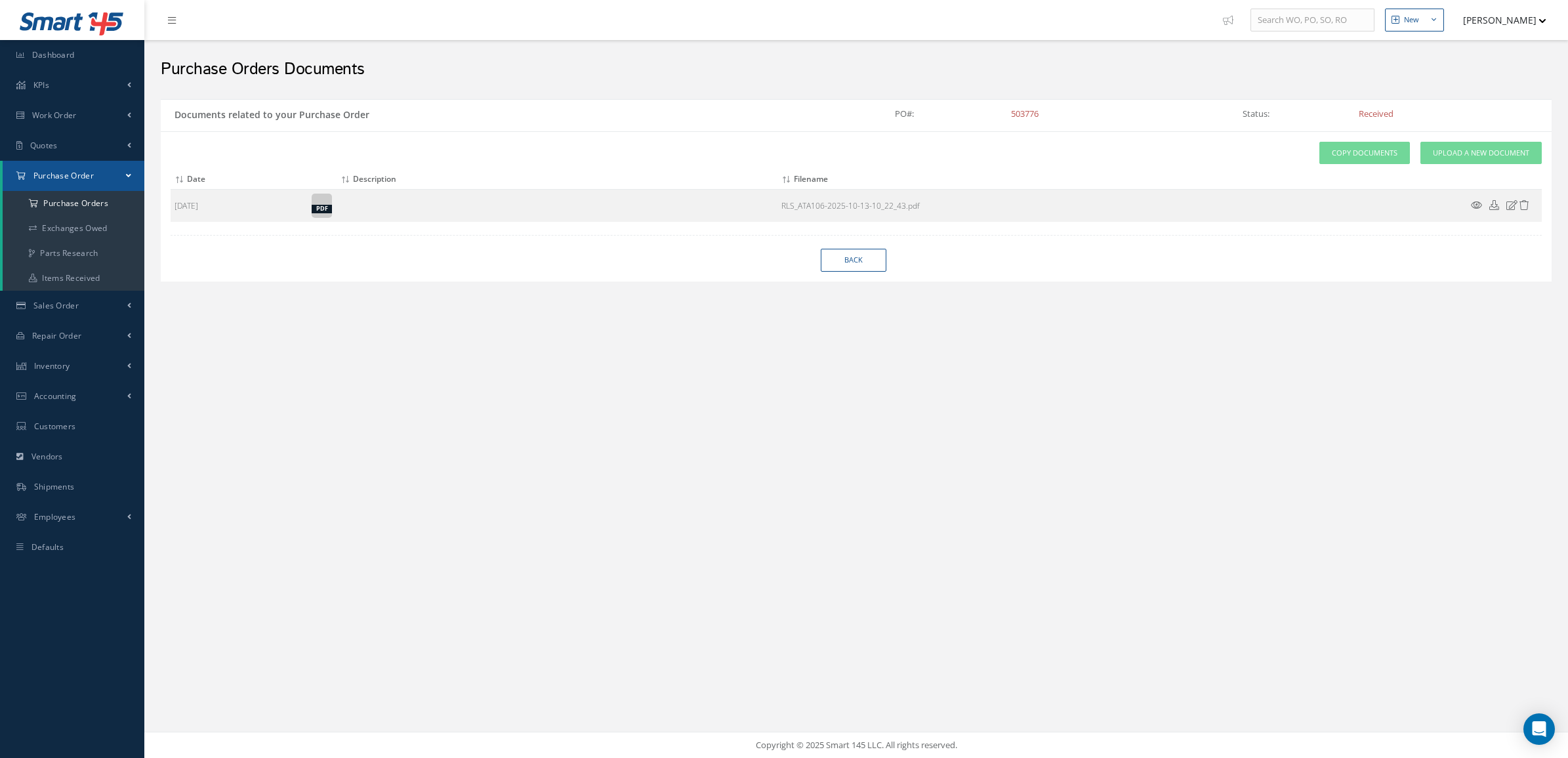
click at [866, 274] on div "Attach File(s) Click inside this area or drag and drop to select file to upload…" at bounding box center [856, 206] width 1391 height 150
click at [862, 263] on link "Back" at bounding box center [854, 260] width 66 height 23
select select "25"
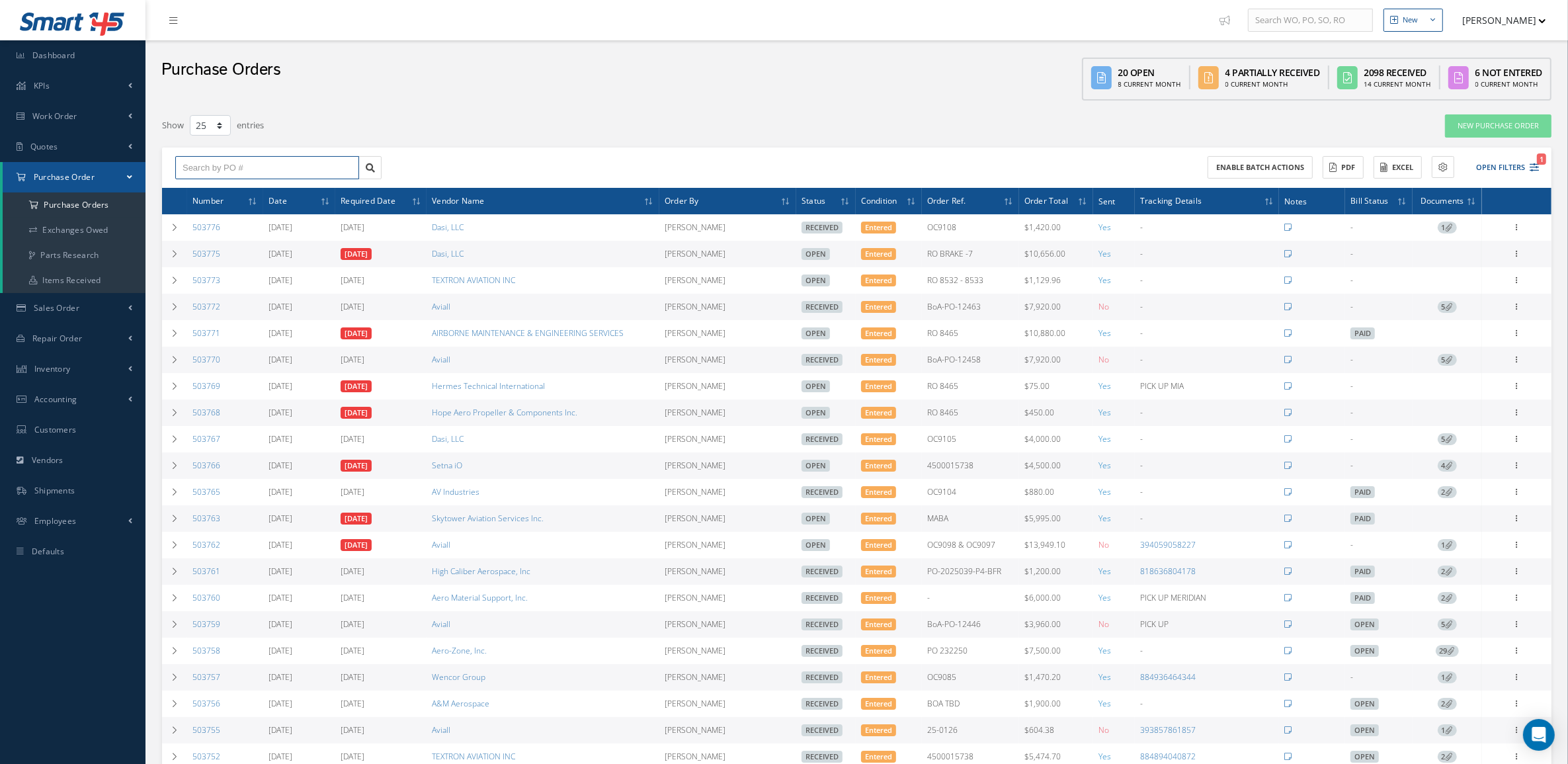
click at [256, 169] on input "text" at bounding box center [268, 168] width 184 height 24
type input "503754"
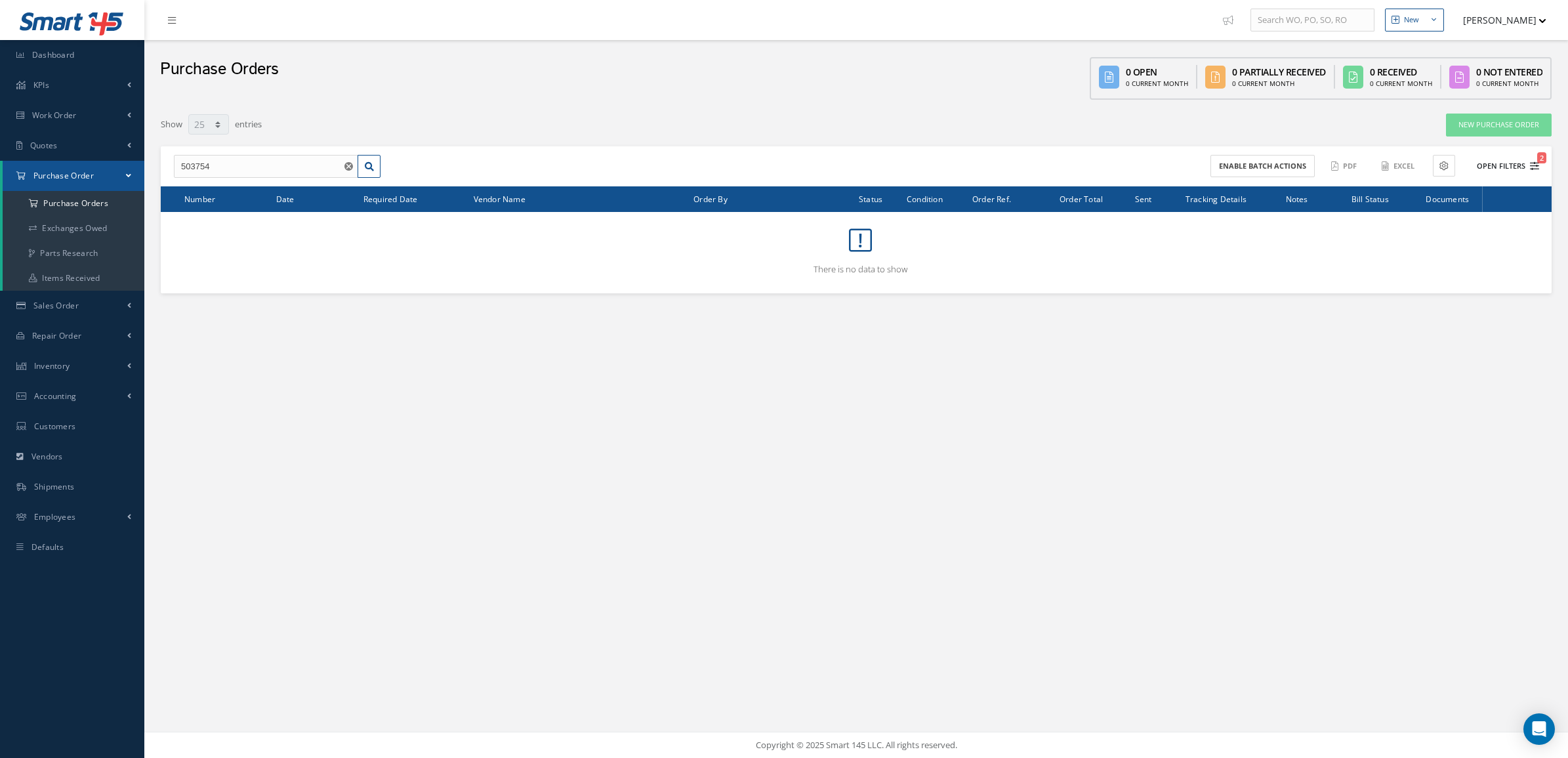
click at [1496, 162] on button "Open Filters 2" at bounding box center [1502, 166] width 74 height 22
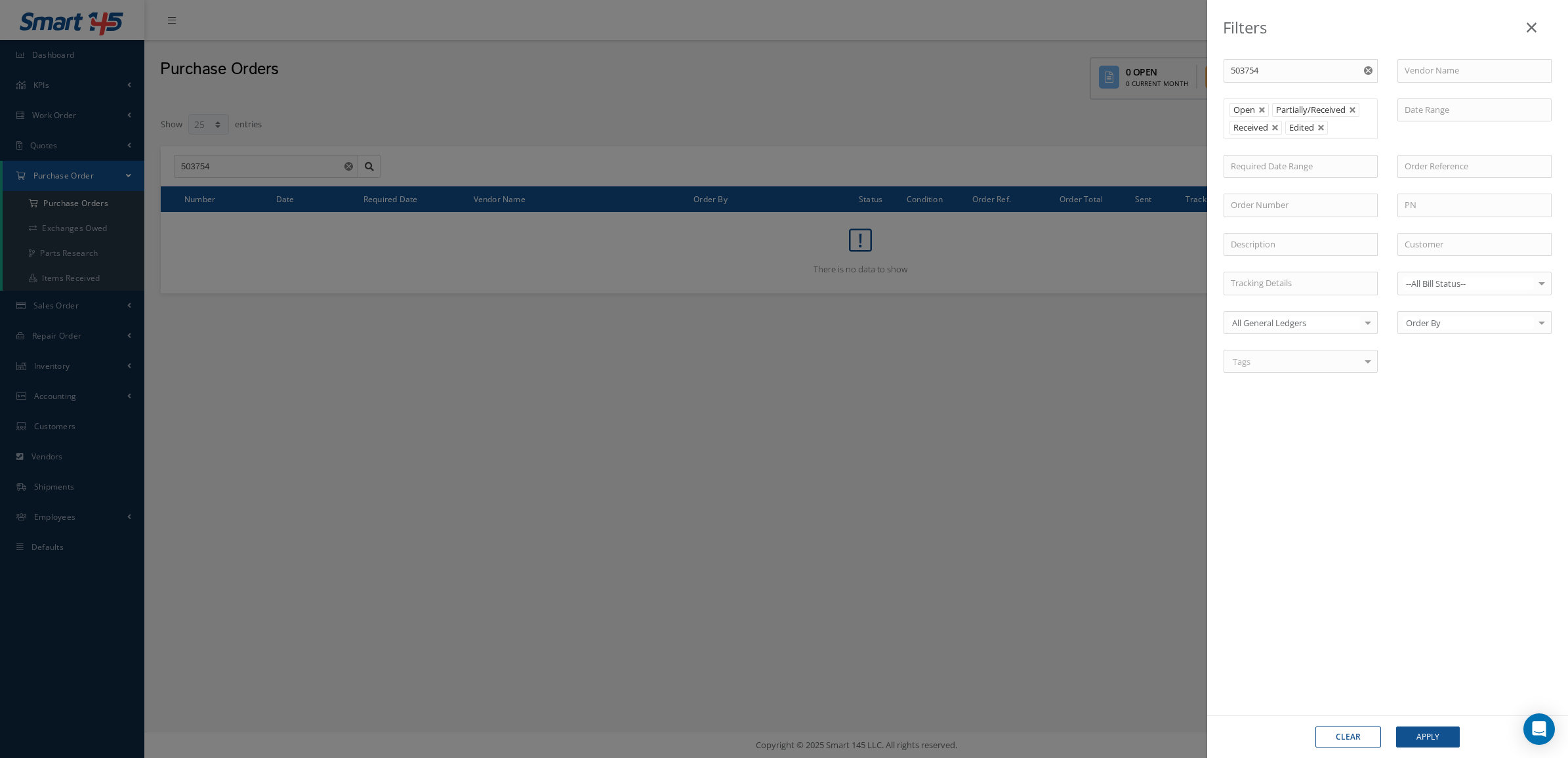
click at [1326, 734] on button "Clear" at bounding box center [1348, 737] width 66 height 21
type input "All Status"
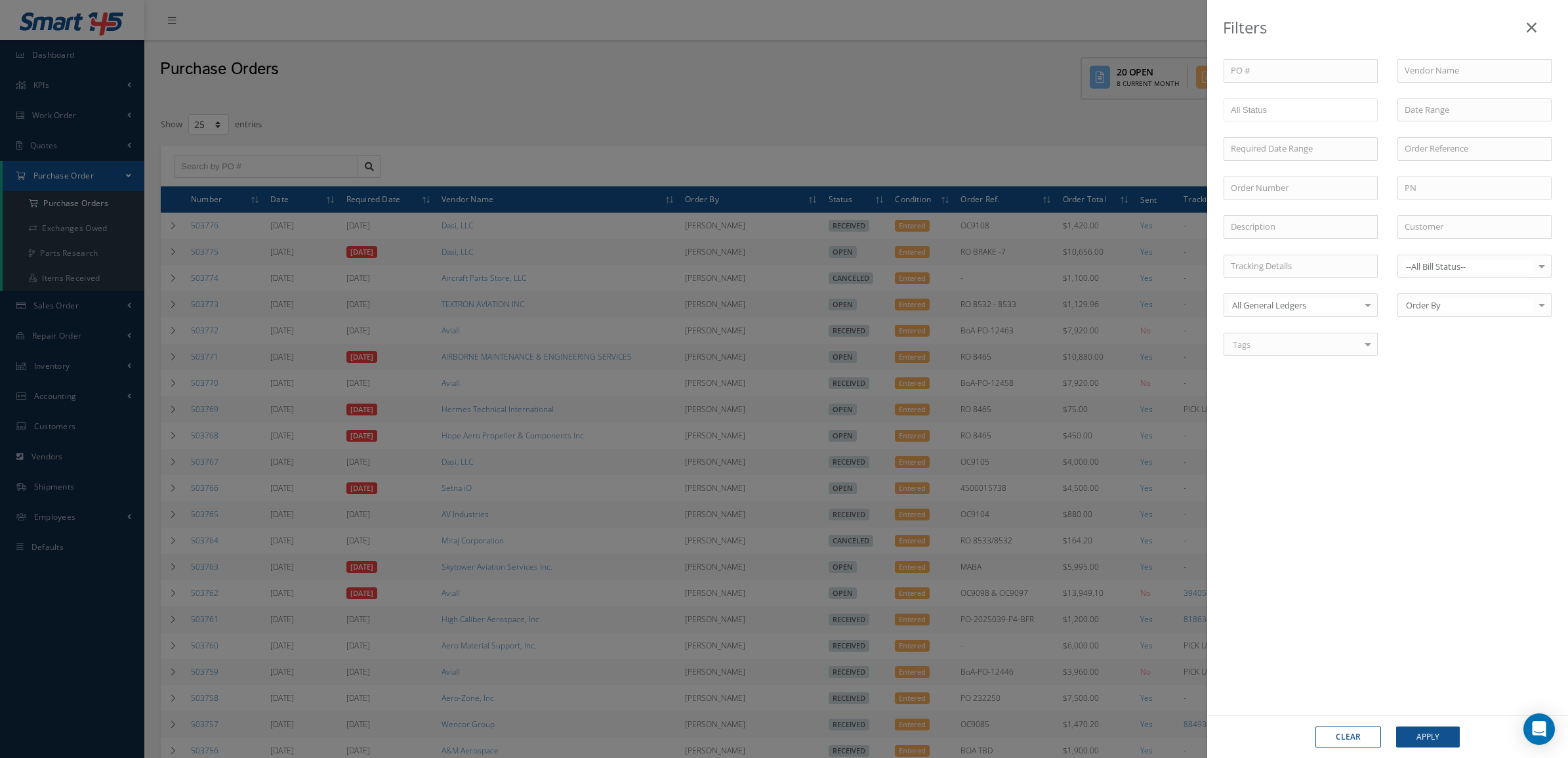
click at [245, 155] on div "Filters PO # Vendor Name Open Partially/Received Received Canceled Edited All S…" at bounding box center [784, 379] width 1568 height 758
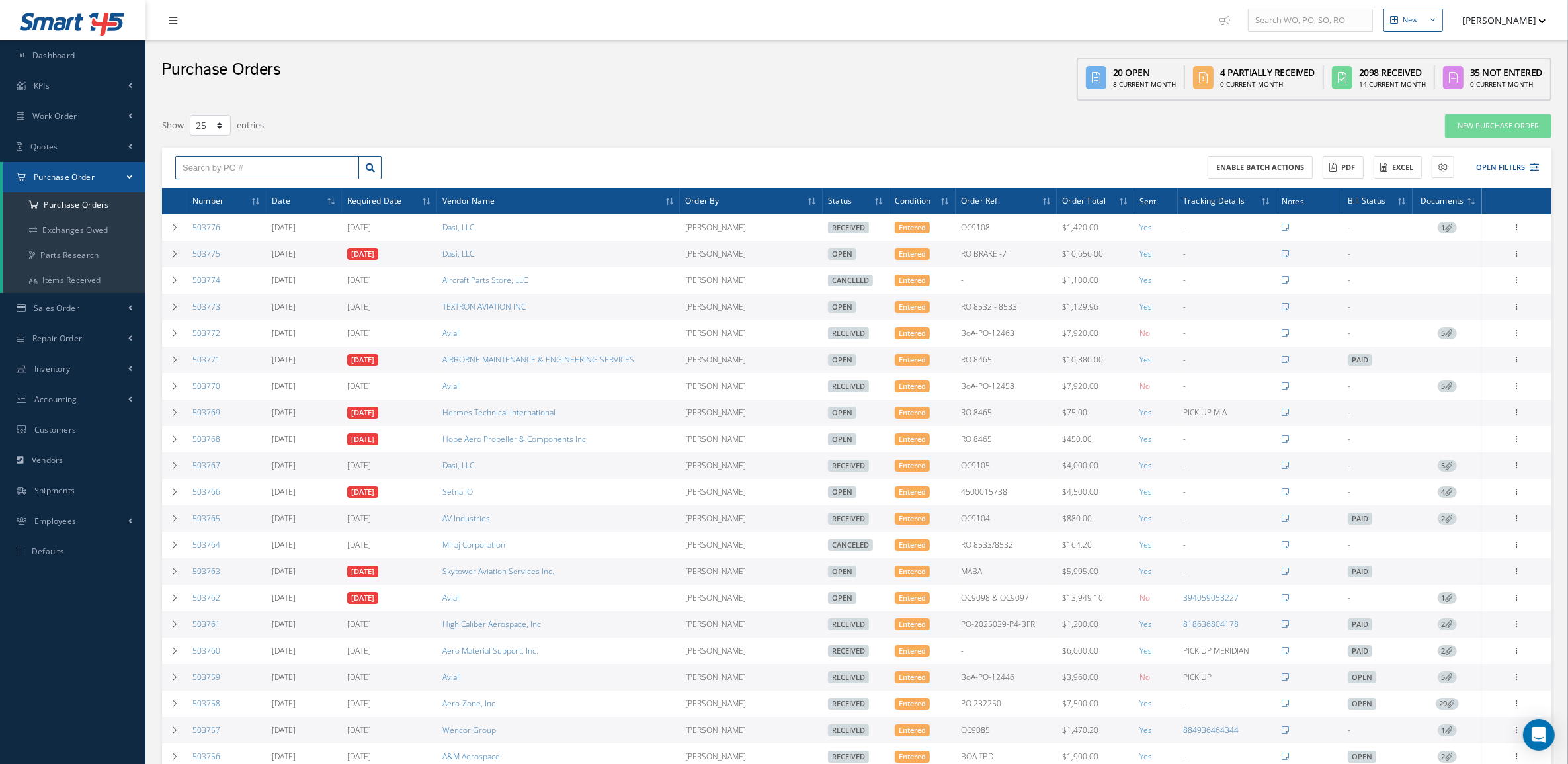
click at [248, 165] on input "text" at bounding box center [268, 168] width 184 height 24
type input "503754"
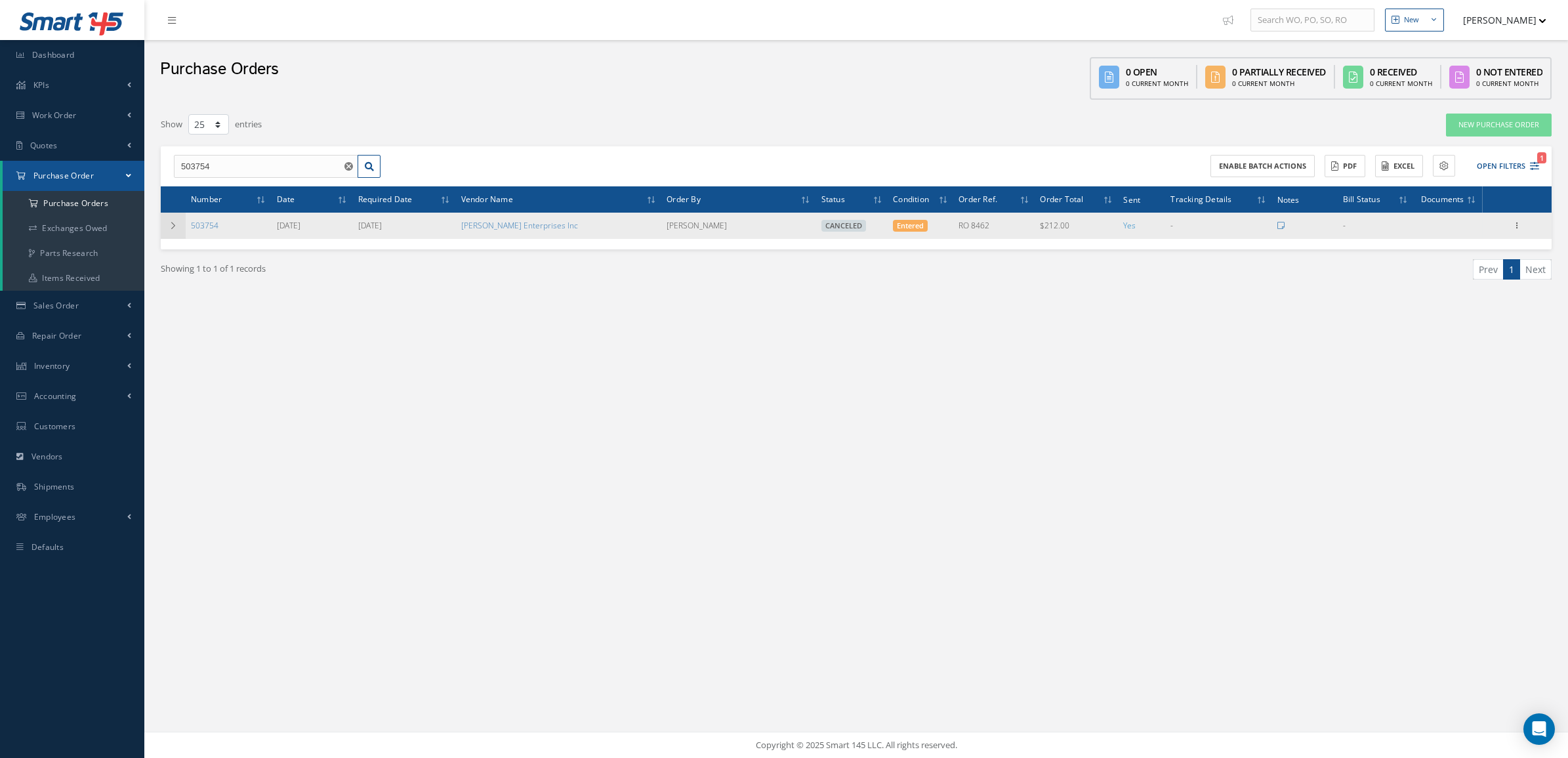
click at [169, 221] on icon at bounding box center [173, 225] width 9 height 8
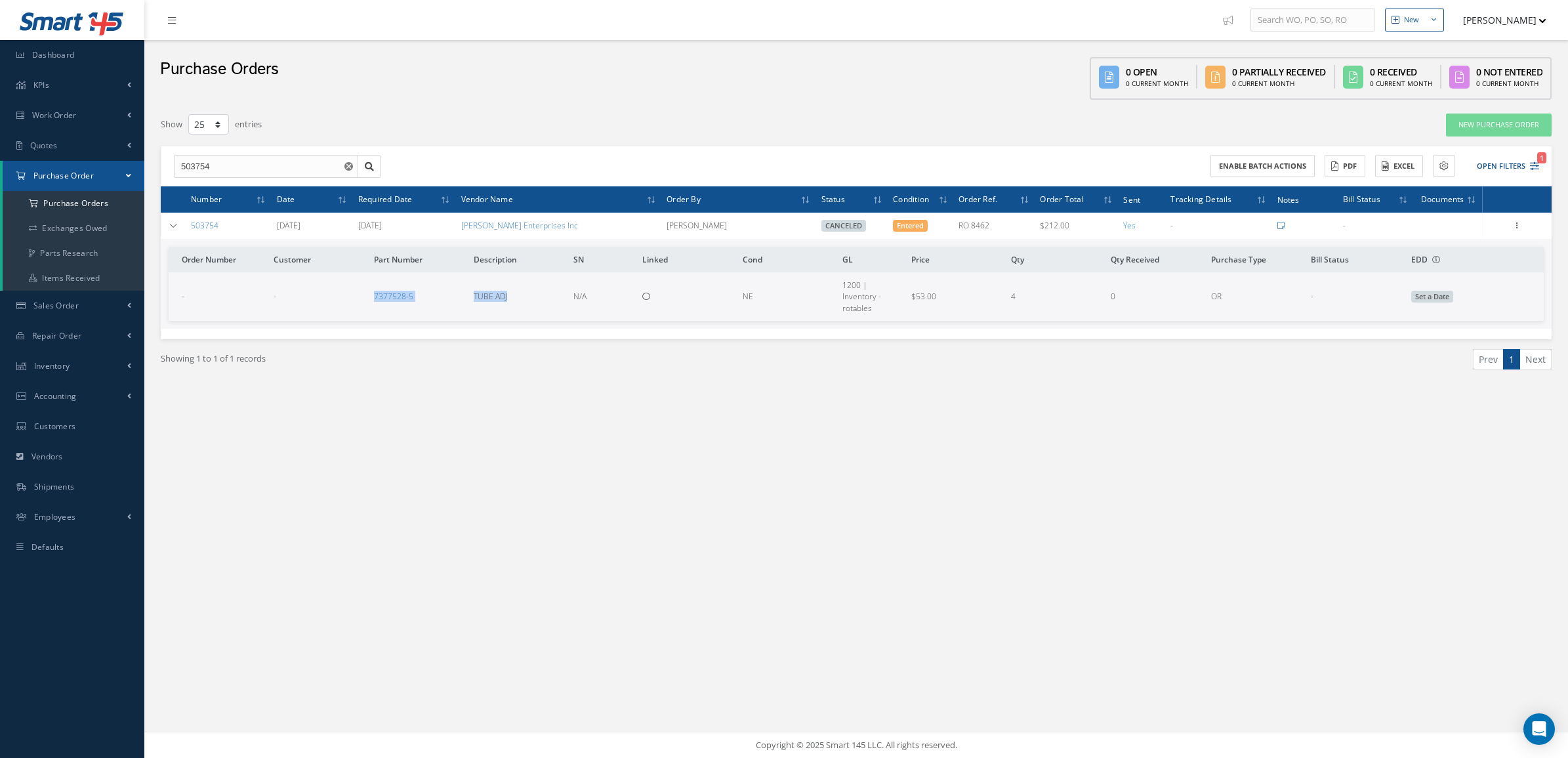
drag, startPoint x: 335, startPoint y: 294, endPoint x: 516, endPoint y: 295, distance: 181.0
click at [516, 295] on tr "- - 7377528-5 TUBE ADJ N/A NE 1200 | Inventory - rotables $53.00 4 0 OR - Set a…" at bounding box center [856, 297] width 1375 height 48
copy tr "7377528-5 TUBE ADJ"
click at [78, 197] on a=1&status_id=2&status_id=3&status_id=5&collapsedFilters"] "Purchase Orders" at bounding box center [73, 203] width 141 height 25
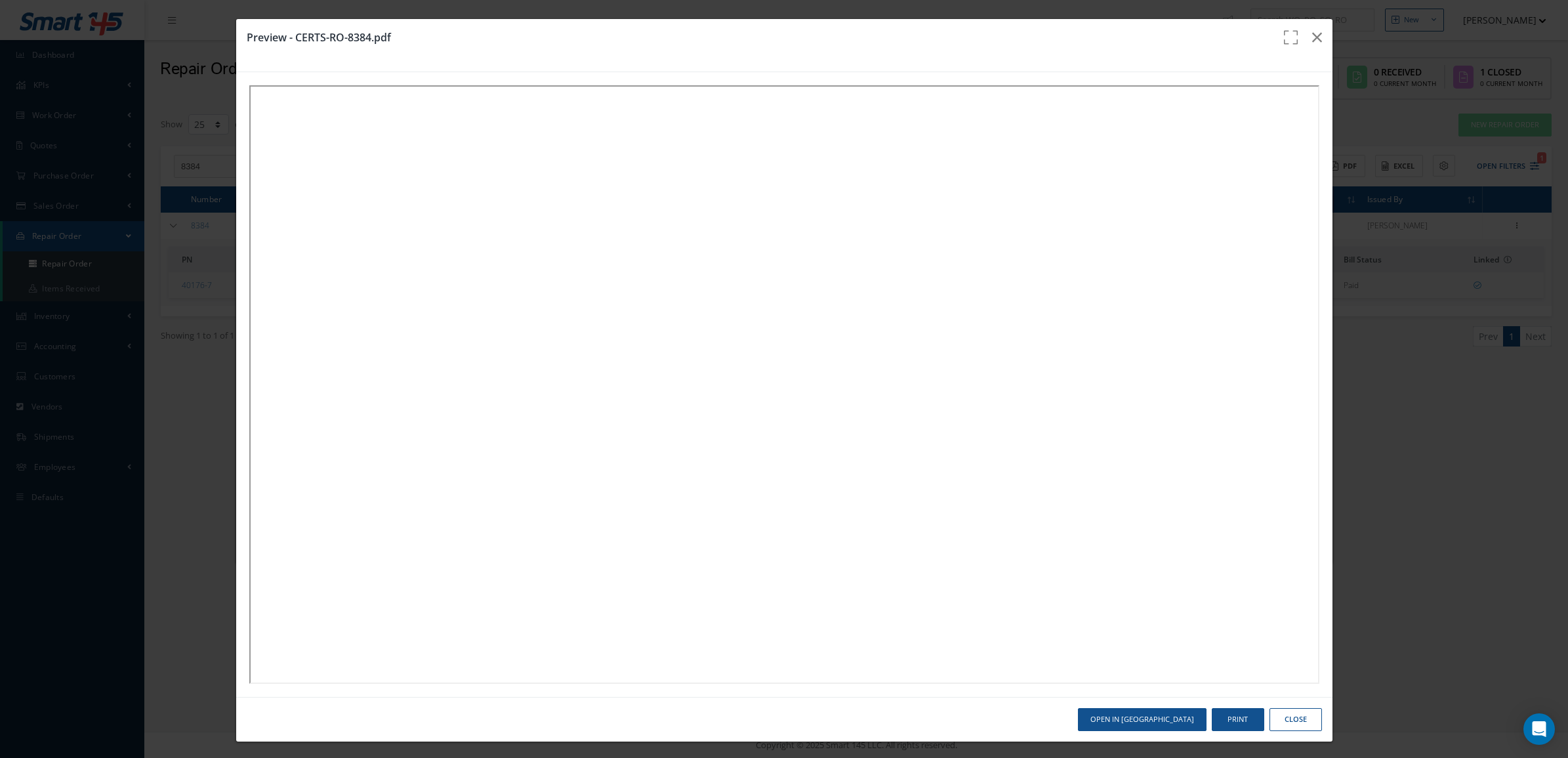
select select "25"
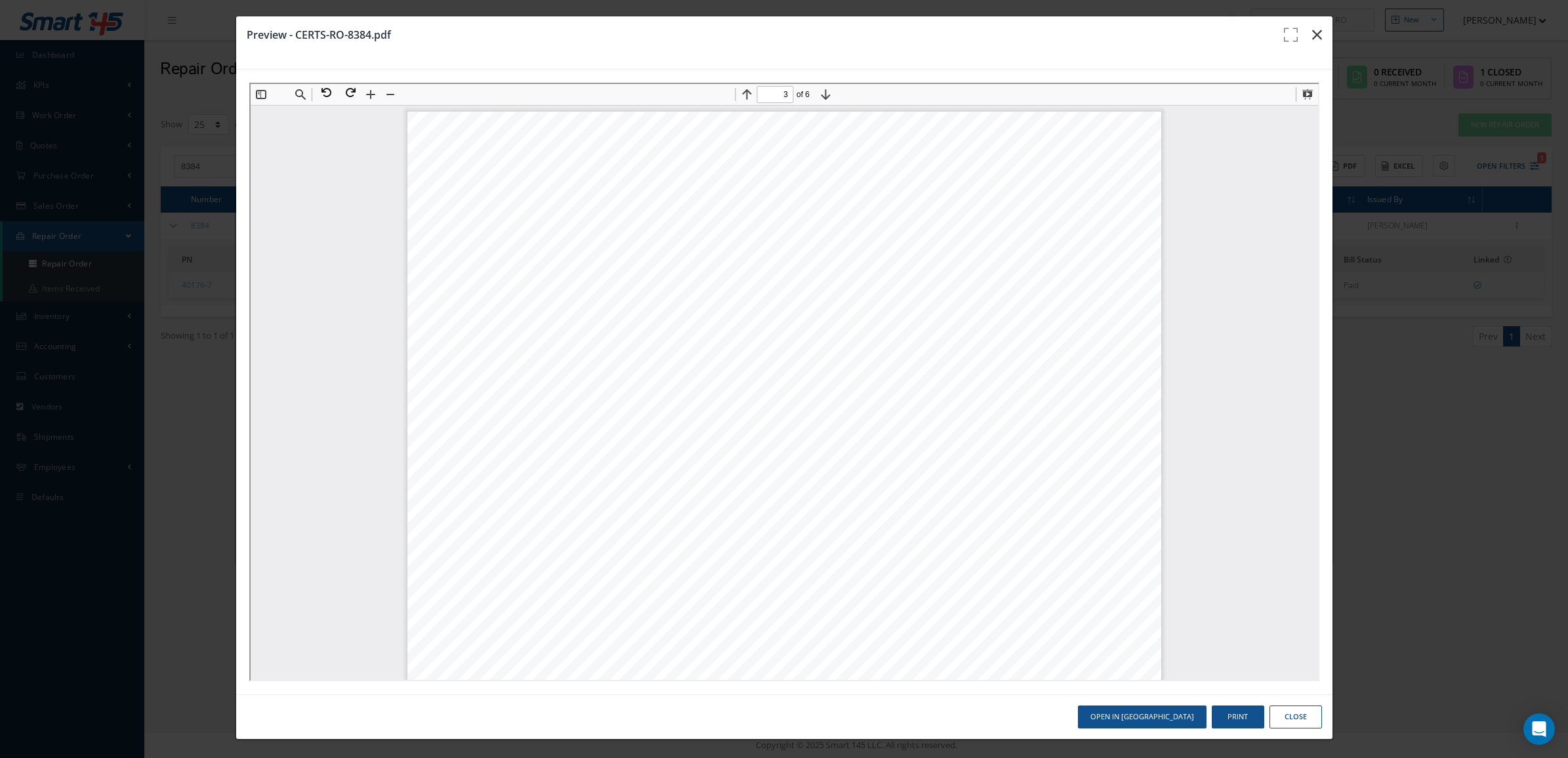
scroll to position [1154, 0]
click at [1312, 27] on icon "button" at bounding box center [1317, 35] width 10 height 16
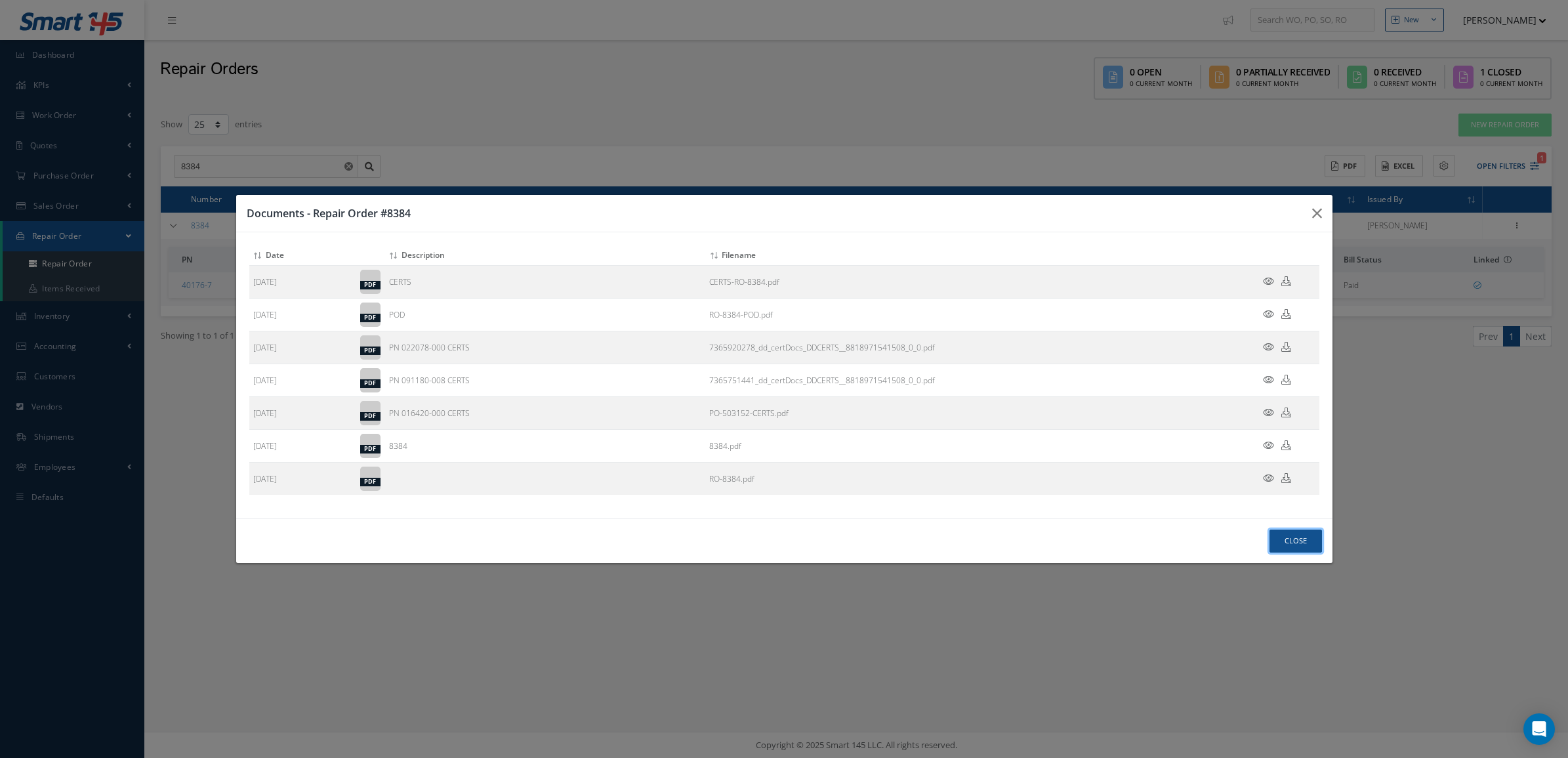
click at [1304, 539] on button "Close" at bounding box center [1295, 541] width 53 height 23
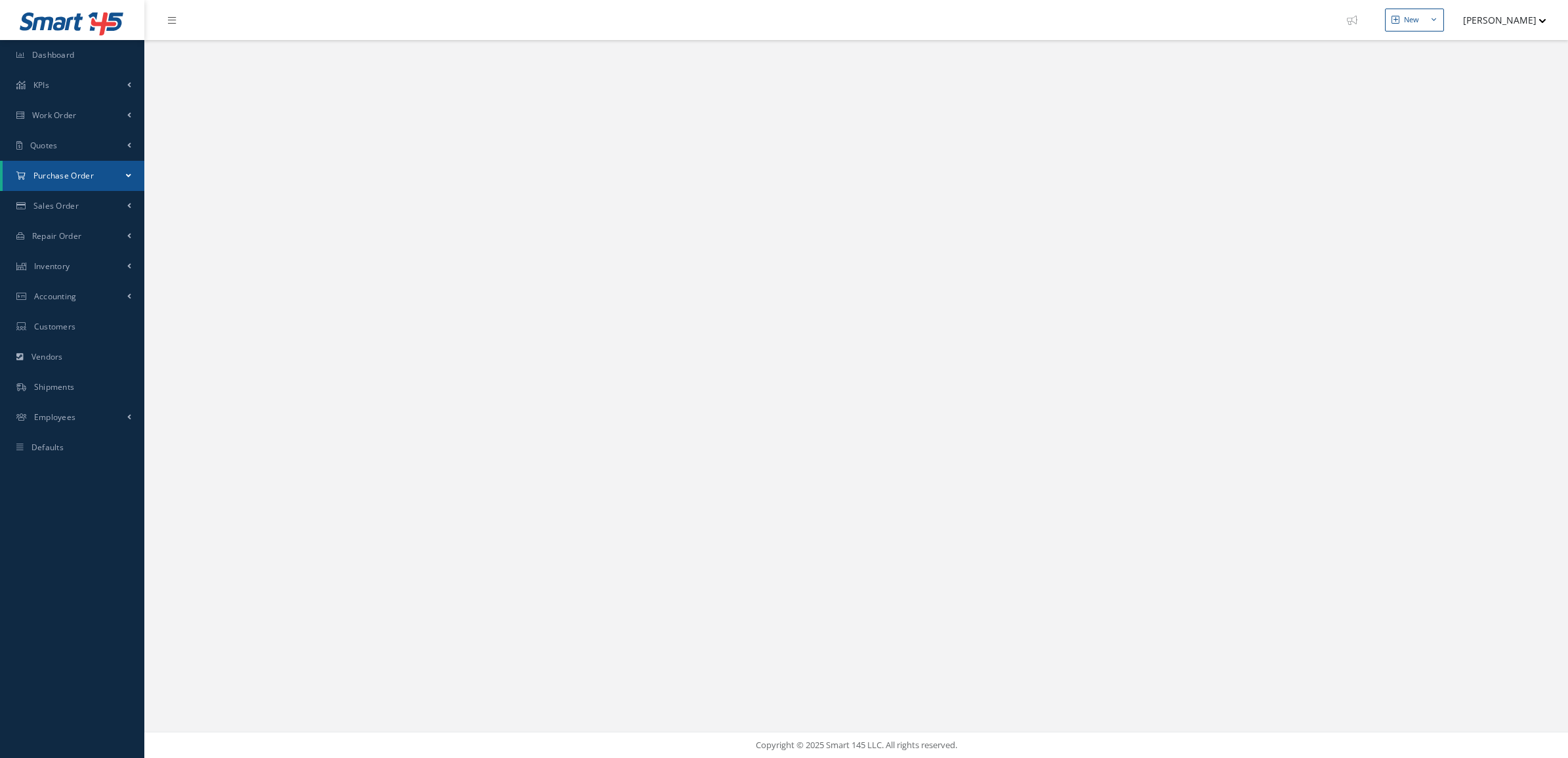
select select "25"
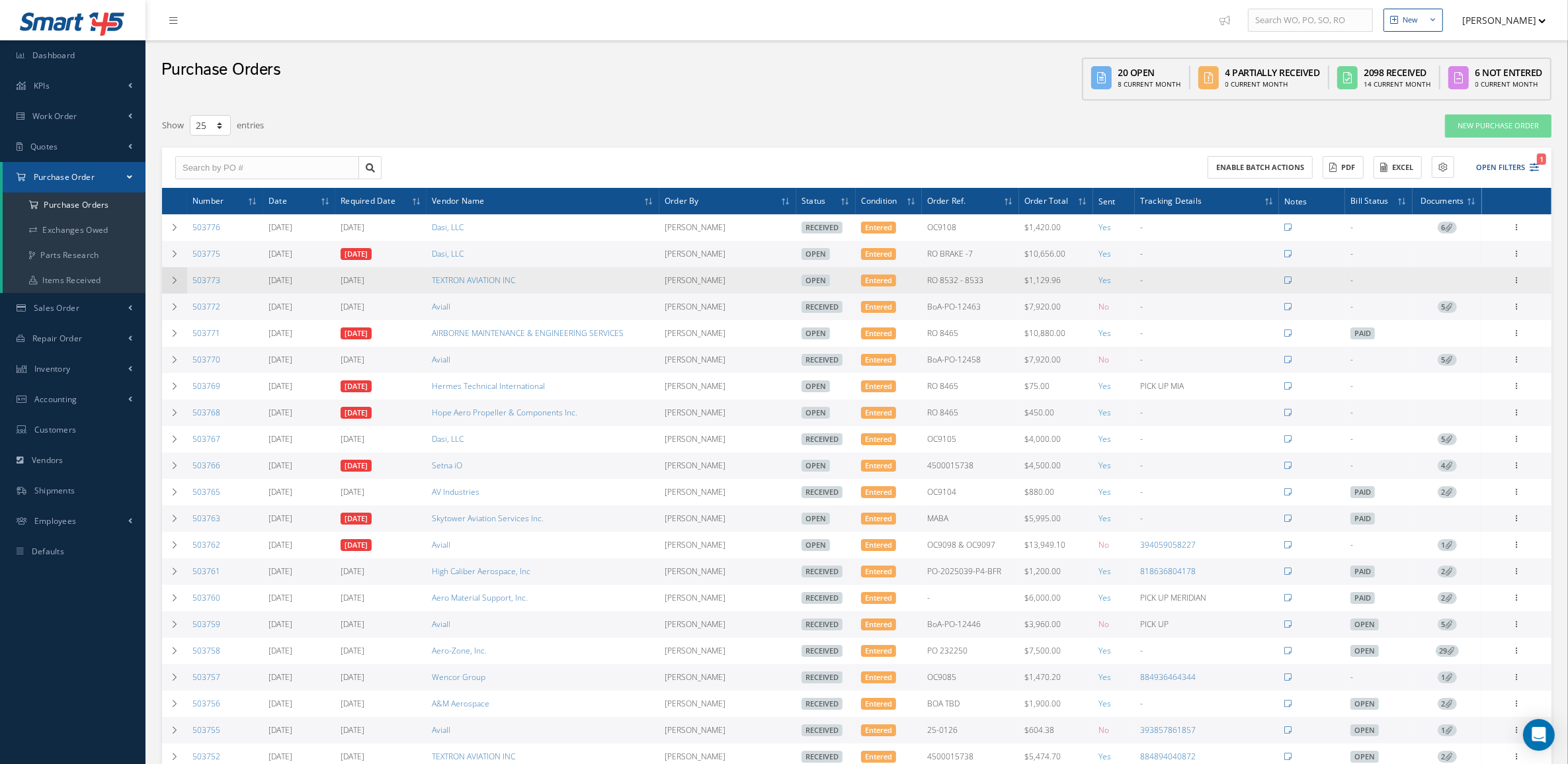
click at [170, 276] on td at bounding box center [174, 280] width 25 height 27
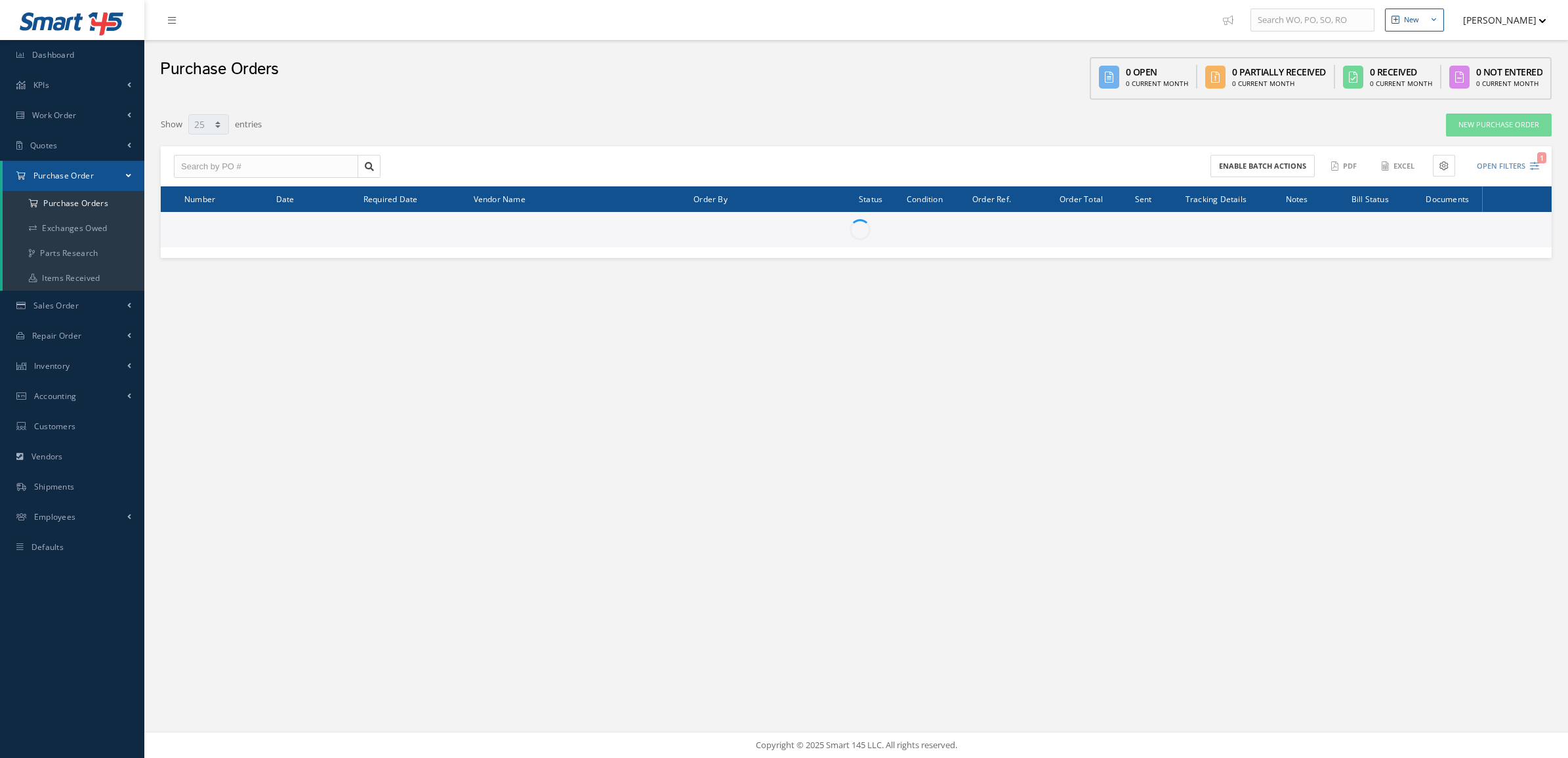
select select "25"
